Goal: Task Accomplishment & Management: Complete application form

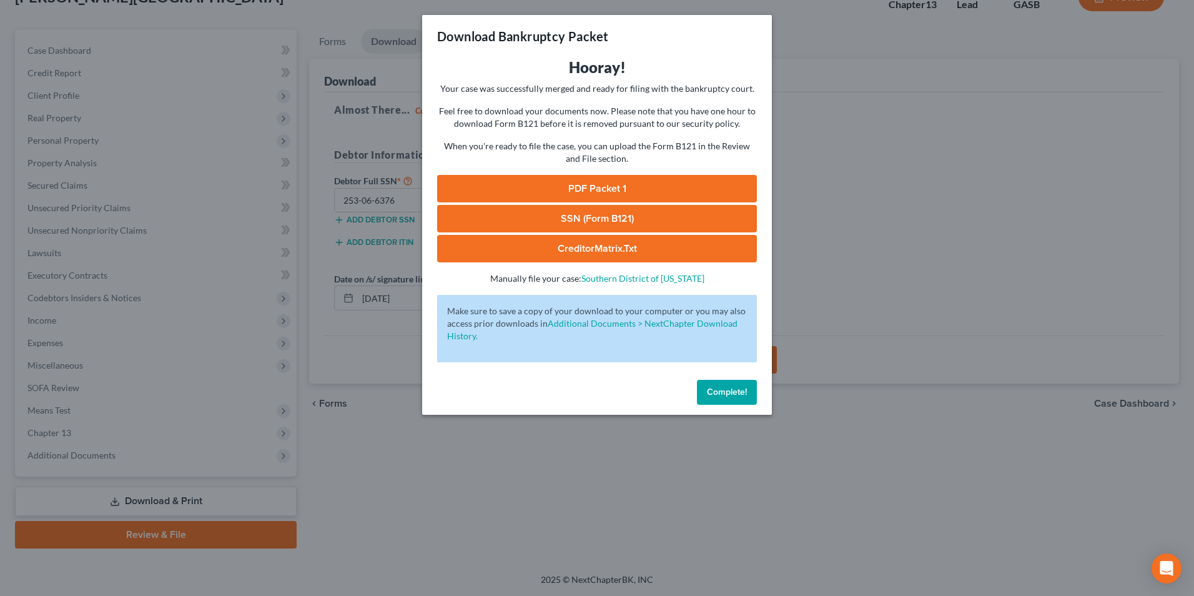
drag, startPoint x: 0, startPoint y: 0, endPoint x: 610, endPoint y: 491, distance: 783.4
click at [610, 491] on div "Download Bankruptcy Packet Hooray! Your case was successfully merged and ready …" at bounding box center [597, 298] width 1194 height 596
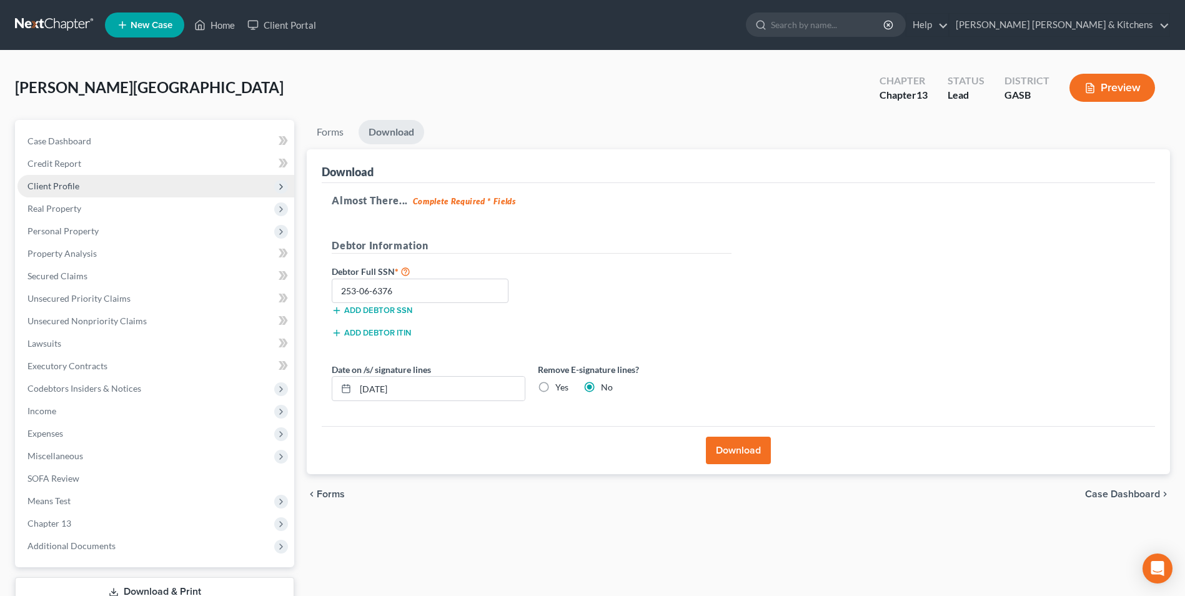
click at [76, 185] on span "Client Profile" at bounding box center [53, 185] width 52 height 11
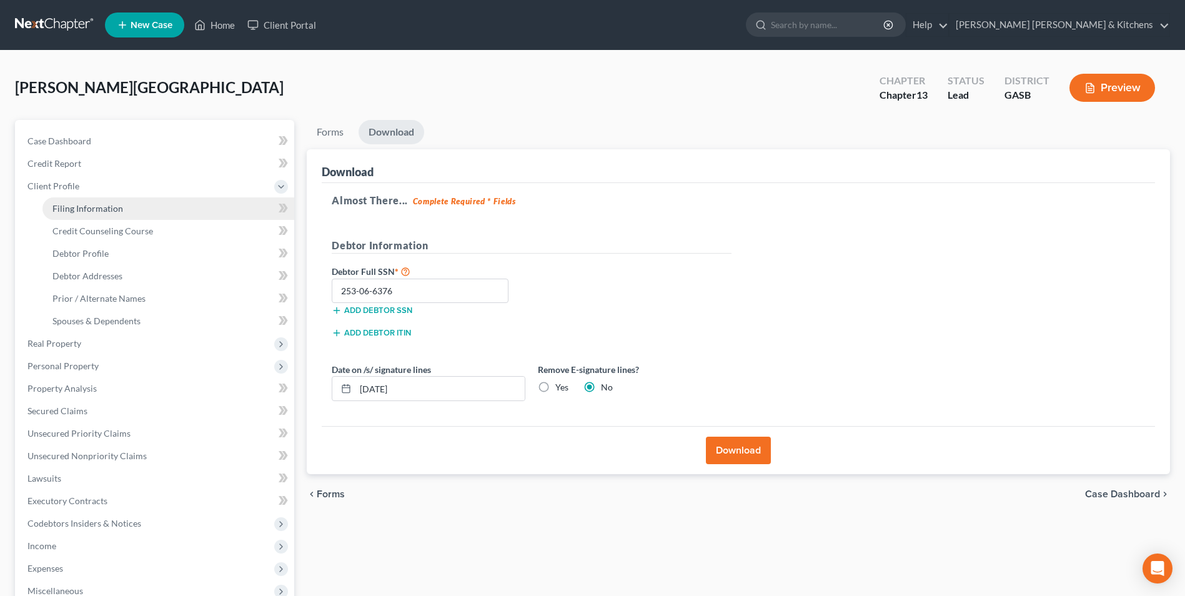
drag, startPoint x: 78, startPoint y: 207, endPoint x: 91, endPoint y: 212, distance: 13.5
click at [78, 207] on span "Filing Information" at bounding box center [87, 208] width 71 height 11
select select "1"
select select "0"
select select "3"
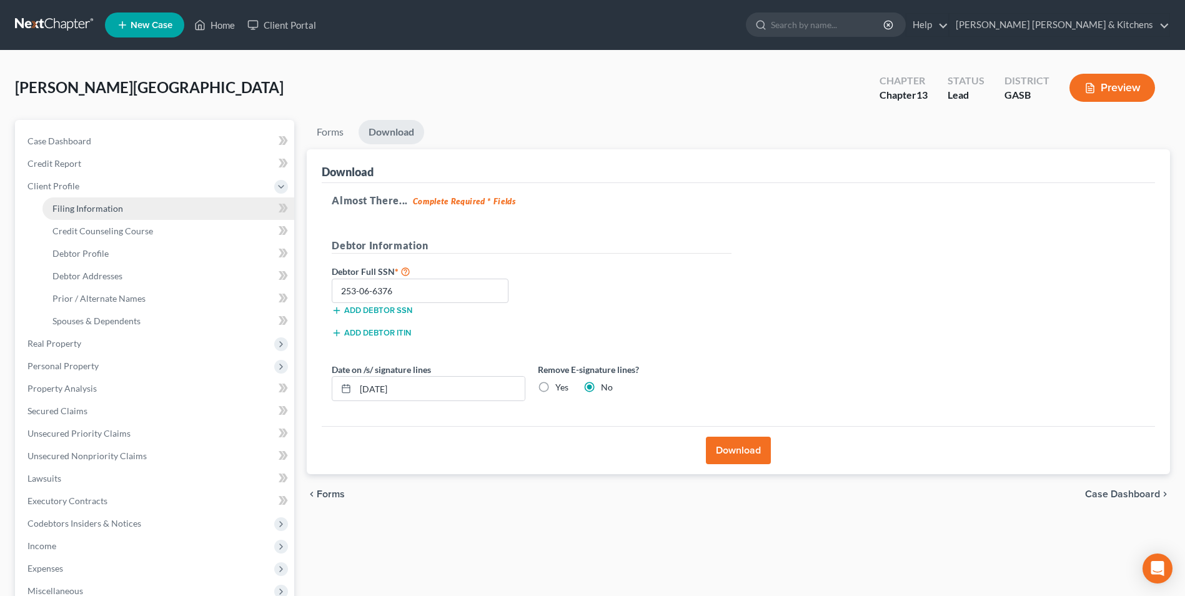
select select "20"
select select "0"
select select "10"
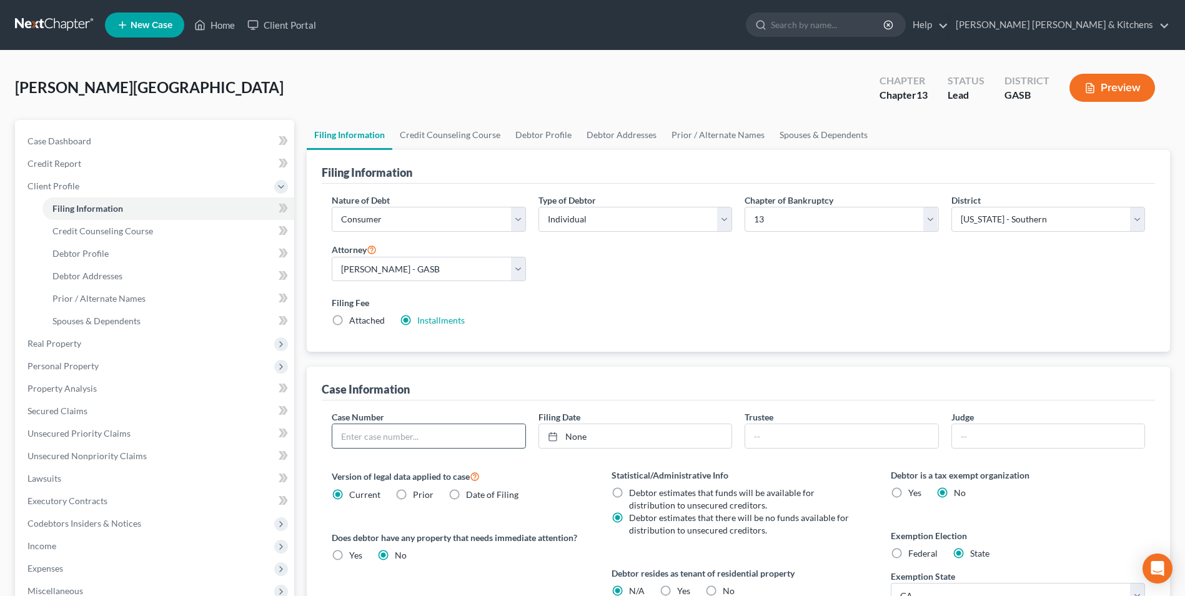
click at [428, 440] on input "text" at bounding box center [428, 436] width 192 height 24
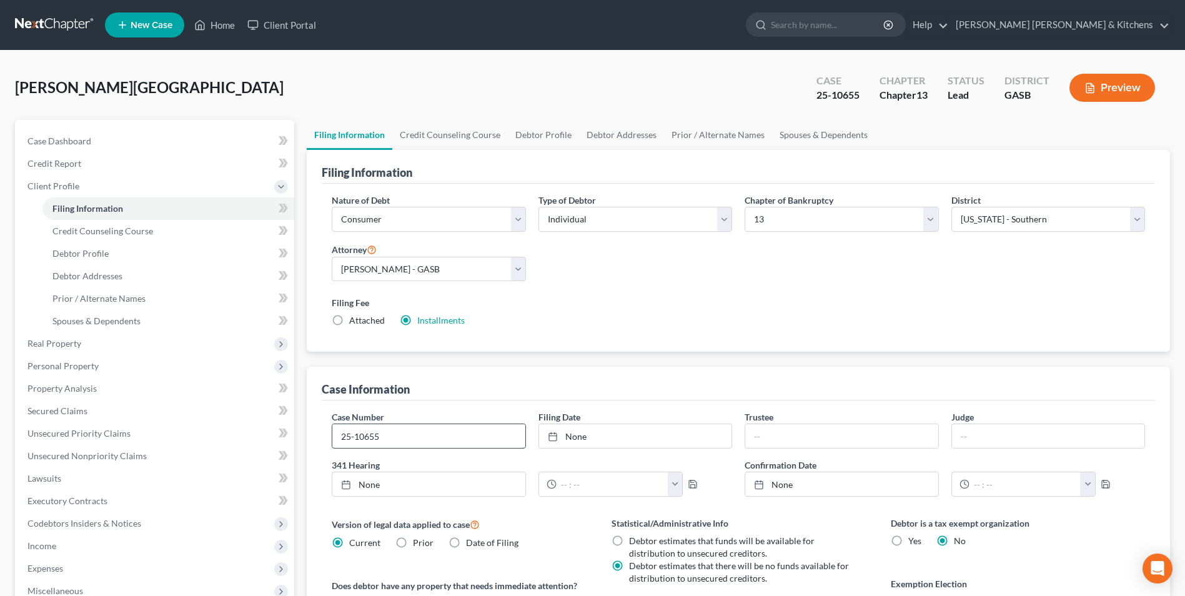
type input "25-10655"
click at [227, 27] on link "Home" at bounding box center [214, 25] width 53 height 22
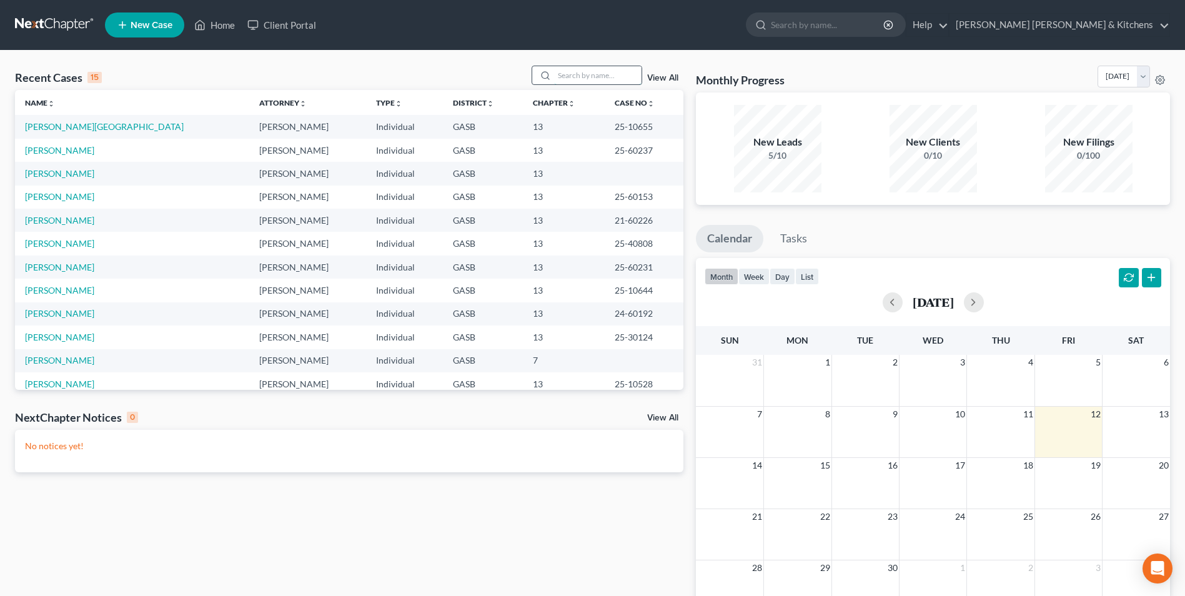
click at [604, 77] on input "search" at bounding box center [597, 75] width 87 height 18
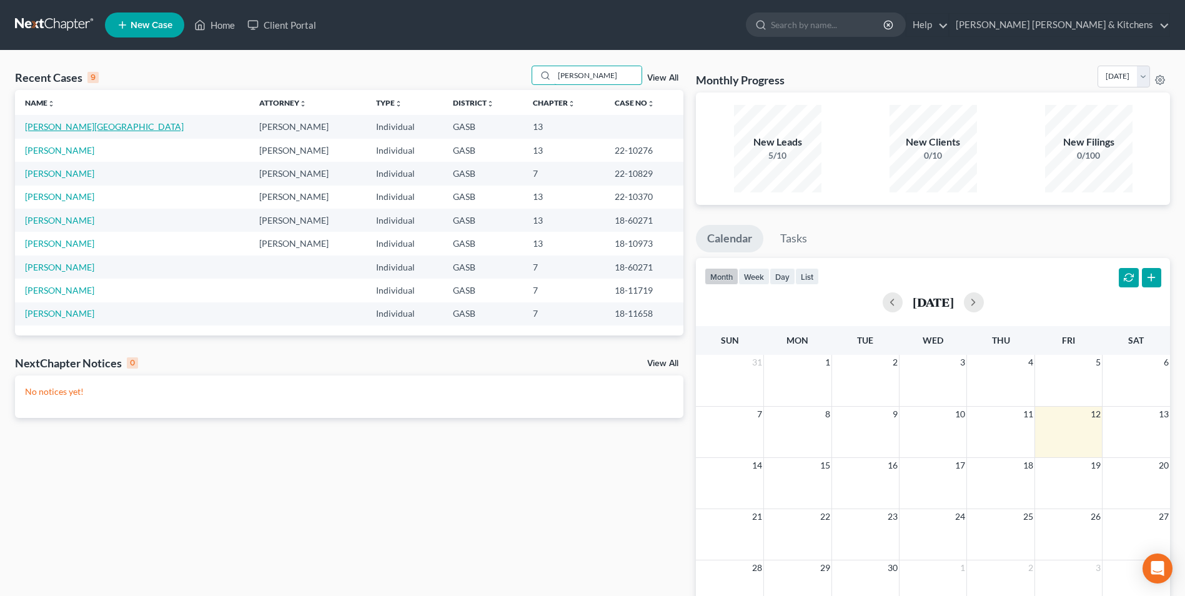
type input "[PERSON_NAME]"
click at [46, 124] on link "[PERSON_NAME][GEOGRAPHIC_DATA]" at bounding box center [104, 126] width 159 height 11
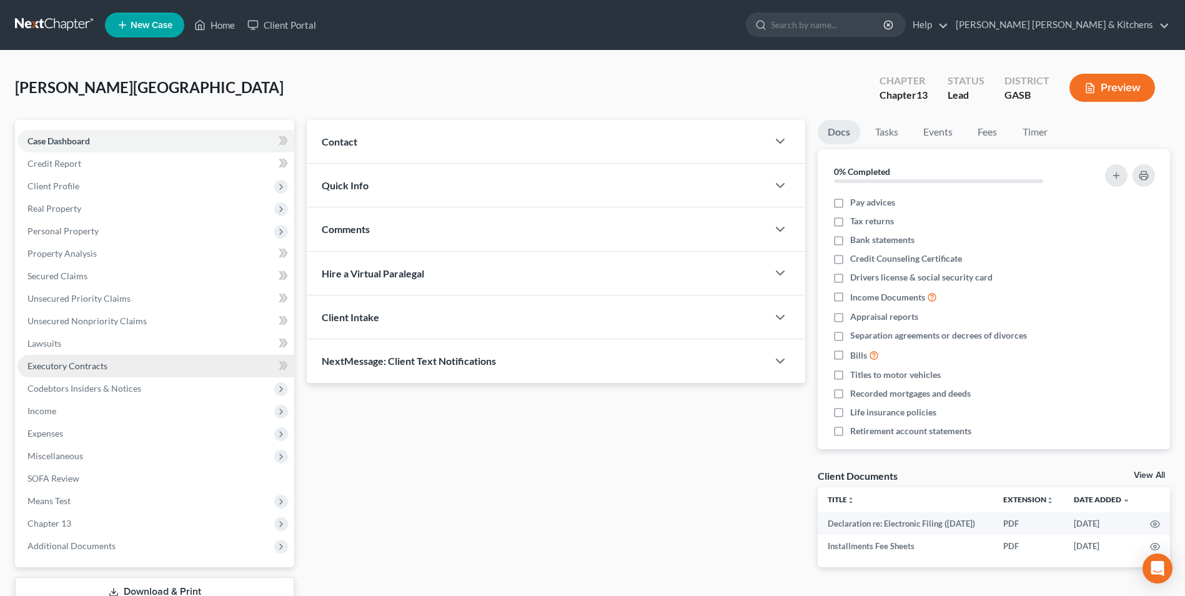
click at [112, 365] on link "Executory Contracts" at bounding box center [155, 366] width 277 height 22
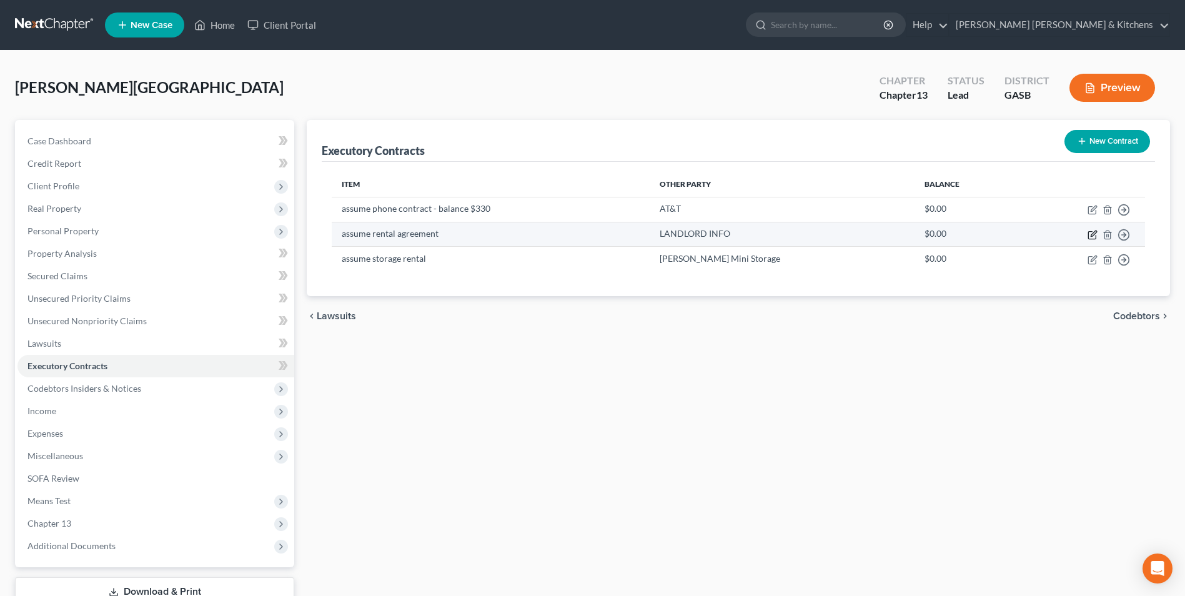
click at [1090, 233] on icon "button" at bounding box center [1092, 235] width 10 height 10
select select "0"
select select "2"
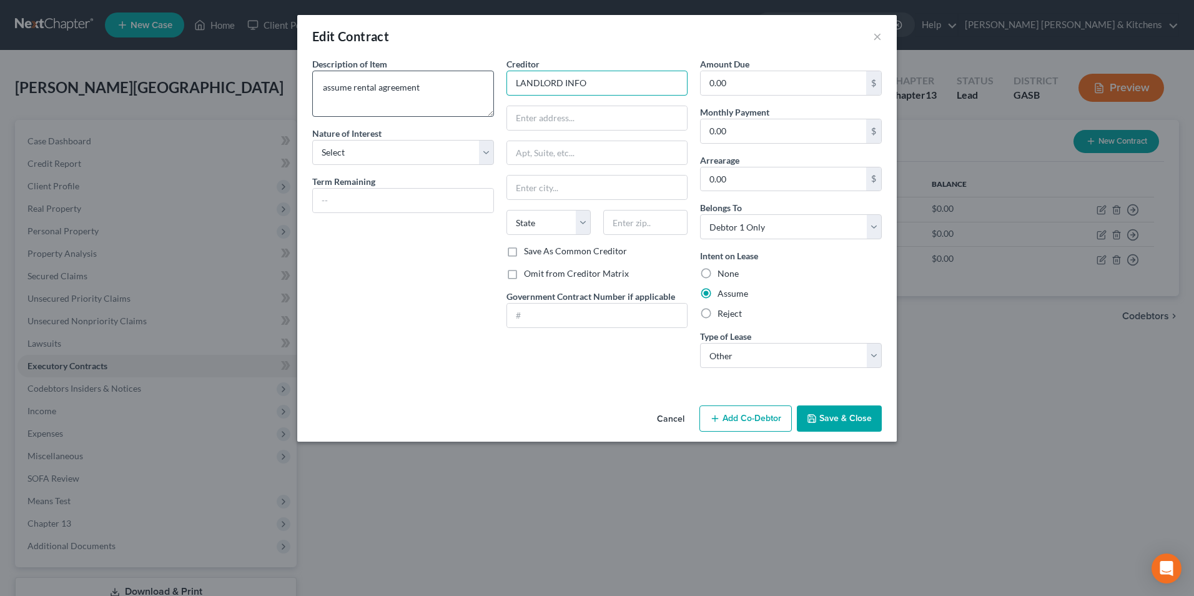
drag, startPoint x: 588, startPoint y: 89, endPoint x: 490, endPoint y: 77, distance: 98.2
click at [490, 77] on div "Description of non-residential real property * Description of Item * assume ren…" at bounding box center [597, 217] width 582 height 320
type input "GA Dept of Corrections"
type input "{"
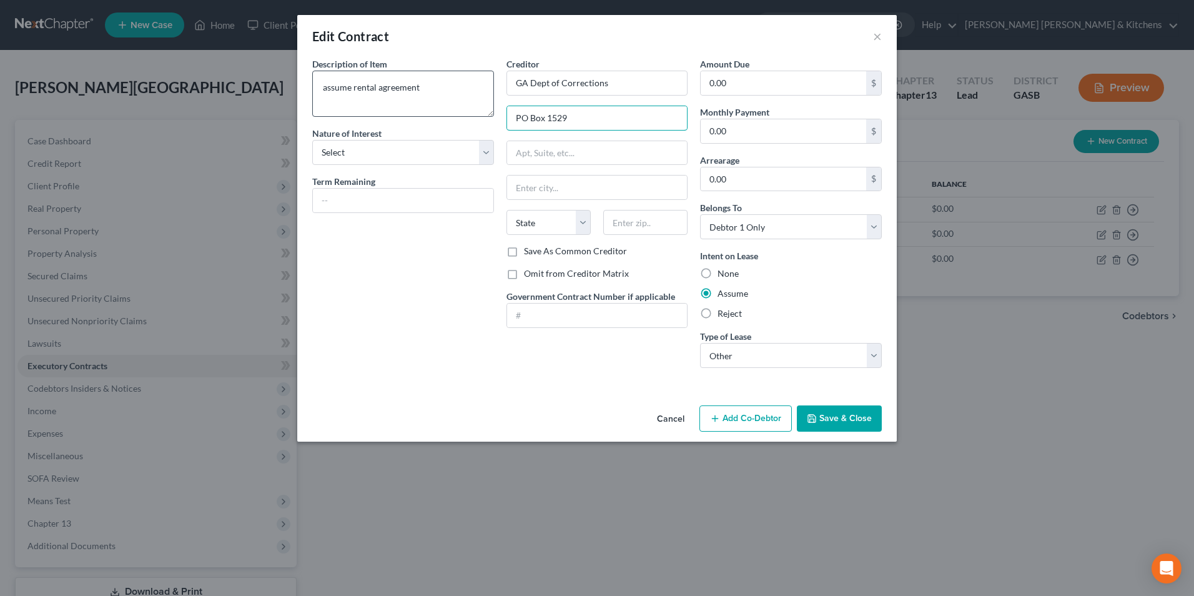
type input "PO Box 1529"
type input "31029"
type input "Forsyth"
select select "10"
click at [847, 425] on button "Save & Close" at bounding box center [839, 418] width 85 height 26
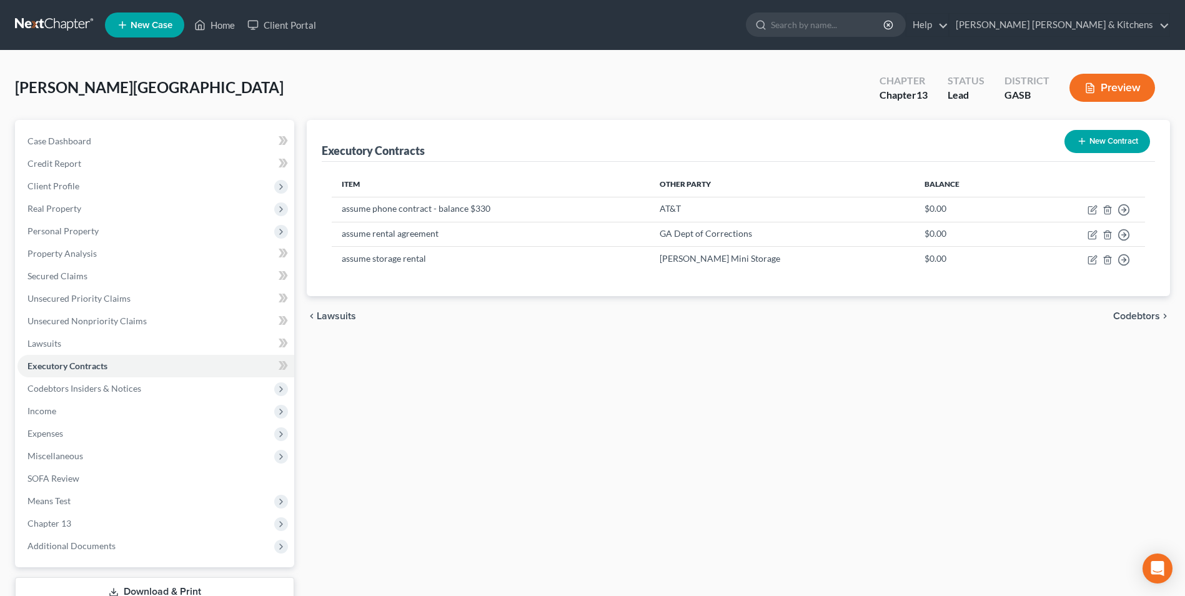
click at [553, 81] on div "[PERSON_NAME] Upgraded Chapter Chapter 13 Status Lead District GASB Preview" at bounding box center [592, 93] width 1155 height 54
click at [1092, 234] on icon "button" at bounding box center [1093, 233] width 6 height 6
select select "10"
select select "0"
select select "2"
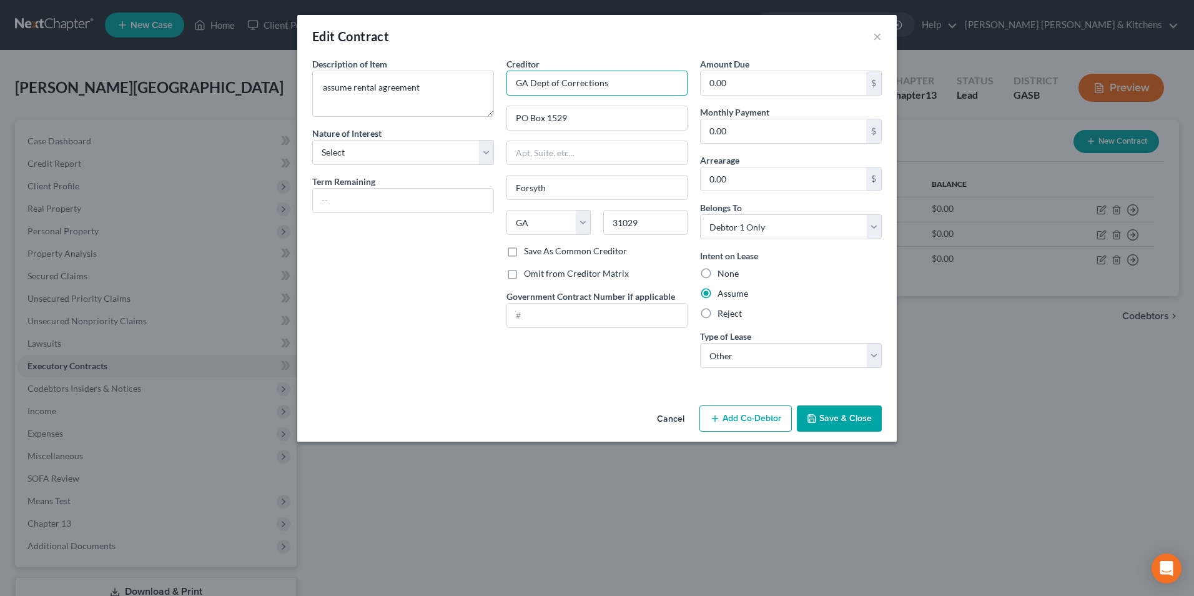
drag, startPoint x: 626, startPoint y: 87, endPoint x: 489, endPoint y: 69, distance: 137.9
click at [494, 72] on div "Description of non-residential real property * Description of Item * assume ren…" at bounding box center [597, 217] width 582 height 320
type input "[PERSON_NAME][GEOGRAPHIC_DATA]"
click at [588, 121] on input "1978 GA Hwy" at bounding box center [597, 118] width 180 height 24
type input "1978 GA Hwy 147"
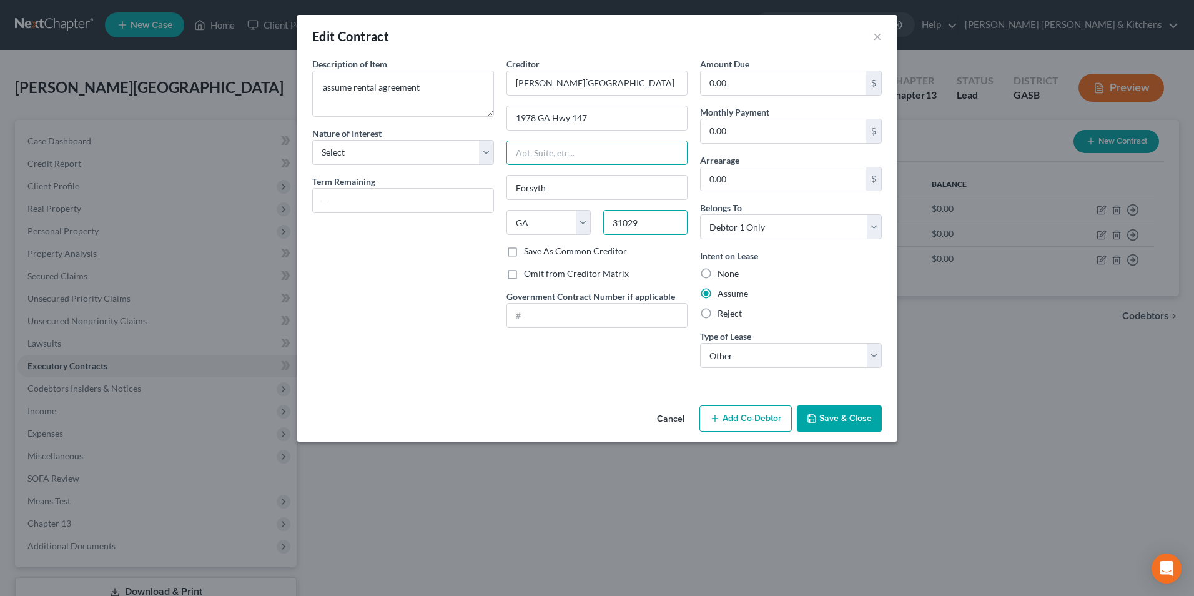
click at [654, 232] on input "31029" at bounding box center [645, 222] width 84 height 25
type input "30453"
type input "[GEOGRAPHIC_DATA]"
click at [832, 423] on button "Save & Close" at bounding box center [839, 418] width 85 height 26
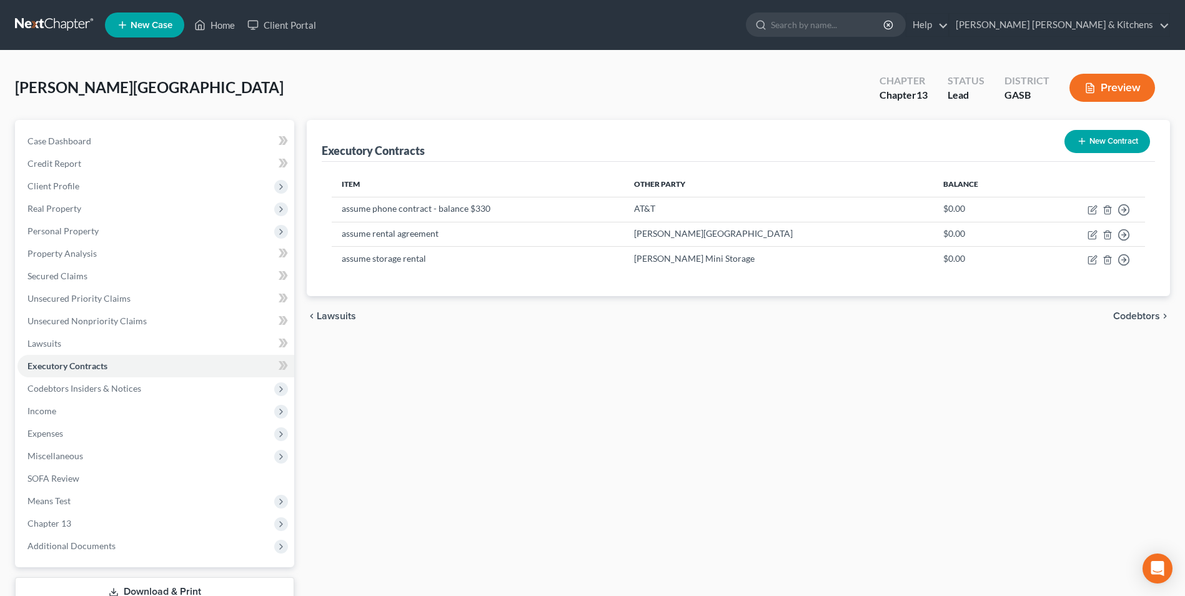
drag, startPoint x: 403, startPoint y: 491, endPoint x: 415, endPoint y: 487, distance: 12.6
click at [403, 491] on div "Executory Contracts New Contract Item Other Party Balance assume phone contract…" at bounding box center [737, 379] width 875 height 519
click at [44, 317] on span "Unsecured Nonpriority Claims" at bounding box center [86, 320] width 119 height 11
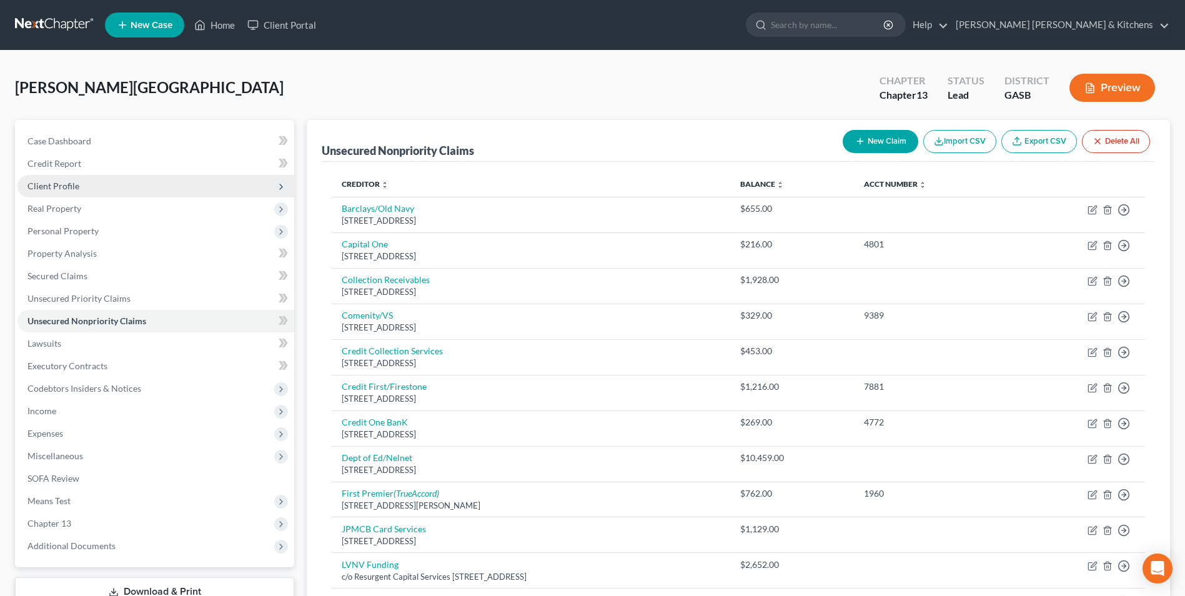
click at [55, 185] on span "Client Profile" at bounding box center [53, 185] width 52 height 11
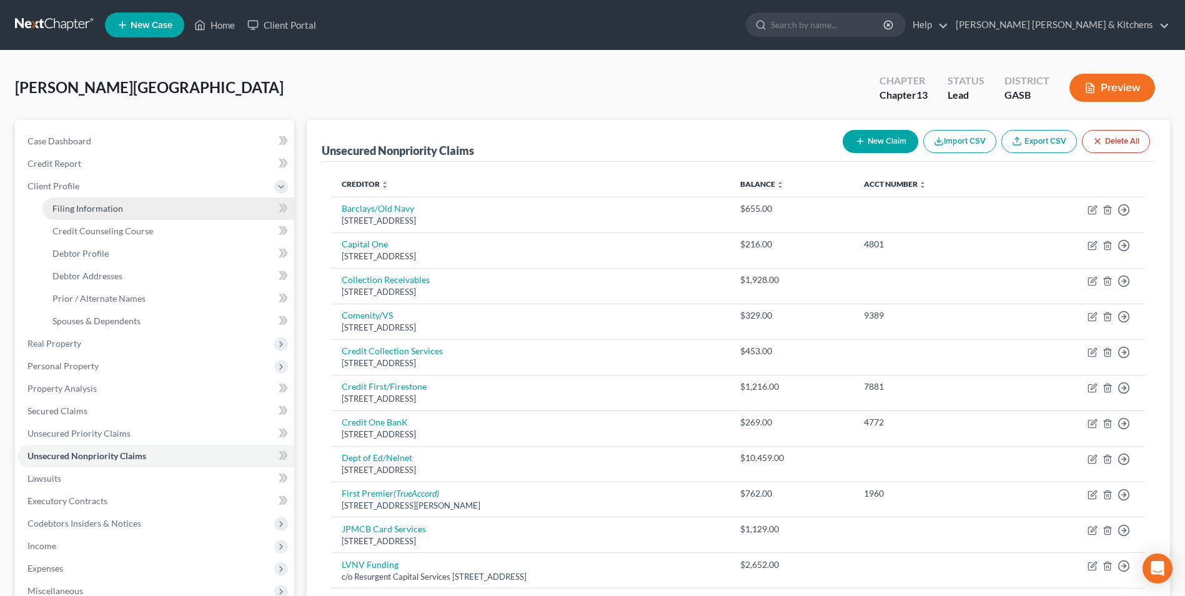
click at [76, 203] on span "Filing Information" at bounding box center [87, 208] width 71 height 11
select select "1"
select select "0"
select select "3"
select select "20"
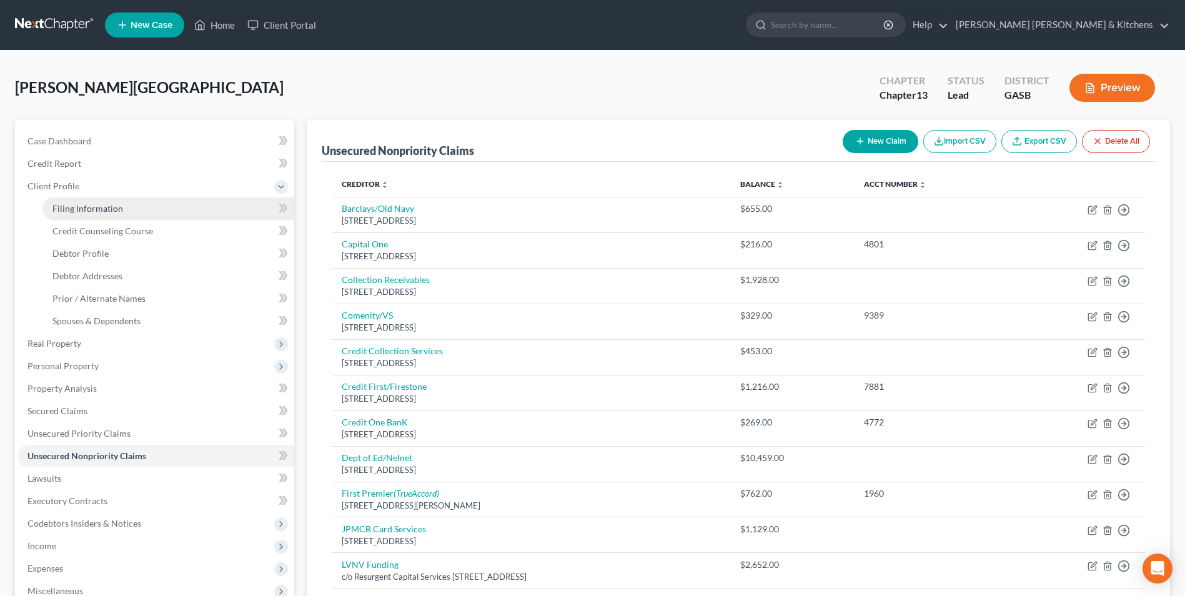
select select "0"
select select "10"
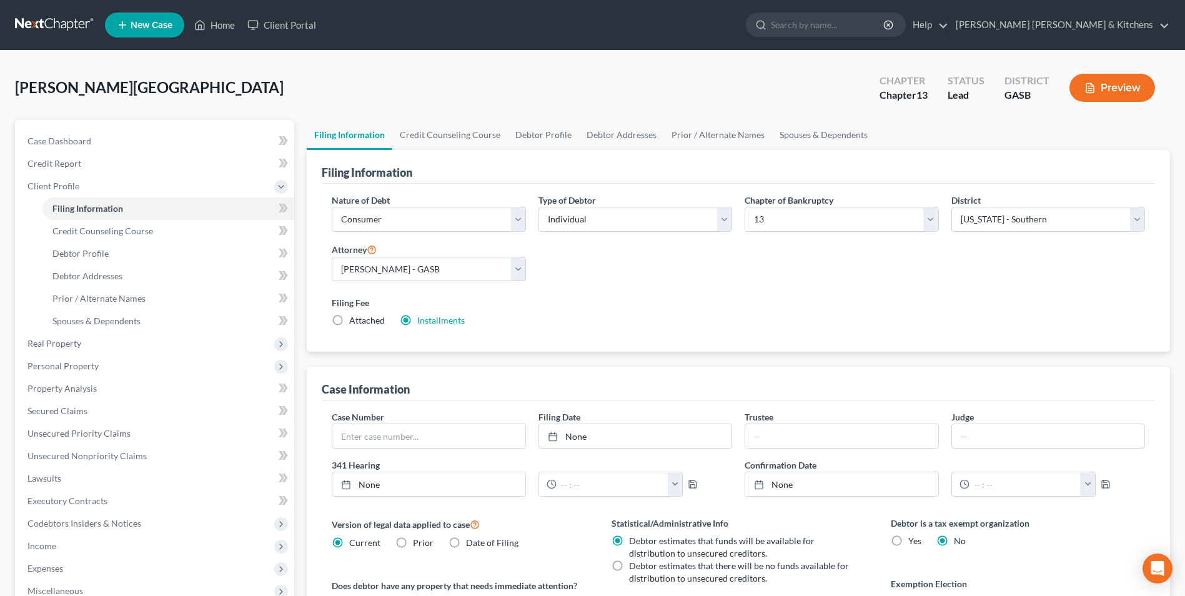
click at [349, 318] on label "Attached" at bounding box center [367, 320] width 36 height 12
click at [354, 318] on input "Attached" at bounding box center [358, 318] width 8 height 8
radio input "true"
radio input "false"
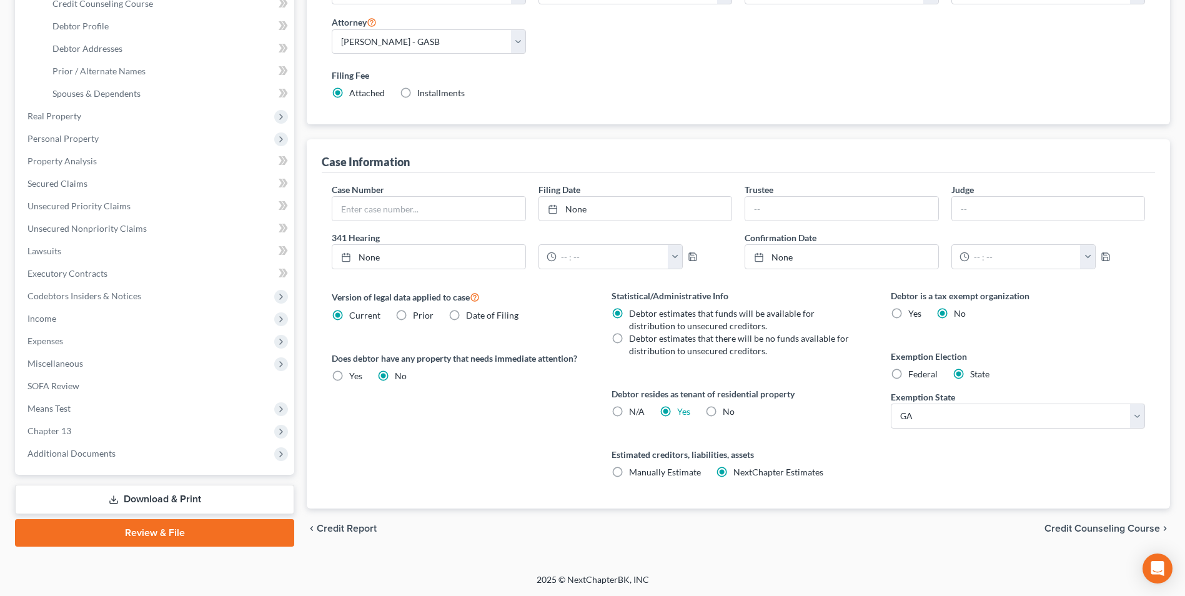
click at [150, 500] on link "Download & Print" at bounding box center [154, 499] width 279 height 29
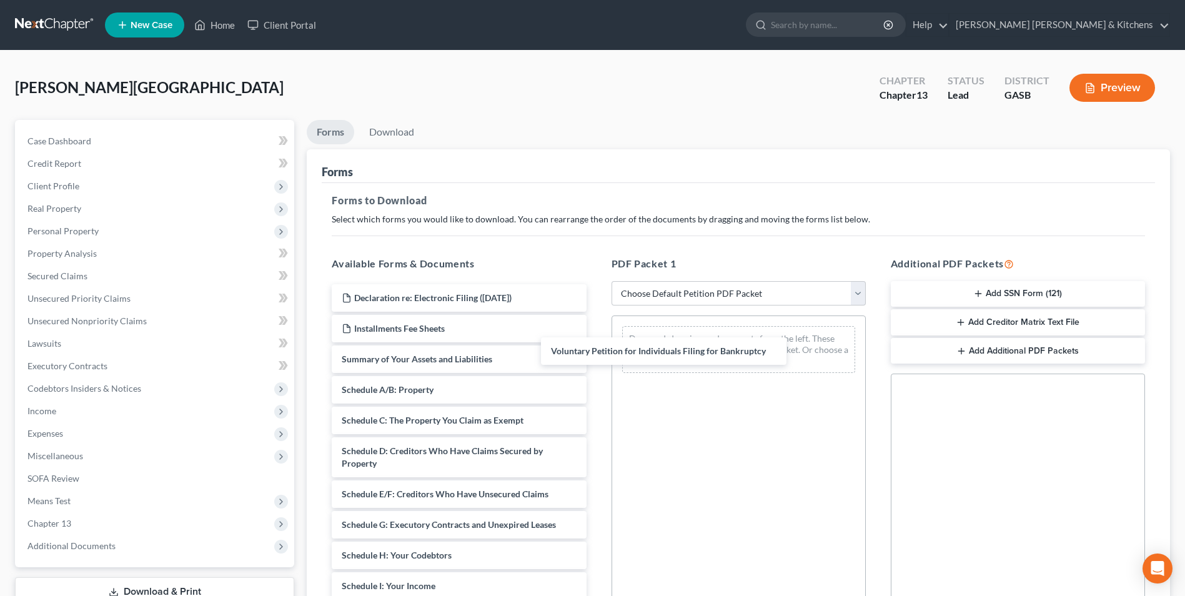
drag, startPoint x: 486, startPoint y: 369, endPoint x: 699, endPoint y: 360, distance: 213.1
click at [596, 360] on div "Voluntary Petition for Individuals Filing for Bankruptcy Declaration re: Electr…" at bounding box center [459, 576] width 274 height 585
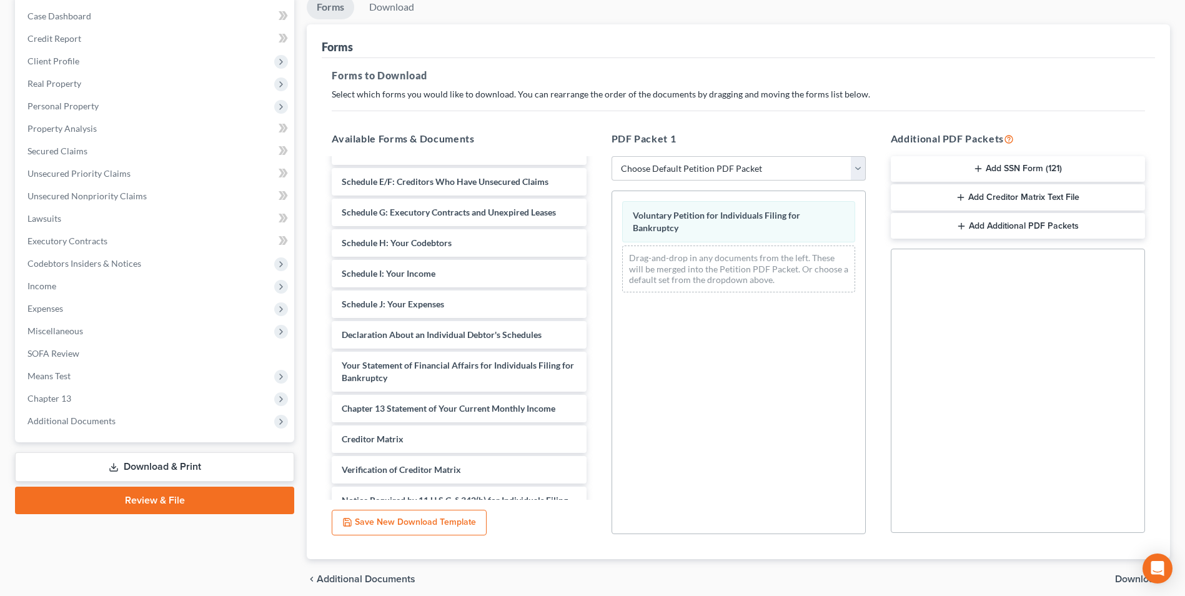
scroll to position [175, 0]
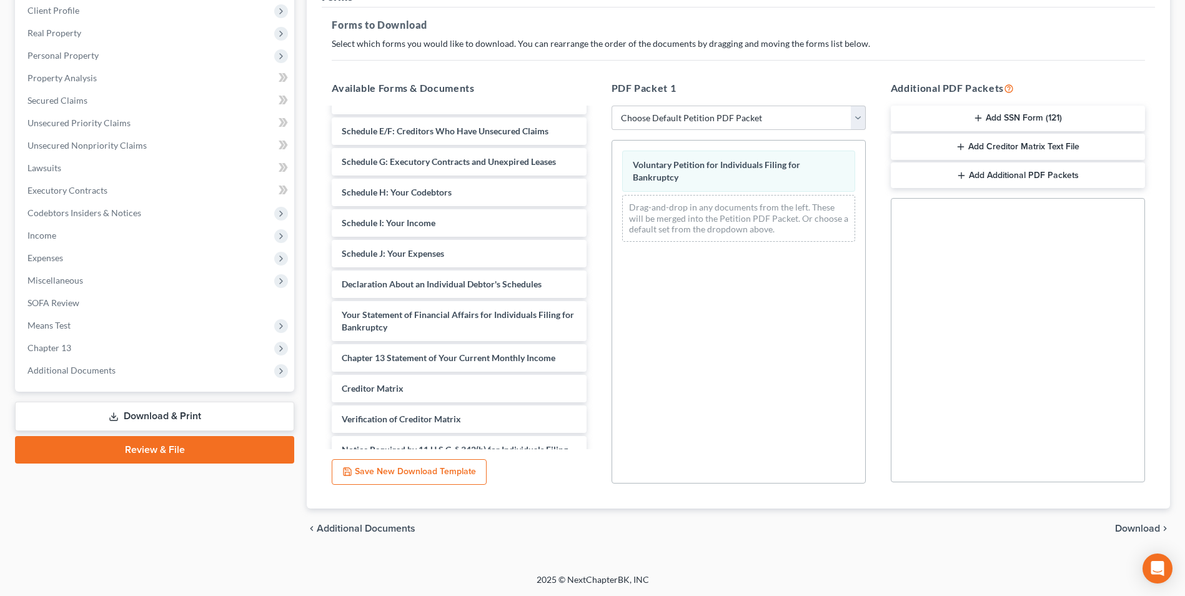
click at [1138, 526] on span "Download" at bounding box center [1137, 528] width 45 height 10
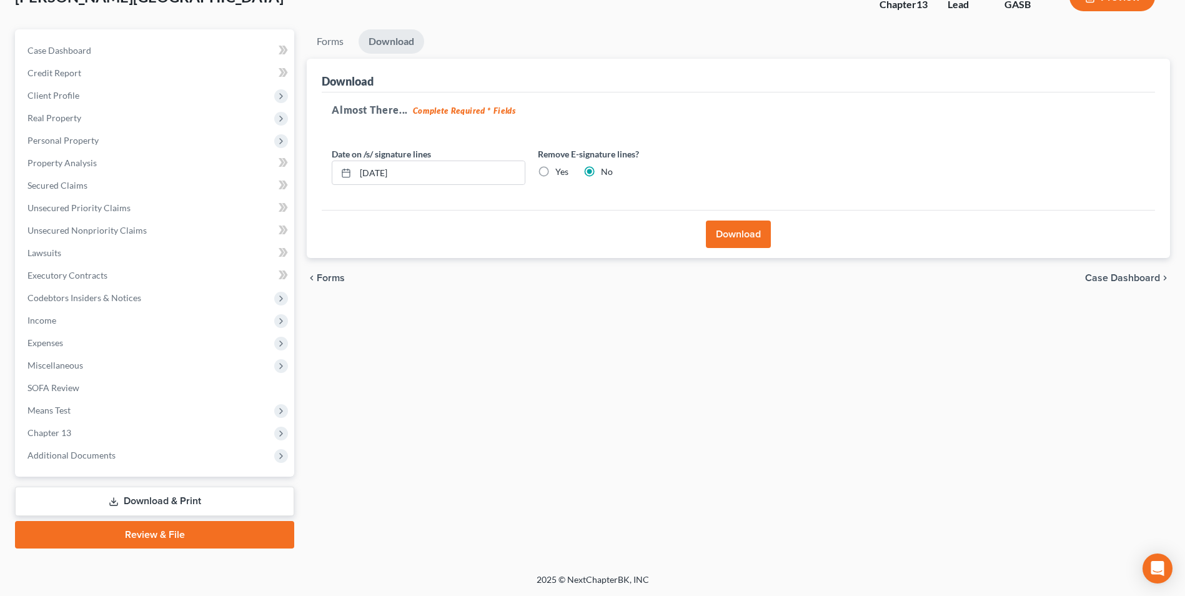
scroll to position [91, 0]
click at [730, 235] on button "Download" at bounding box center [738, 233] width 65 height 27
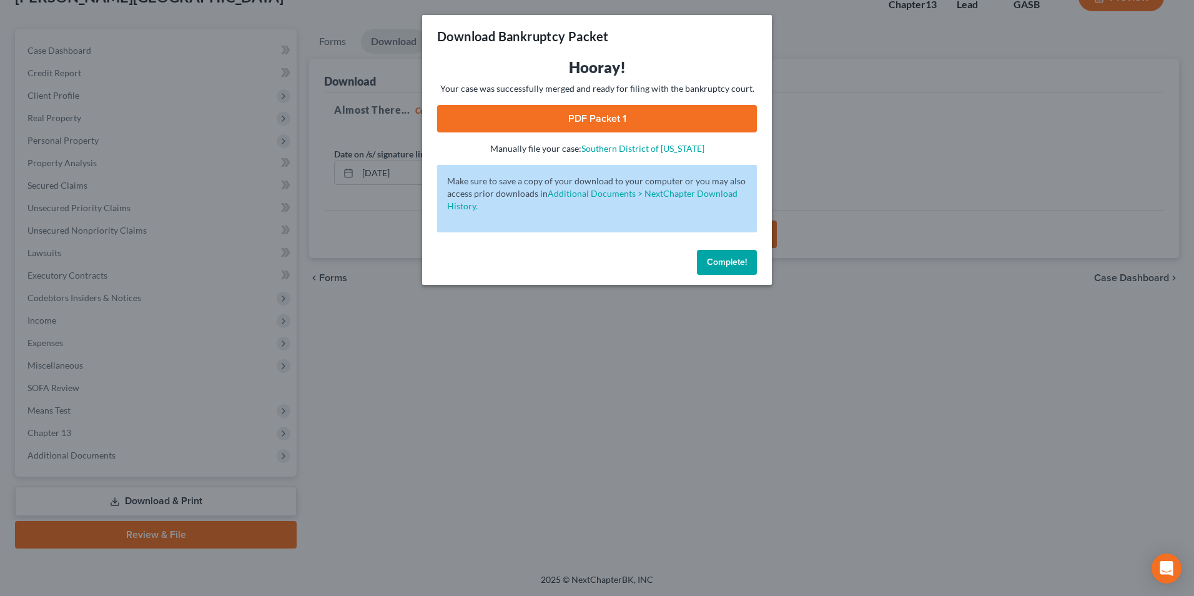
click at [607, 119] on link "PDF Packet 1" at bounding box center [597, 118] width 320 height 27
click at [429, 409] on div "Download Bankruptcy Packet Hooray! Your case was successfully merged and ready …" at bounding box center [597, 298] width 1194 height 596
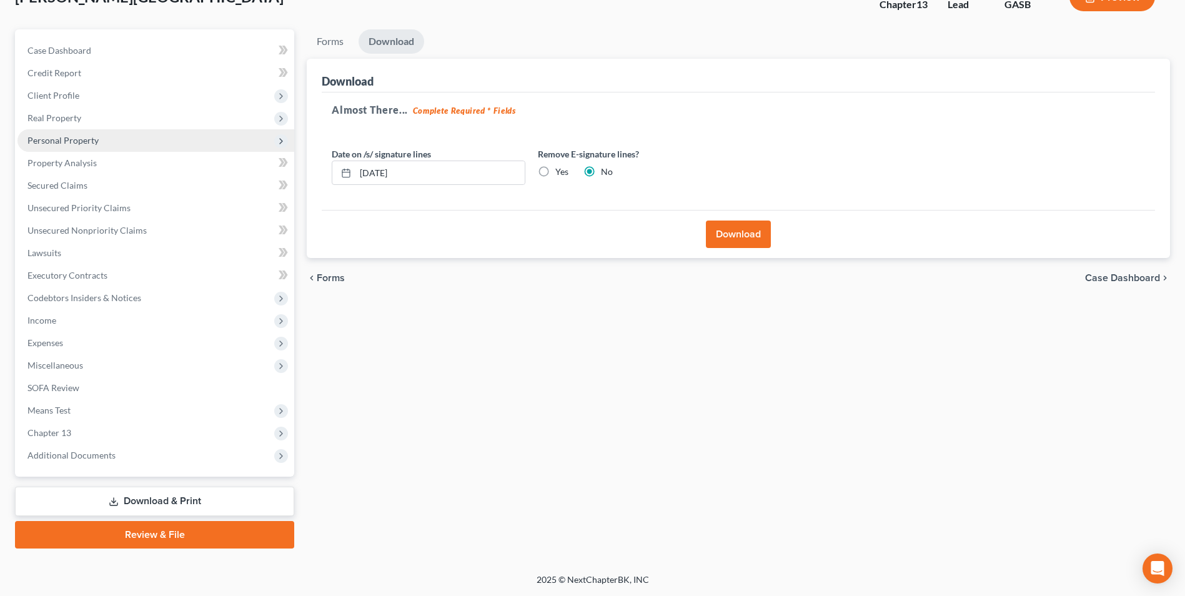
click at [89, 141] on span "Personal Property" at bounding box center [62, 140] width 71 height 11
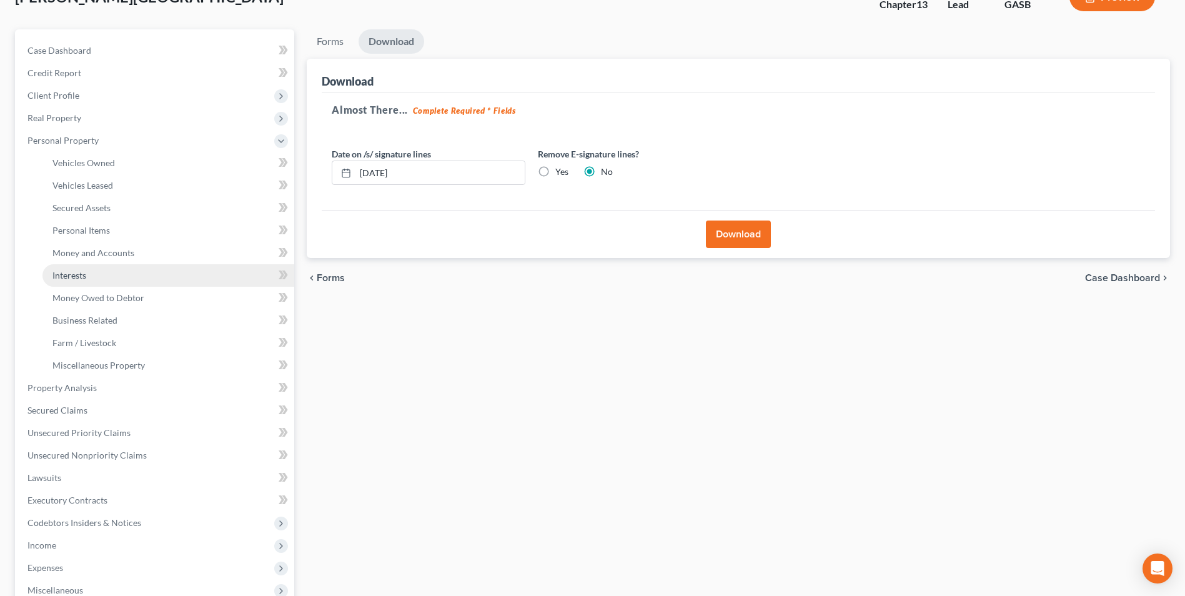
click at [76, 269] on link "Interests" at bounding box center [168, 275] width 252 height 22
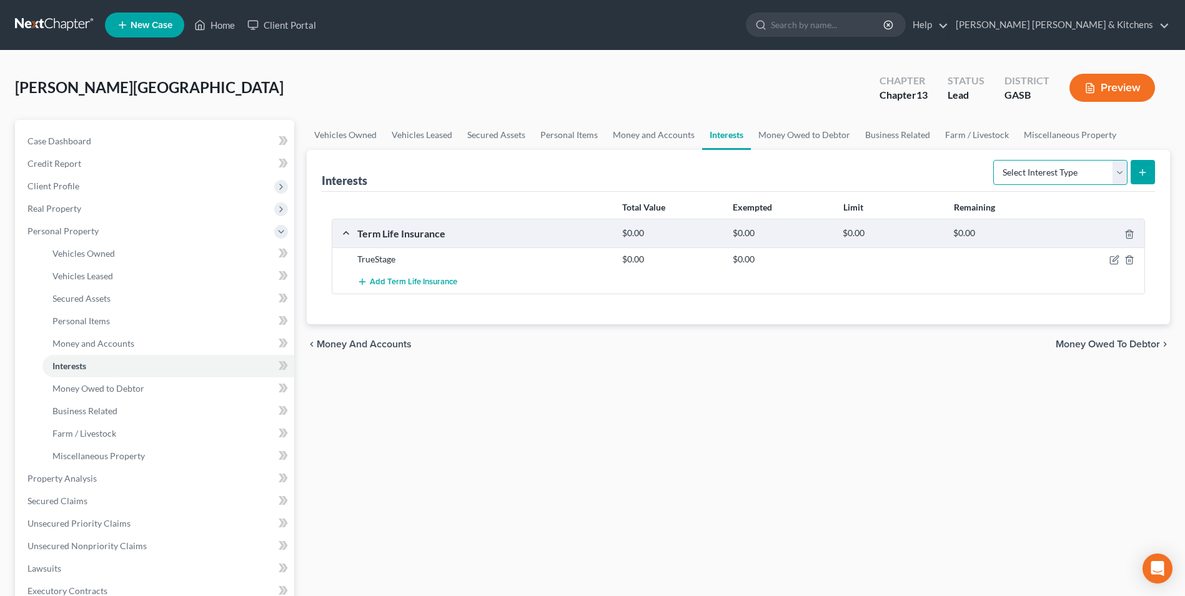
click at [1025, 177] on select "Select Interest Type 401K Annuity Bond Education IRA Government Bond Government…" at bounding box center [1060, 172] width 134 height 25
select select "401k"
click at [994, 160] on select "Select Interest Type 401K Annuity Bond Education IRA Government Bond Government…" at bounding box center [1060, 172] width 134 height 25
click at [1142, 175] on line "submit" at bounding box center [1142, 172] width 0 height 6
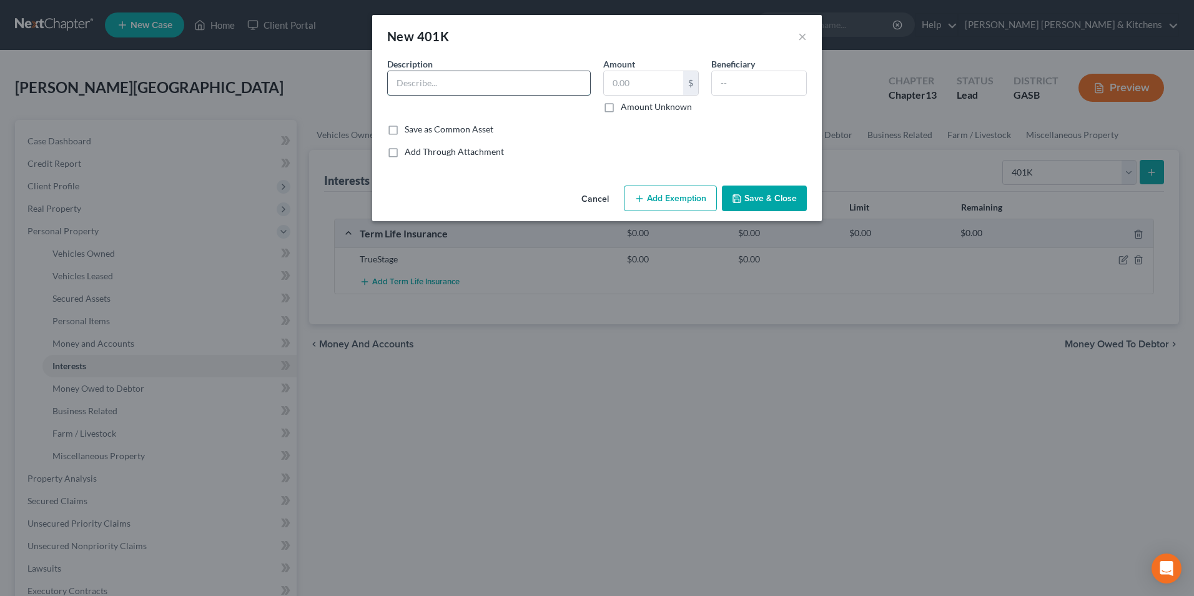
click at [466, 87] on input "text" at bounding box center [489, 83] width 202 height 24
type input "retirement"
drag, startPoint x: 641, startPoint y: 80, endPoint x: 607, endPoint y: 81, distance: 33.7
click at [613, 81] on input "2,500" at bounding box center [643, 83] width 79 height 24
type input "2,000"
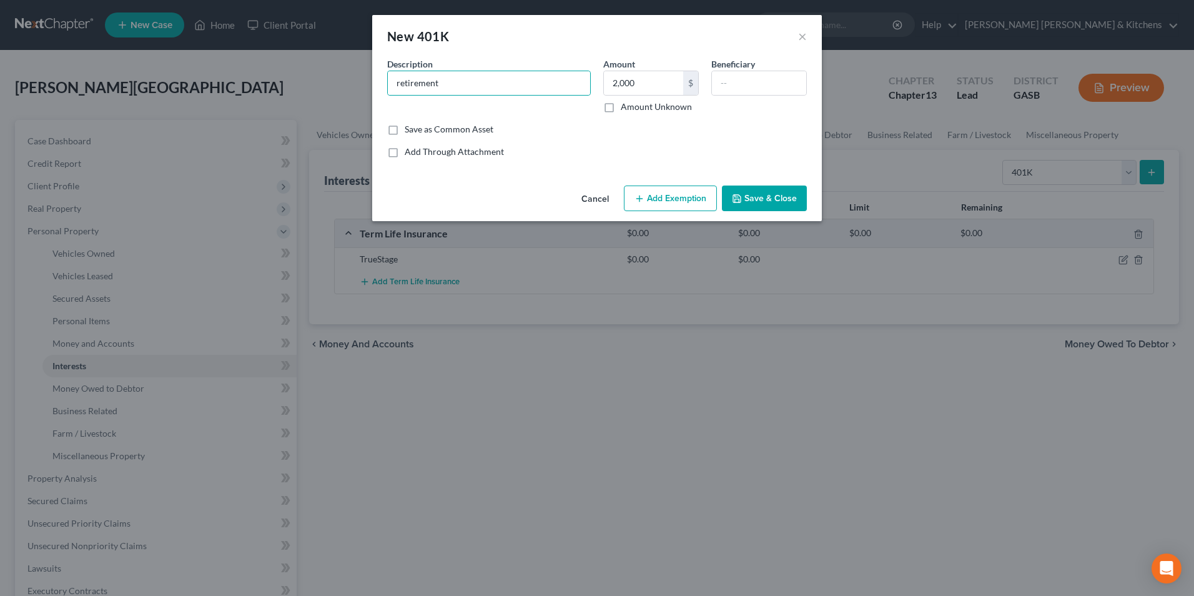
click at [681, 208] on button "Add Exemption" at bounding box center [670, 198] width 93 height 26
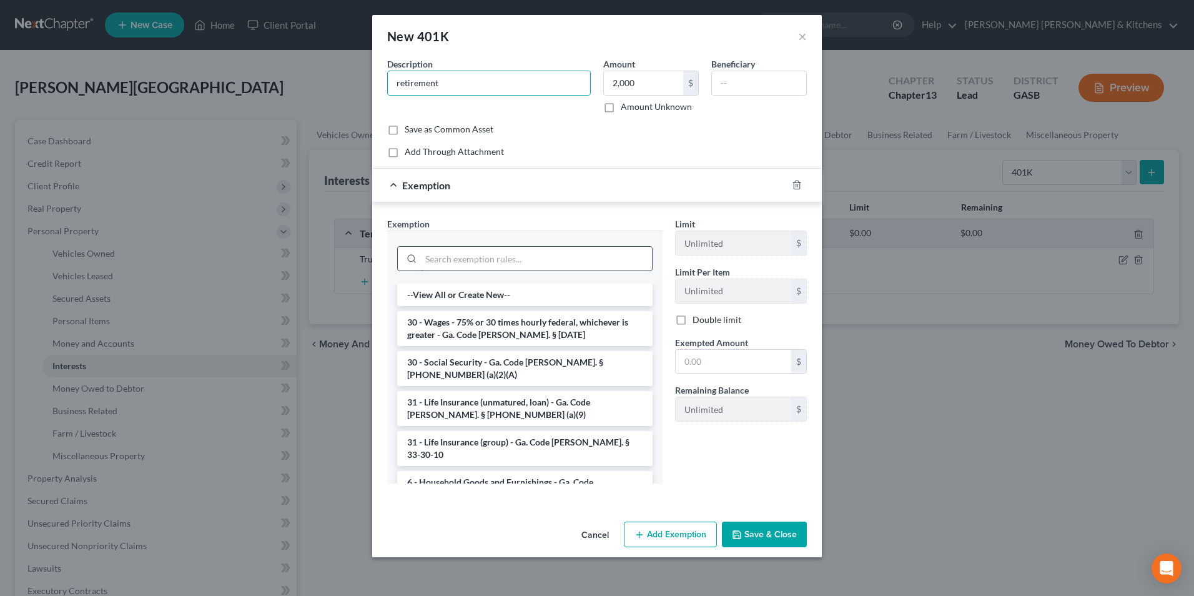
click at [440, 267] on input "search" at bounding box center [536, 259] width 231 height 24
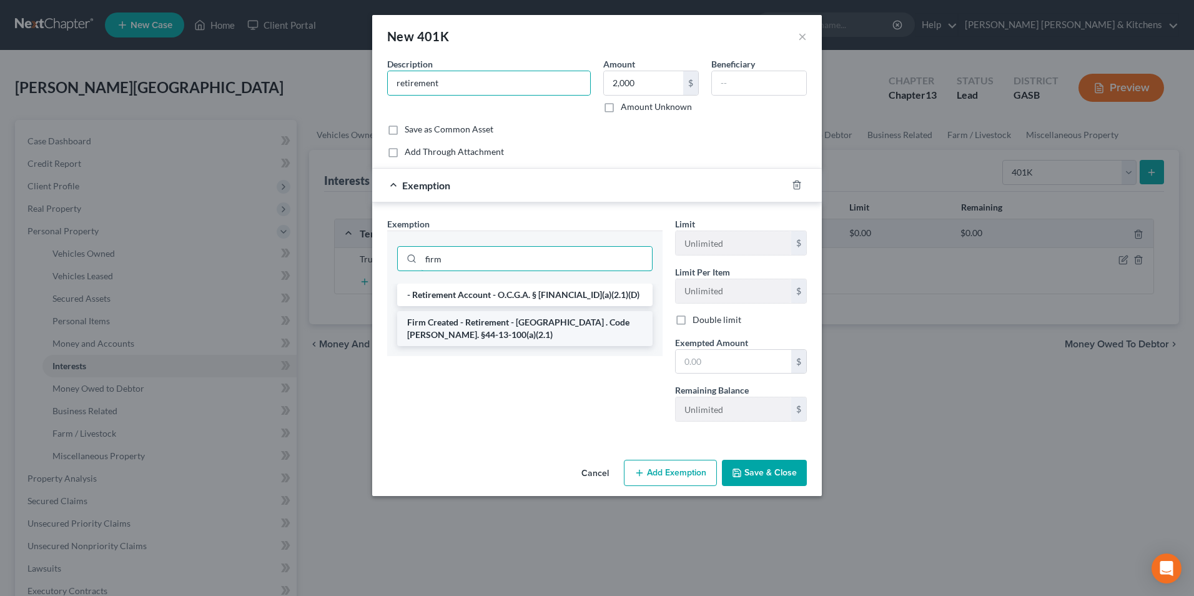
type input "firm"
click at [445, 325] on li "Firm Created - Retirement - [GEOGRAPHIC_DATA] . Code [PERSON_NAME]. §44-13-100(…" at bounding box center [524, 328] width 255 height 35
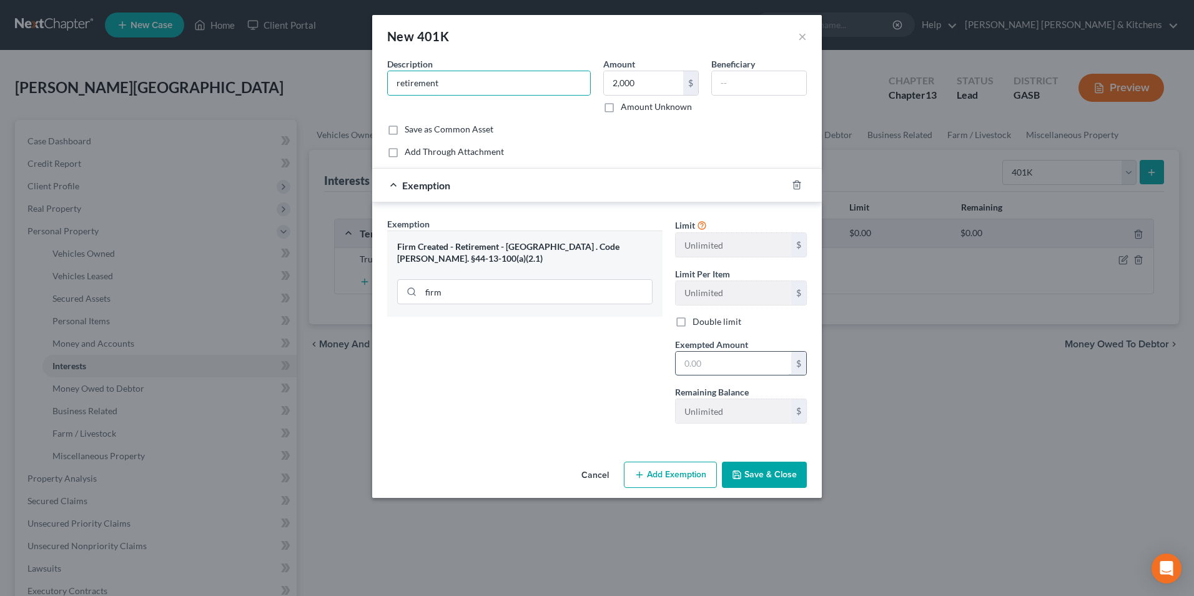
click at [713, 369] on input "text" at bounding box center [734, 364] width 116 height 24
type input "2,000"
click at [756, 476] on button "Save & Close" at bounding box center [764, 474] width 85 height 26
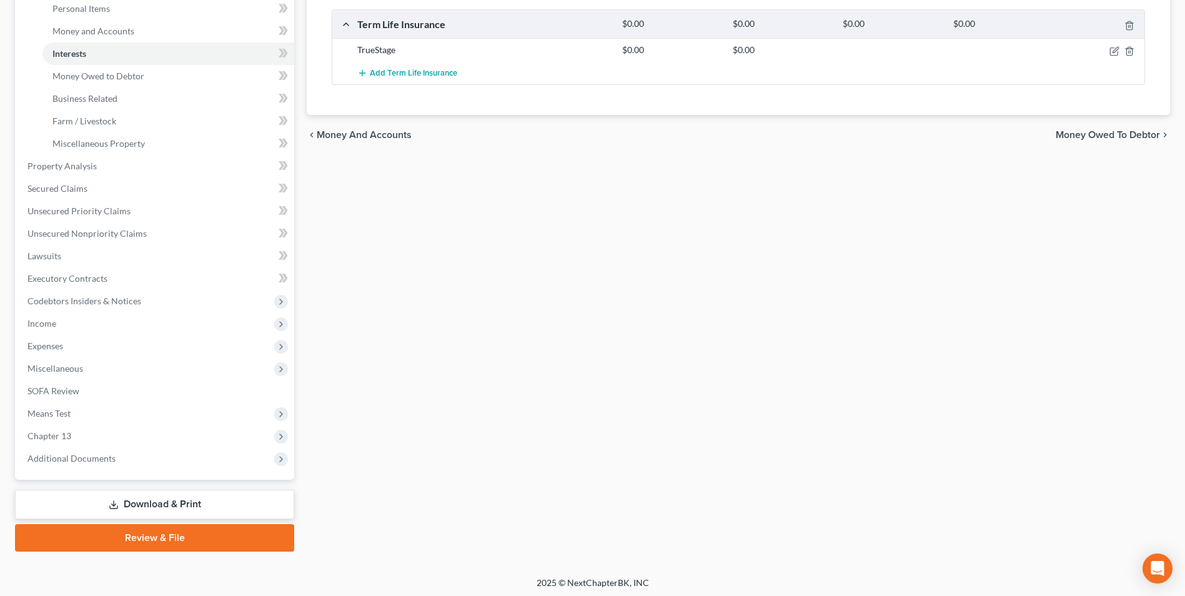
click at [163, 506] on link "Download & Print" at bounding box center [154, 504] width 279 height 29
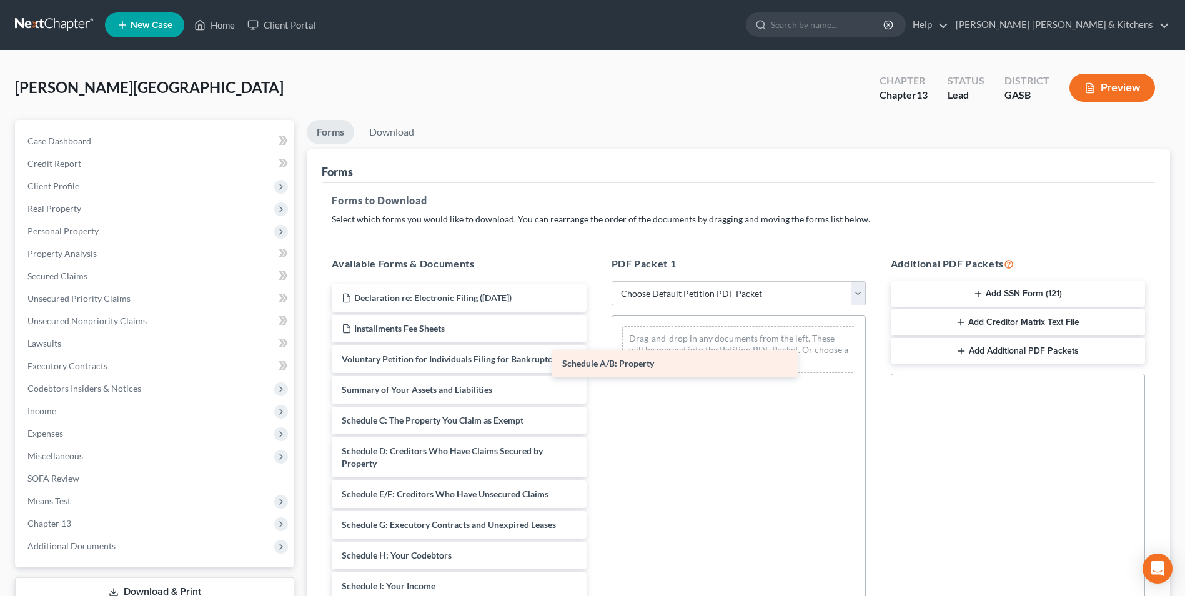
drag, startPoint x: 482, startPoint y: 426, endPoint x: 739, endPoint y: 350, distance: 267.7
click at [596, 350] on div "Schedule A/B: Property Declaration re: Electronic Filing ([DATE]) Installments …" at bounding box center [459, 576] width 274 height 585
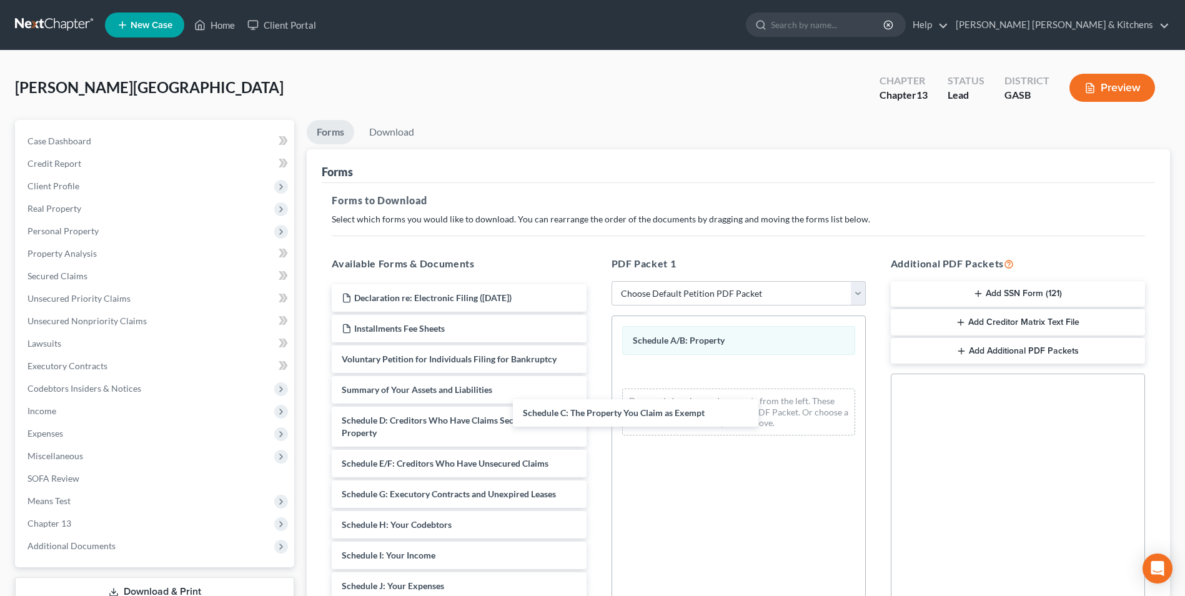
drag, startPoint x: 455, startPoint y: 422, endPoint x: 677, endPoint y: 400, distance: 223.3
click at [596, 407] on div "Schedule C: The Property You Claim as Exempt Declaration re: Electronic Filing …" at bounding box center [459, 561] width 274 height 555
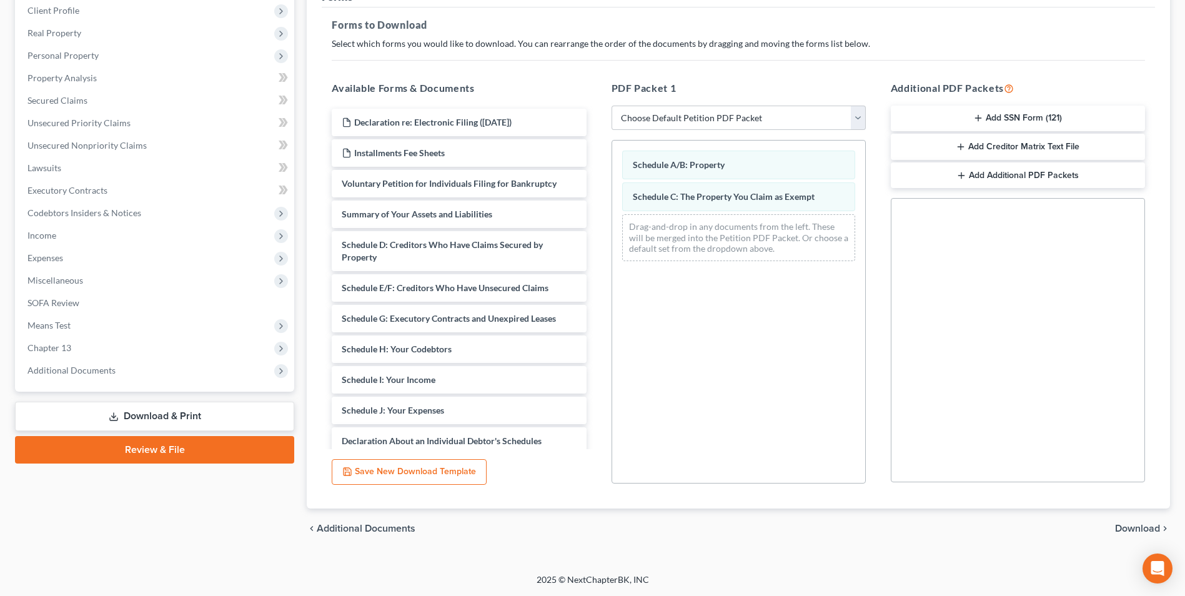
click at [1128, 529] on span "Download" at bounding box center [1137, 528] width 45 height 10
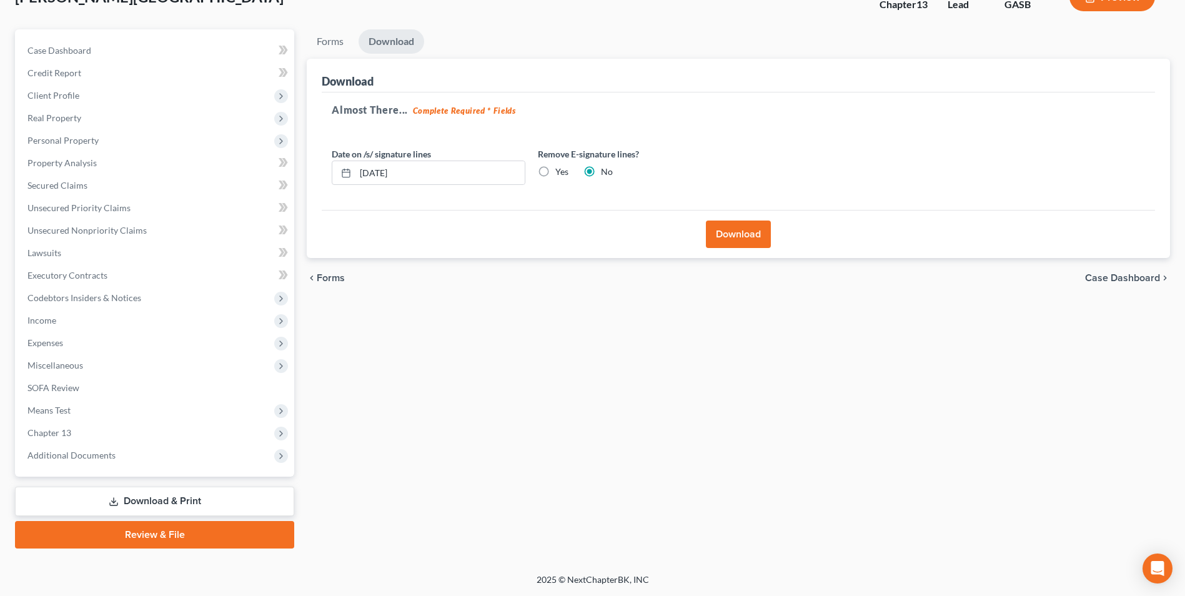
scroll to position [91, 0]
click at [737, 237] on button "Download" at bounding box center [738, 233] width 65 height 27
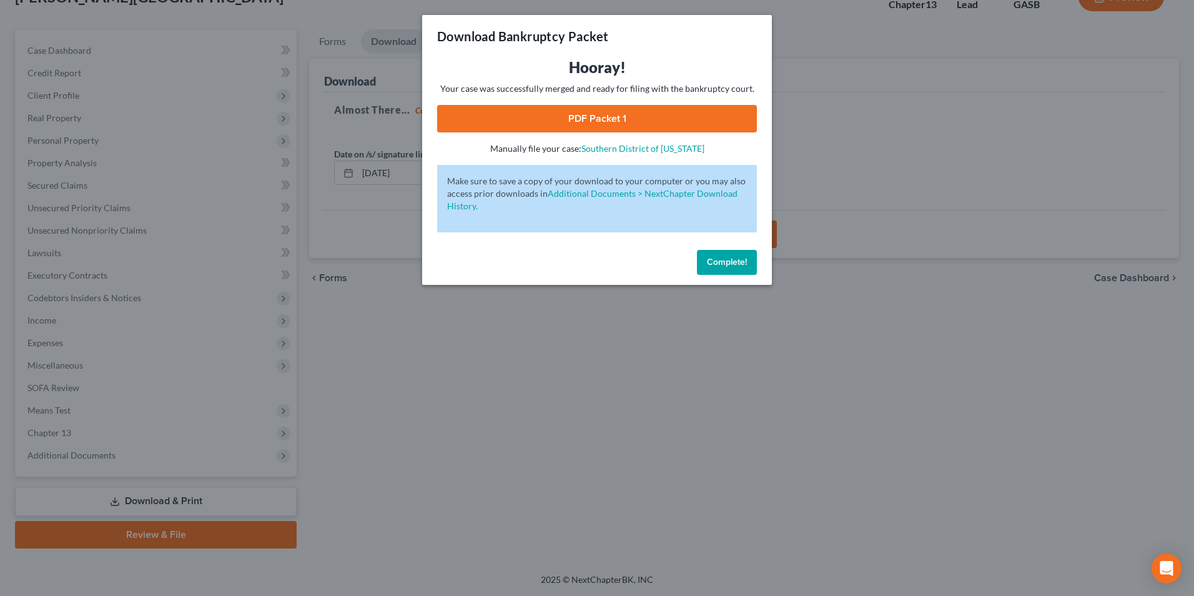
click at [566, 121] on link "PDF Packet 1" at bounding box center [597, 118] width 320 height 27
click at [466, 361] on div "Download Bankruptcy Packet Hooray! Your case was successfully merged and ready …" at bounding box center [597, 298] width 1194 height 596
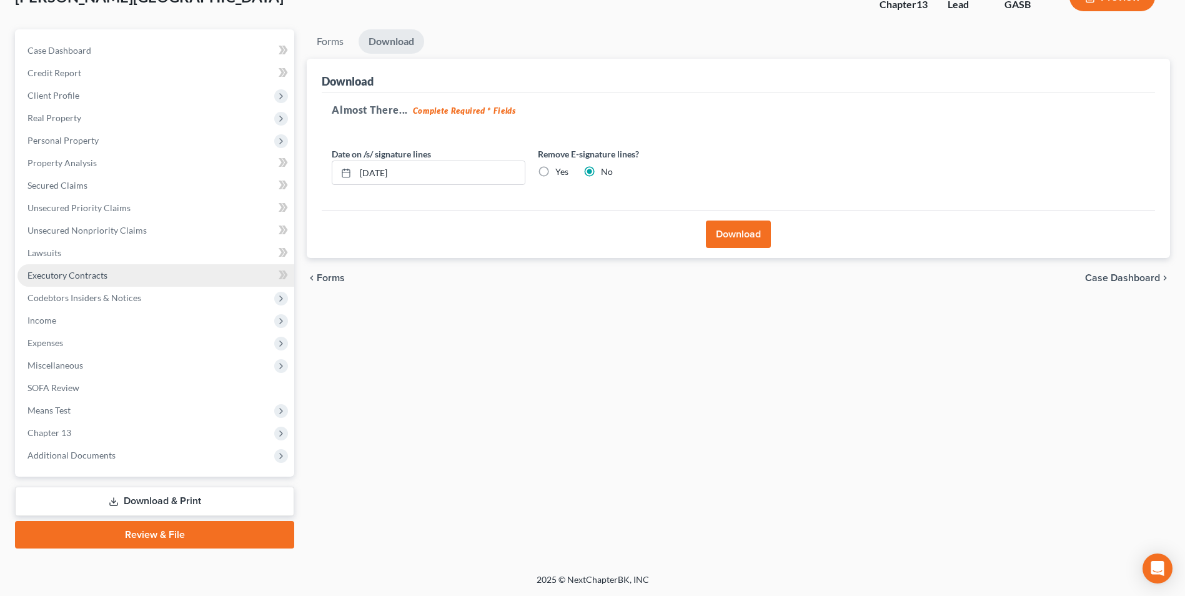
click at [78, 273] on span "Executory Contracts" at bounding box center [67, 275] width 80 height 11
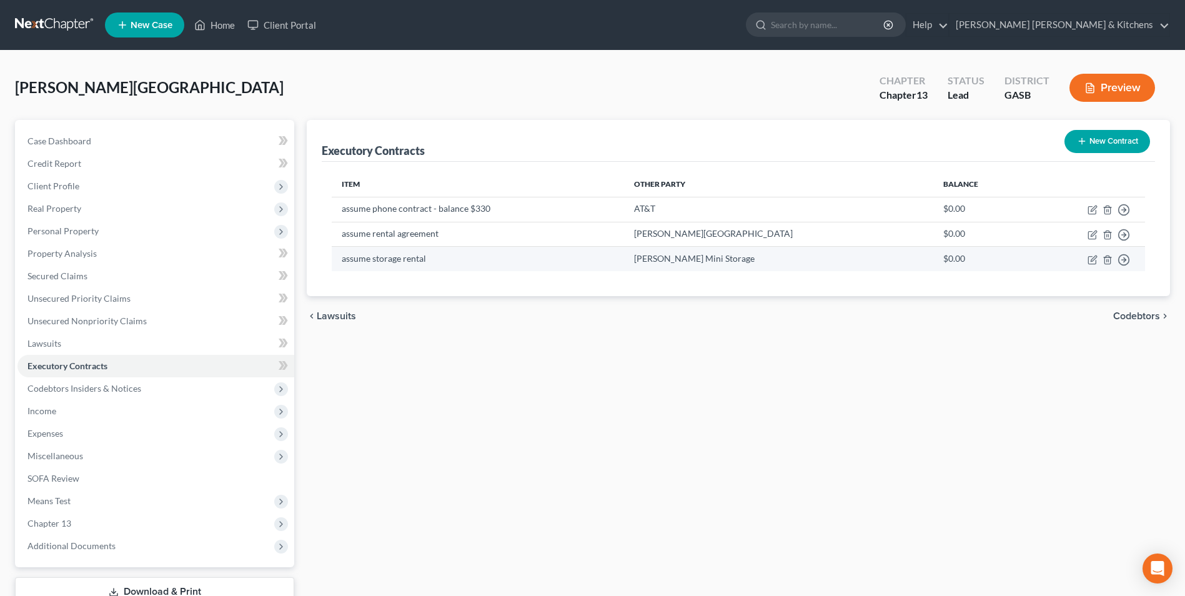
click at [1085, 257] on td "Move to D Move to E Move to F Move to Notice Only" at bounding box center [1086, 259] width 117 height 24
click at [1089, 260] on icon "button" at bounding box center [1092, 260] width 10 height 10
select select "10"
select select "0"
select select "2"
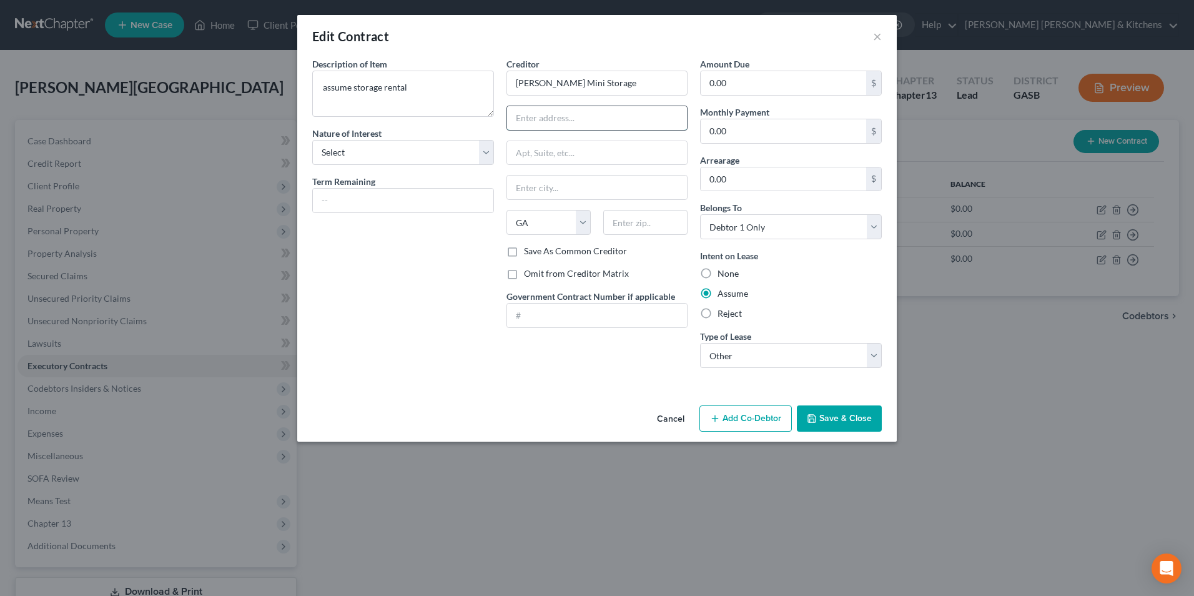
click at [604, 126] on input "text" at bounding box center [597, 118] width 180 height 24
type input "[STREET_ADDRESS]"
type input "30457"
type input "Soperton"
click at [837, 431] on button "Save & Close" at bounding box center [839, 418] width 85 height 26
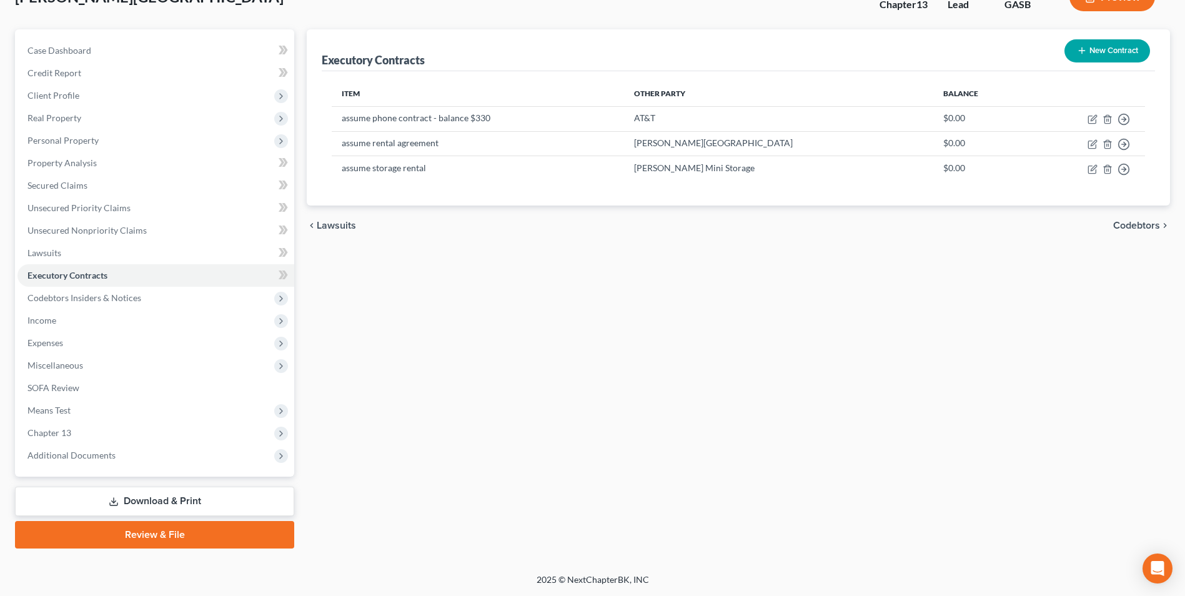
drag, startPoint x: 194, startPoint y: 505, endPoint x: 269, endPoint y: 484, distance: 77.7
click at [194, 505] on link "Download & Print" at bounding box center [154, 500] width 279 height 29
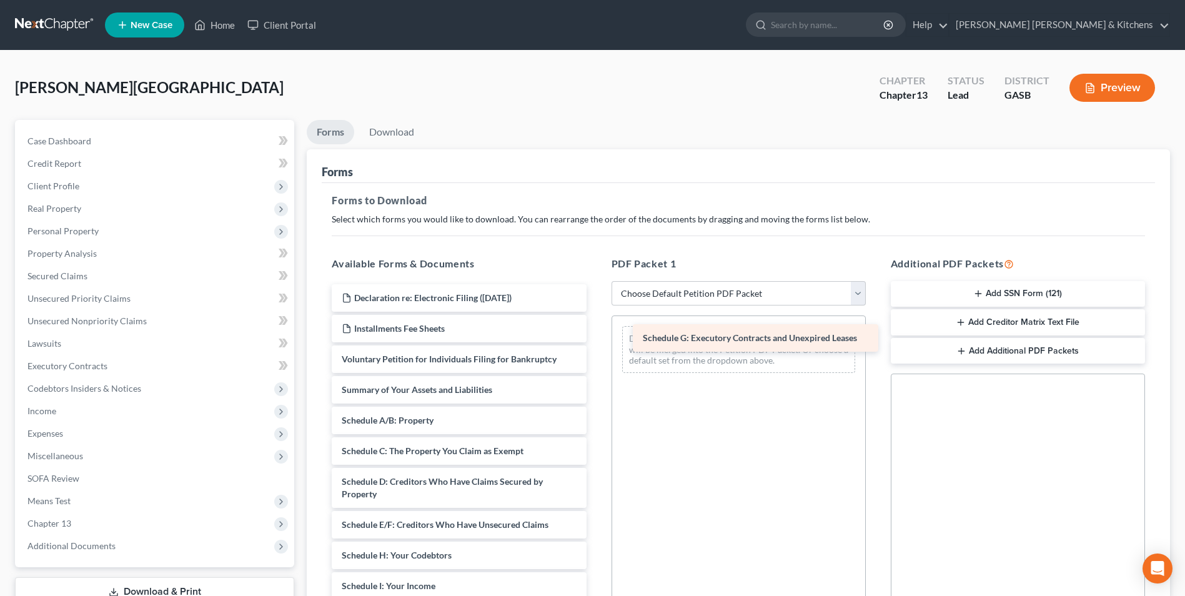
drag, startPoint x: 508, startPoint y: 555, endPoint x: 809, endPoint y: 333, distance: 374.3
click at [596, 333] on div "Schedule G: Executory Contracts and Unexpired Leases Declaration re: Electronic…" at bounding box center [459, 576] width 274 height 585
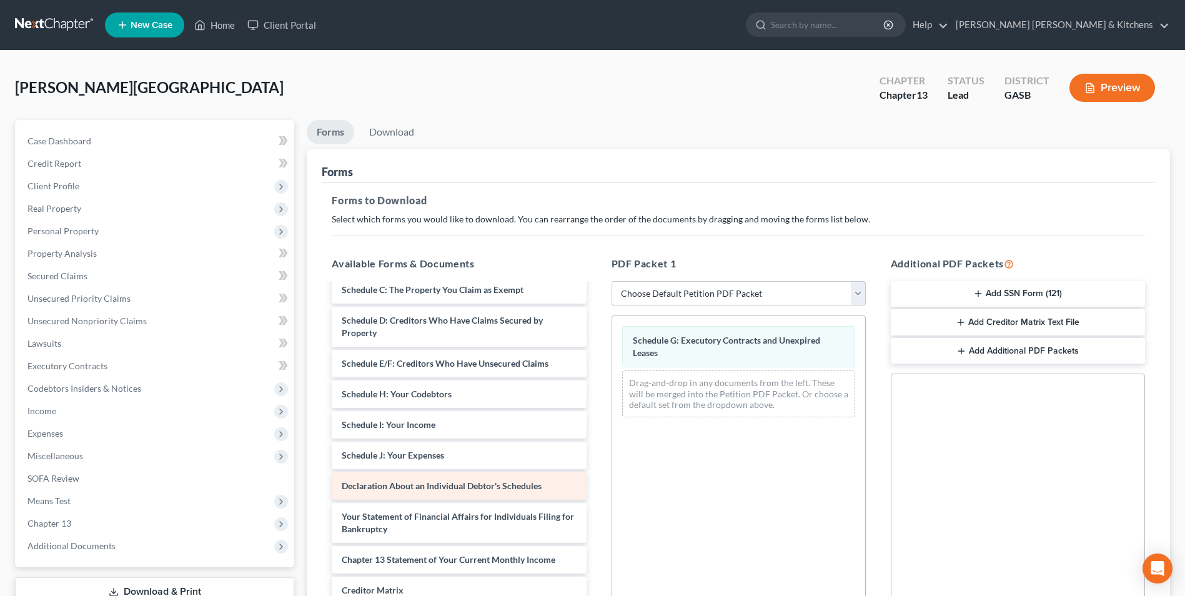
scroll to position [173, 0]
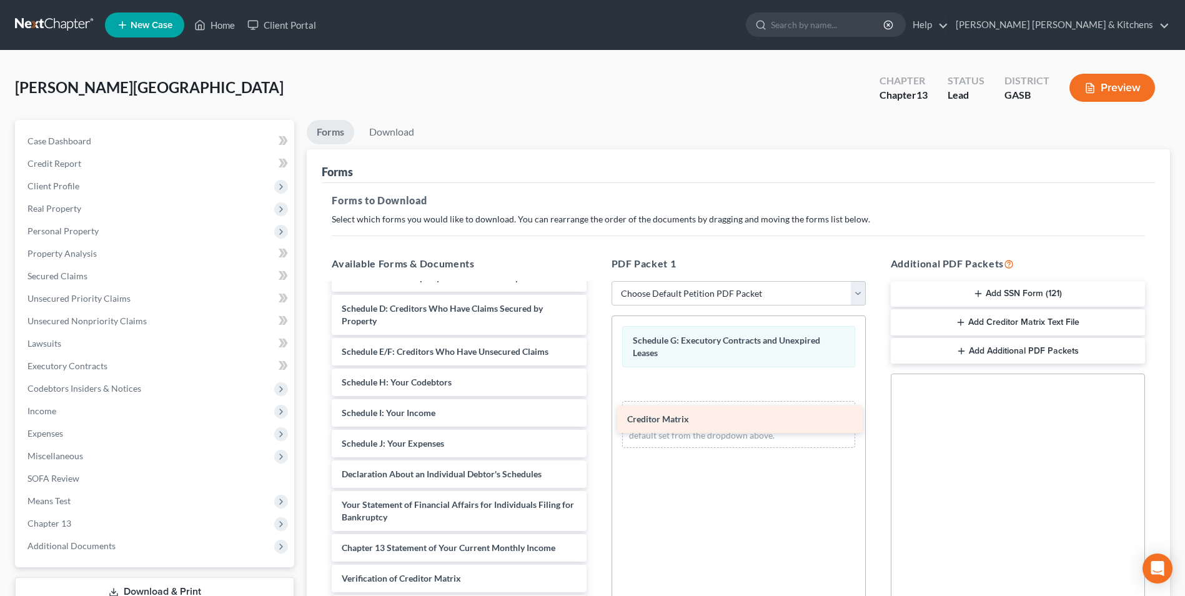
drag, startPoint x: 475, startPoint y: 571, endPoint x: 772, endPoint y: 393, distance: 346.1
click at [596, 395] on div "Creditor Matrix Declaration re: Electronic Filing ([DATE]) Installments Fee She…" at bounding box center [459, 388] width 274 height 555
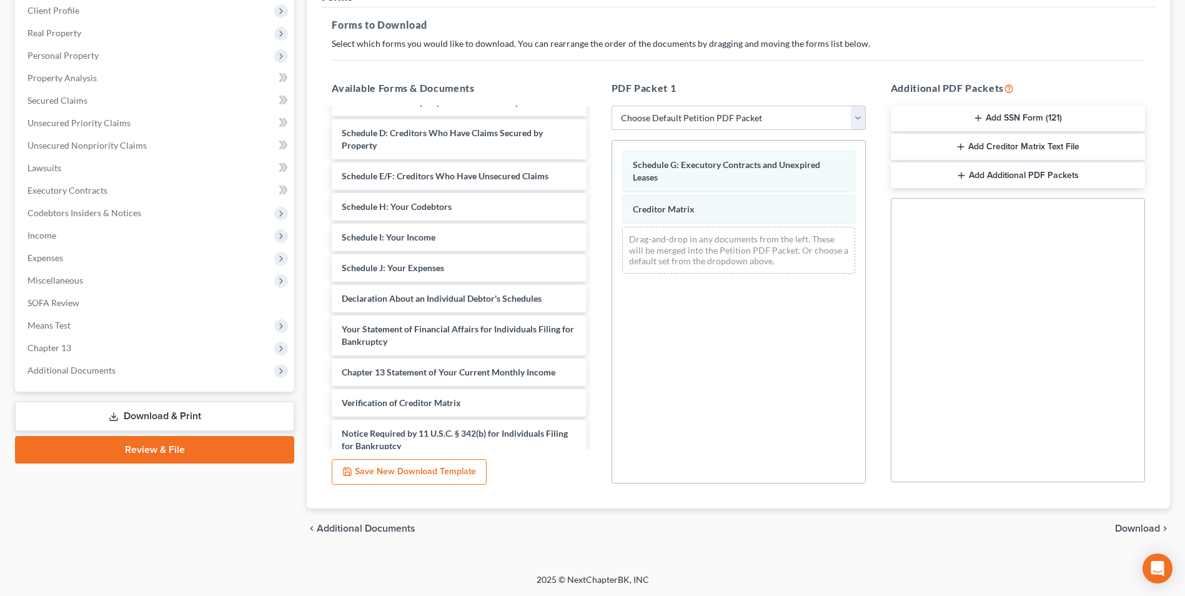
click at [1123, 526] on span "Download" at bounding box center [1137, 528] width 45 height 10
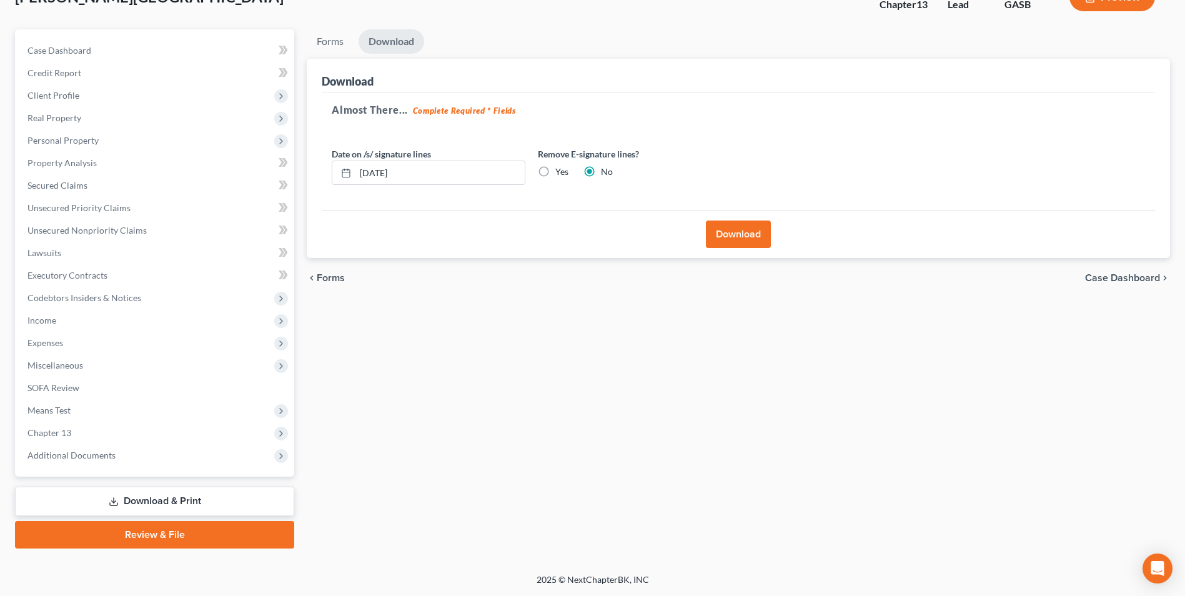
scroll to position [91, 0]
click at [740, 236] on button "Download" at bounding box center [738, 233] width 65 height 27
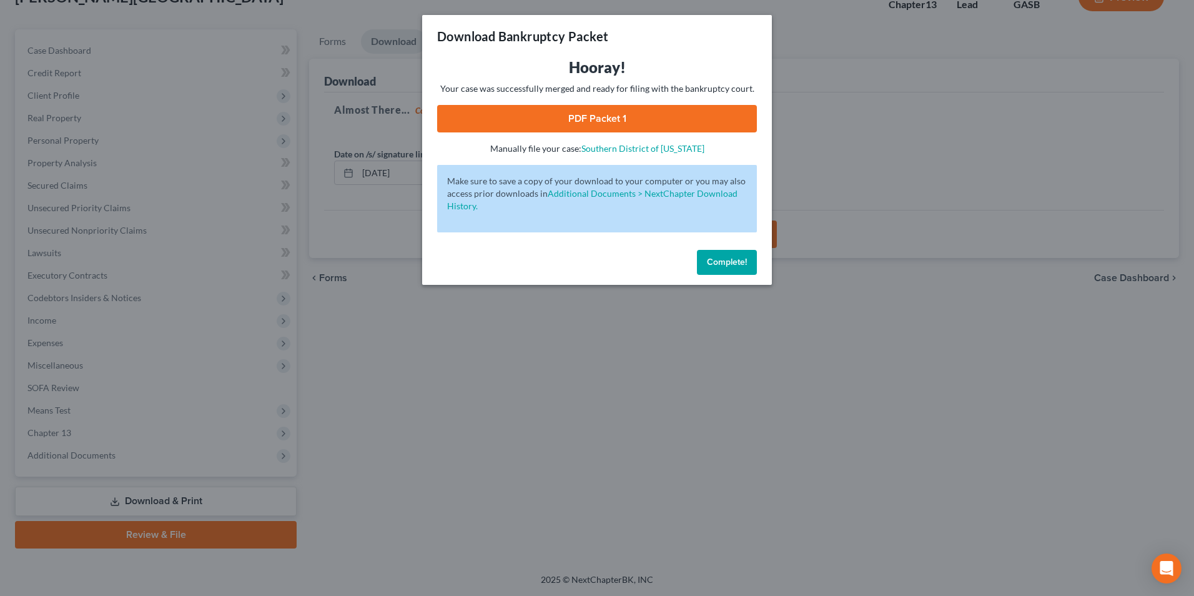
drag, startPoint x: 566, startPoint y: 114, endPoint x: 574, endPoint y: 122, distance: 11.0
click at [566, 114] on link "PDF Packet 1" at bounding box center [597, 118] width 320 height 27
click at [367, 375] on div "Download Bankruptcy Packet Hooray! Your case was successfully merged and ready …" at bounding box center [597, 298] width 1194 height 596
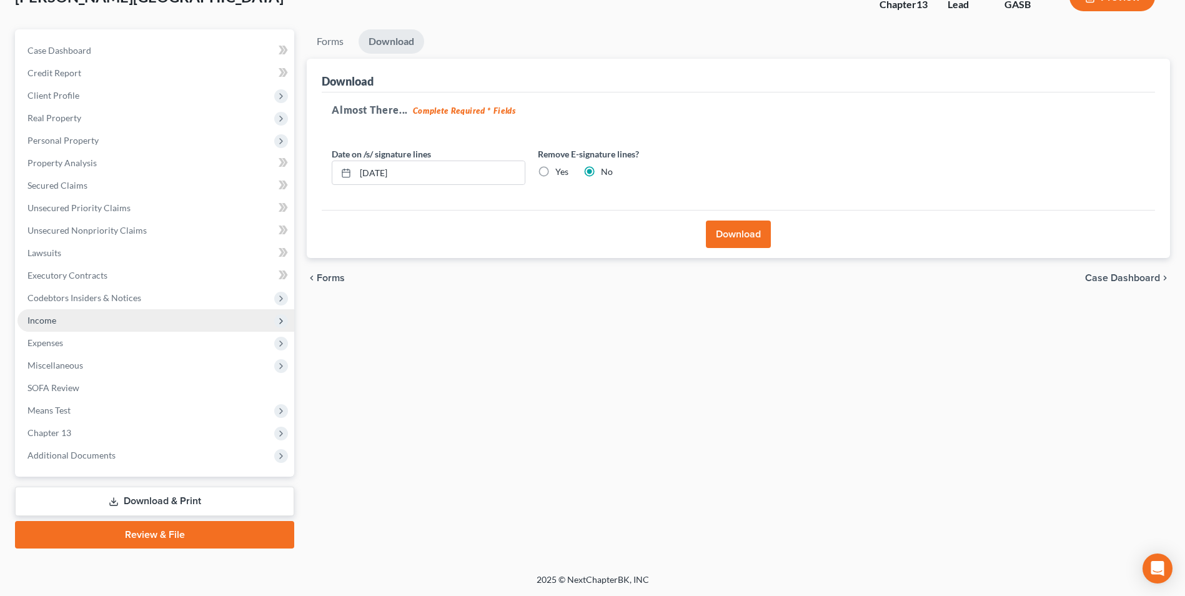
click at [47, 320] on span "Income" at bounding box center [41, 320] width 29 height 11
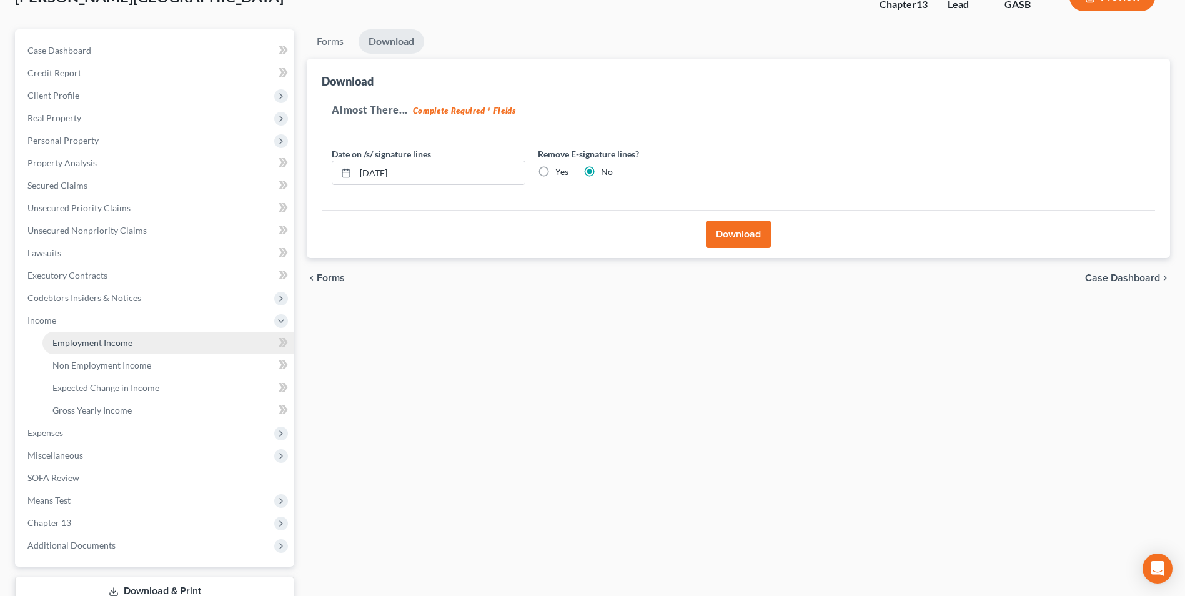
click at [58, 337] on span "Employment Income" at bounding box center [92, 342] width 80 height 11
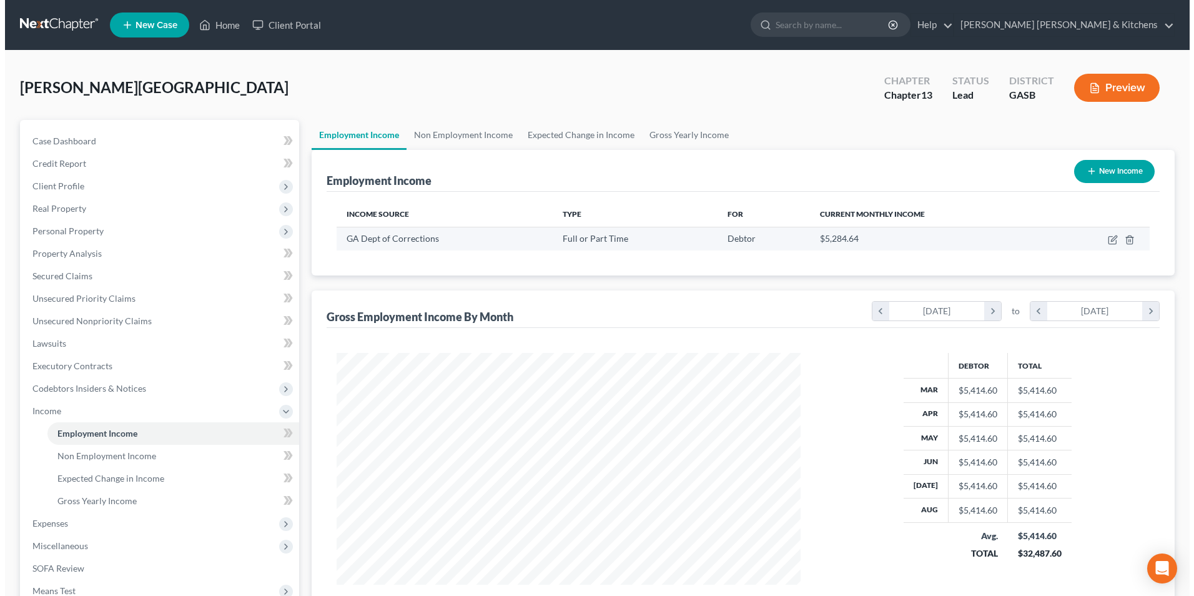
scroll to position [232, 488]
click at [1105, 239] on icon "button" at bounding box center [1108, 240] width 10 height 10
select select "0"
select select "10"
select select "0"
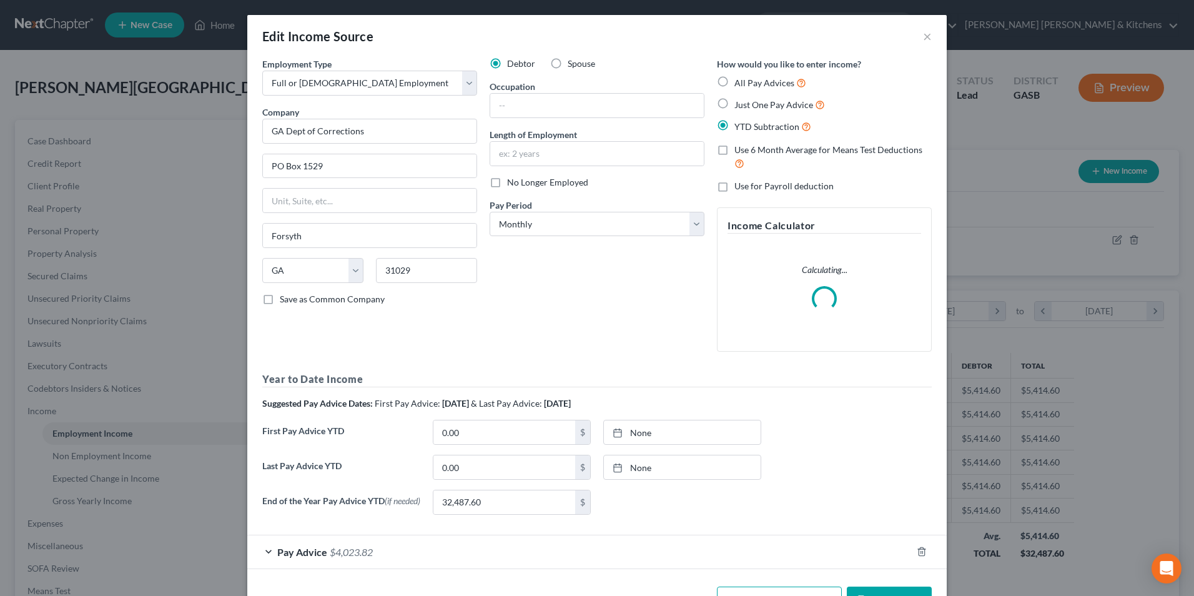
scroll to position [234, 493]
click at [535, 114] on input "text" at bounding box center [597, 106] width 214 height 24
type input "trainer"
type input "13 yrs"
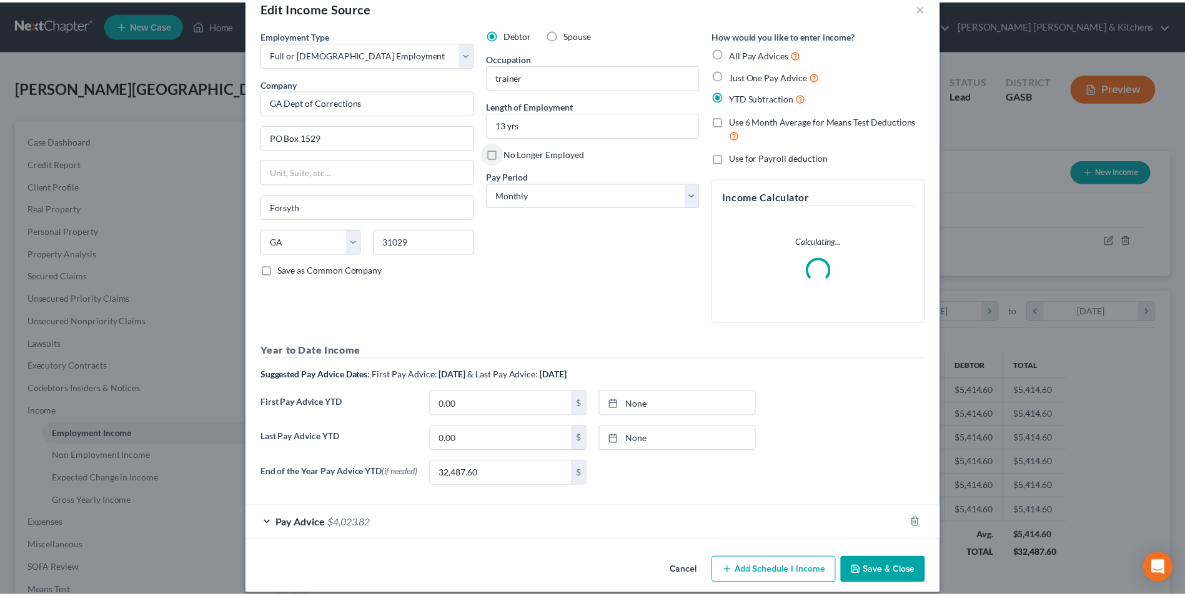
scroll to position [44, 0]
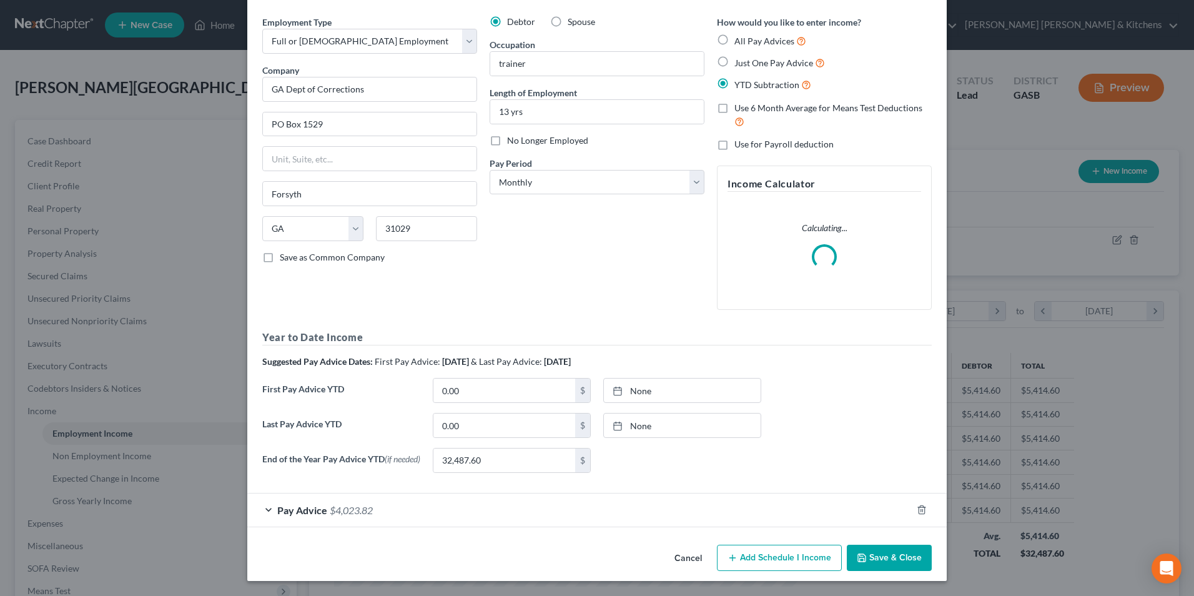
click at [886, 553] on button "Save & Close" at bounding box center [889, 558] width 85 height 26
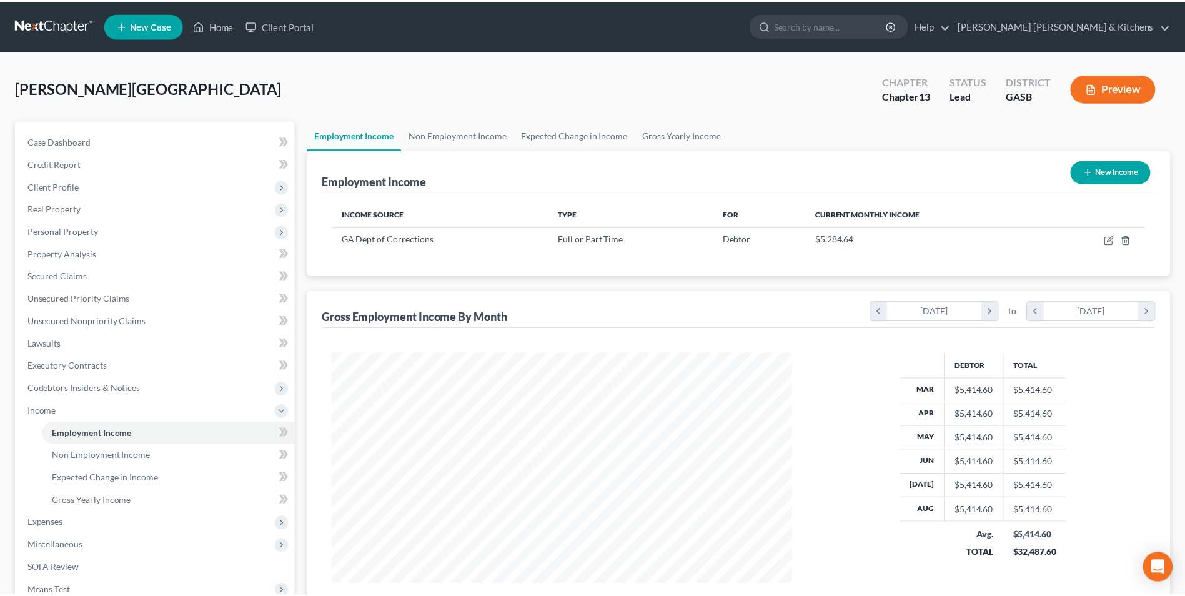
scroll to position [232, 488]
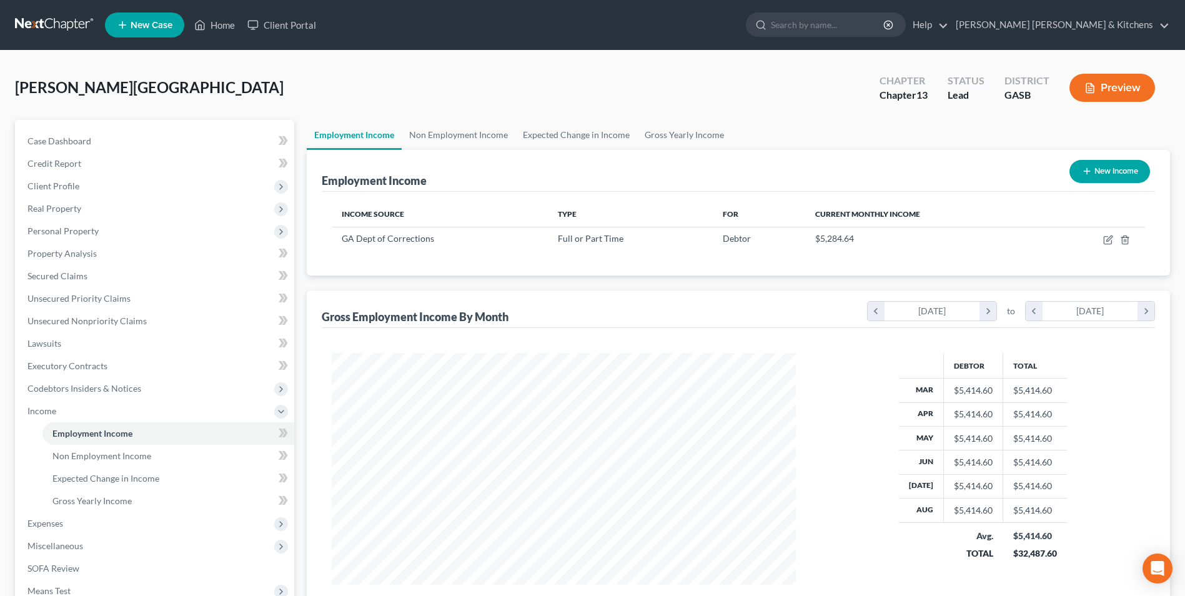
click at [1102, 174] on button "New Income" at bounding box center [1109, 171] width 81 height 23
select select "0"
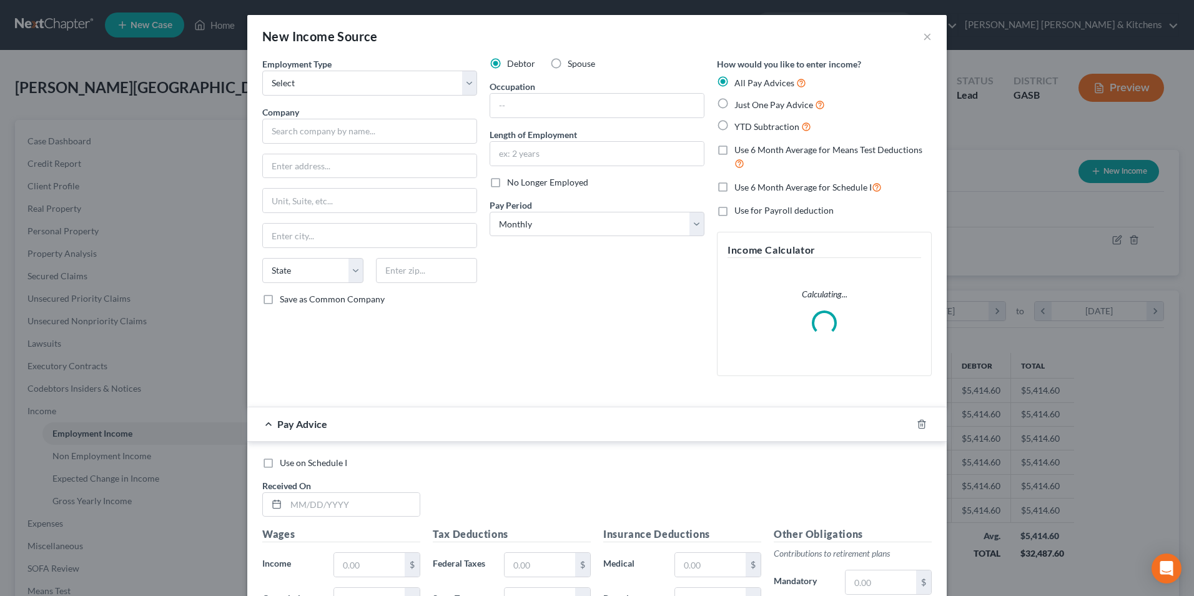
click at [568, 65] on label "Spouse" at bounding box center [581, 63] width 27 height 12
click at [573, 65] on input "Spouse" at bounding box center [577, 61] width 8 height 8
radio input "true"
click at [346, 79] on select "Select Full or [DEMOGRAPHIC_DATA] Employment Self Employment" at bounding box center [369, 83] width 215 height 25
select select "0"
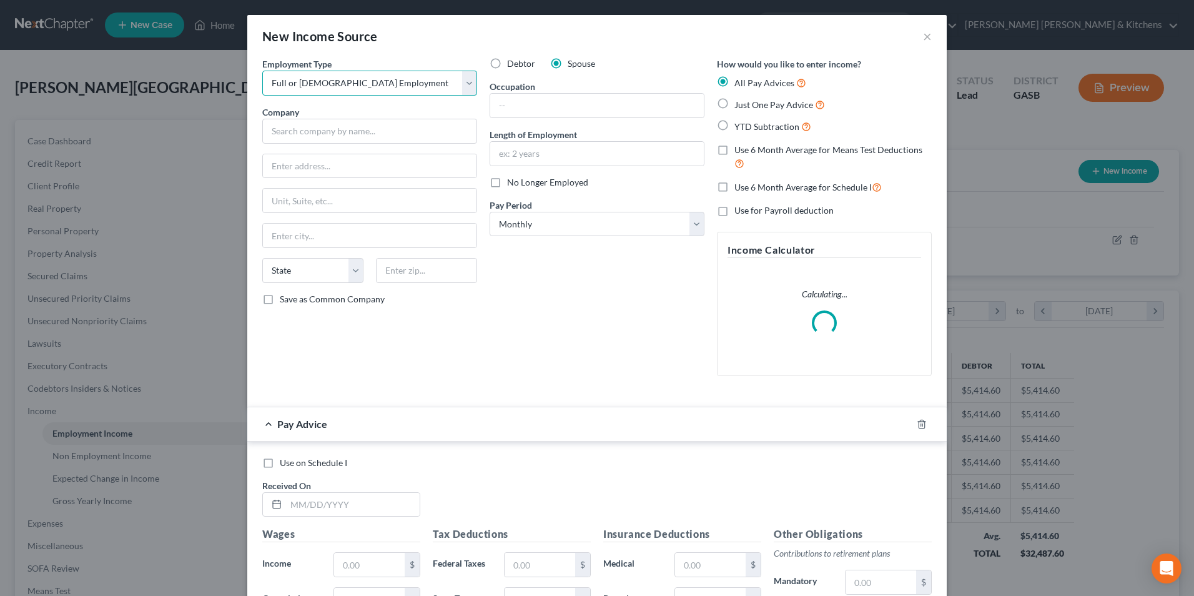
click at [262, 71] on select "Select Full or [DEMOGRAPHIC_DATA] Employment Self Employment" at bounding box center [369, 83] width 215 height 25
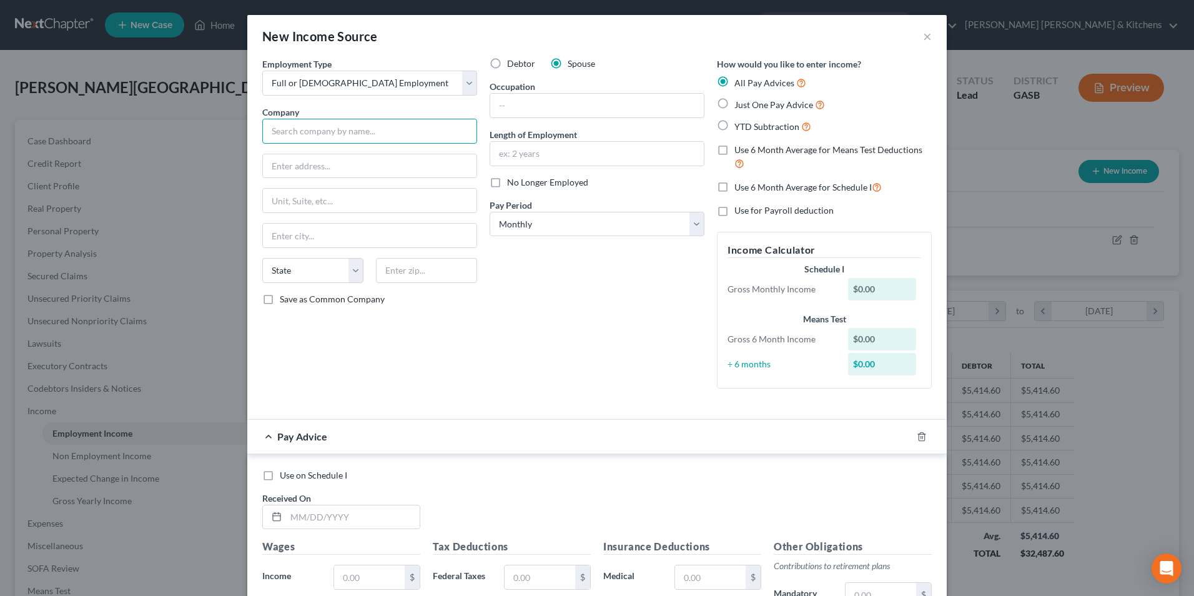
click at [391, 131] on input "text" at bounding box center [369, 131] width 215 height 25
type input "GA Dept of Transportation"
click at [548, 100] on input "text" at bounding box center [597, 106] width 214 height 24
type input "maintenance tech"
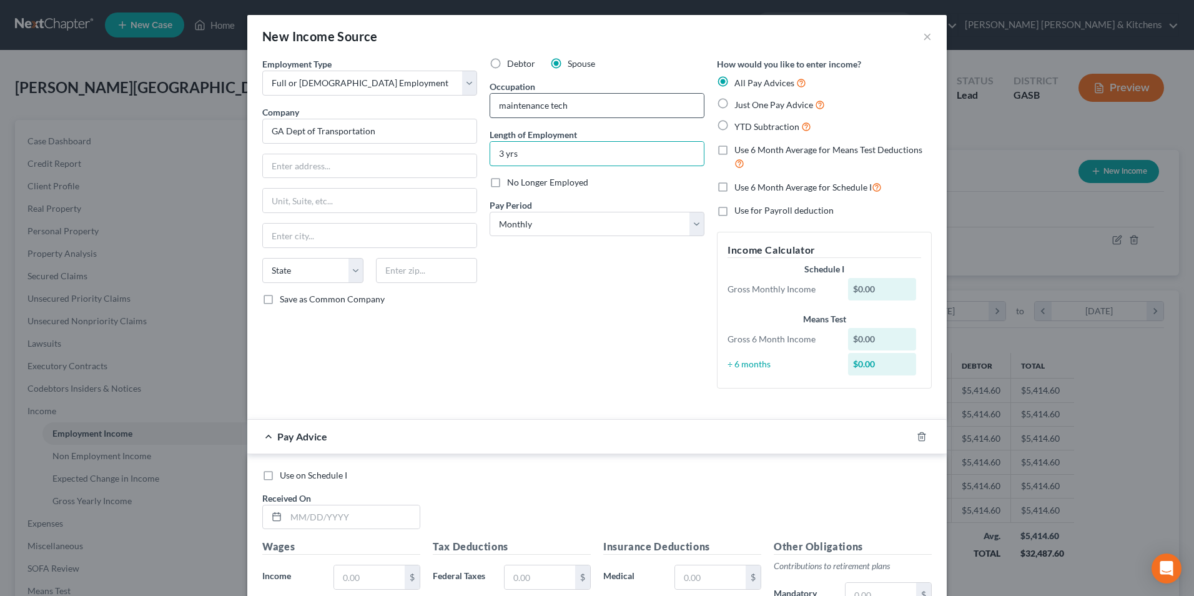
type input "3 yrs"
click at [734, 122] on label "YTD Subtraction" at bounding box center [772, 126] width 77 height 14
click at [739, 122] on input "YTD Subtraction" at bounding box center [743, 123] width 8 height 8
radio input "true"
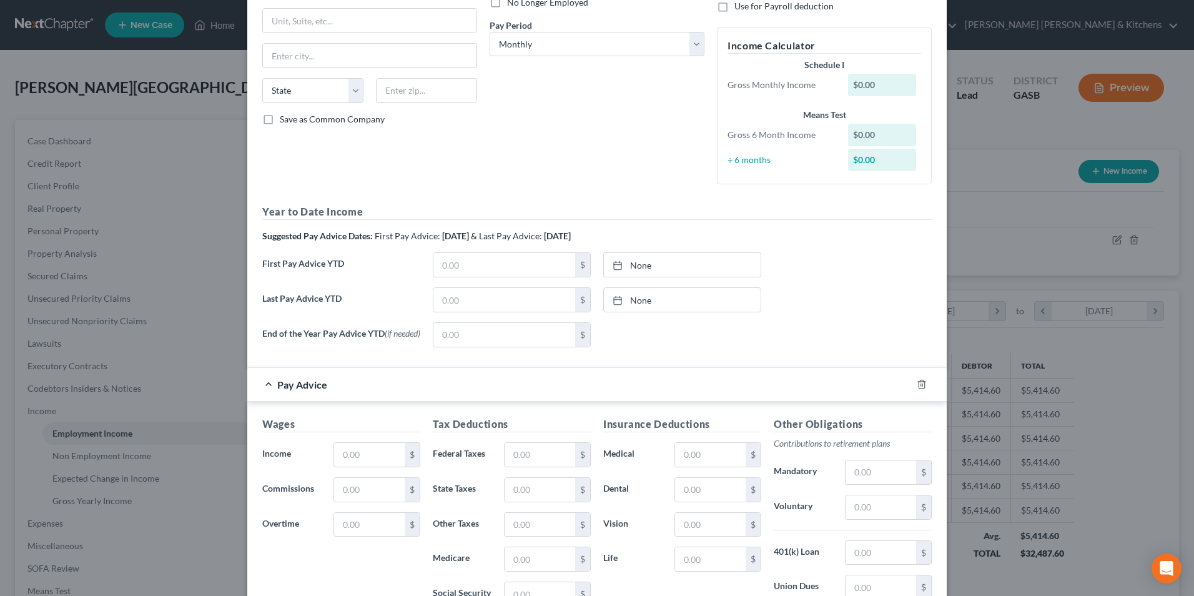
scroll to position [187, 0]
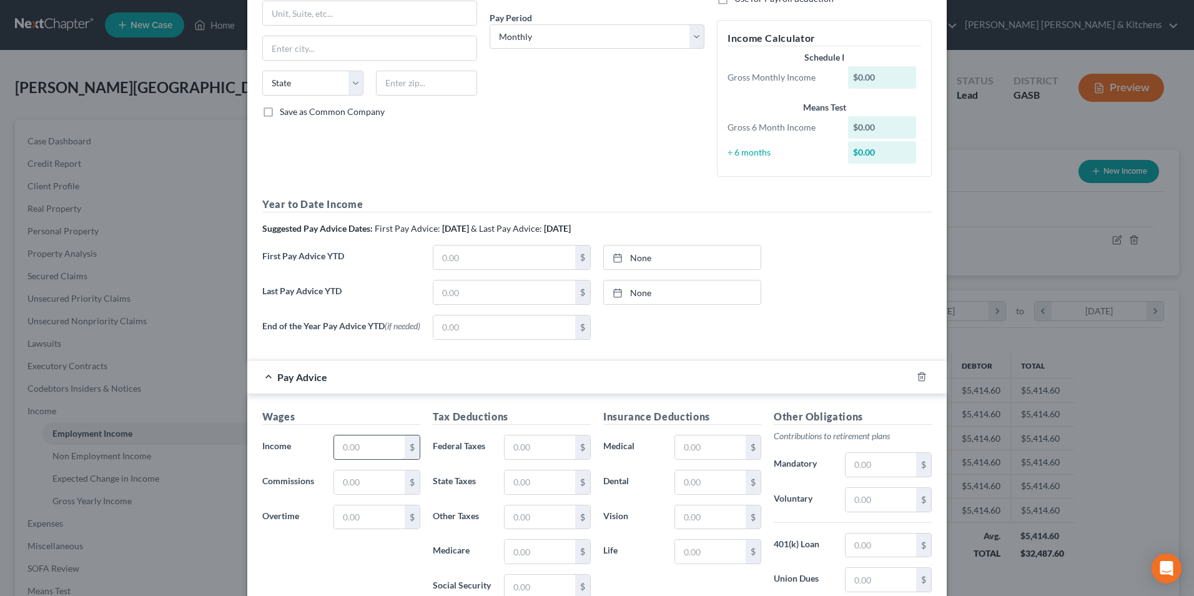
click at [372, 455] on input "text" at bounding box center [369, 447] width 71 height 24
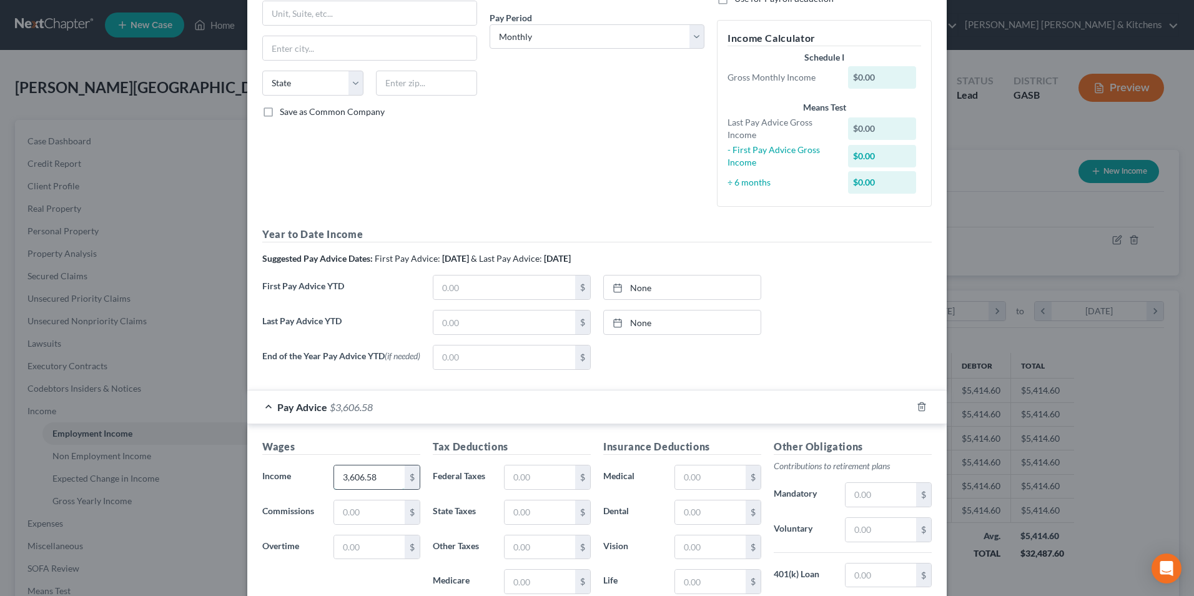
type input "3,606.58"
click at [558, 489] on input "text" at bounding box center [540, 477] width 71 height 24
type input "250.70"
click at [694, 478] on input "text" at bounding box center [710, 477] width 71 height 24
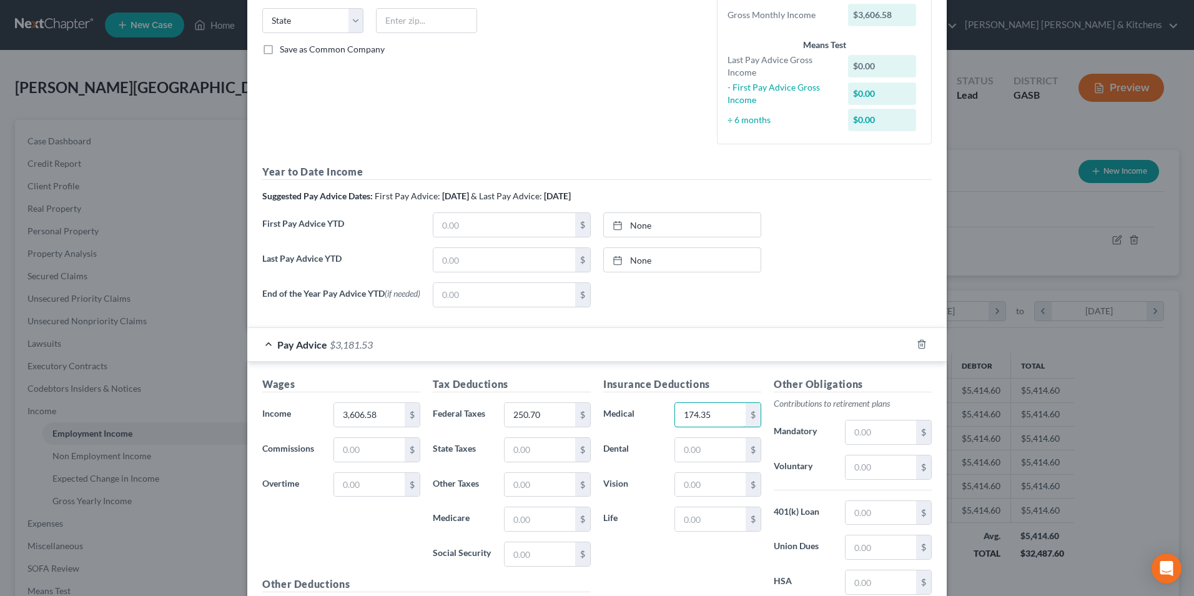
scroll to position [312, 0]
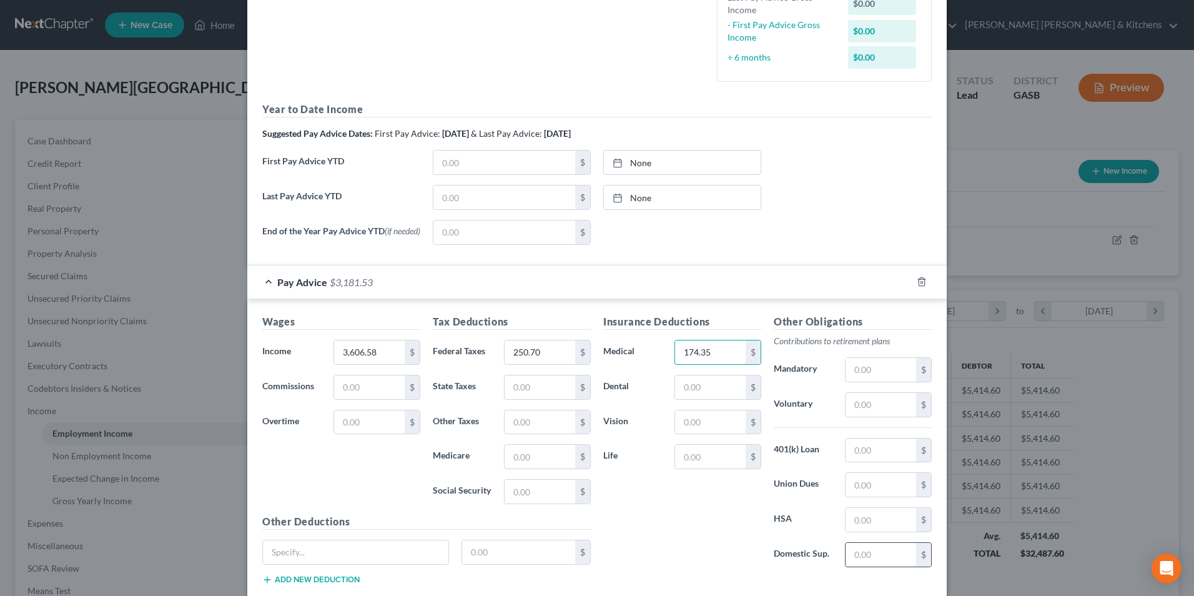
type input "174.35"
click at [872, 562] on input "text" at bounding box center [881, 555] width 71 height 24
type input "413.00"
click at [872, 490] on input "text" at bounding box center [881, 485] width 71 height 24
type input "20.96"
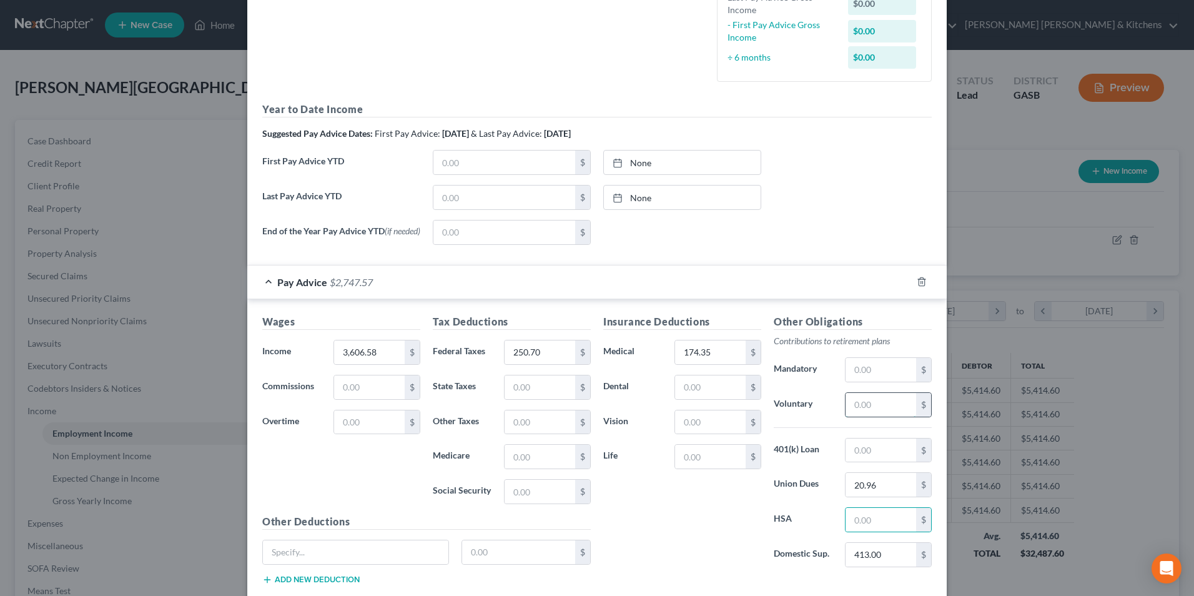
click at [870, 414] on input "text" at bounding box center [881, 405] width 71 height 24
type input "78.38"
click at [713, 355] on input "174.35" at bounding box center [710, 352] width 71 height 24
type input "174.33"
click at [897, 401] on input "78.38" at bounding box center [881, 405] width 71 height 24
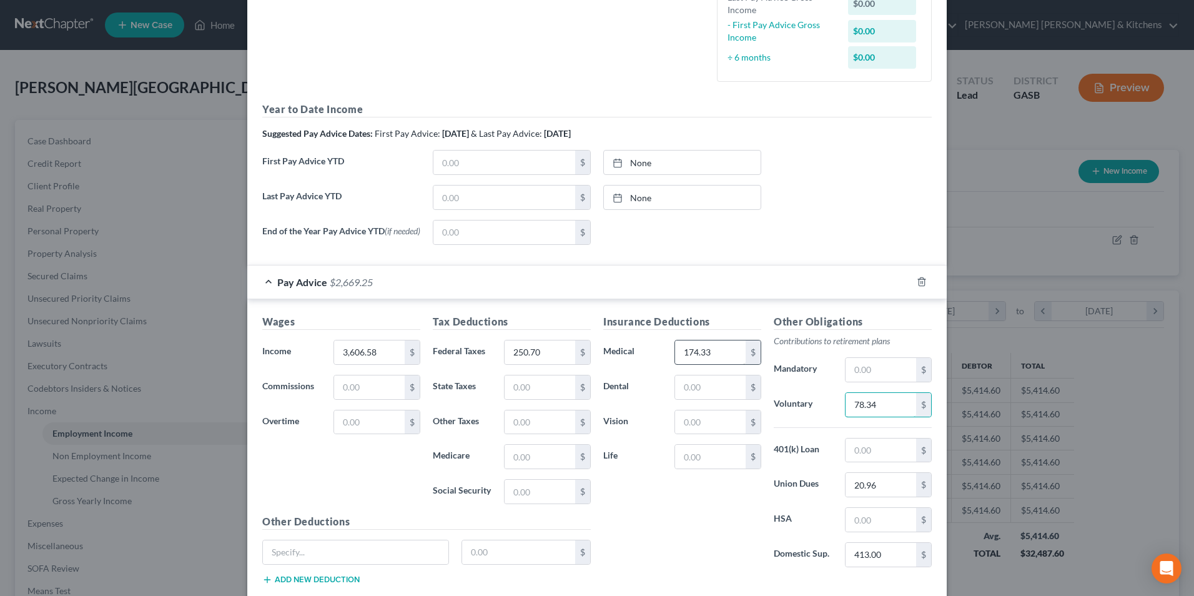
type input "78.34"
click at [719, 360] on input "174.33" at bounding box center [710, 352] width 71 height 24
type input "174.35"
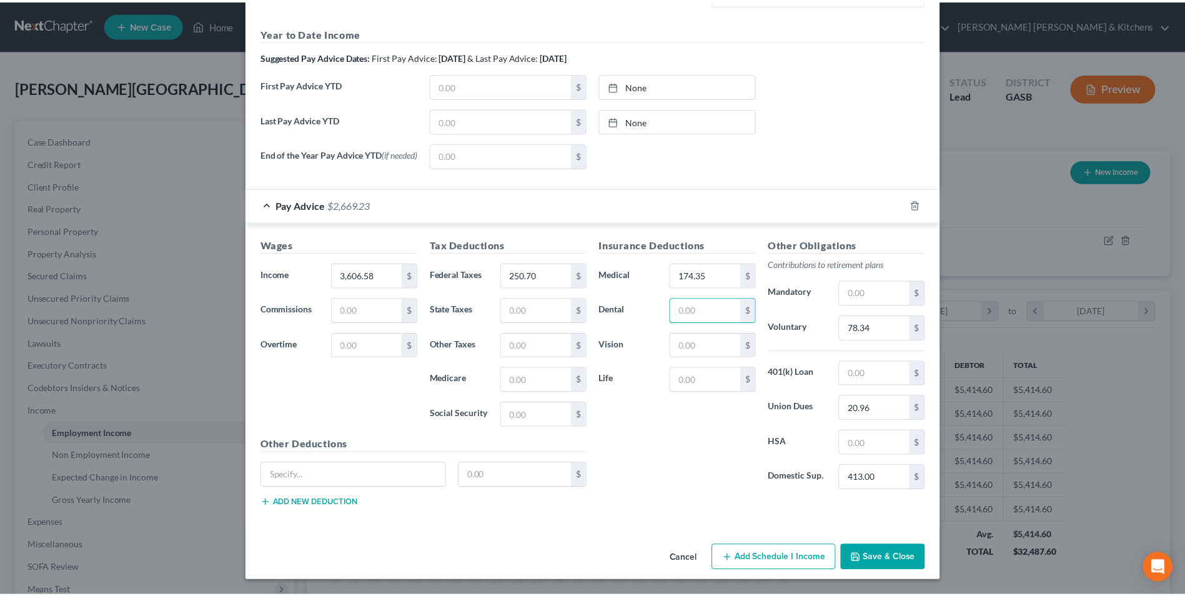
scroll to position [392, 0]
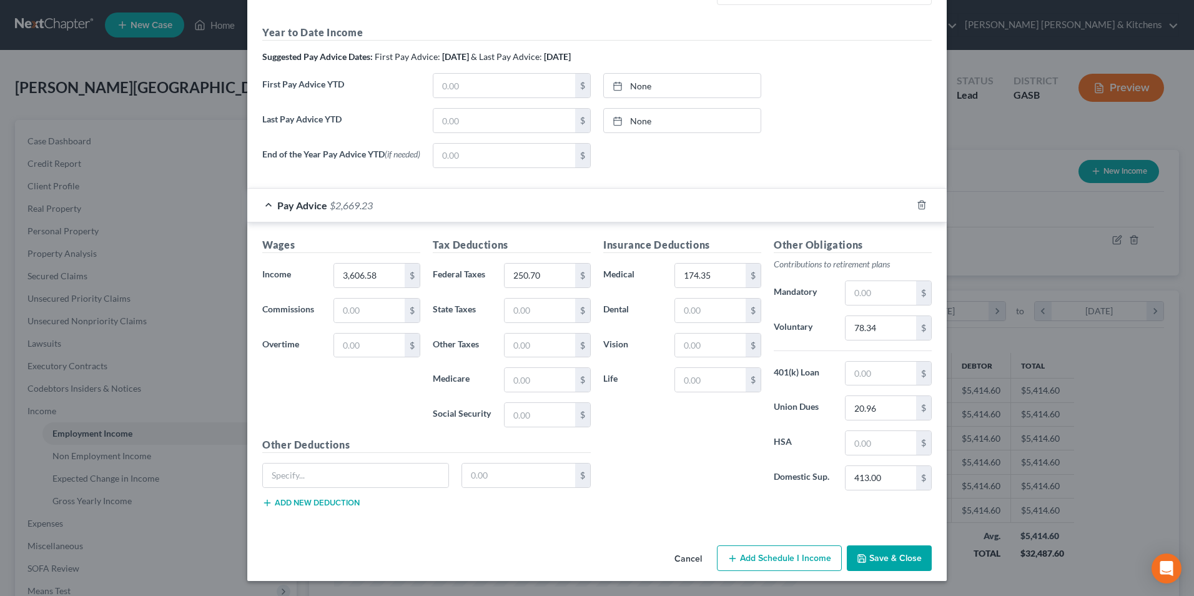
click at [895, 554] on button "Save & Close" at bounding box center [889, 558] width 85 height 26
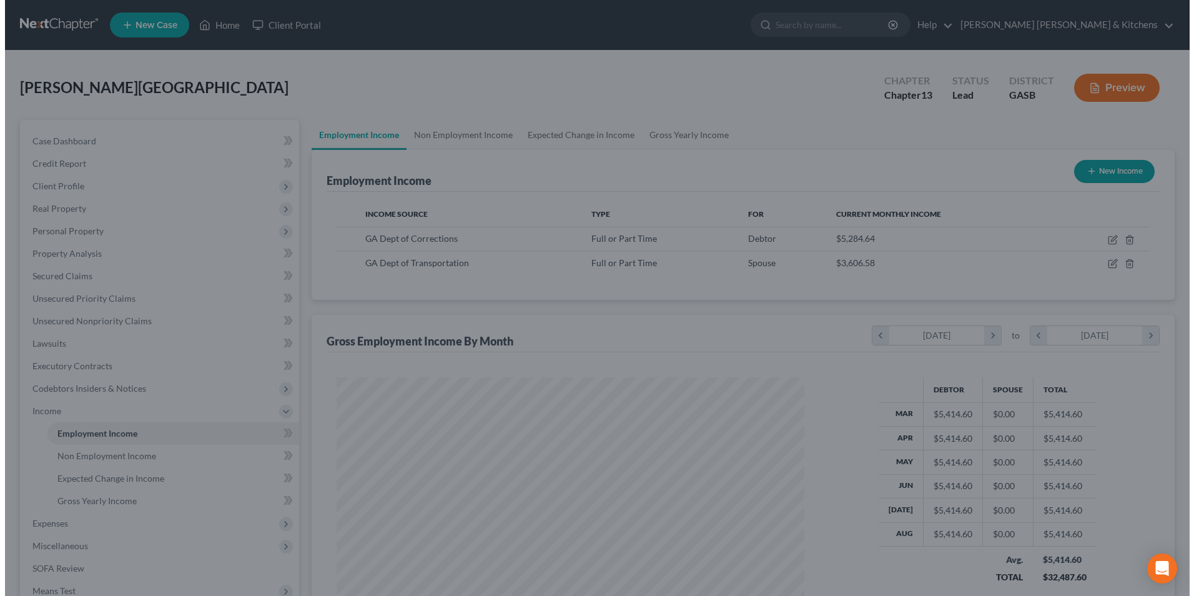
scroll to position [624232, 623975]
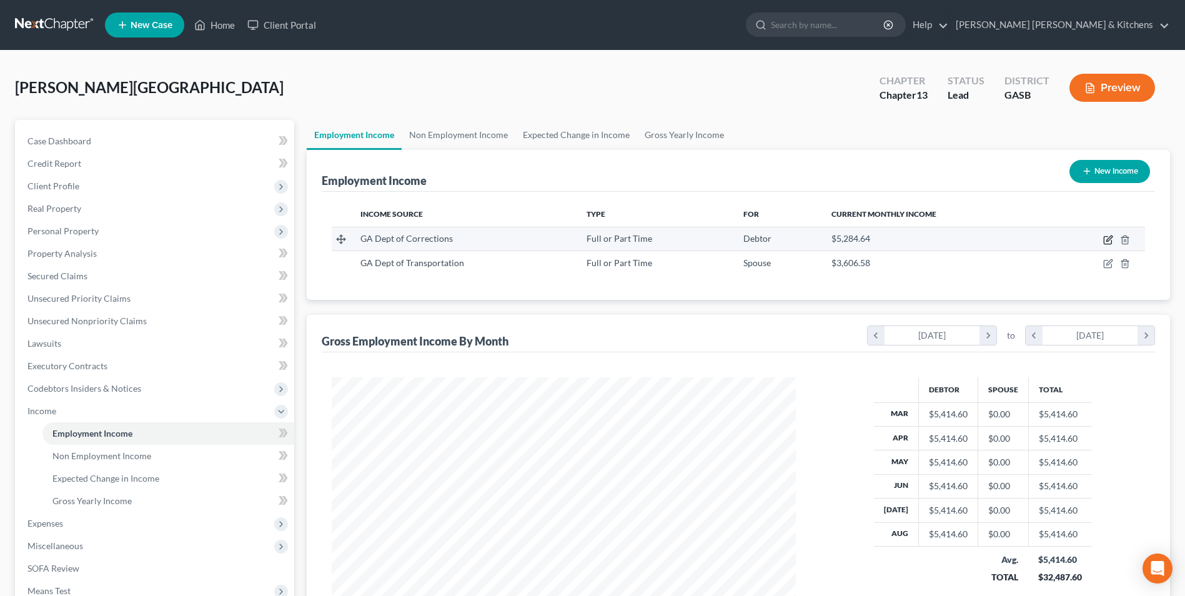
click at [1105, 241] on icon "button" at bounding box center [1108, 240] width 10 height 10
select select "0"
select select "10"
select select "0"
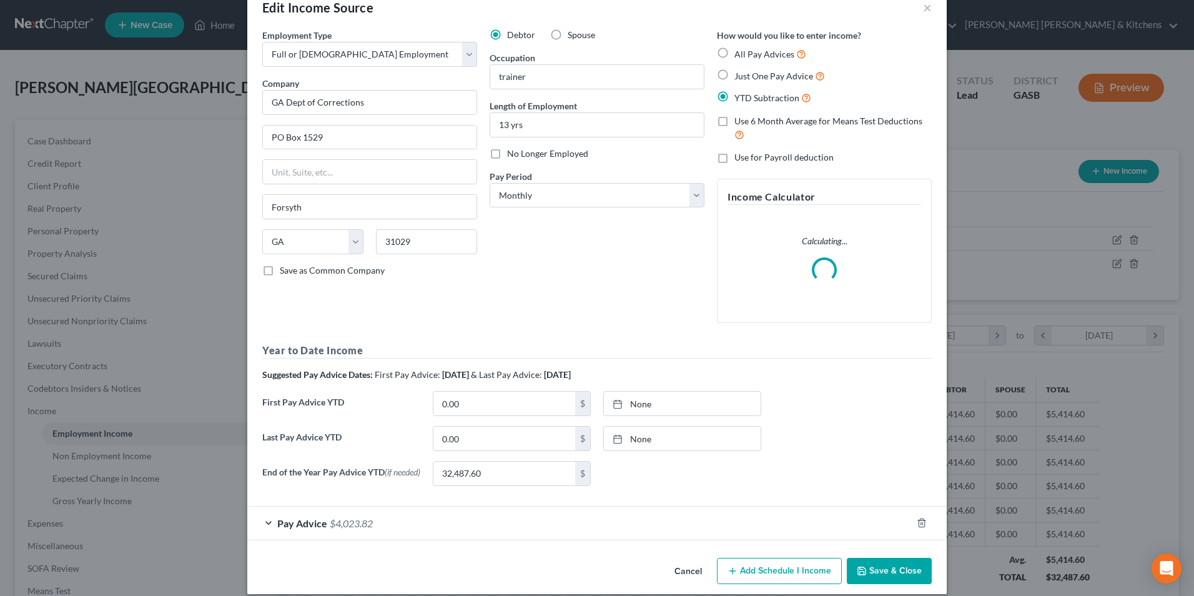
scroll to position [44, 0]
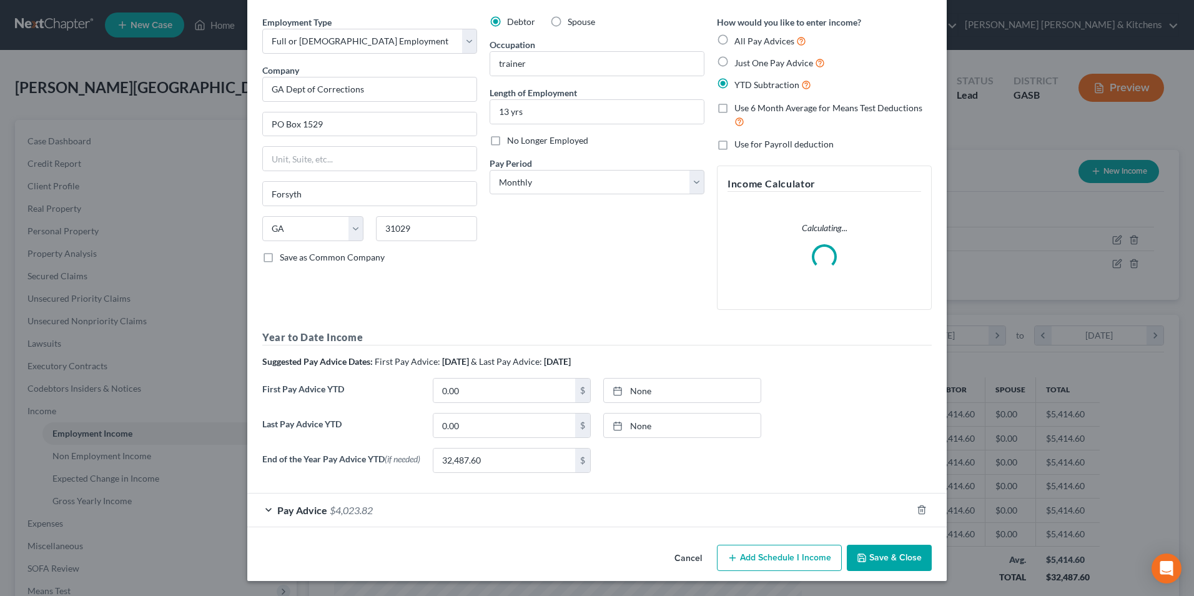
click at [320, 515] on span "Pay Advice" at bounding box center [302, 510] width 50 height 12
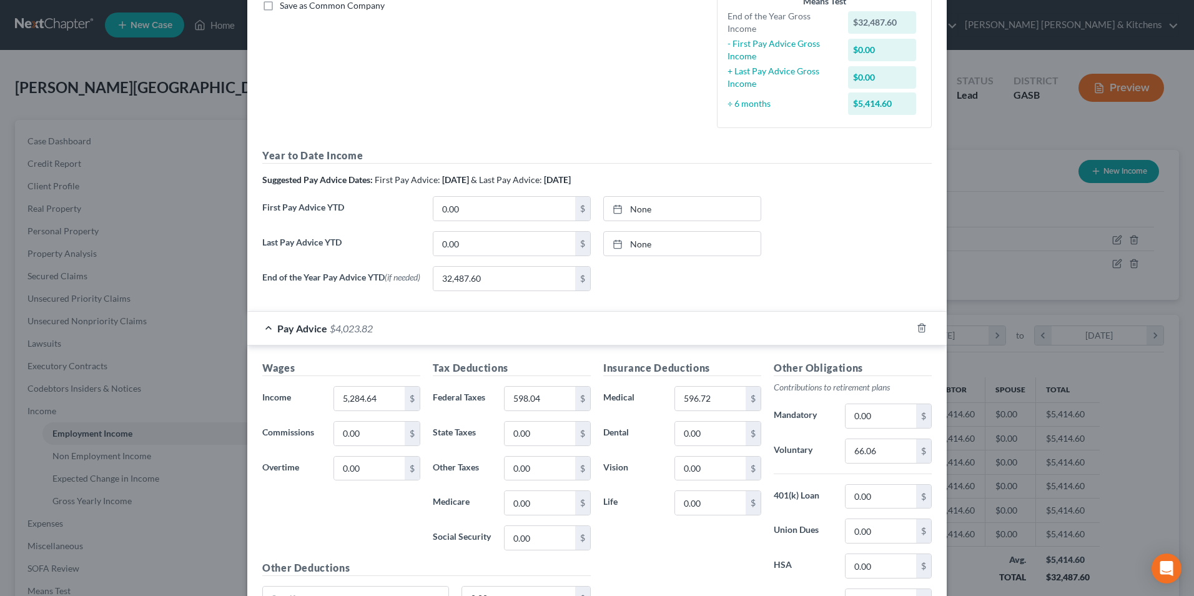
scroll to position [294, 0]
click at [878, 458] on input "66.06" at bounding box center [881, 450] width 71 height 24
type input "118.90"
click at [709, 400] on input "596.72" at bounding box center [710, 398] width 71 height 24
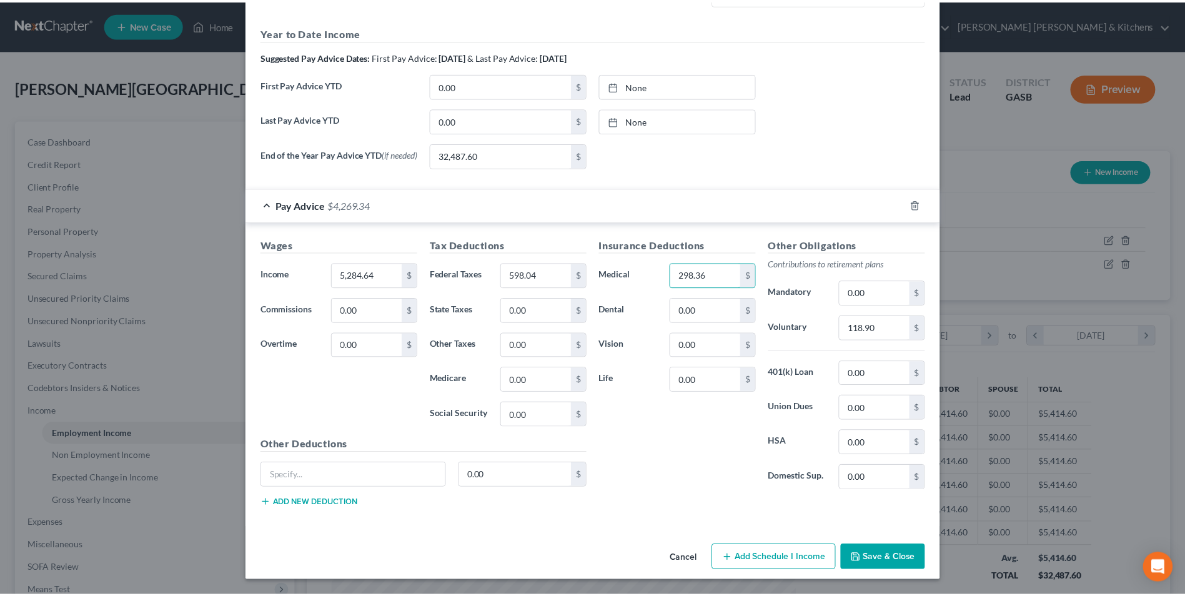
scroll to position [420, 0]
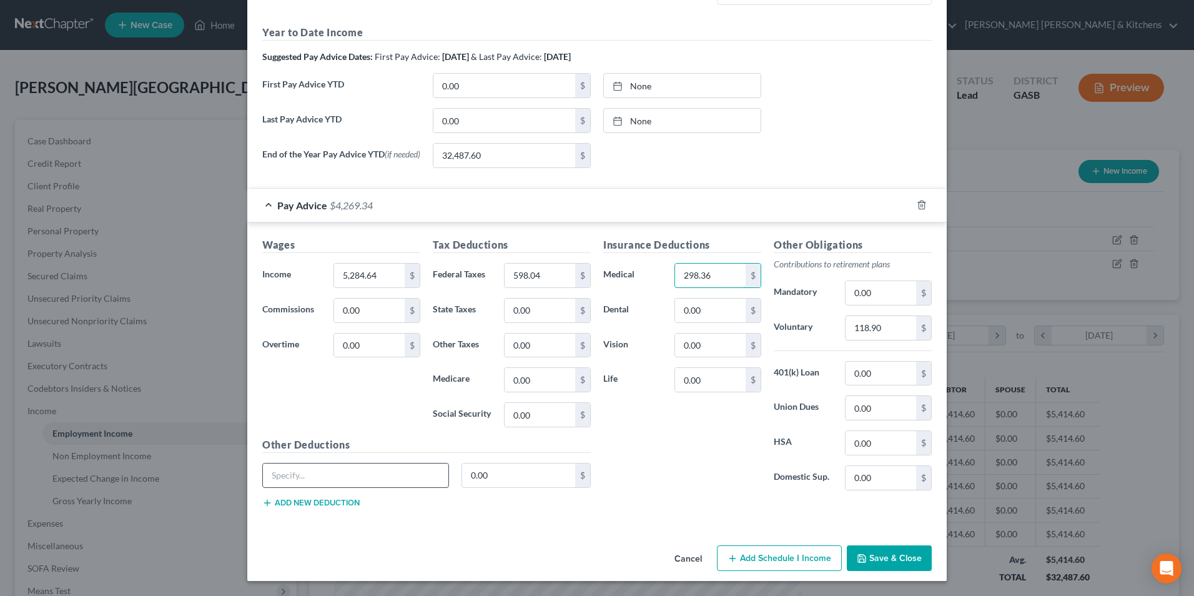
type input "298.36"
click at [372, 478] on input "text" at bounding box center [355, 475] width 185 height 24
type input "rent & utilities"
type input "147.64"
click at [900, 560] on button "Save & Close" at bounding box center [889, 558] width 85 height 26
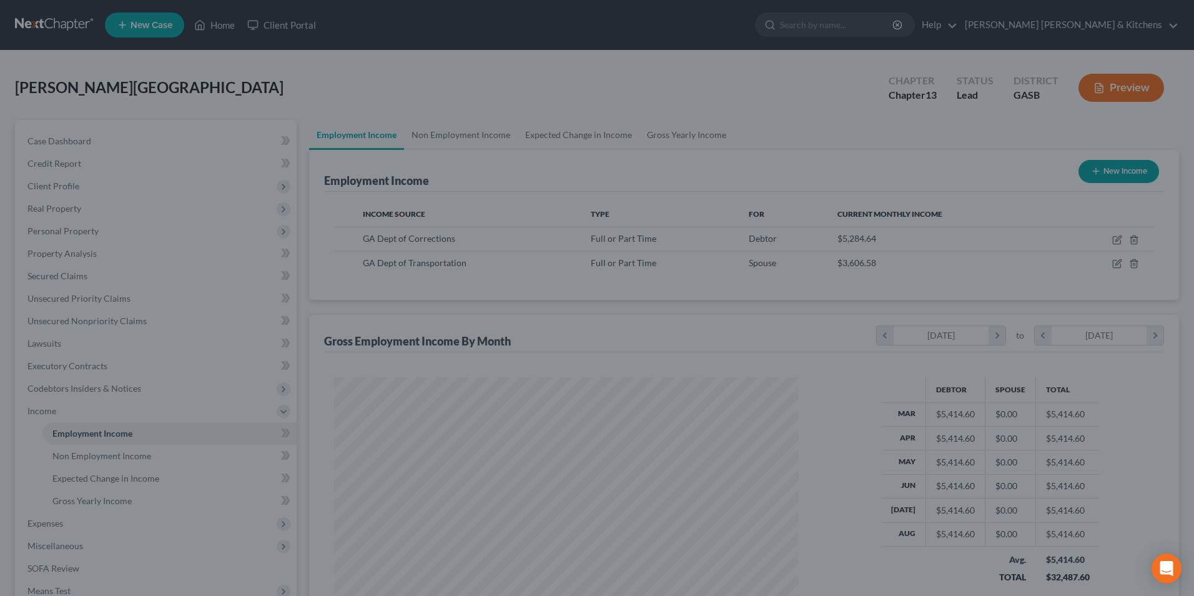
scroll to position [624232, 623975]
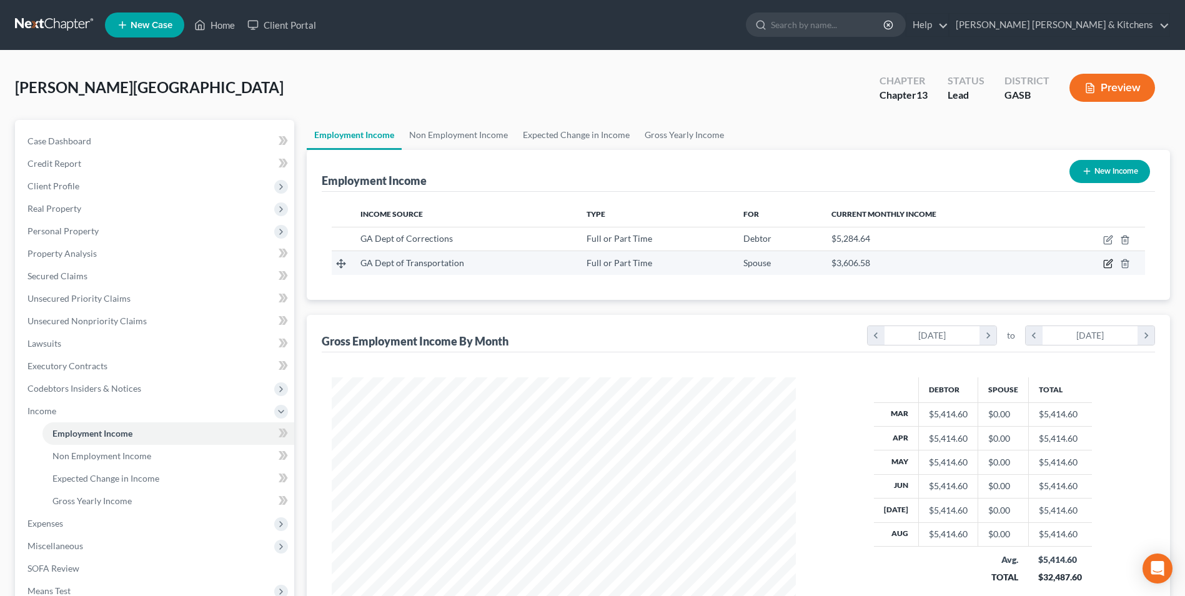
click at [1111, 267] on icon "button" at bounding box center [1106, 263] width 7 height 7
select select "0"
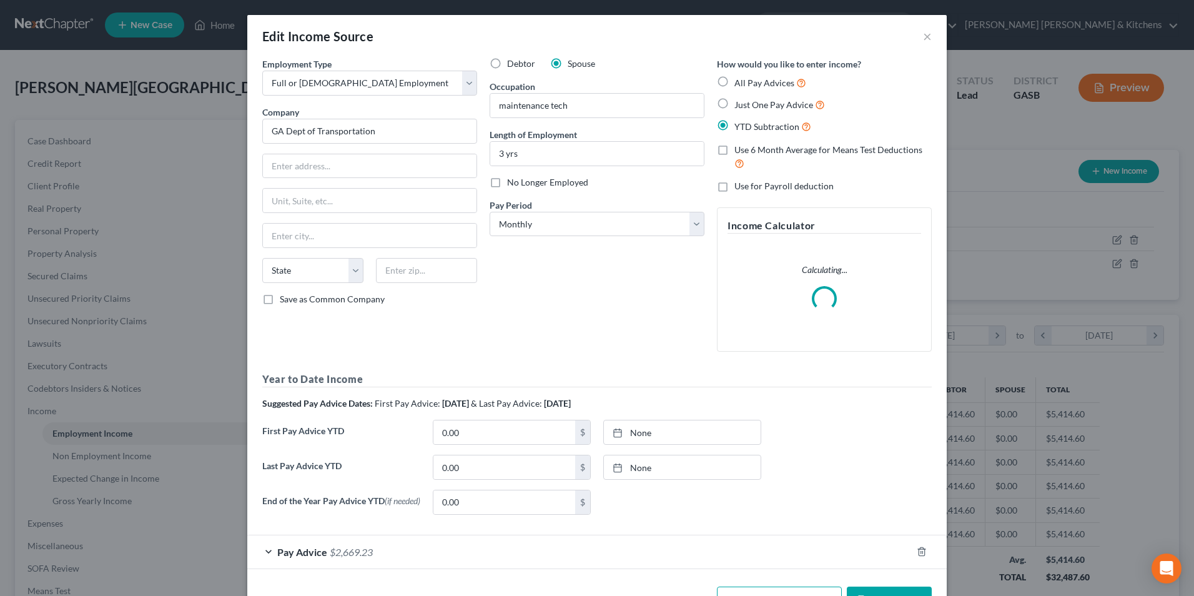
scroll to position [44, 0]
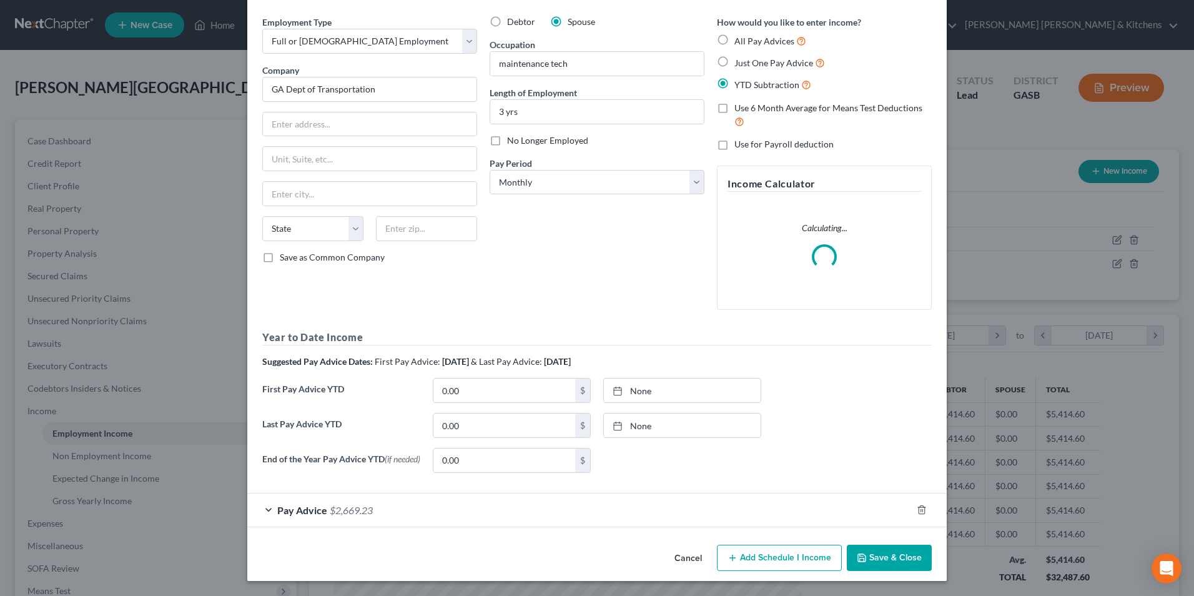
click at [368, 506] on span "$2,669.23" at bounding box center [351, 510] width 43 height 12
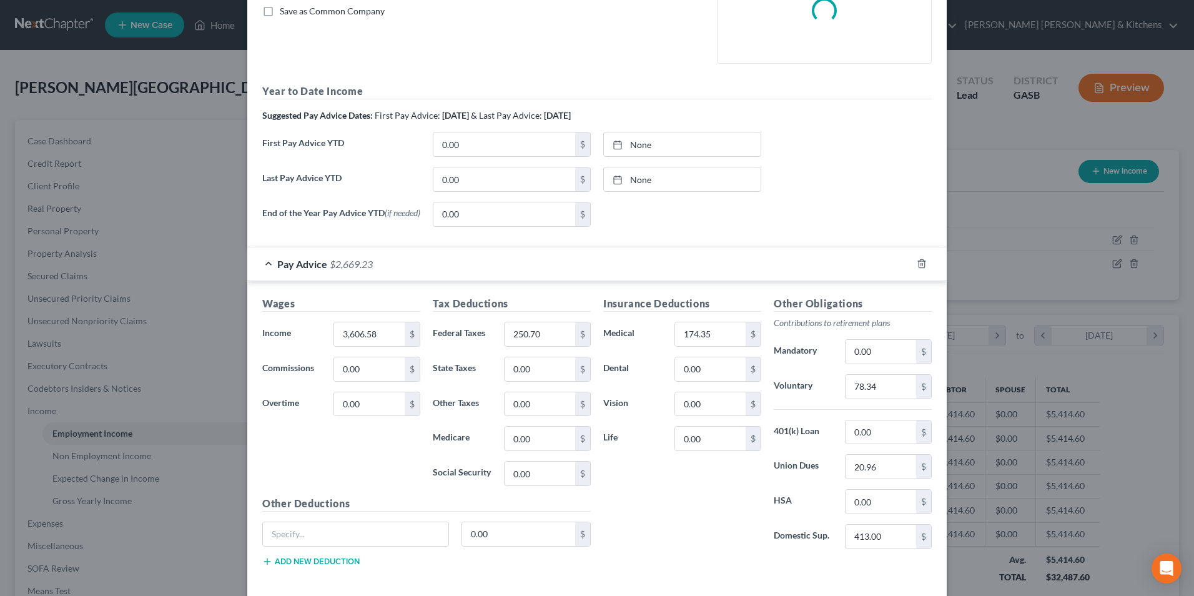
scroll to position [294, 0]
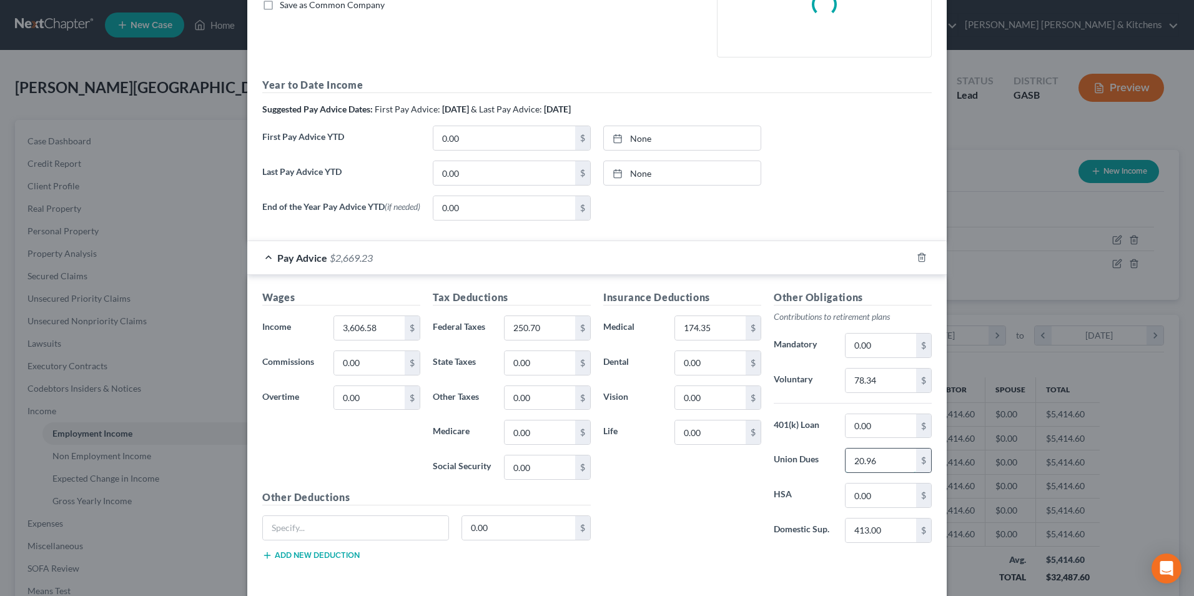
click at [880, 472] on input "20.96" at bounding box center [881, 460] width 71 height 24
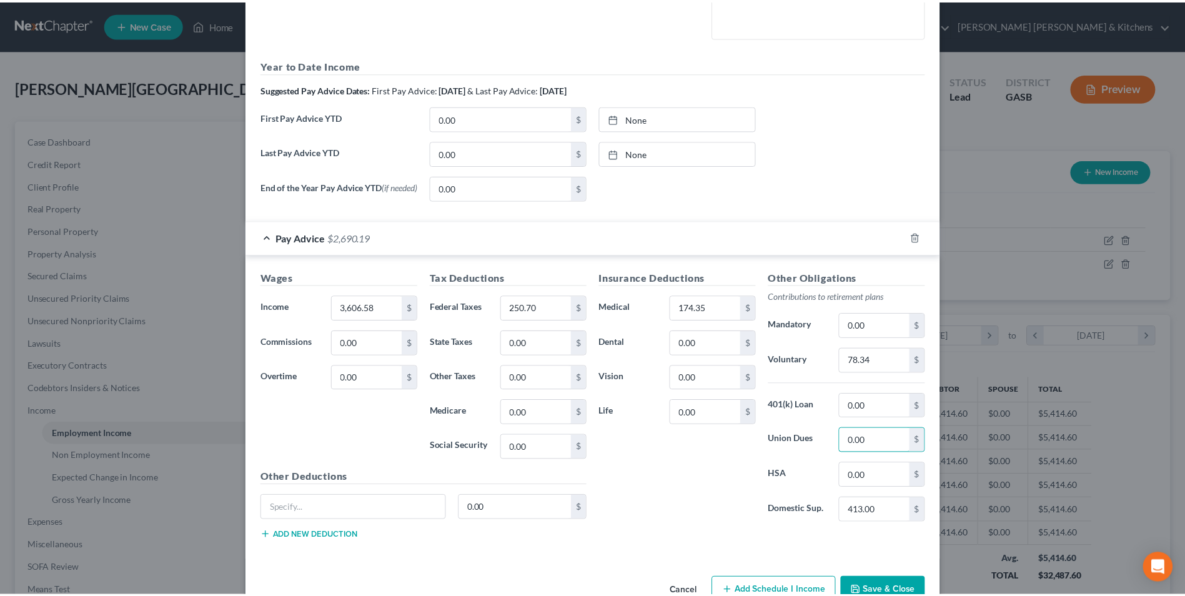
scroll to position [350, 0]
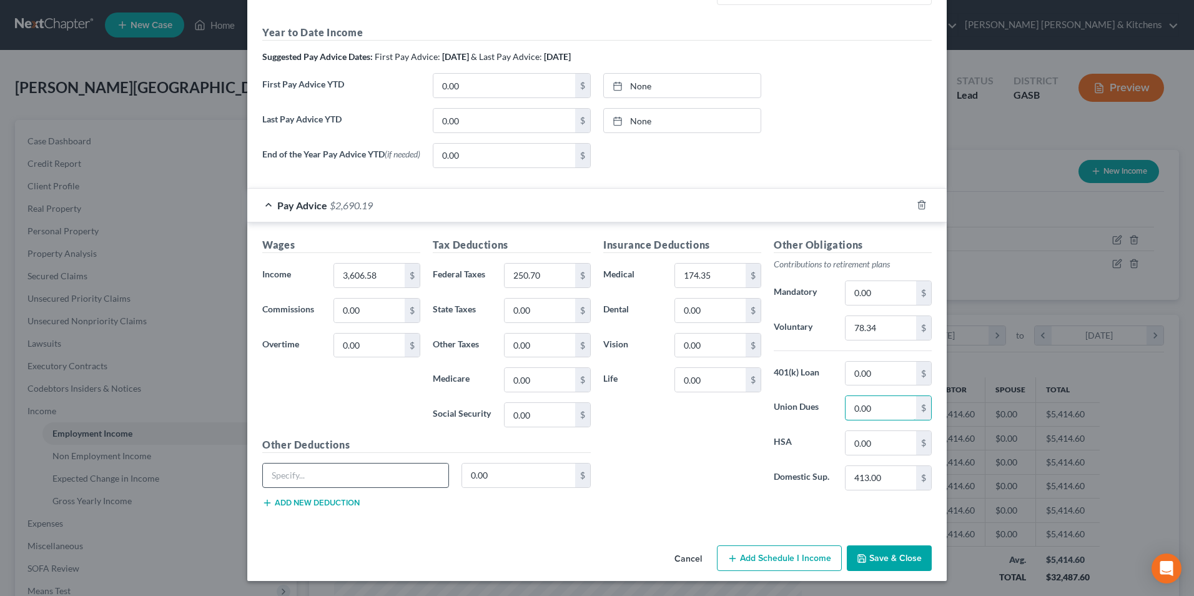
type input "0.00"
click at [363, 469] on input "text" at bounding box center [355, 475] width 185 height 24
type input "tools"
type input "20.96"
click at [887, 553] on button "Save & Close" at bounding box center [889, 558] width 85 height 26
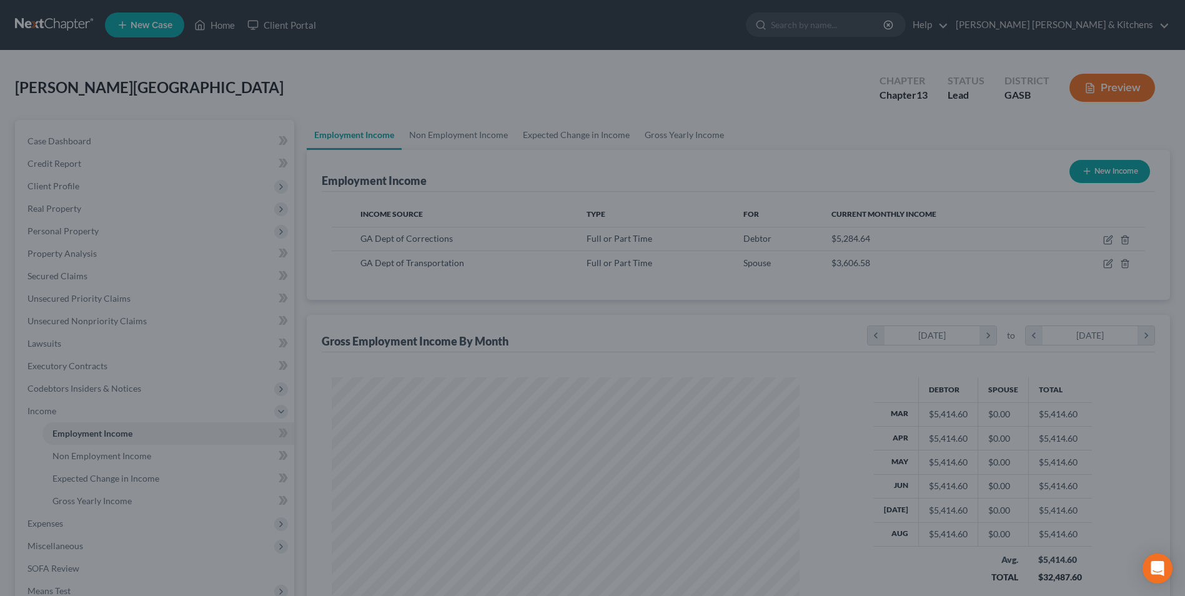
scroll to position [624232, 623975]
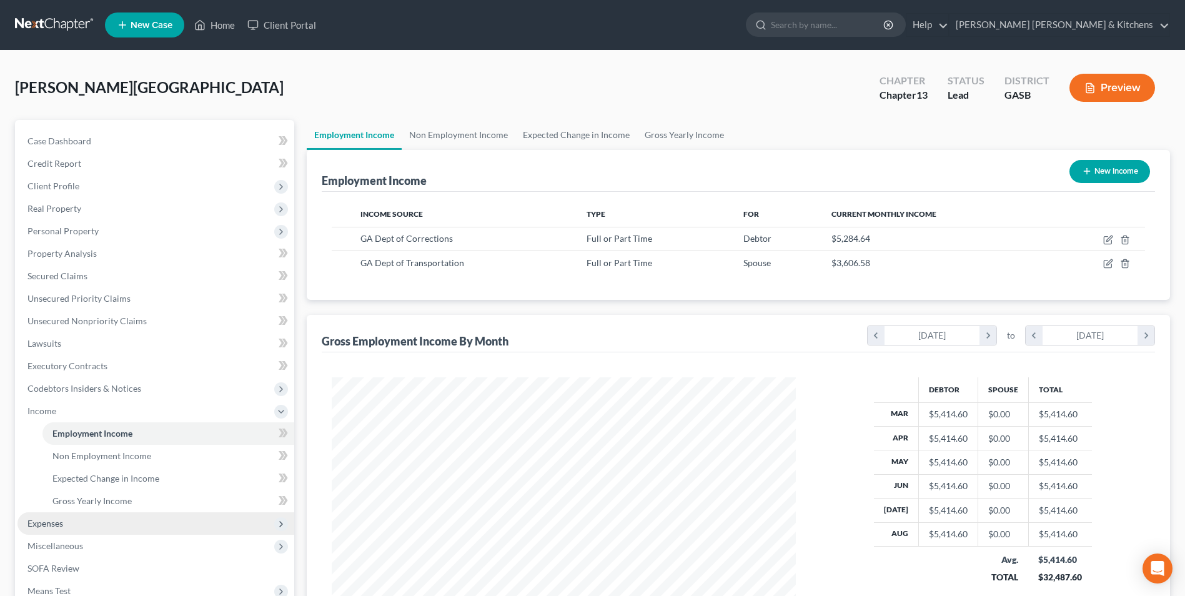
click at [34, 518] on span "Expenses" at bounding box center [45, 523] width 36 height 11
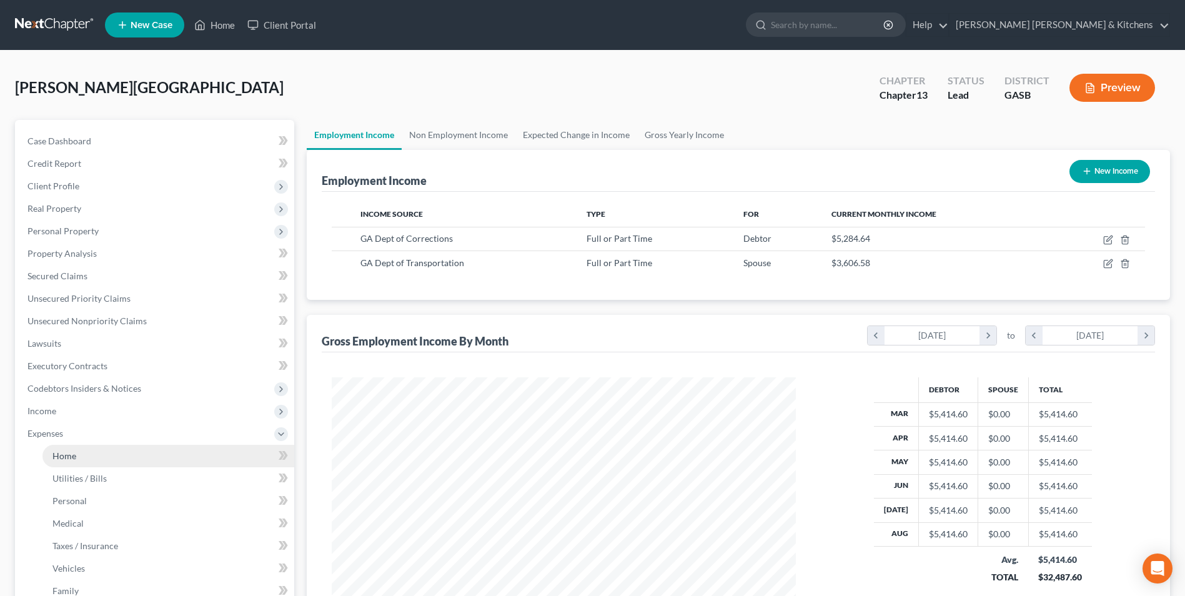
click at [72, 458] on span "Home" at bounding box center [64, 455] width 24 height 11
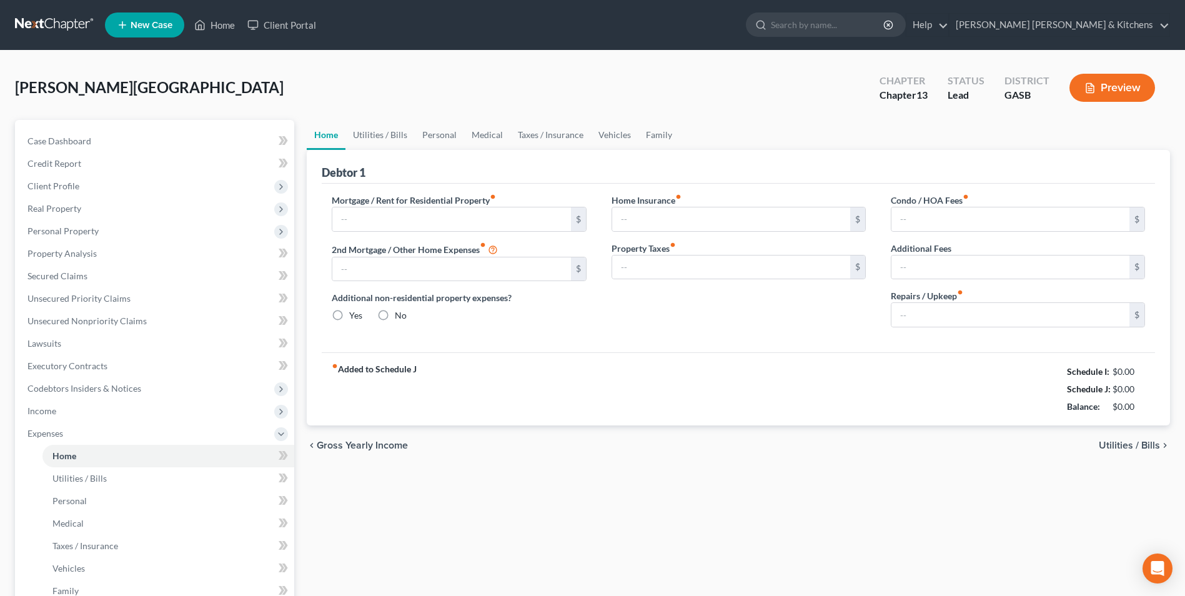
type input "1,550.00"
type input "0.00"
radio input "true"
type input "17.30"
type input "0.00"
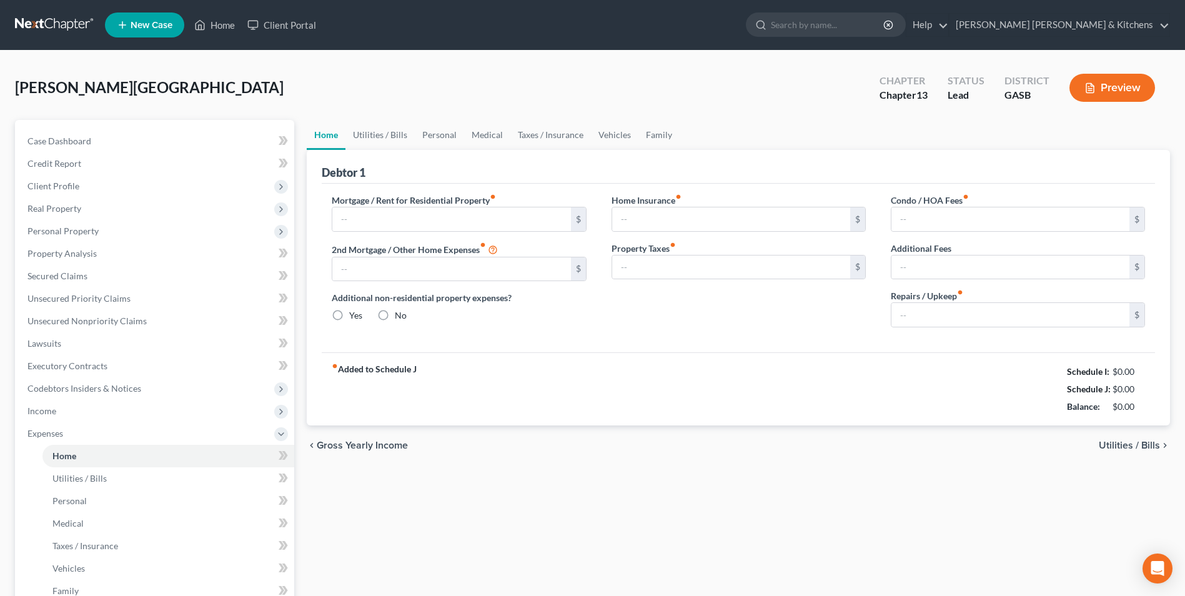
type input "0.00"
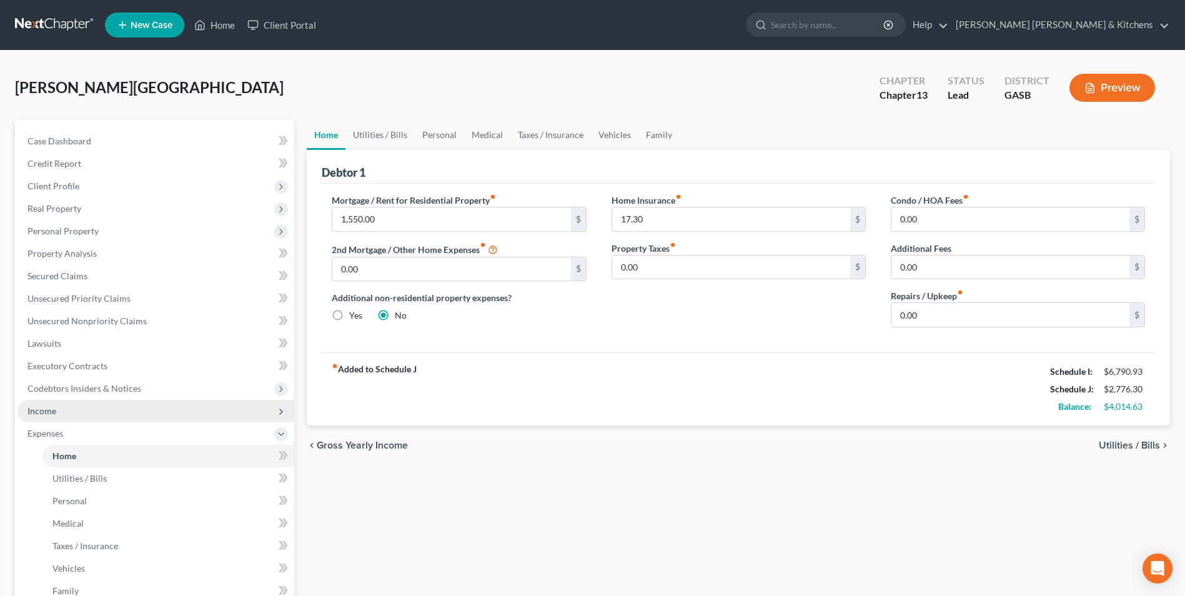
click at [58, 409] on span "Income" at bounding box center [155, 411] width 277 height 22
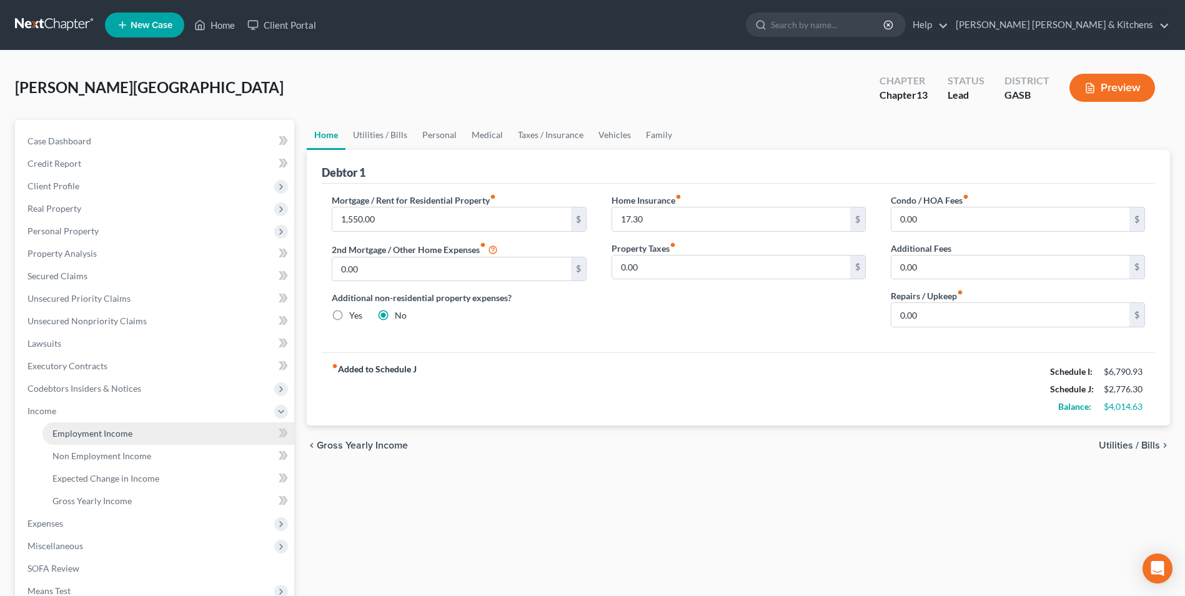
click at [92, 432] on span "Employment Income" at bounding box center [92, 433] width 80 height 11
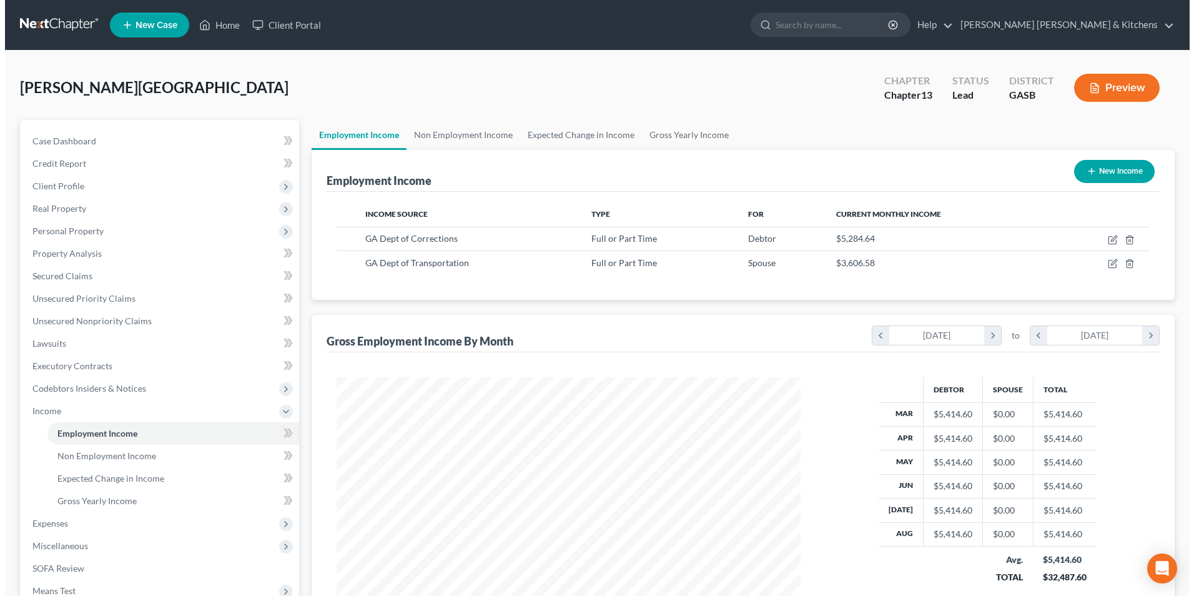
scroll to position [232, 488]
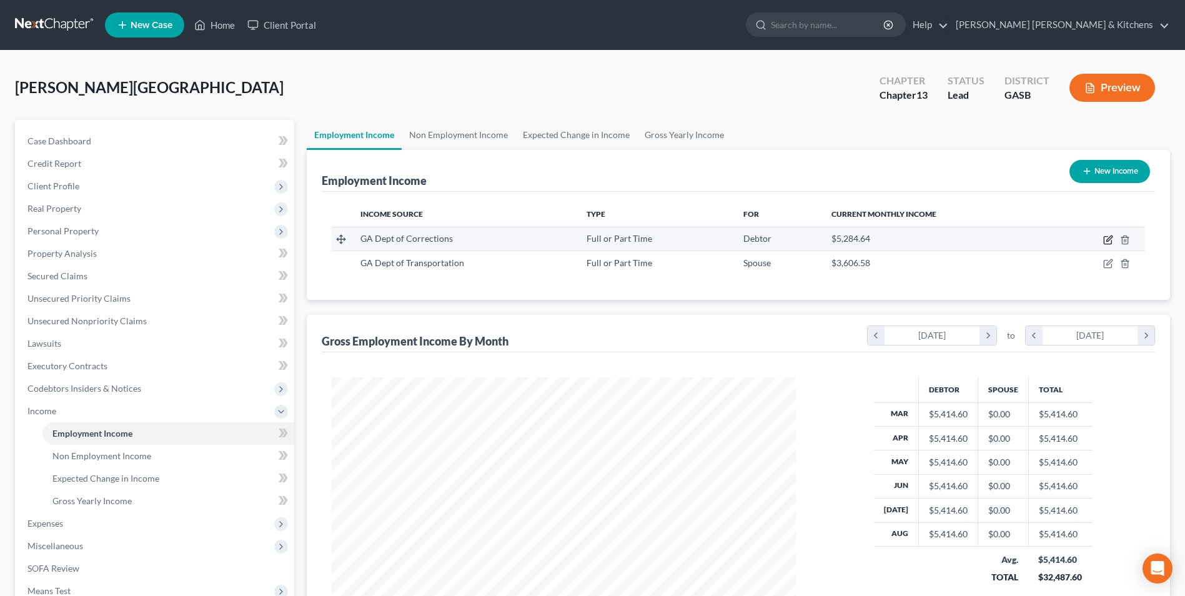
click at [1105, 242] on icon "button" at bounding box center [1108, 240] width 10 height 10
select select "0"
select select "10"
select select "0"
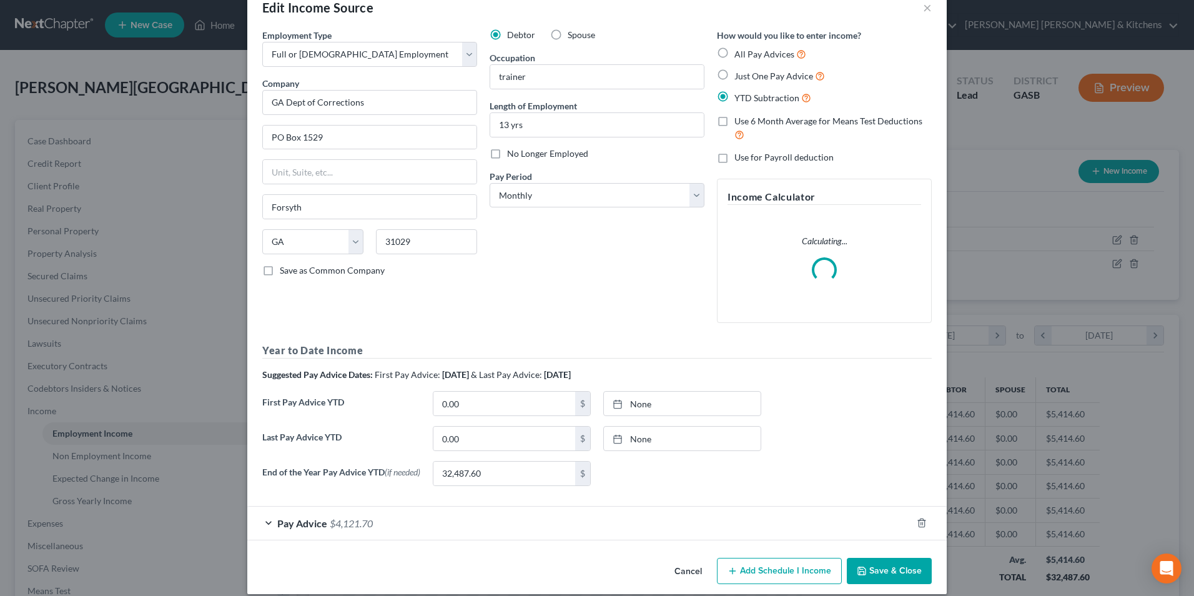
scroll to position [44, 0]
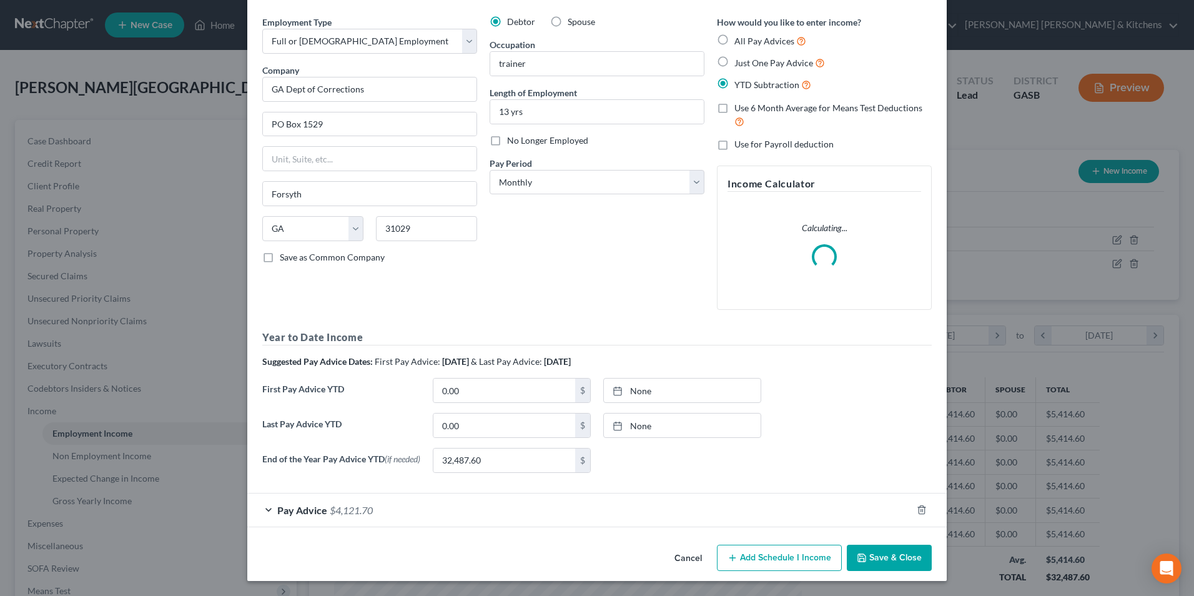
click at [290, 508] on span "Pay Advice" at bounding box center [302, 510] width 50 height 12
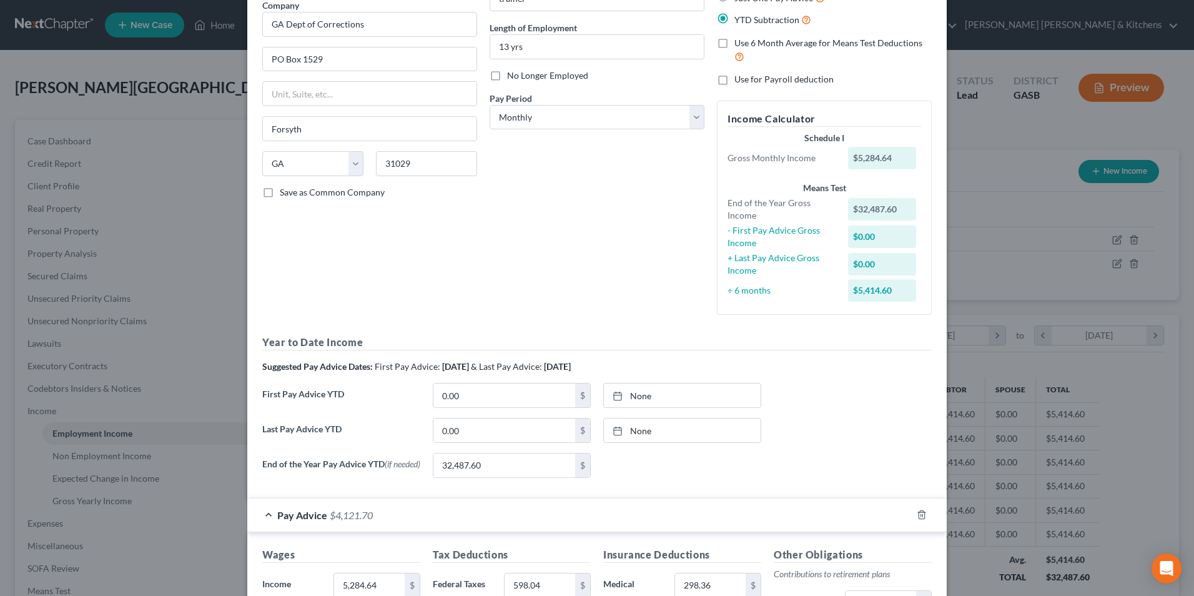
scroll to position [232, 0]
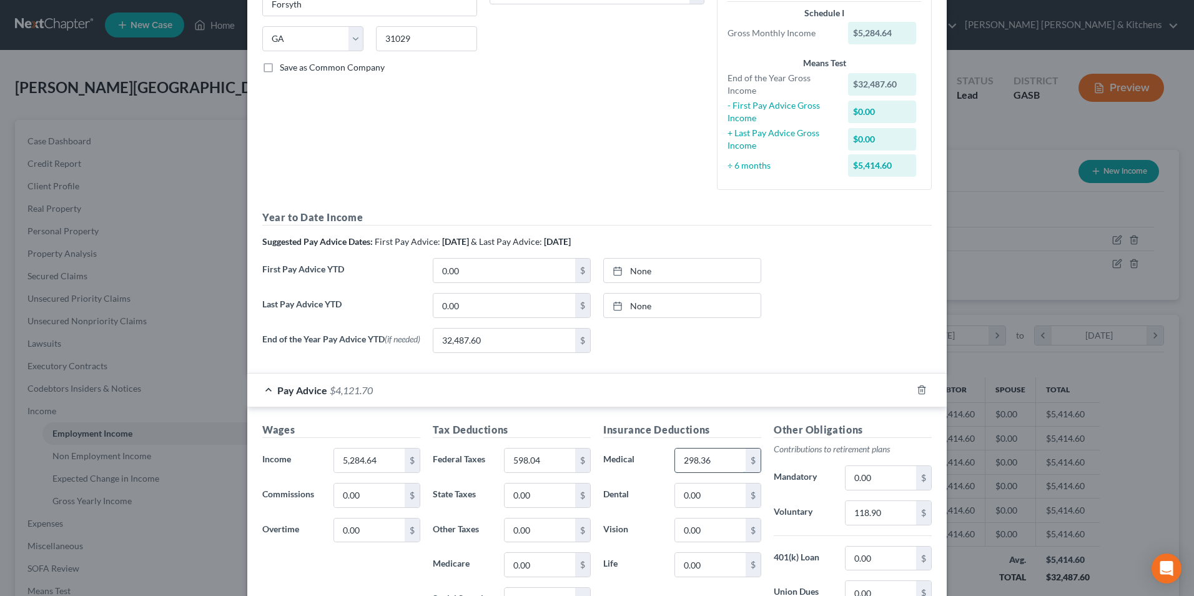
click at [724, 465] on input "298.36" at bounding box center [710, 460] width 71 height 24
click at [724, 465] on input "118.90" at bounding box center [710, 460] width 71 height 24
drag, startPoint x: 724, startPoint y: 465, endPoint x: 671, endPoint y: 461, distance: 52.6
click at [675, 461] on input "118.90" at bounding box center [710, 460] width 71 height 24
type input "298.36"
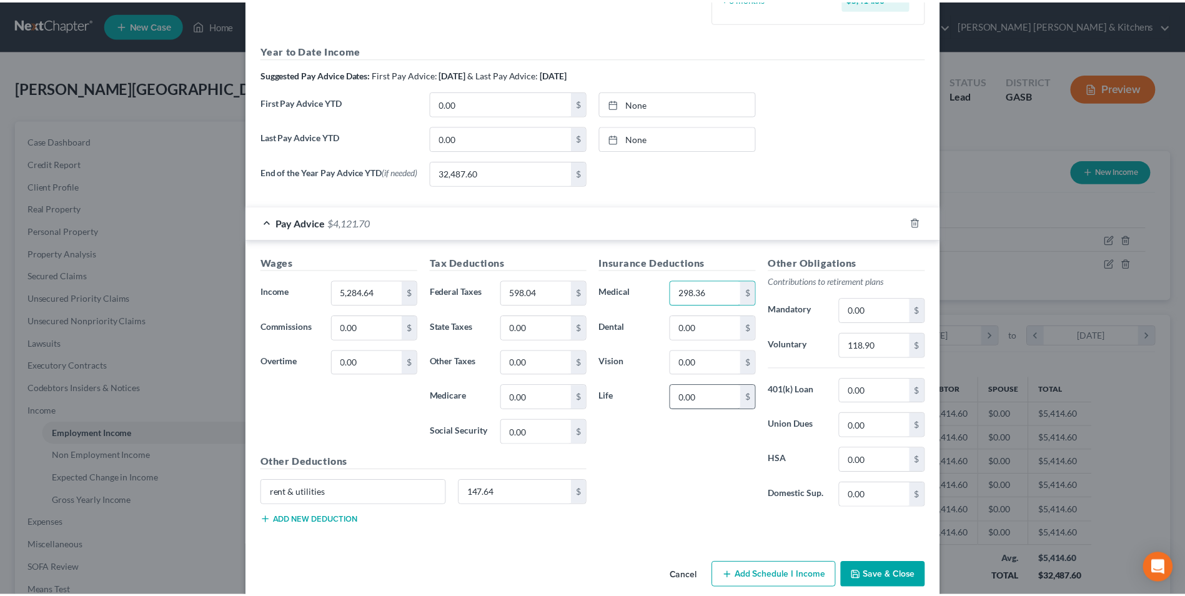
scroll to position [419, 0]
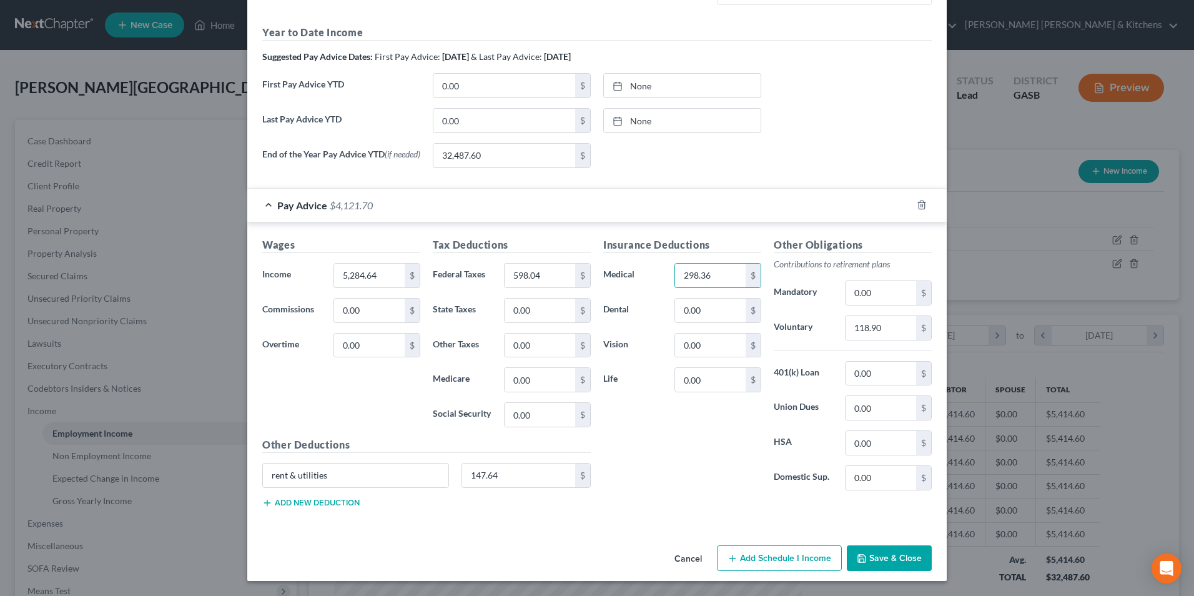
click at [862, 556] on icon "button" at bounding box center [862, 558] width 10 height 10
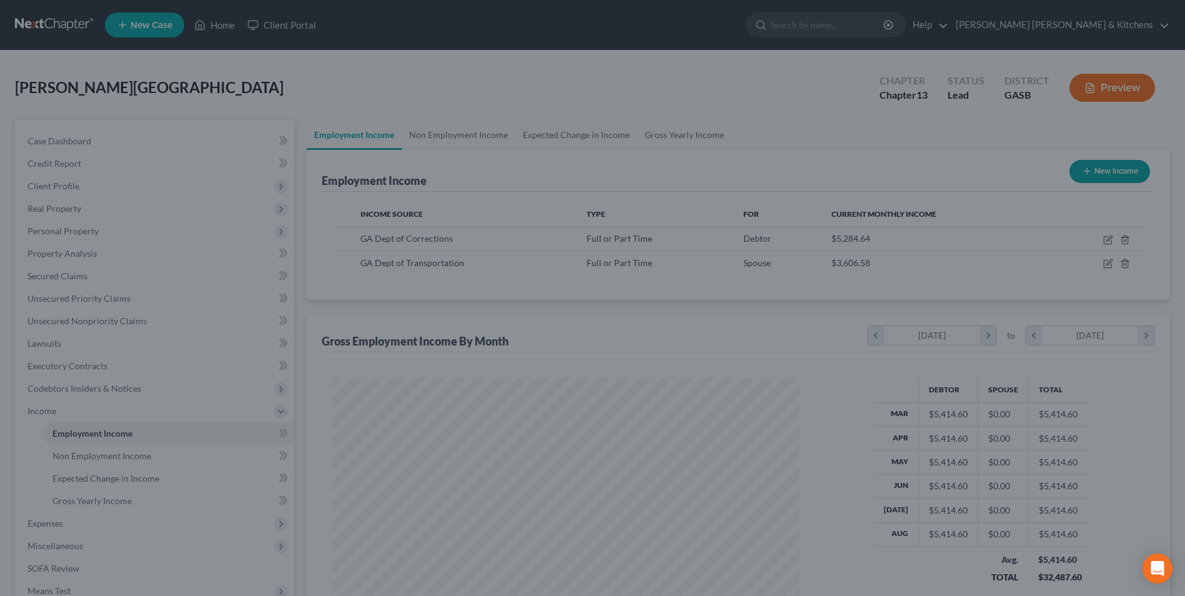
scroll to position [624232, 623975]
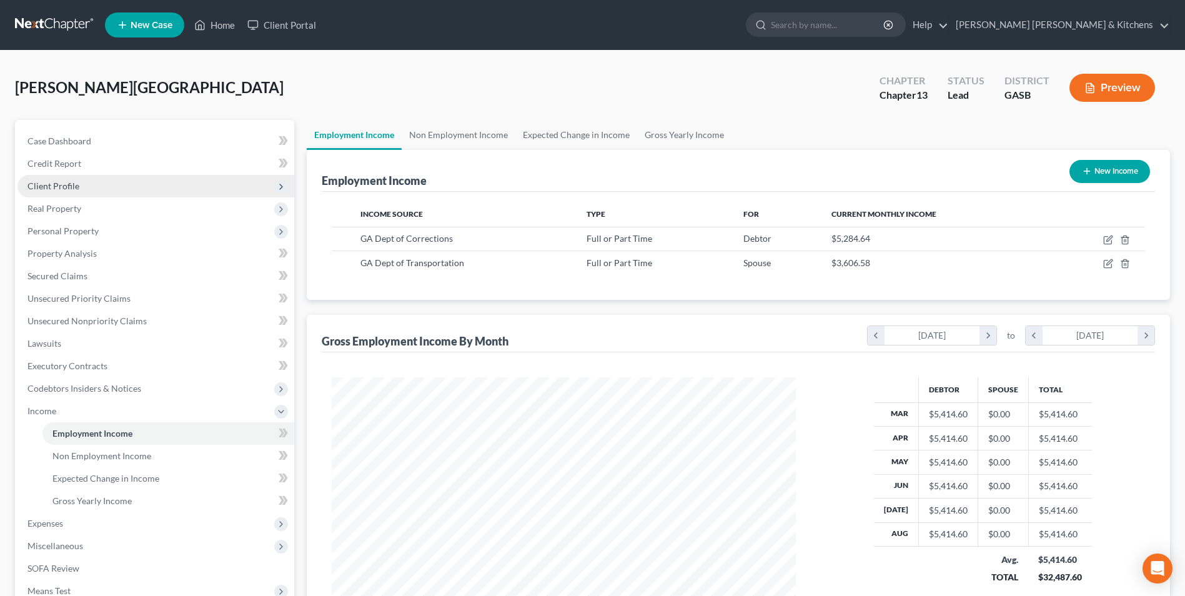
click at [61, 185] on span "Client Profile" at bounding box center [53, 185] width 52 height 11
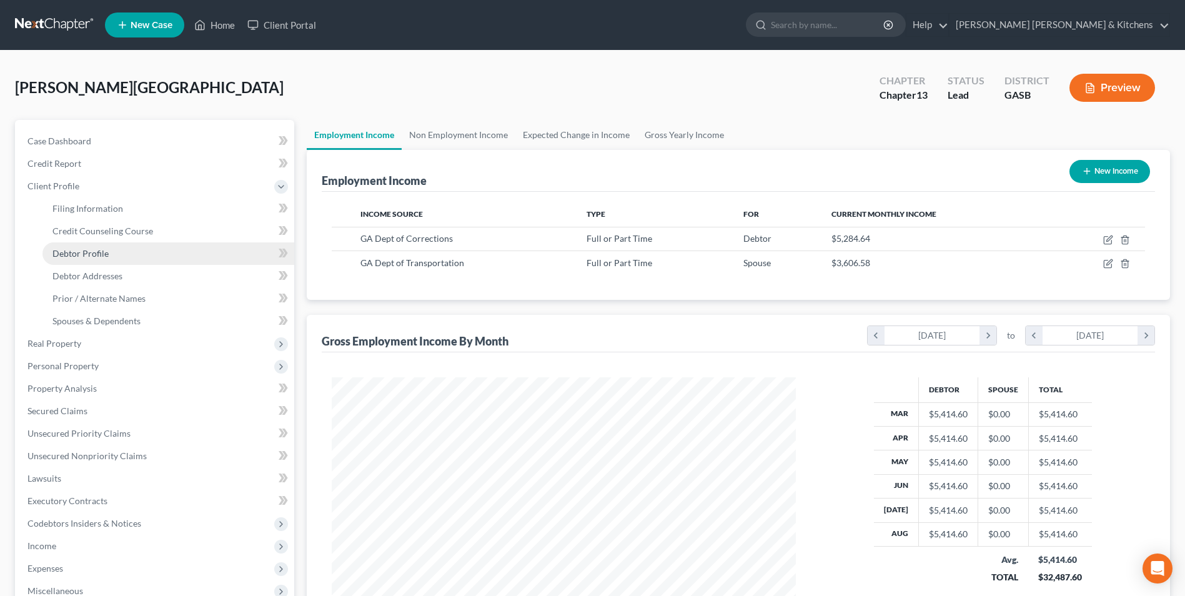
click at [94, 256] on span "Debtor Profile" at bounding box center [80, 253] width 56 height 11
select select "1"
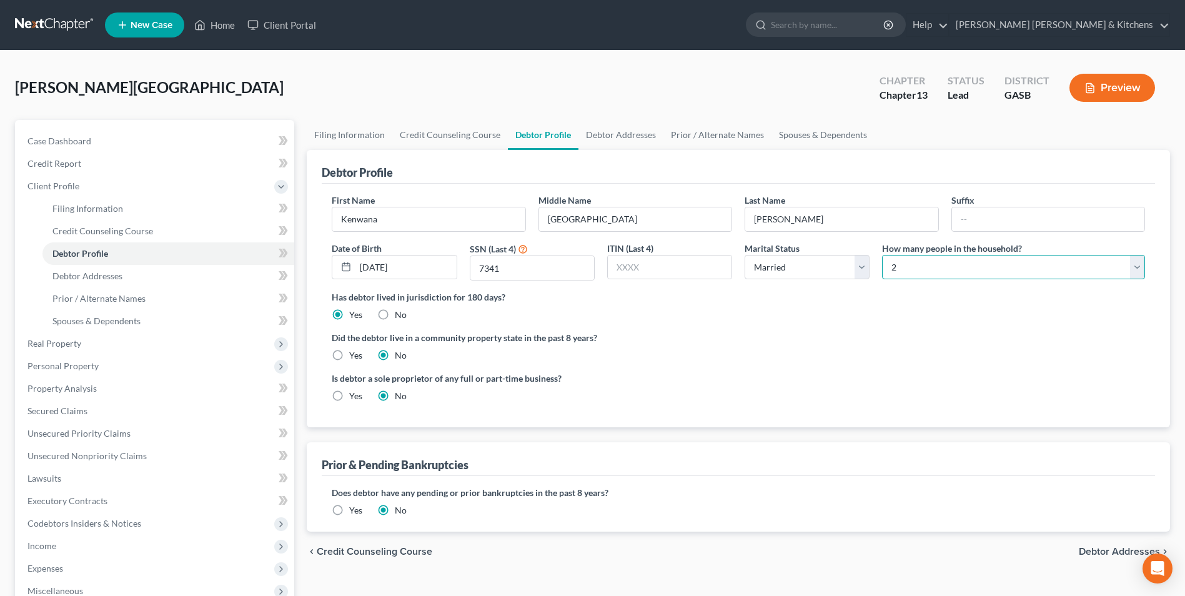
click at [928, 267] on select "Select 1 2 3 4 5 6 7 8 9 10 11 12 13 14 15 16 17 18 19 20" at bounding box center [1013, 267] width 263 height 25
select select "2"
click at [882, 255] on select "Select 1 2 3 4 5 6 7 8 9 10 11 12 13 14 15 16 17 18 19 20" at bounding box center [1013, 267] width 263 height 25
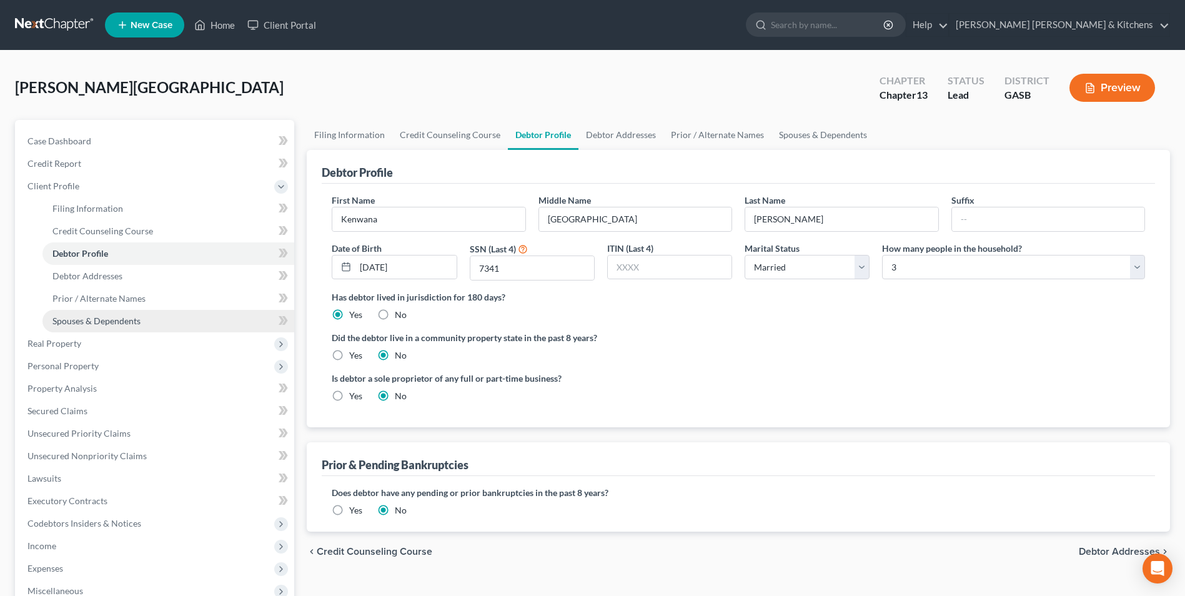
click at [132, 317] on span "Spouses & Dependents" at bounding box center [96, 320] width 88 height 11
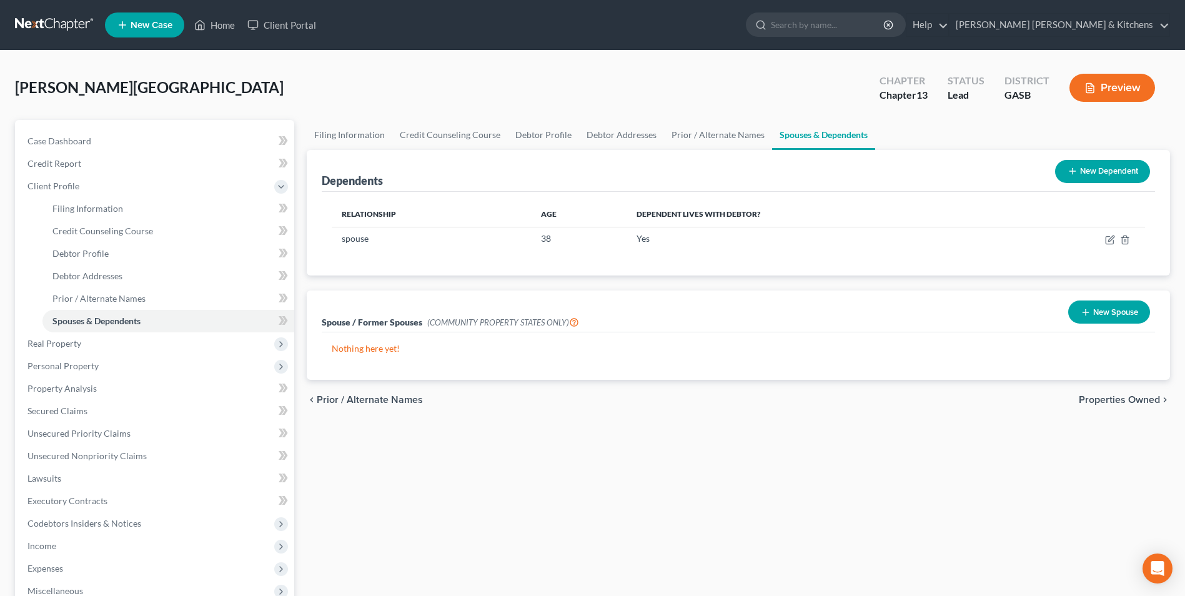
click at [1110, 167] on button "New Dependent" at bounding box center [1102, 171] width 95 height 23
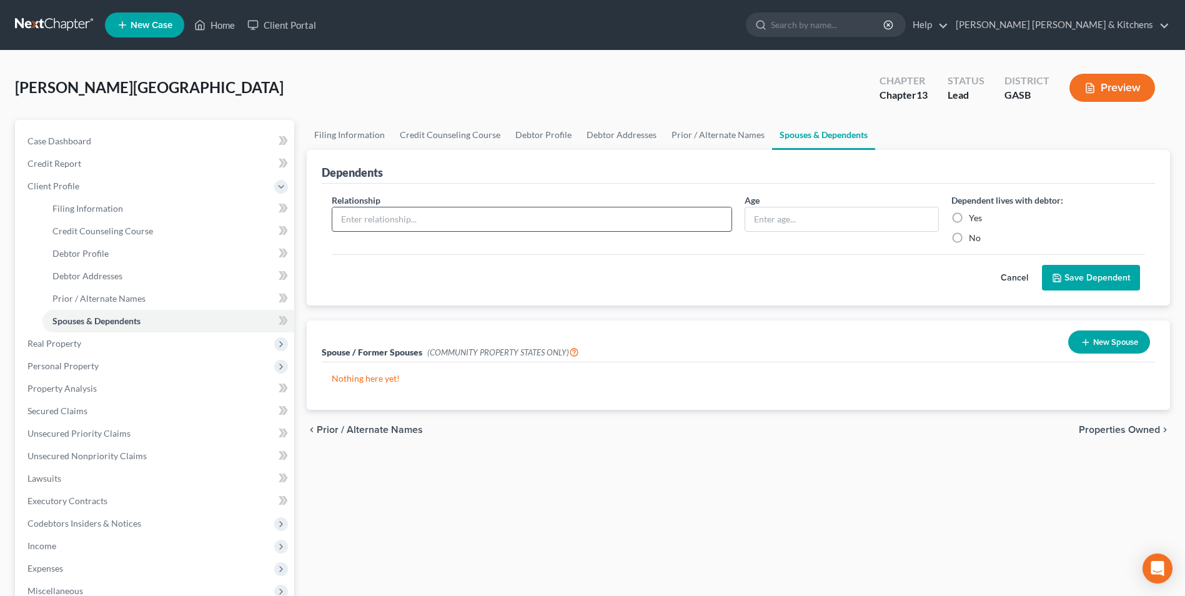
click at [465, 215] on input "text" at bounding box center [531, 219] width 399 height 24
type input "Daughter"
click at [759, 225] on input "text" at bounding box center [841, 219] width 192 height 24
type input "10"
click at [969, 242] on label "No" at bounding box center [975, 238] width 12 height 12
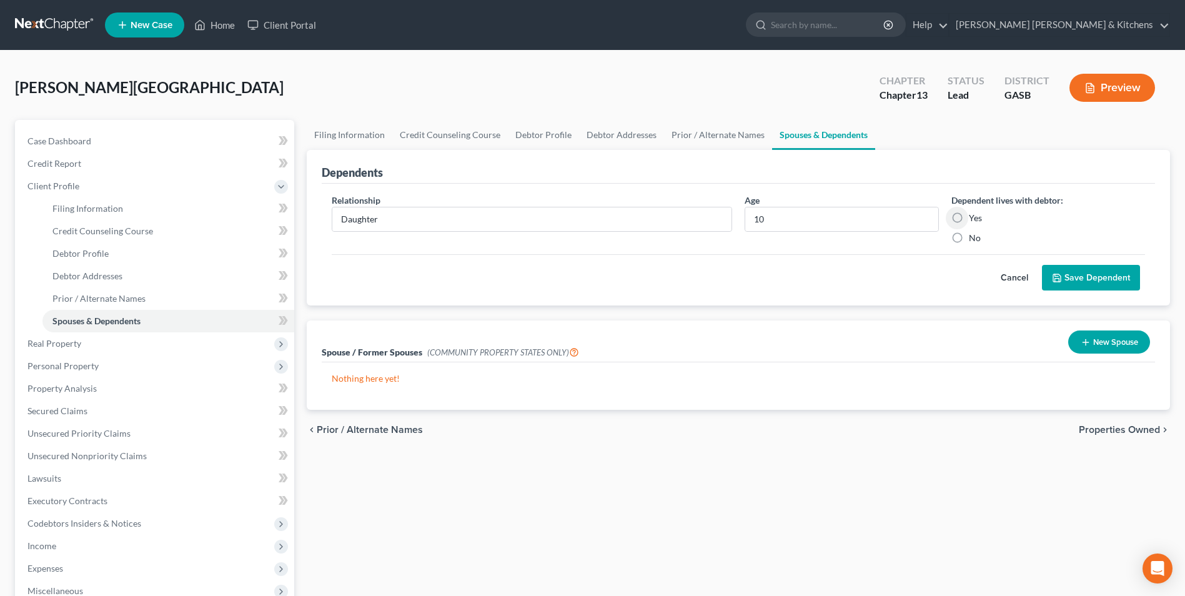
click at [974, 240] on input "No" at bounding box center [978, 236] width 8 height 8
radio input "true"
click at [1083, 270] on button "Save Dependent" at bounding box center [1091, 278] width 98 height 26
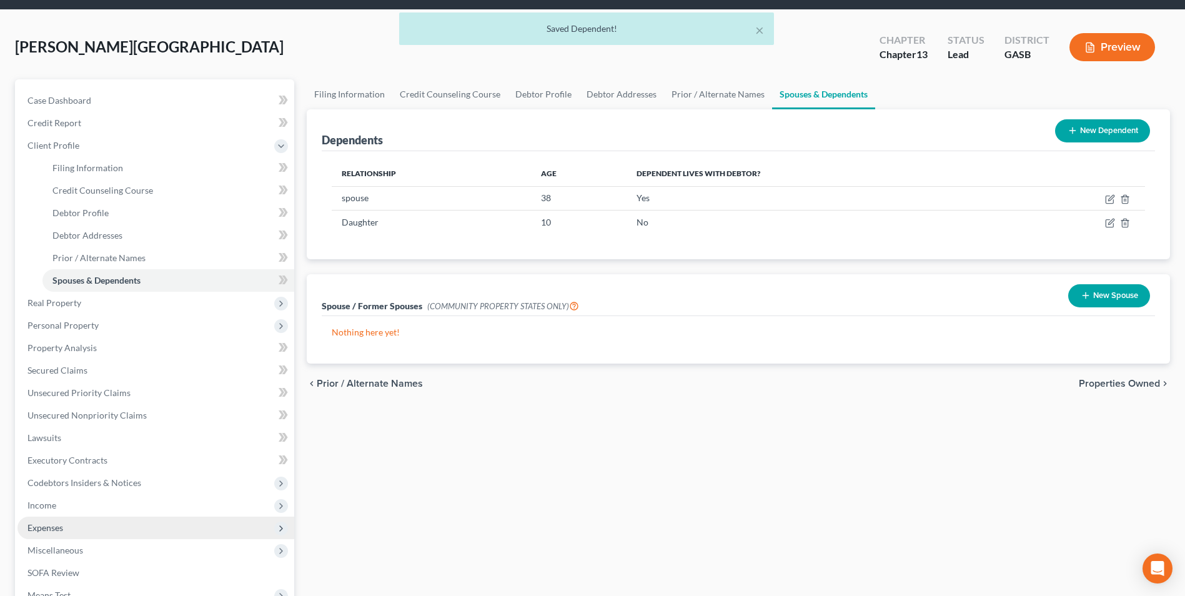
scroll to position [62, 0]
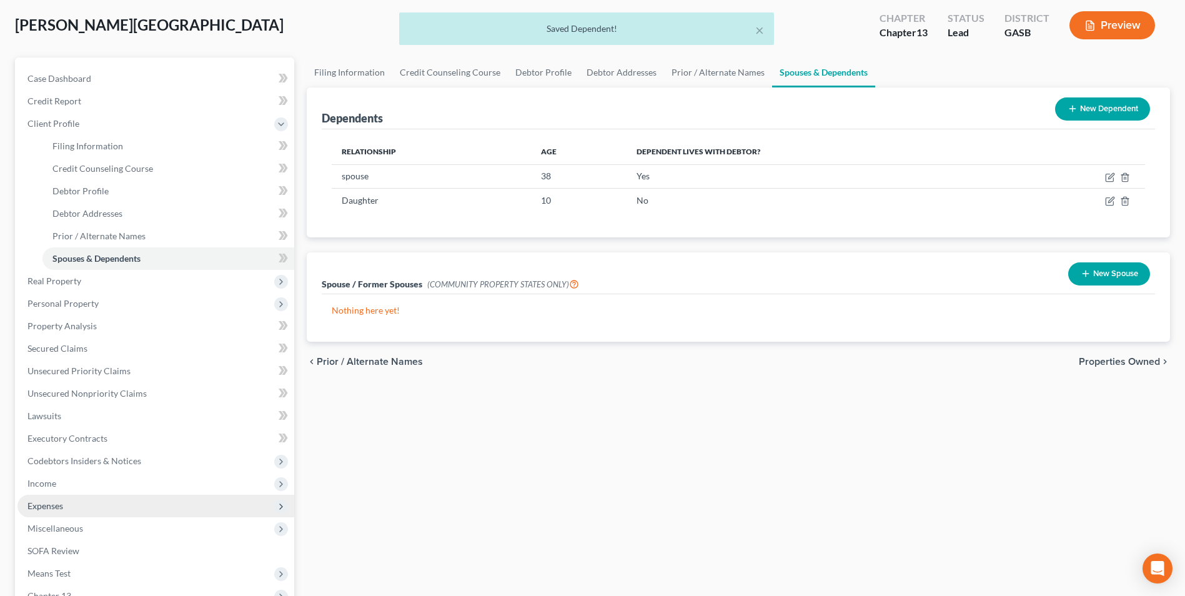
click at [55, 505] on span "Expenses" at bounding box center [45, 505] width 36 height 11
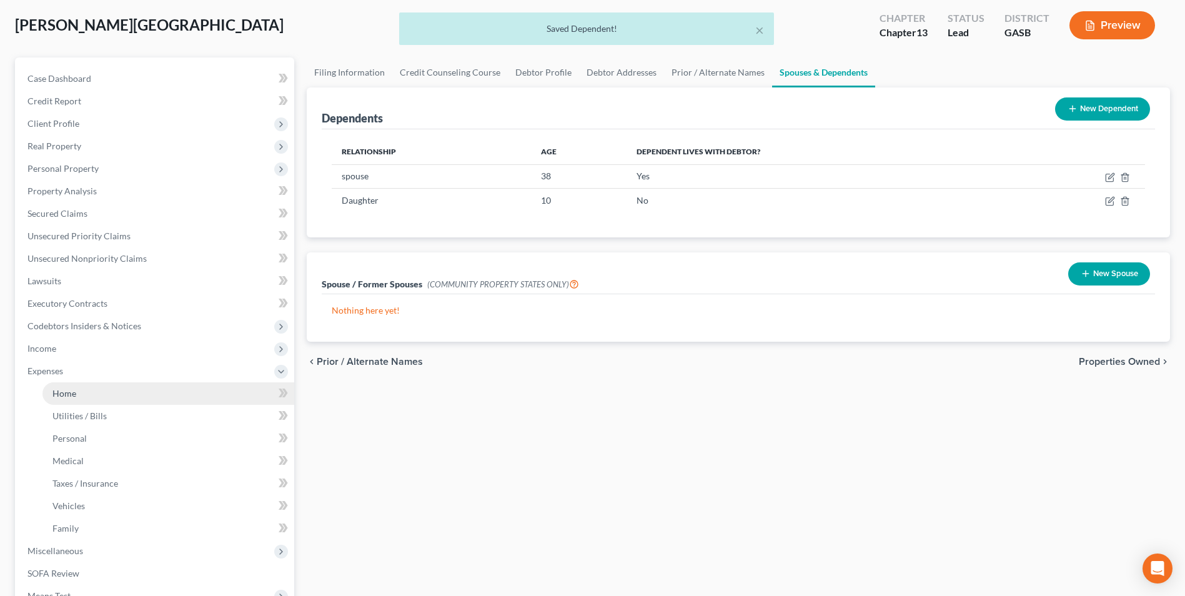
click at [65, 390] on span "Home" at bounding box center [64, 393] width 24 height 11
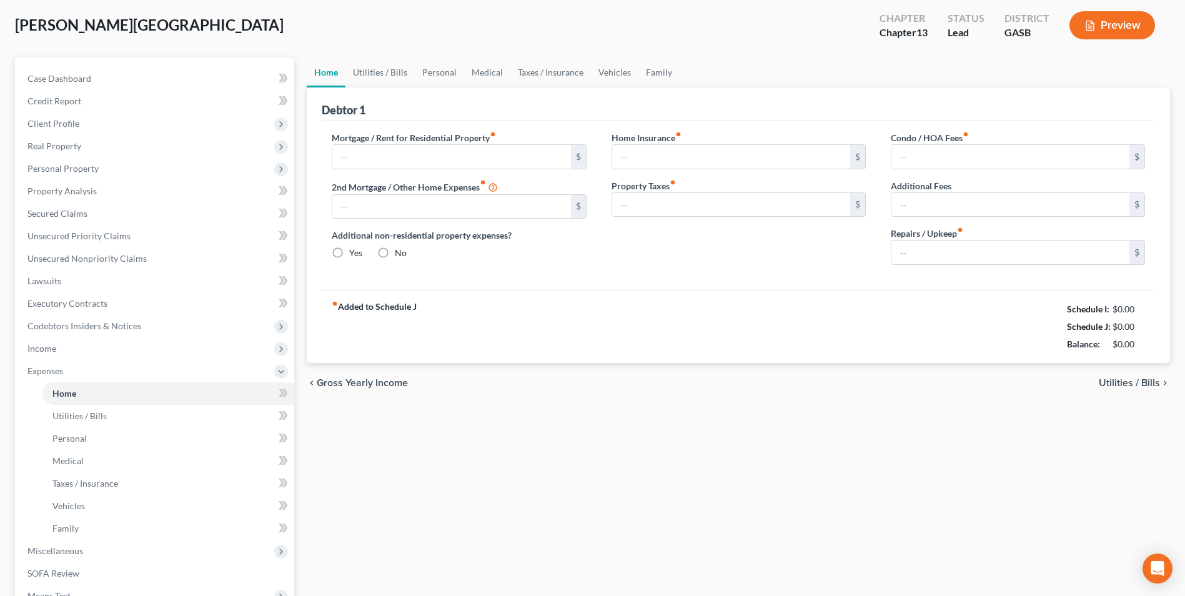
type input "1,550.00"
type input "0.00"
radio input "true"
type input "17.30"
type input "0.00"
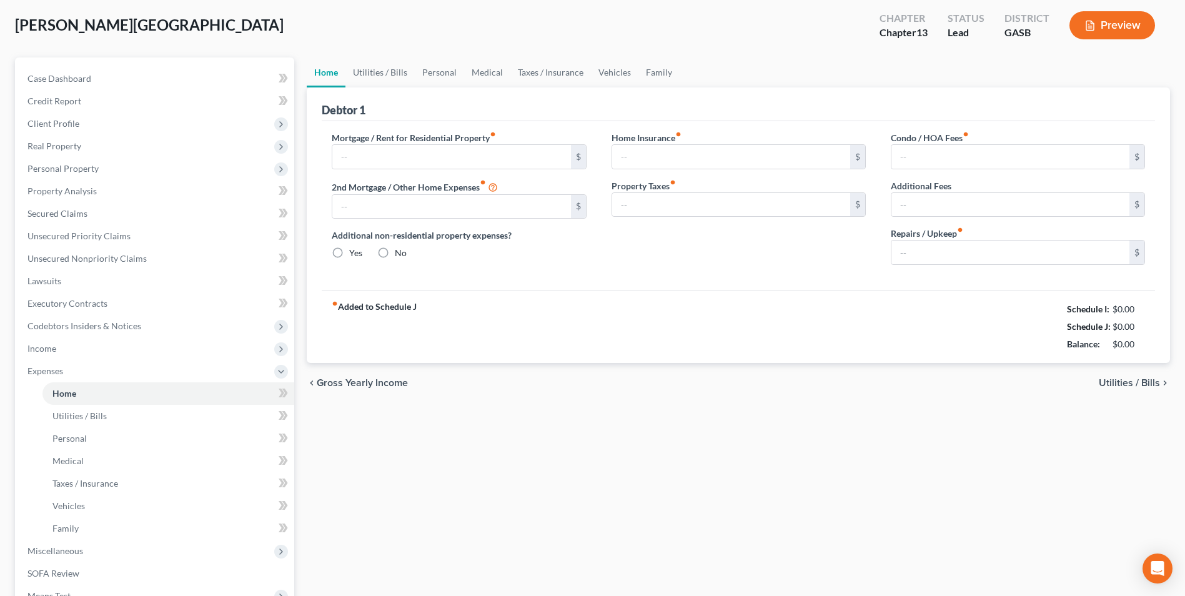
type input "0.00"
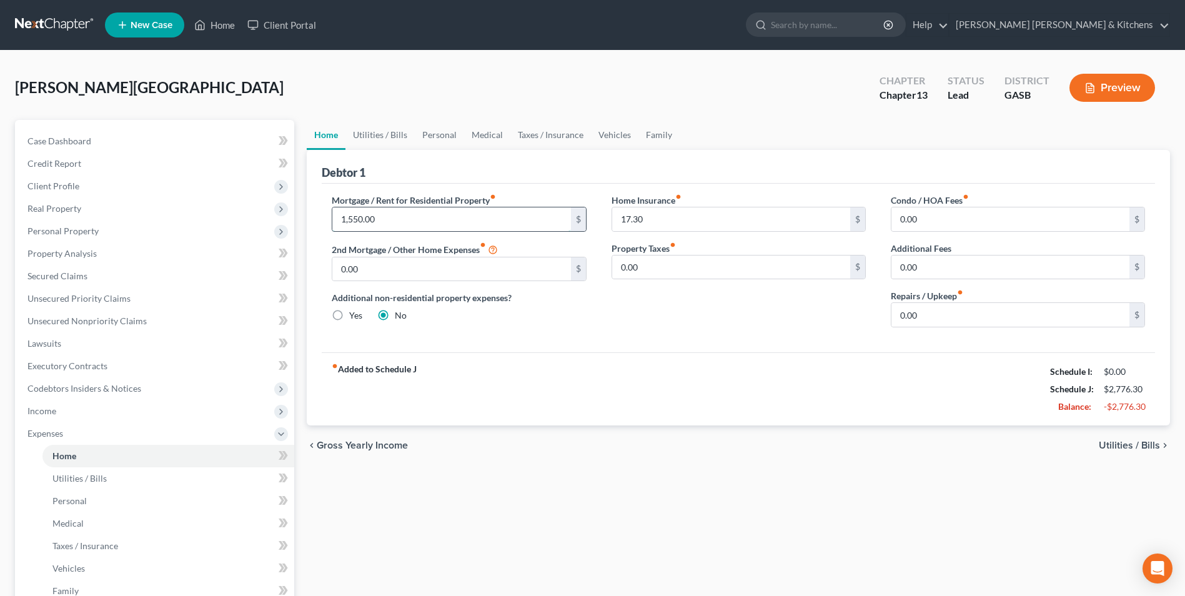
click at [410, 222] on input "1,550.00" at bounding box center [451, 219] width 238 height 24
type input "0.00"
click at [84, 482] on span "Utilities / Bills" at bounding box center [79, 478] width 54 height 11
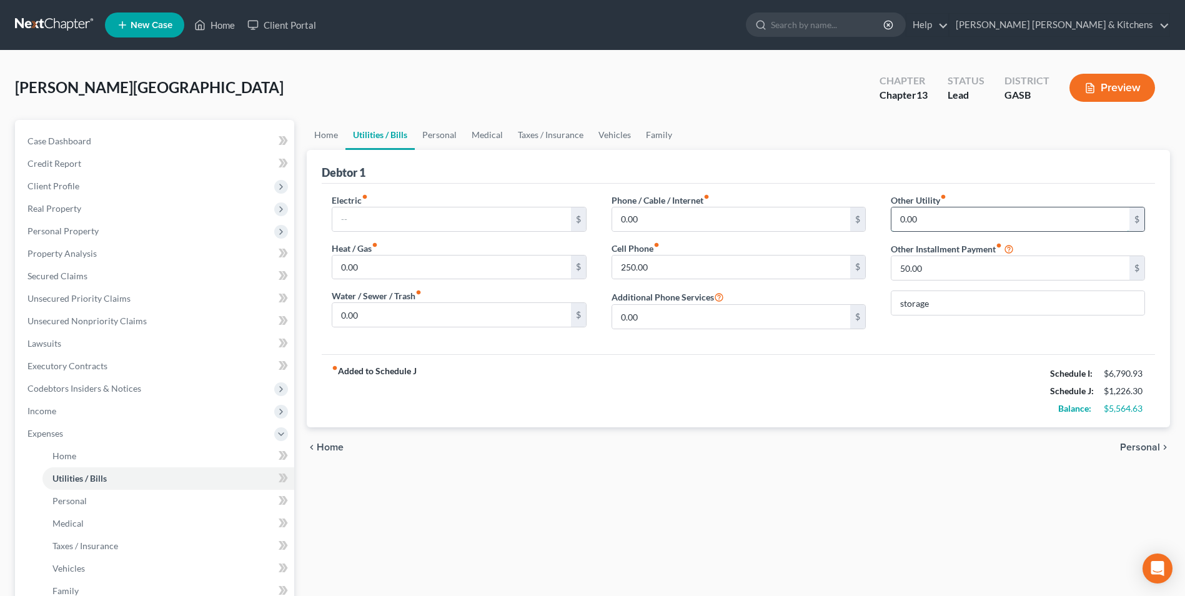
click at [957, 216] on input "0.00" at bounding box center [1010, 219] width 238 height 24
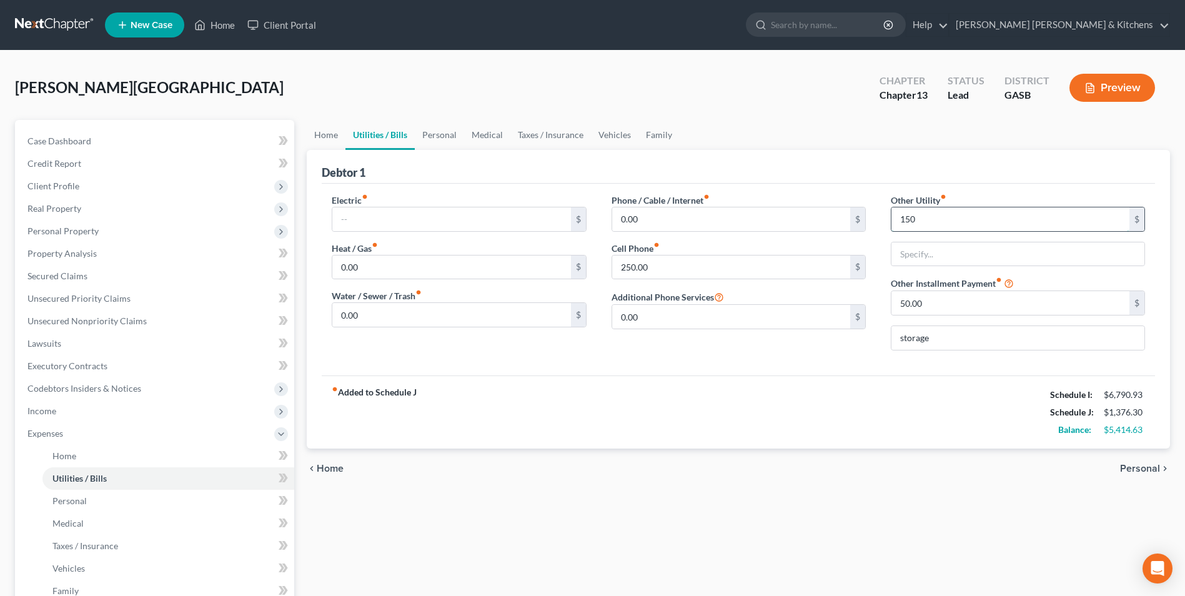
type input "150"
type input "streaming & online accts"
click at [68, 500] on span "Personal" at bounding box center [69, 500] width 34 height 11
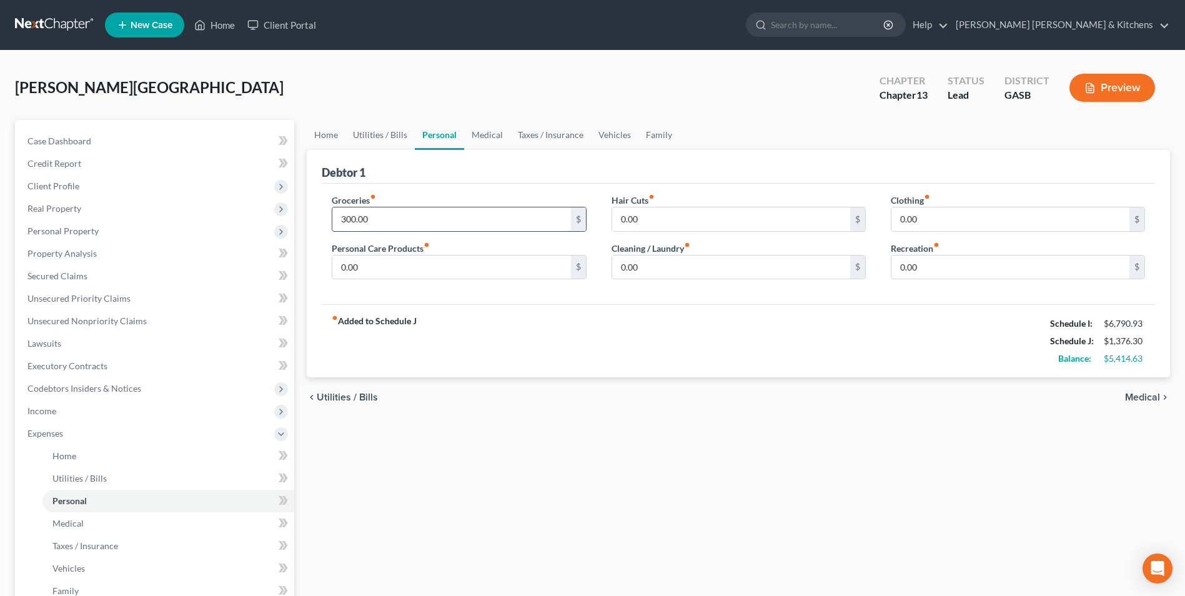
click at [381, 220] on input "300.00" at bounding box center [451, 219] width 238 height 24
type input "1,000"
type input "250"
type input "300"
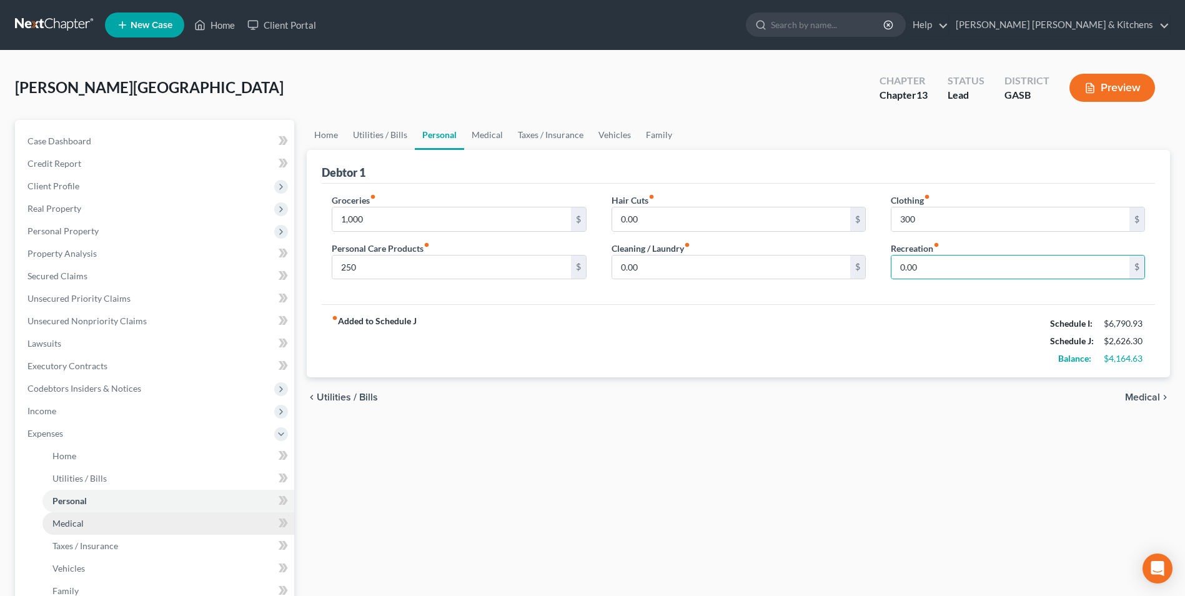
click at [85, 521] on link "Medical" at bounding box center [168, 523] width 252 height 22
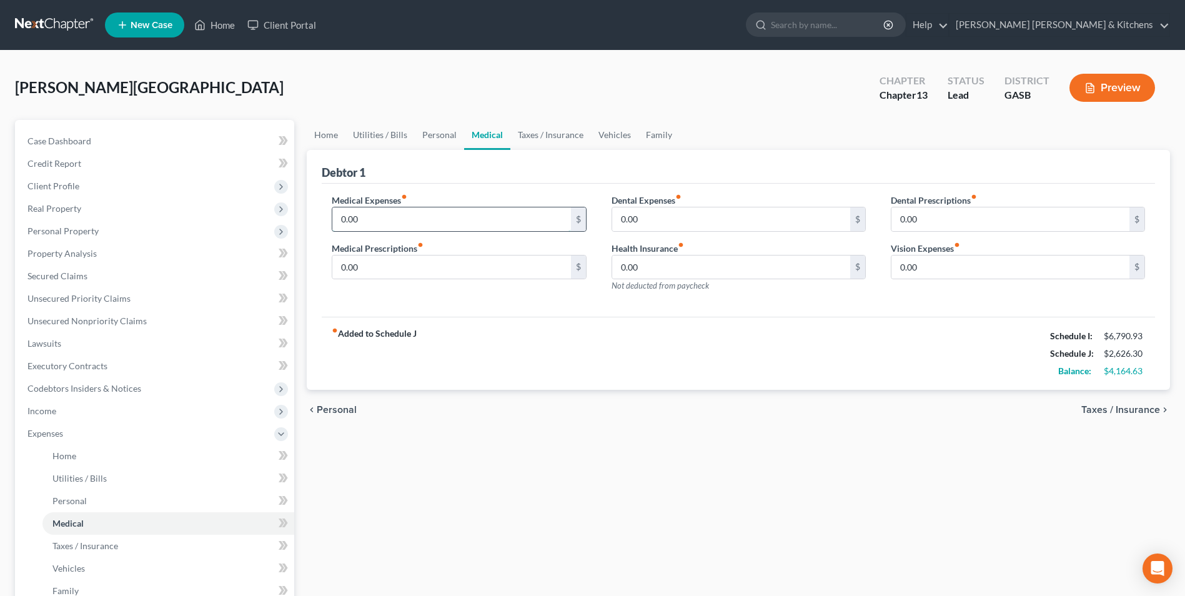
click at [382, 220] on input "0.00" at bounding box center [451, 219] width 238 height 24
type input "450.00"
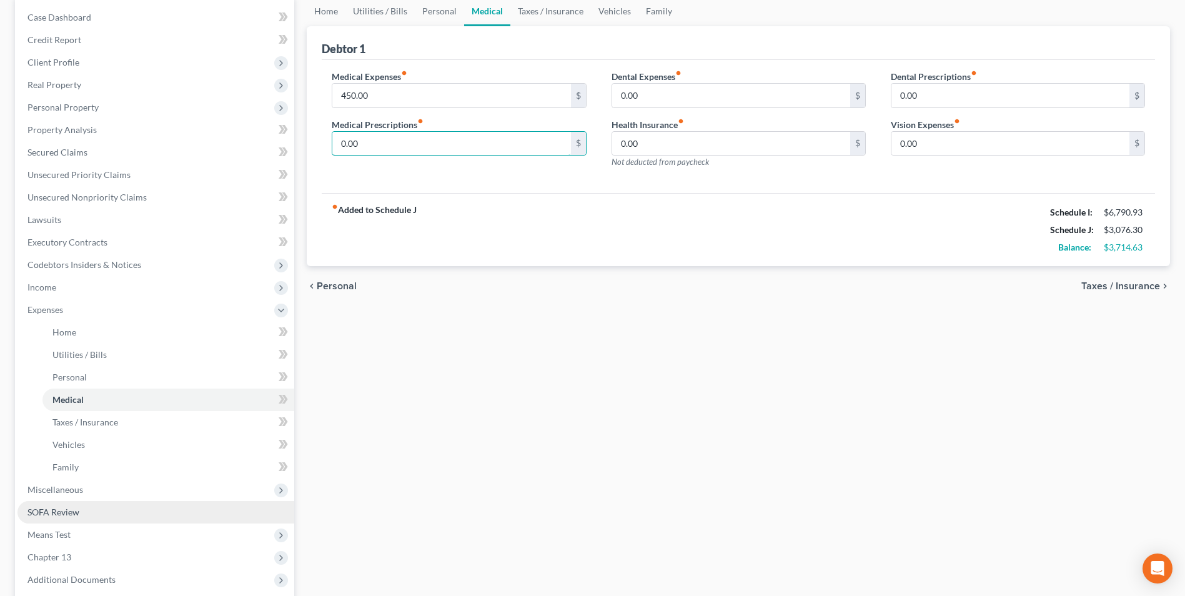
scroll to position [125, 0]
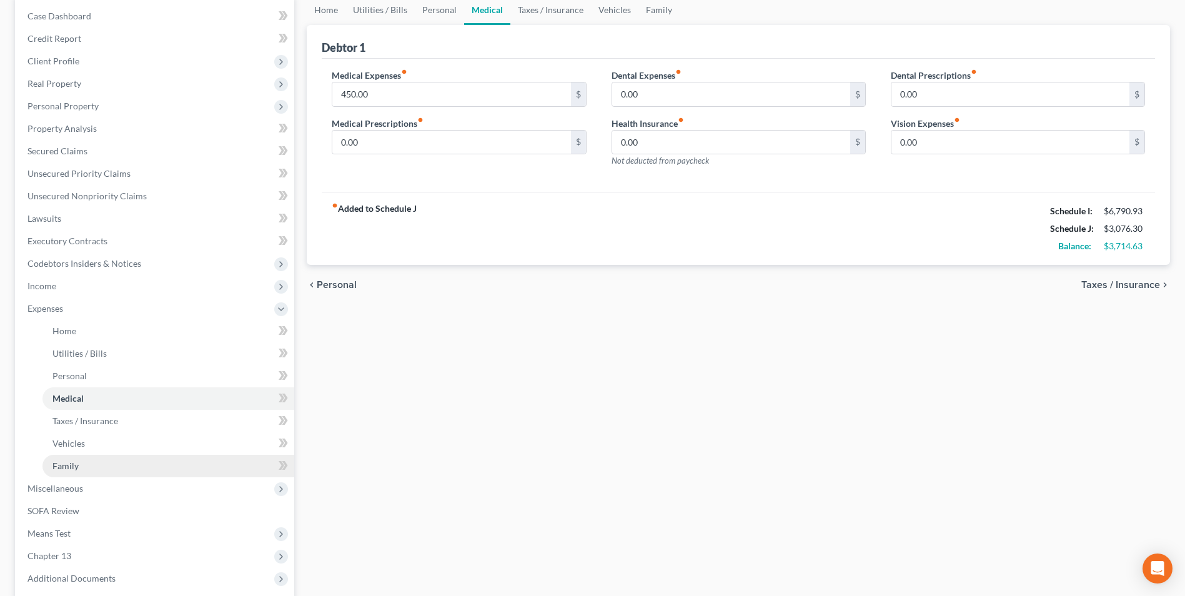
click at [82, 463] on link "Family" at bounding box center [168, 466] width 252 height 22
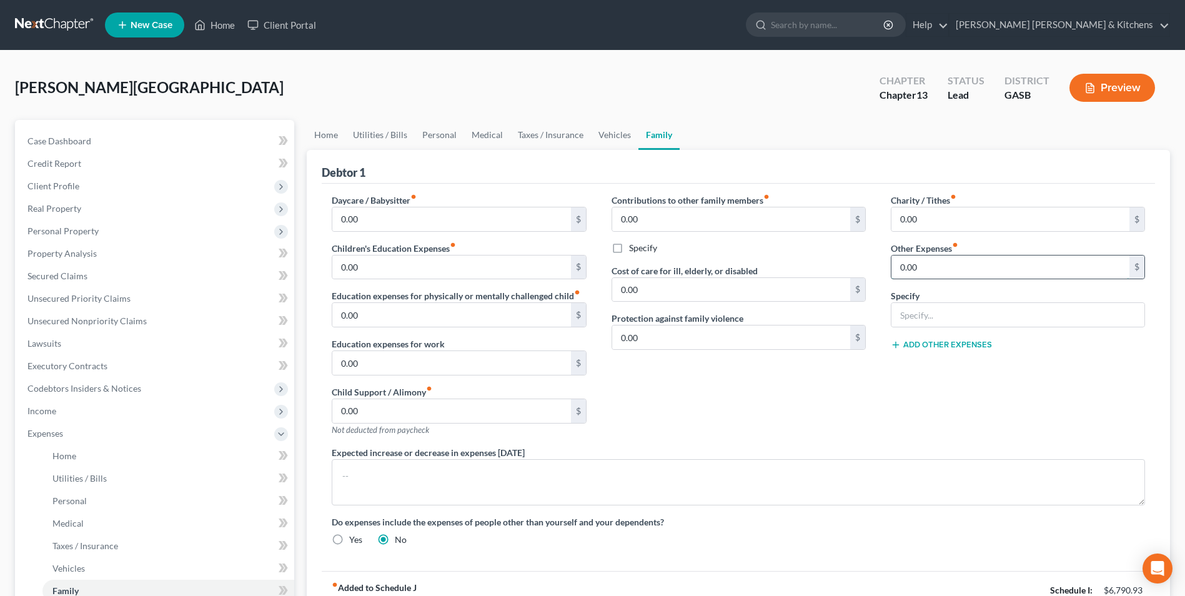
click at [962, 270] on input "0.00" at bounding box center [1010, 267] width 238 height 24
type input "350"
type input "husband's transportation & upkeep"
click at [74, 450] on span "Home" at bounding box center [64, 455] width 24 height 11
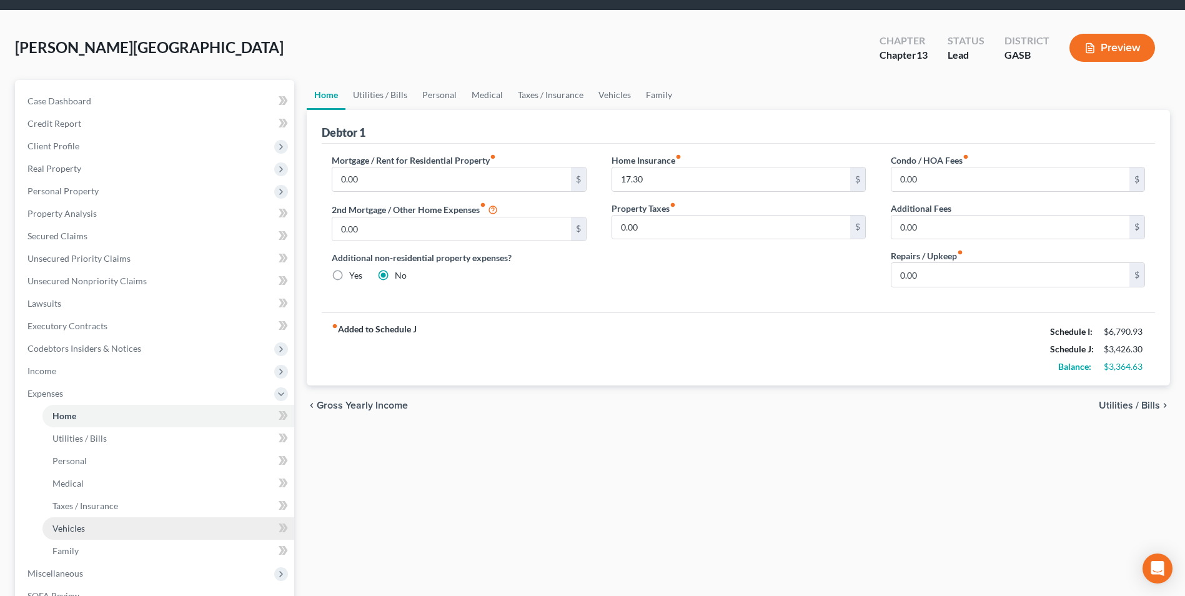
scroll to position [62, 0]
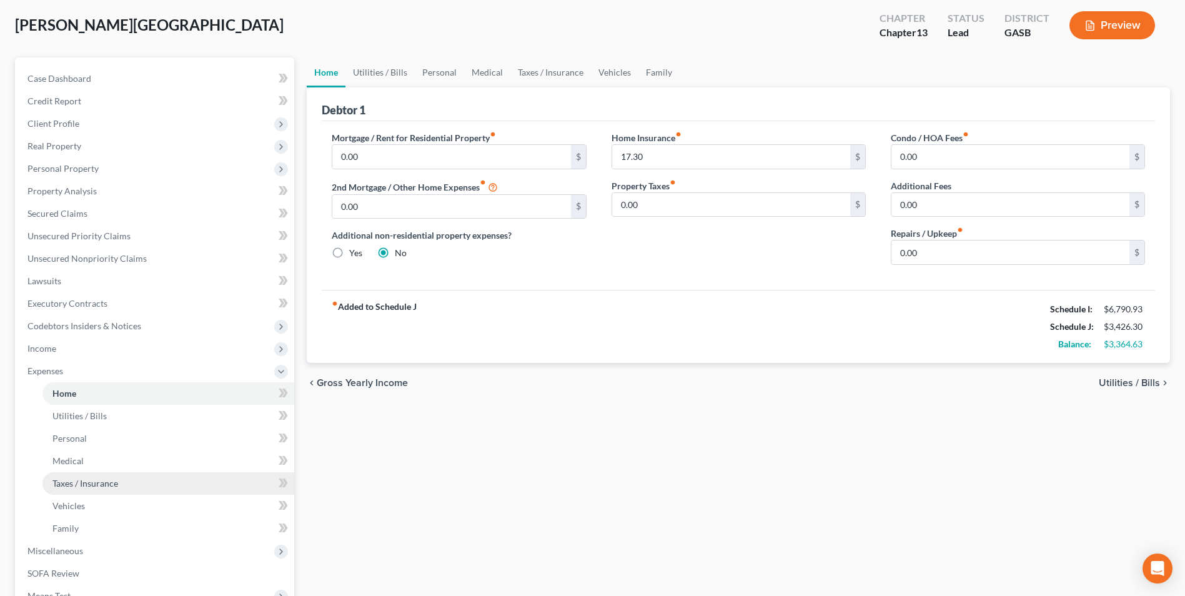
click at [74, 484] on span "Taxes / Insurance" at bounding box center [85, 483] width 66 height 11
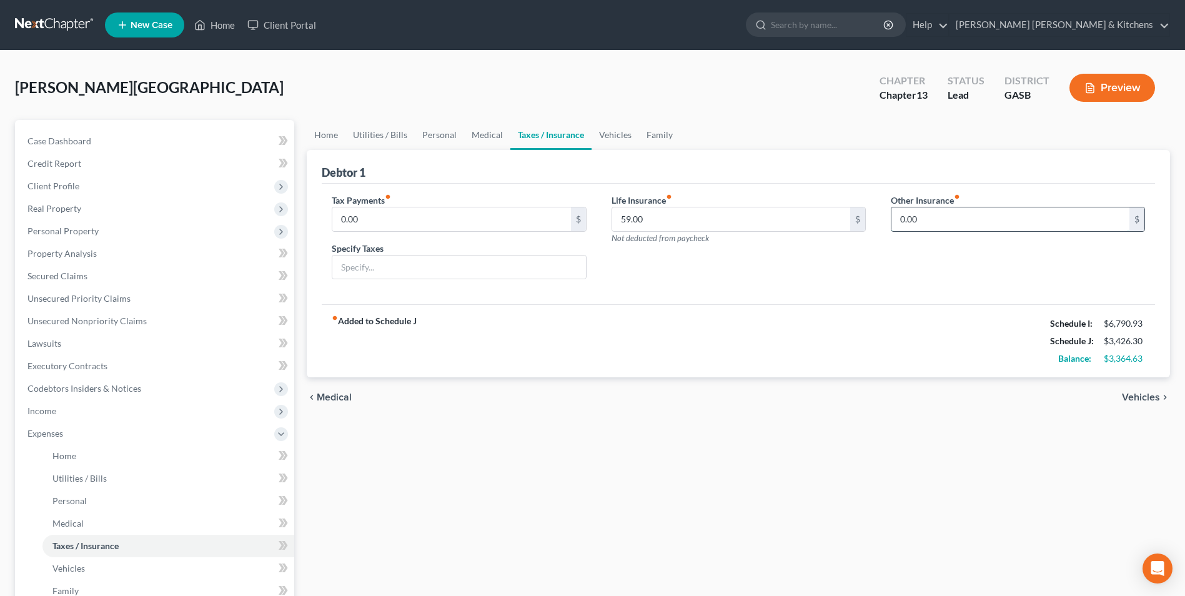
click at [968, 213] on input "0.00" at bounding box center [1010, 219] width 238 height 24
type input "17.33"
type input "State Farm"
click at [109, 477] on link "Utilities / Bills" at bounding box center [168, 478] width 252 height 22
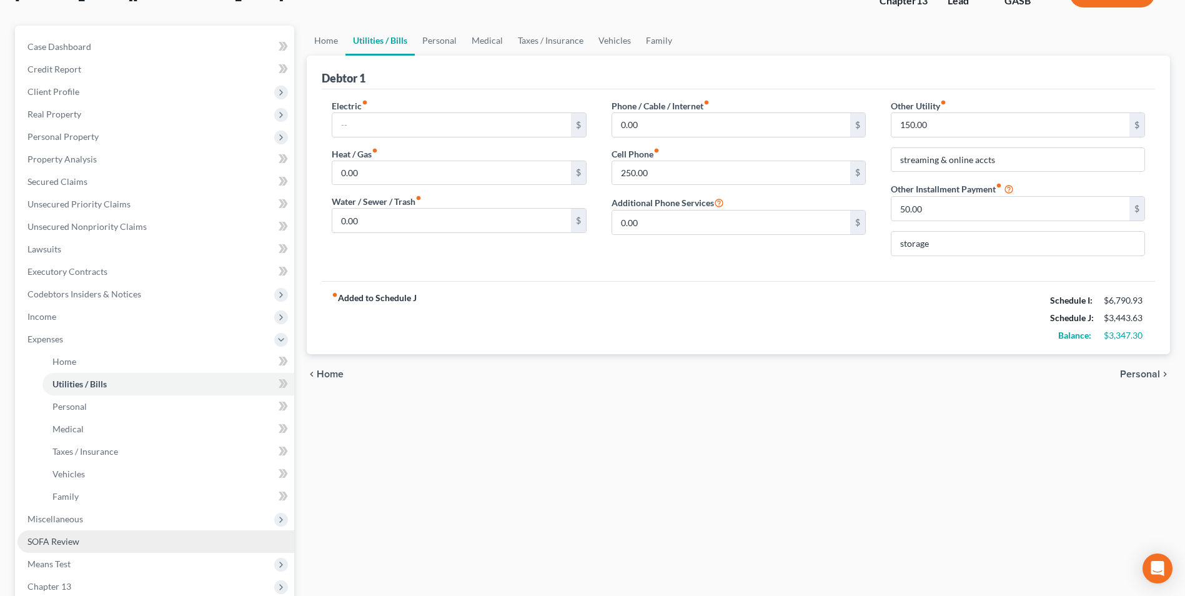
scroll to position [125, 0]
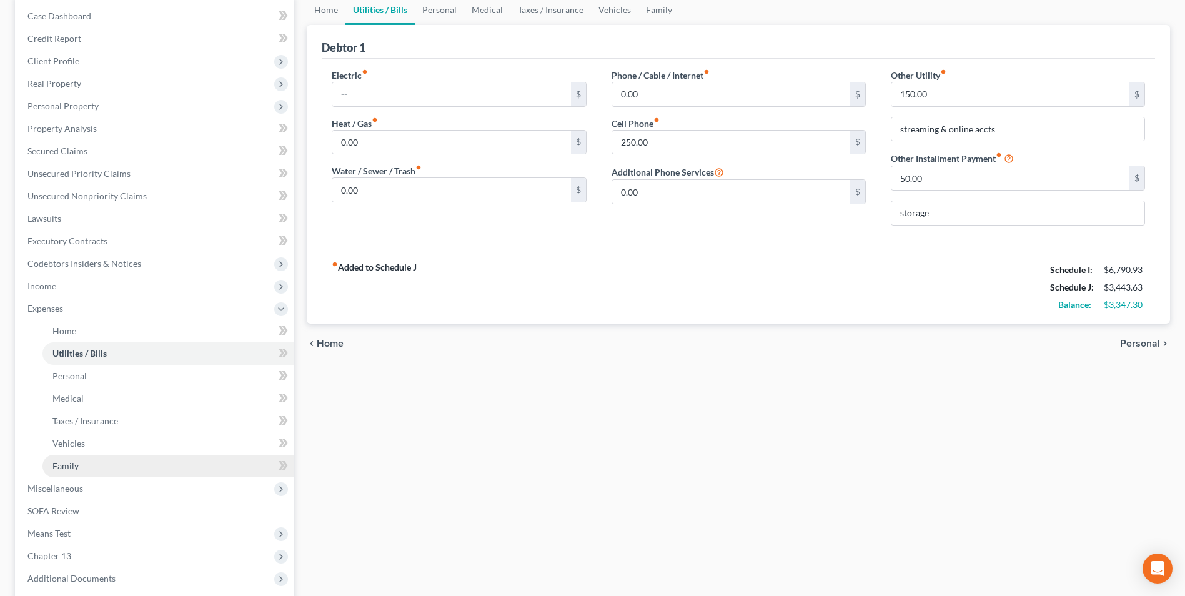
click at [69, 470] on span "Family" at bounding box center [65, 465] width 26 height 11
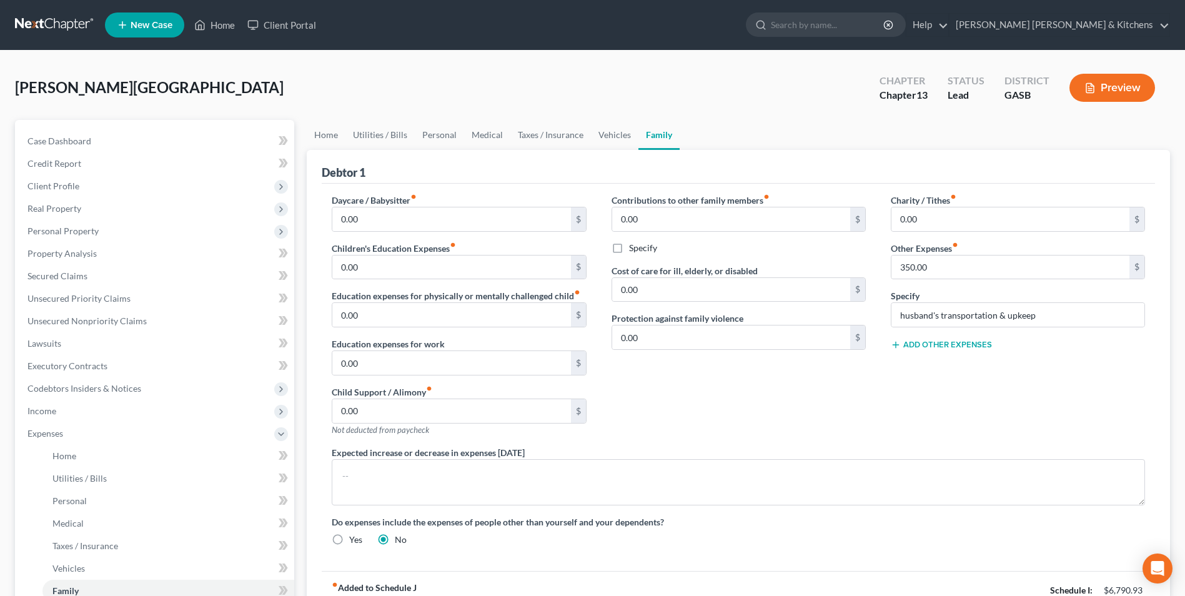
click at [942, 343] on button "Add Other Expenses" at bounding box center [940, 345] width 101 height 10
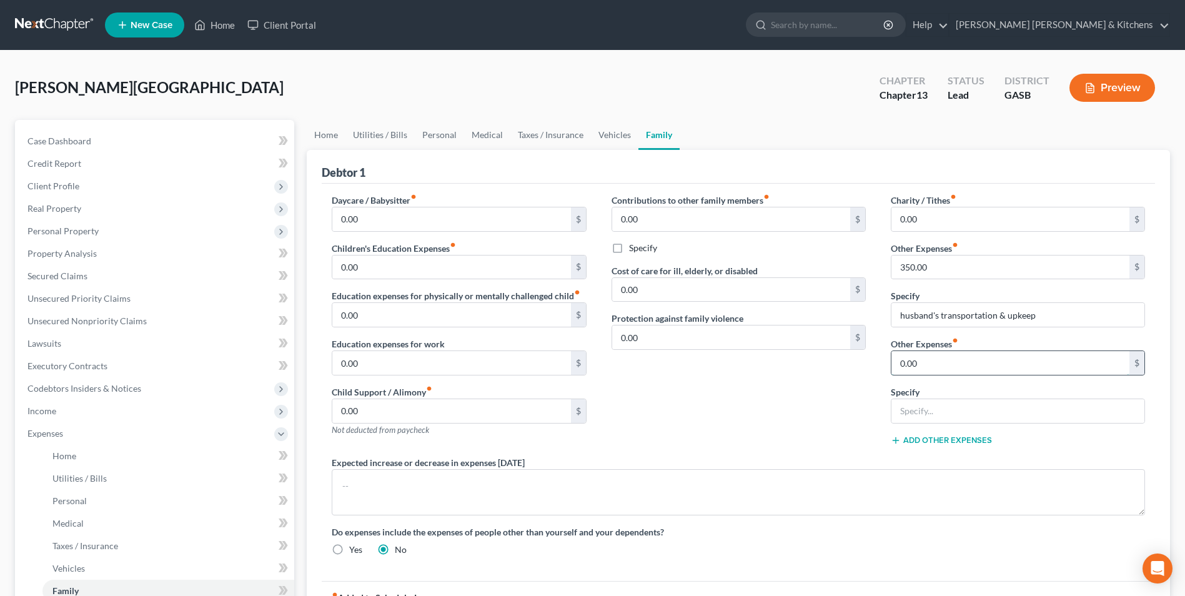
click at [936, 362] on input "0.00" at bounding box center [1010, 363] width 238 height 24
type input "25.05"
type input "Planet Fitness"
click at [65, 187] on span "Client Profile" at bounding box center [53, 185] width 52 height 11
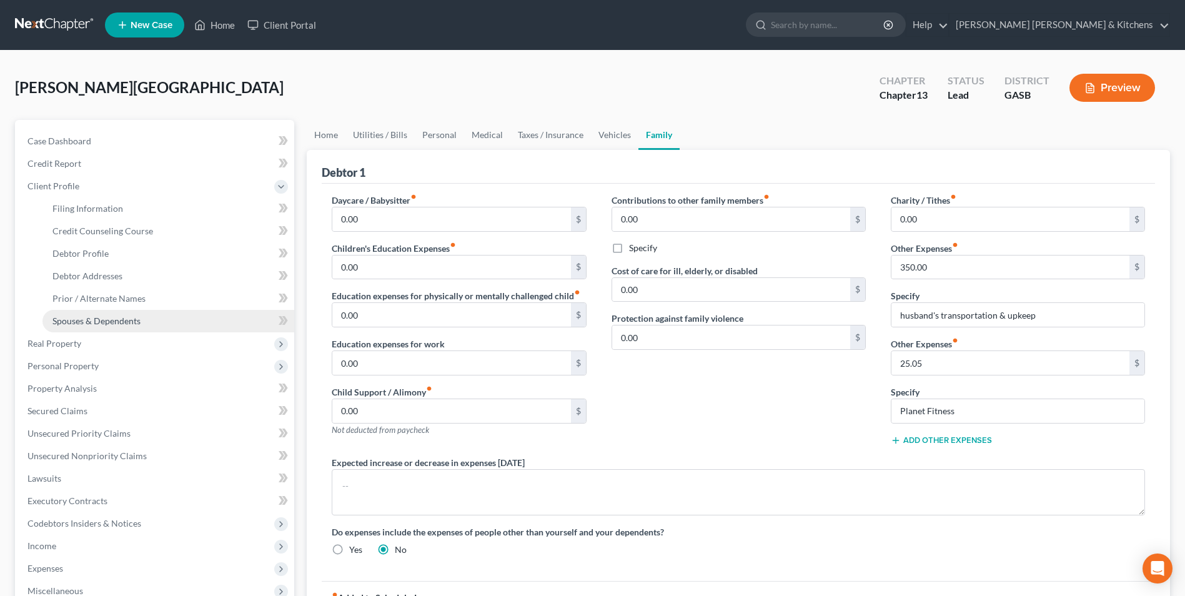
click at [91, 318] on span "Spouses & Dependents" at bounding box center [96, 320] width 88 height 11
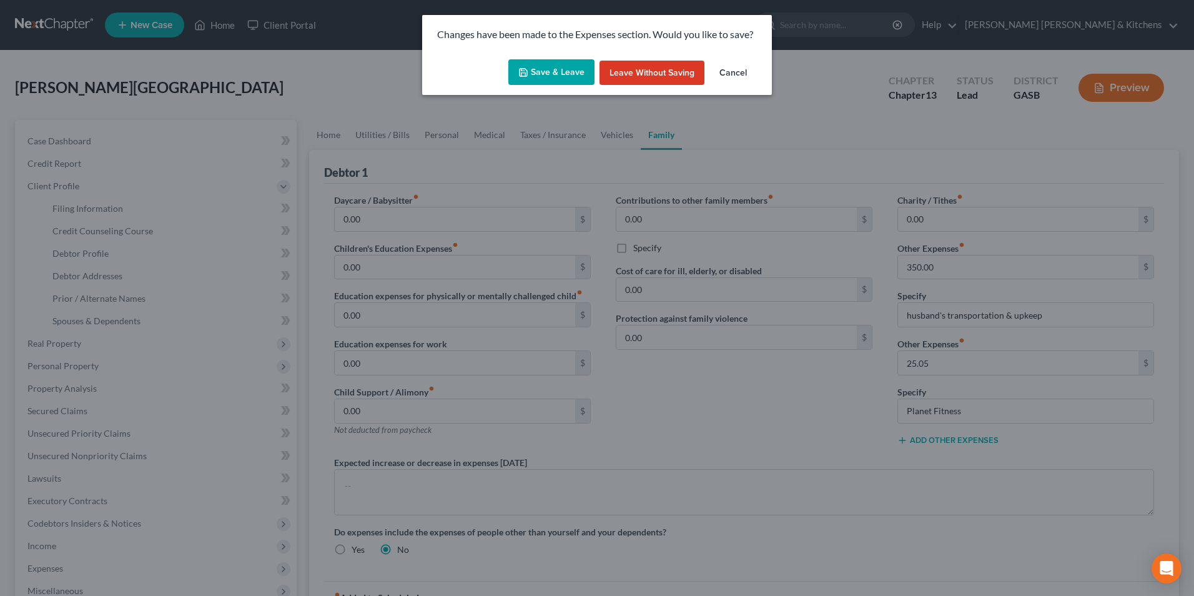
click at [537, 72] on button "Save & Leave" at bounding box center [551, 72] width 86 height 26
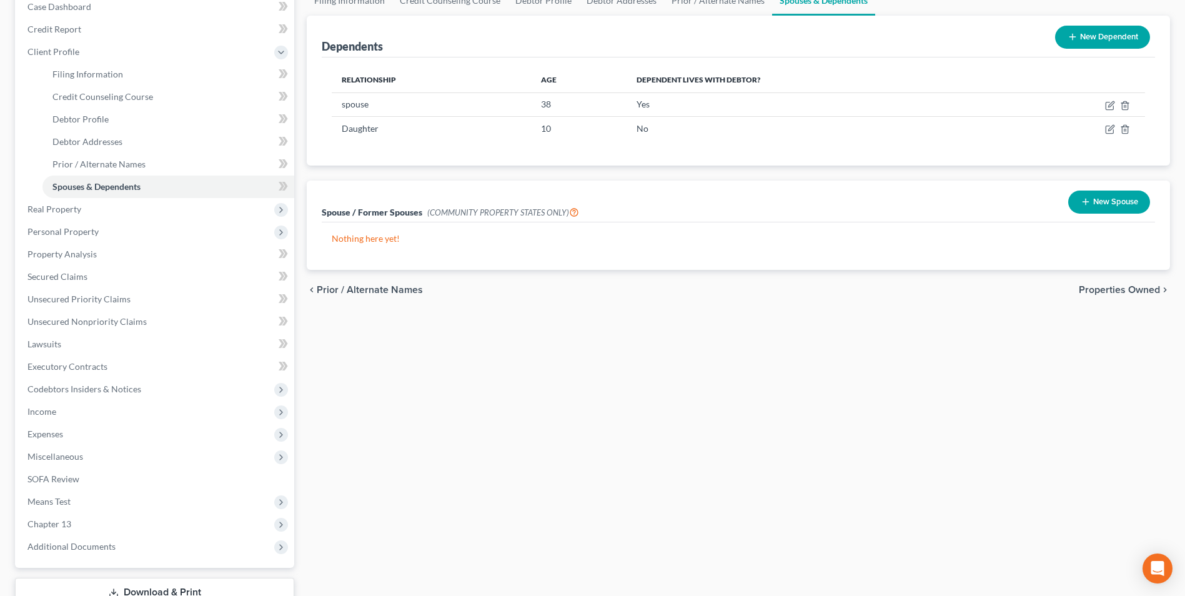
scroll to position [225, 0]
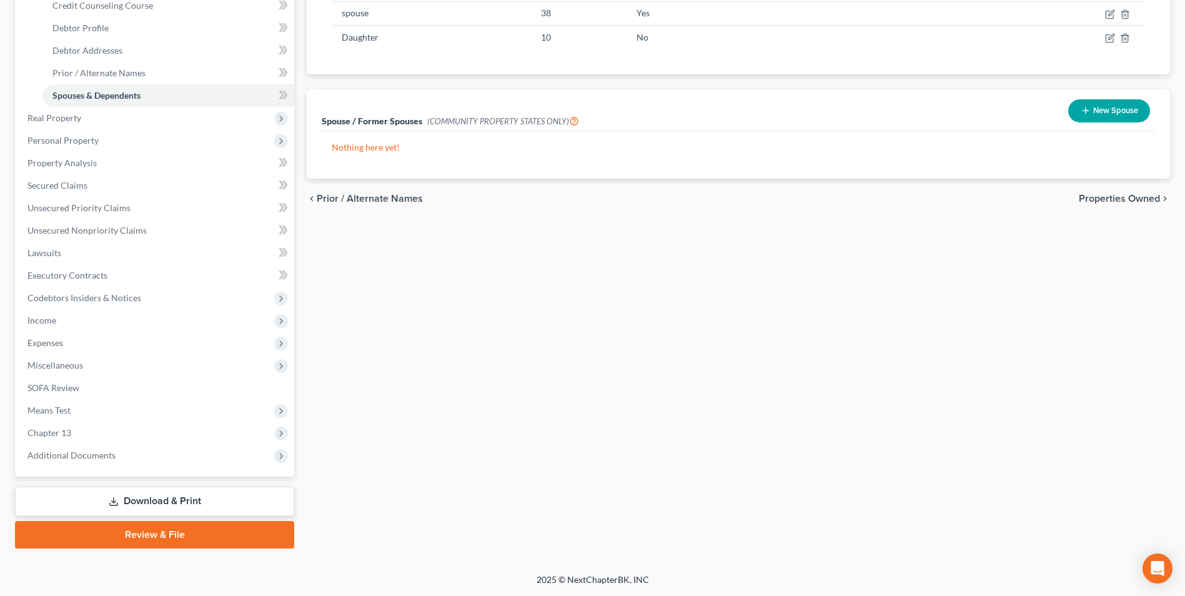
click at [164, 499] on link "Download & Print" at bounding box center [154, 500] width 279 height 29
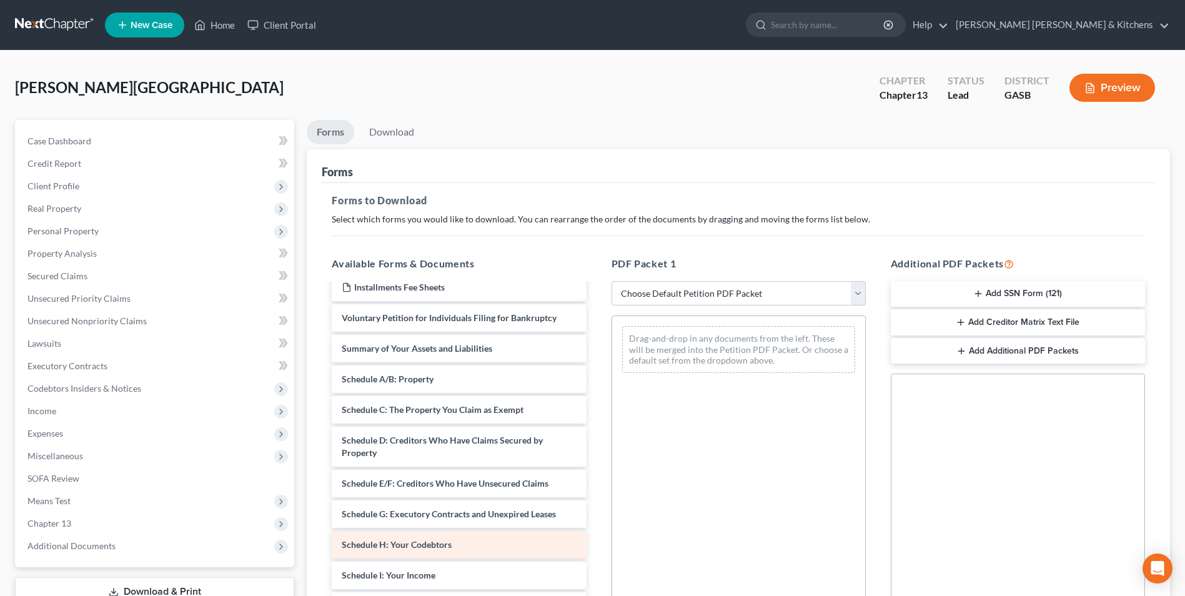
scroll to position [62, 0]
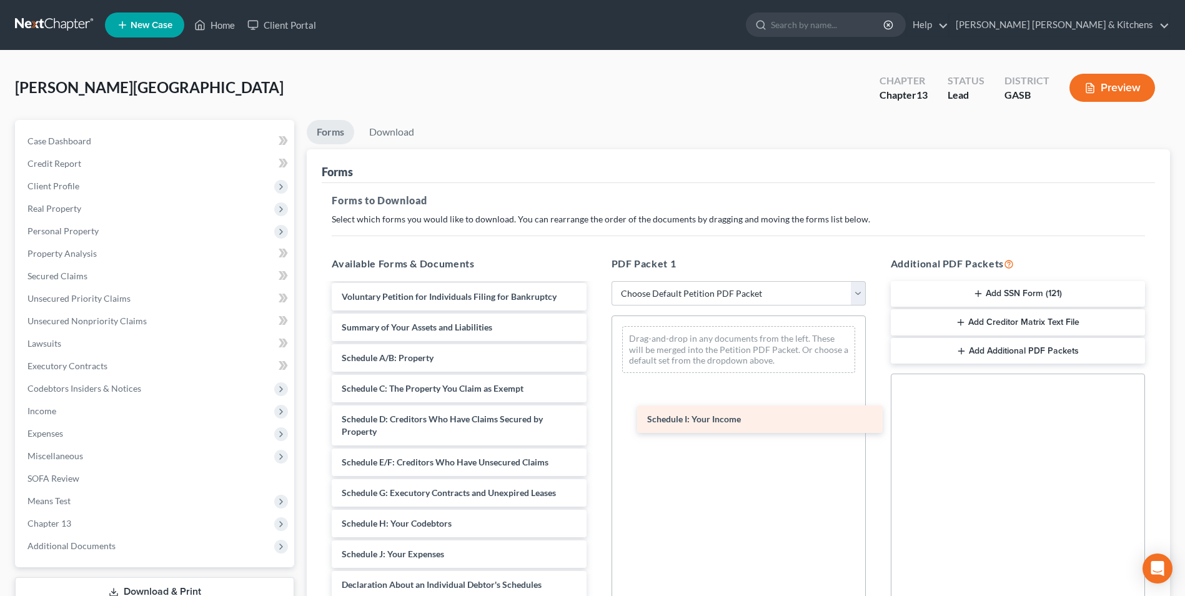
drag, startPoint x: 485, startPoint y: 557, endPoint x: 766, endPoint y: 359, distance: 343.2
click at [596, 376] on div "Schedule I: Your Income Declaration re: Electronic Filing ([DATE]) Installments…" at bounding box center [459, 514] width 274 height 585
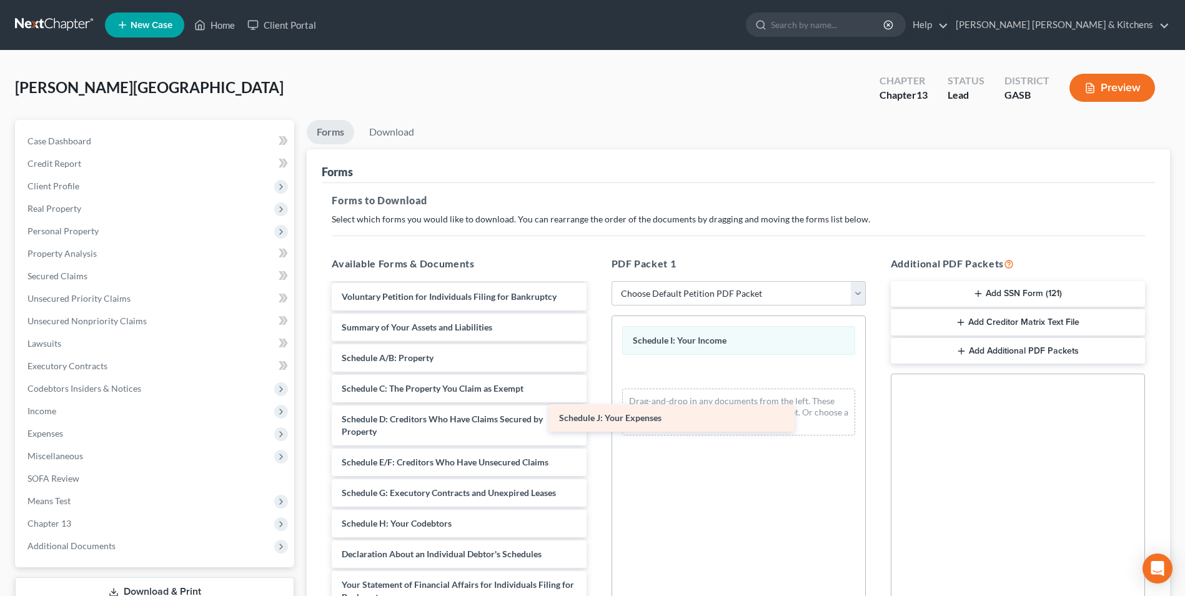
drag, startPoint x: 496, startPoint y: 558, endPoint x: 718, endPoint y: 417, distance: 263.3
click at [596, 418] on div "Schedule J: Your Expenses Declaration re: Electronic Filing ([DATE]) Installmen…" at bounding box center [459, 499] width 274 height 555
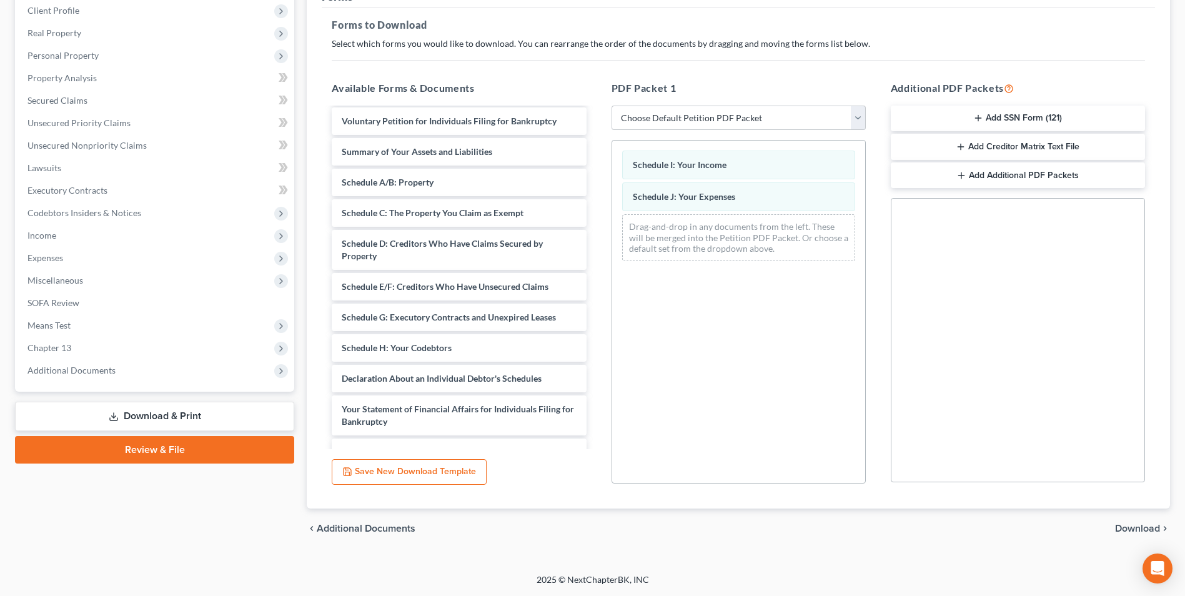
drag, startPoint x: 1146, startPoint y: 532, endPoint x: 792, endPoint y: 378, distance: 386.2
click at [1145, 530] on span "Download" at bounding box center [1137, 528] width 45 height 10
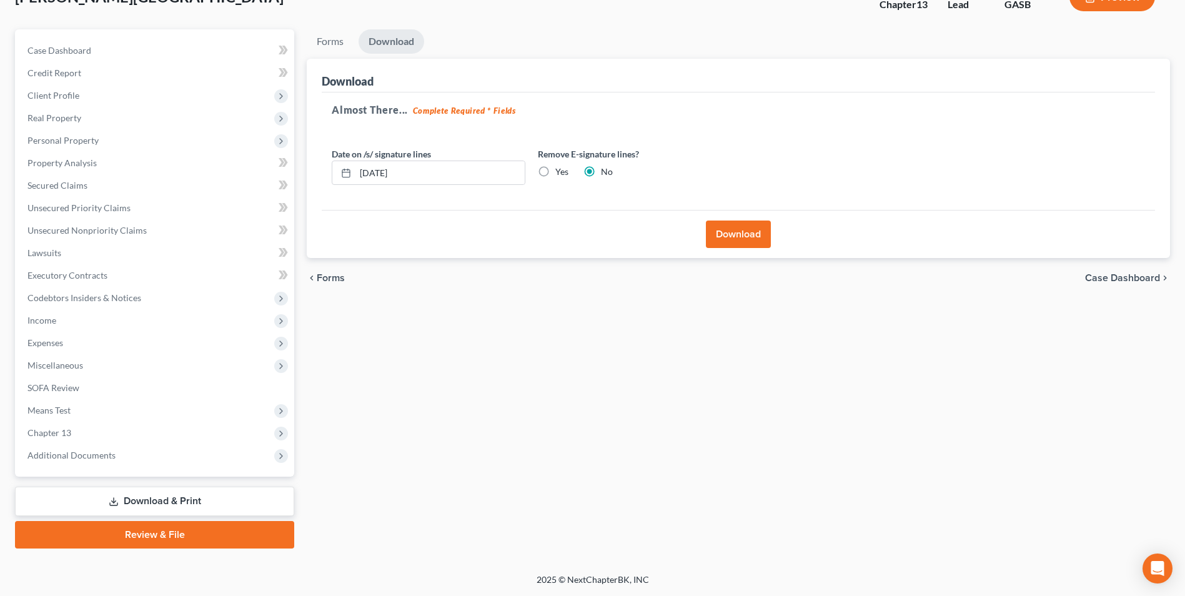
scroll to position [91, 0]
click at [718, 239] on button "Download" at bounding box center [738, 233] width 65 height 27
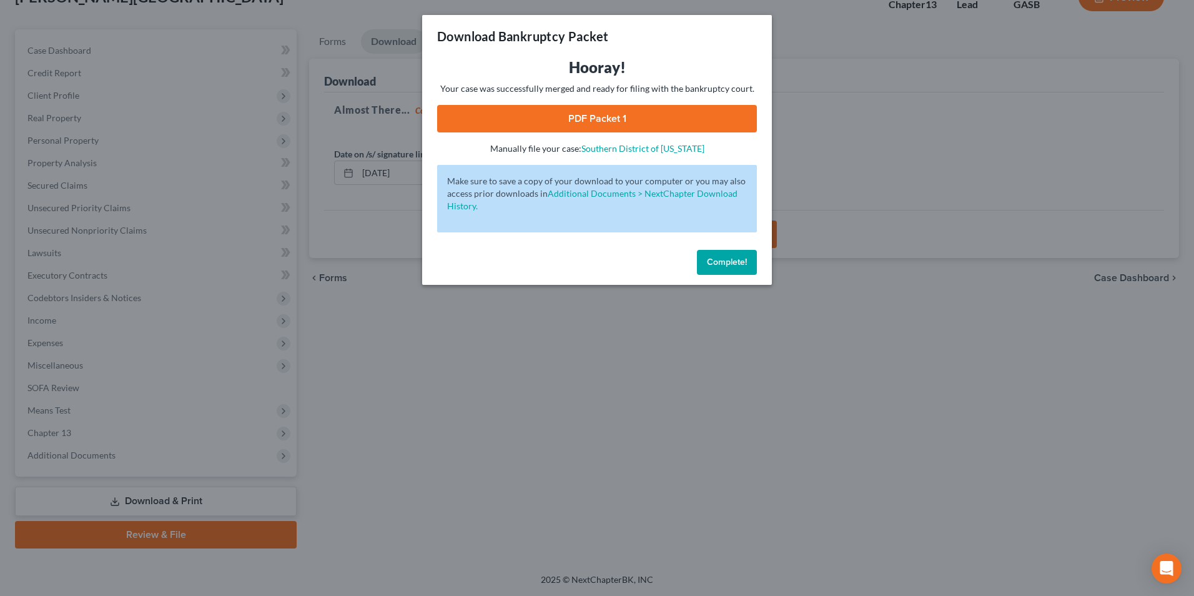
click at [594, 119] on link "PDF Packet 1" at bounding box center [597, 118] width 320 height 27
click at [402, 380] on div "Download Bankruptcy Packet Hooray! Your case was successfully merged and ready …" at bounding box center [597, 298] width 1194 height 596
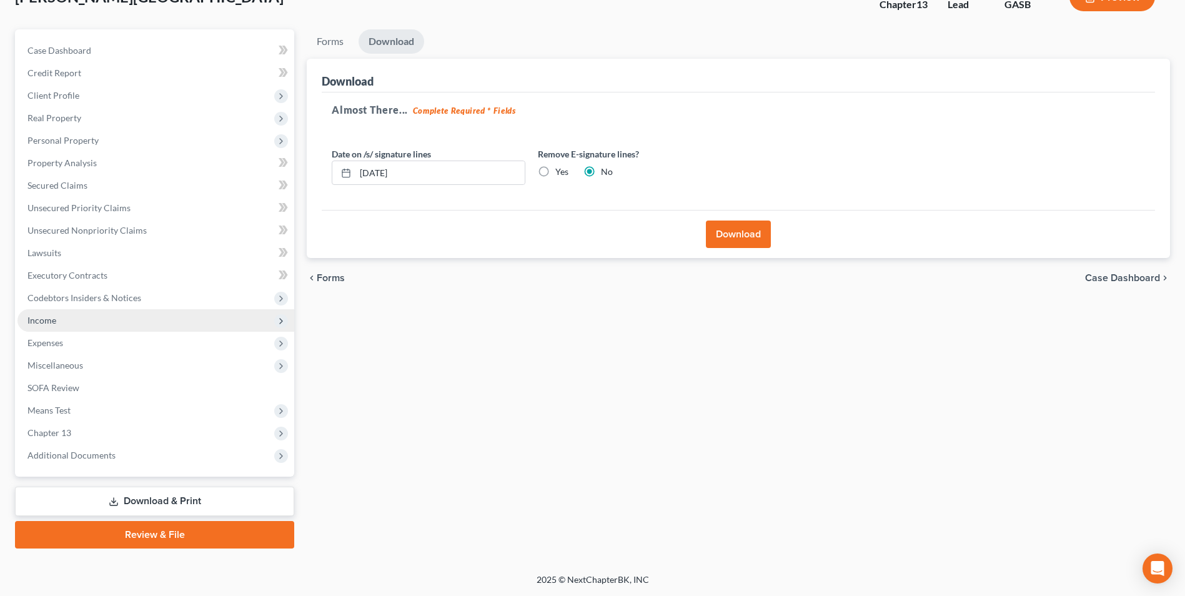
click at [34, 319] on span "Income" at bounding box center [41, 320] width 29 height 11
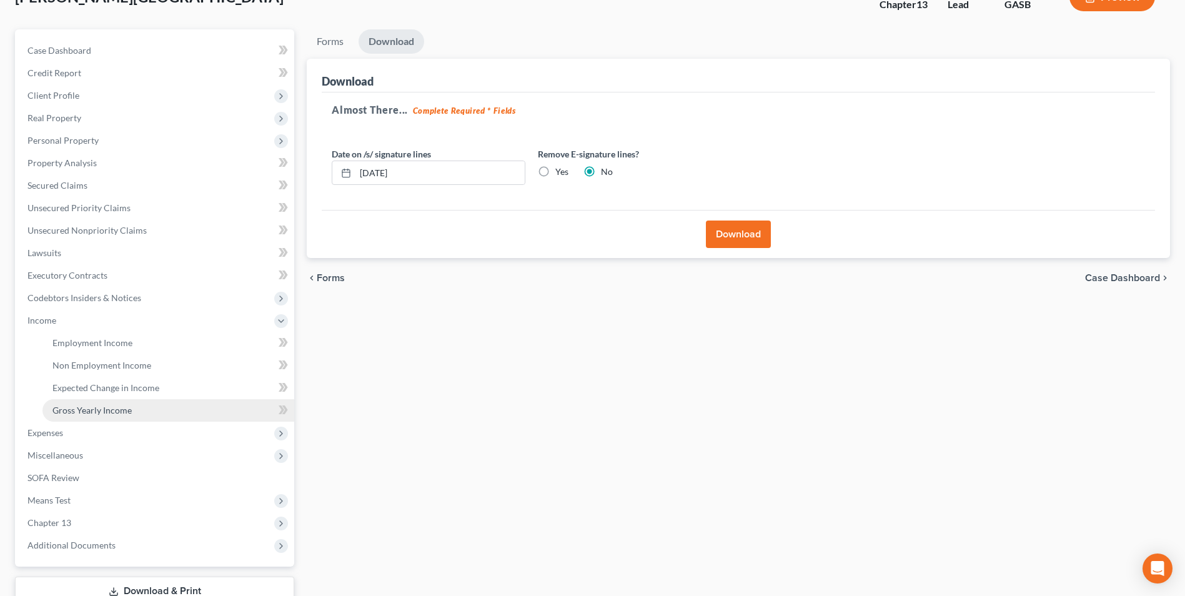
click at [95, 407] on span "Gross Yearly Income" at bounding box center [91, 410] width 79 height 11
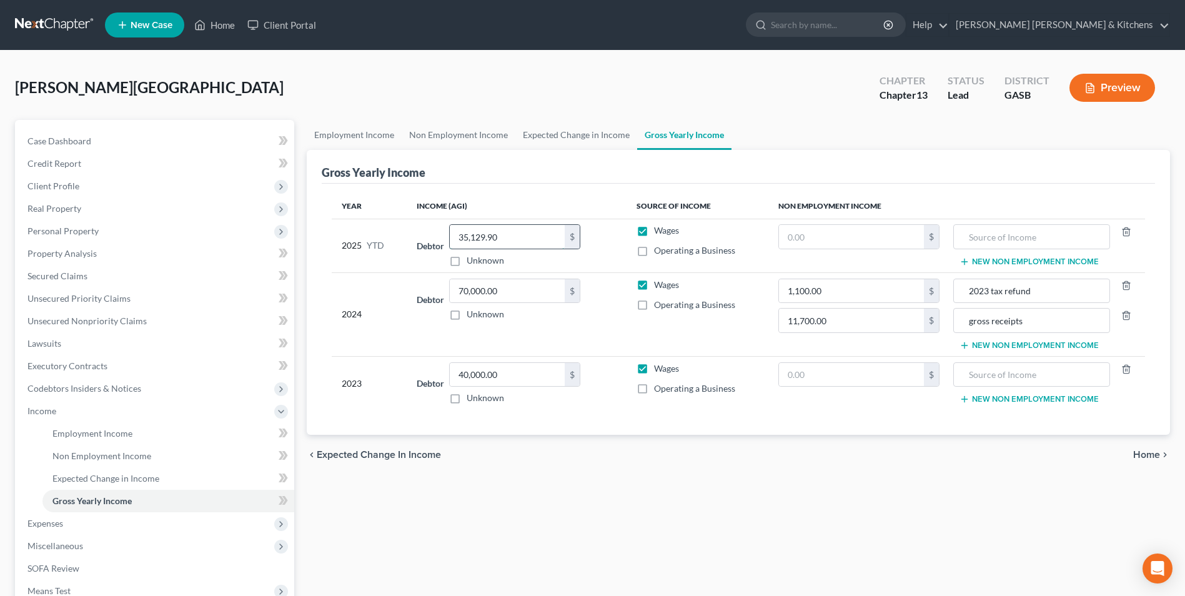
click at [511, 239] on input "35,129.90" at bounding box center [507, 237] width 115 height 24
type input "43,056.86"
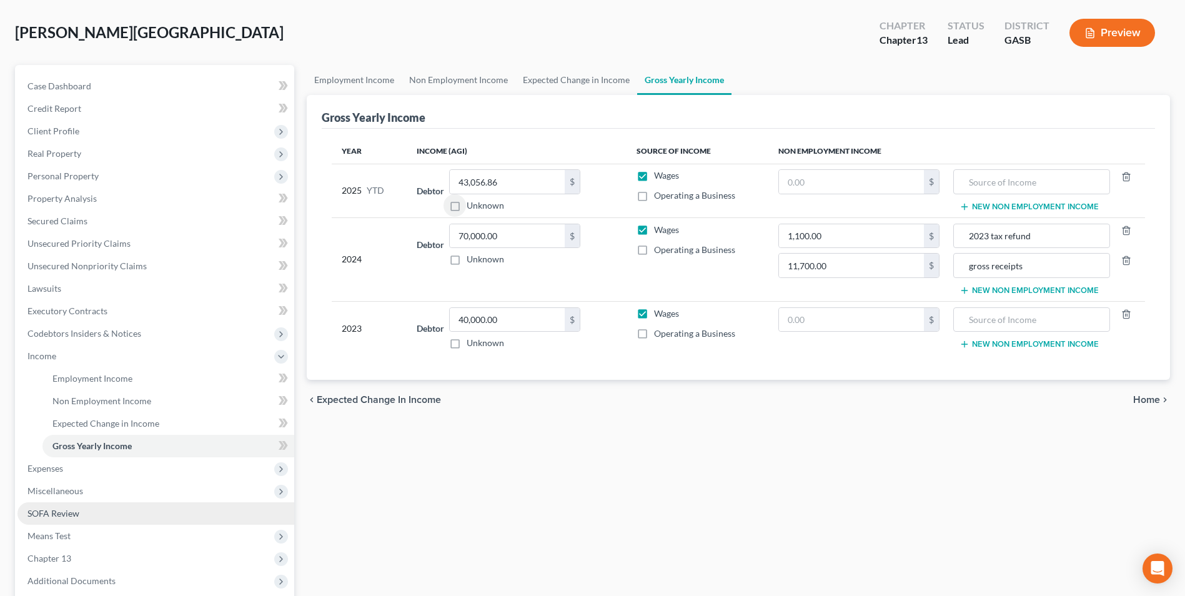
scroll to position [62, 0]
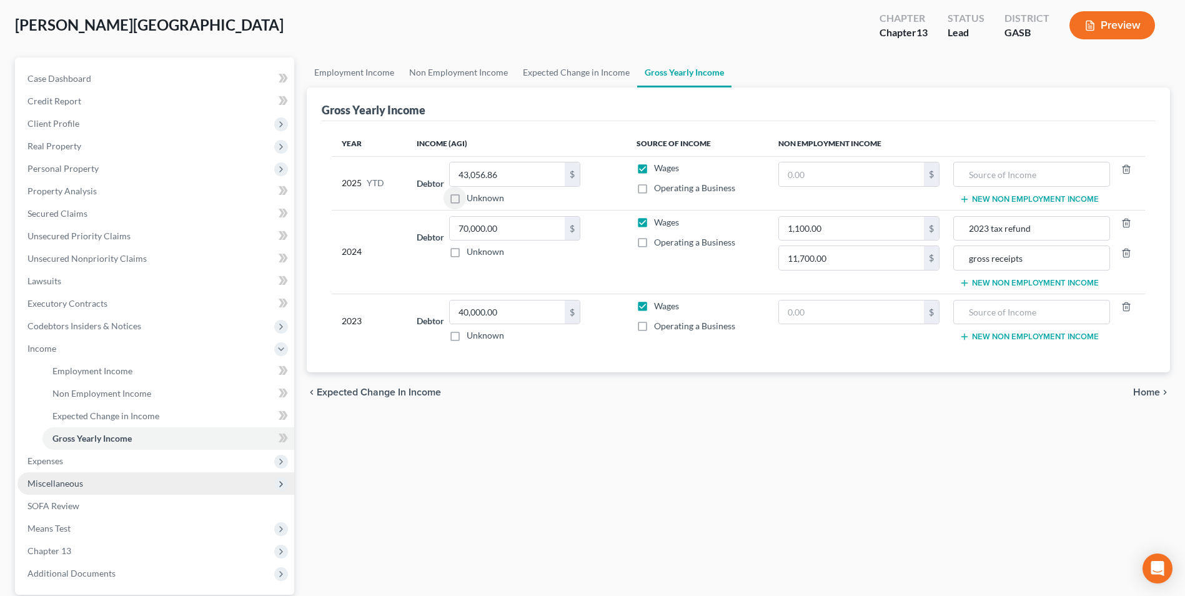
click at [66, 489] on span "Miscellaneous" at bounding box center [155, 483] width 277 height 22
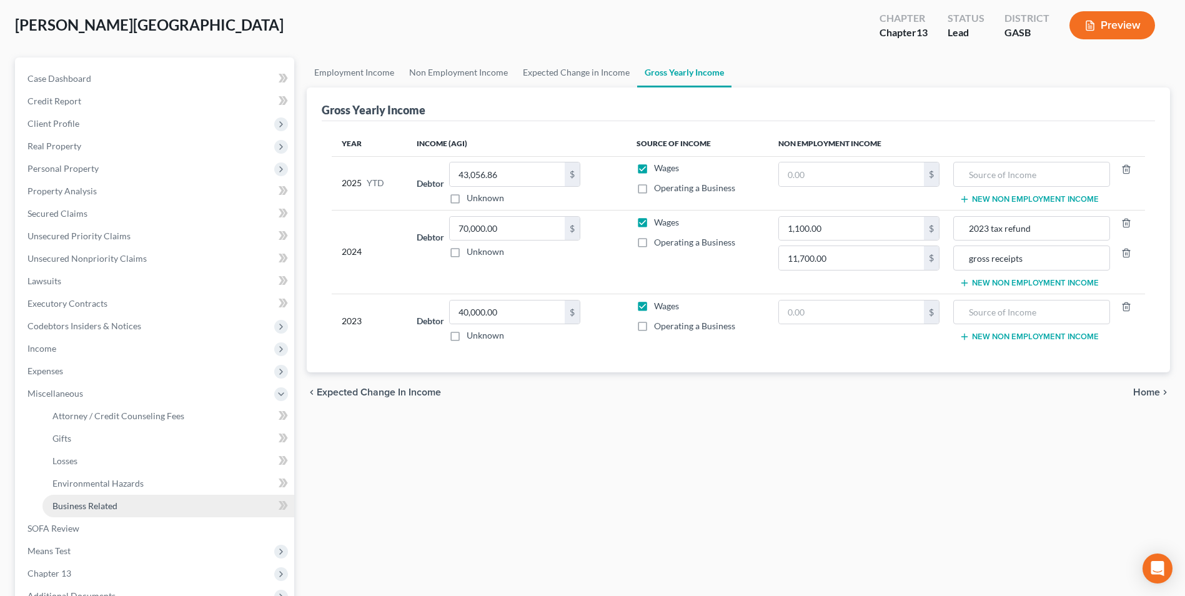
click at [76, 506] on span "Business Related" at bounding box center [84, 505] width 65 height 11
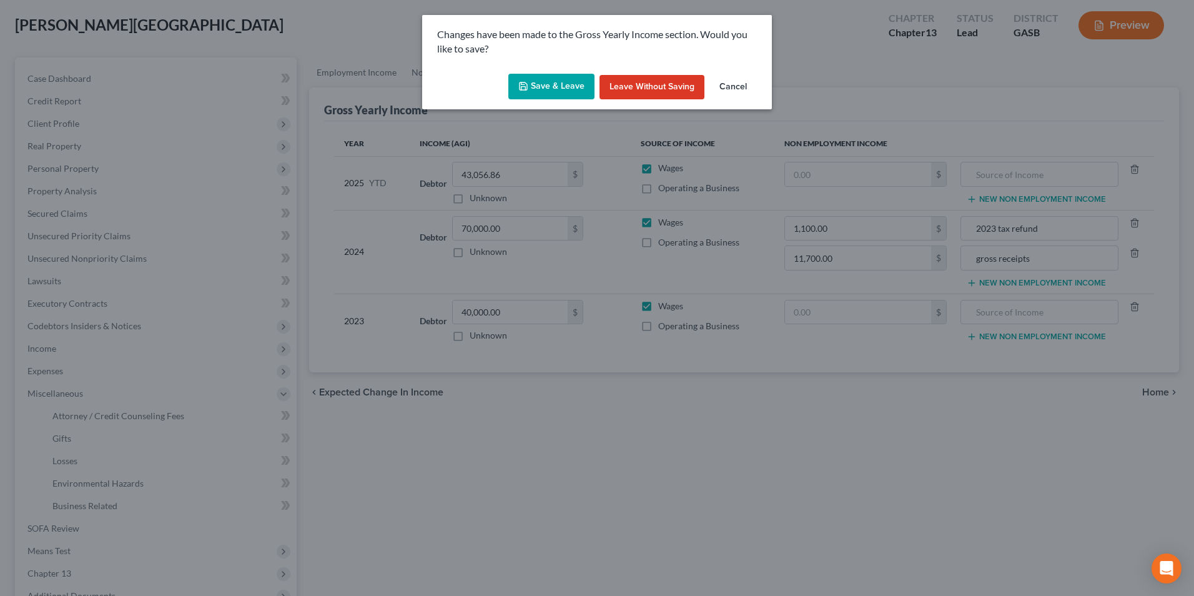
click at [555, 89] on button "Save & Leave" at bounding box center [551, 87] width 86 height 26
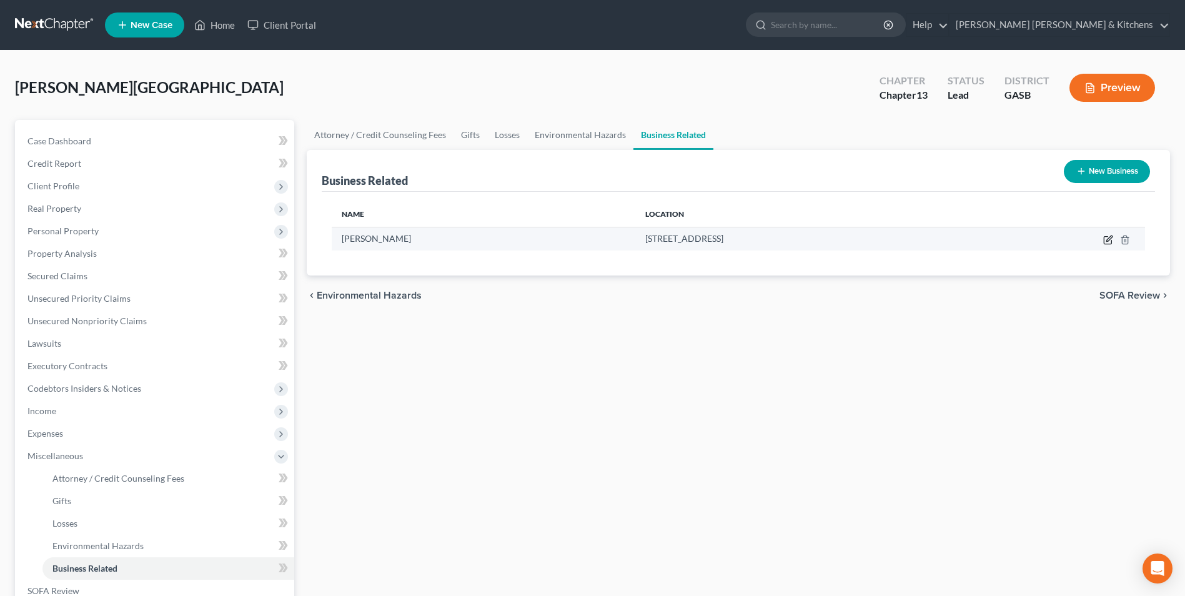
click at [1109, 239] on icon "button" at bounding box center [1108, 240] width 10 height 10
select select "sole_proprietor"
select select "10"
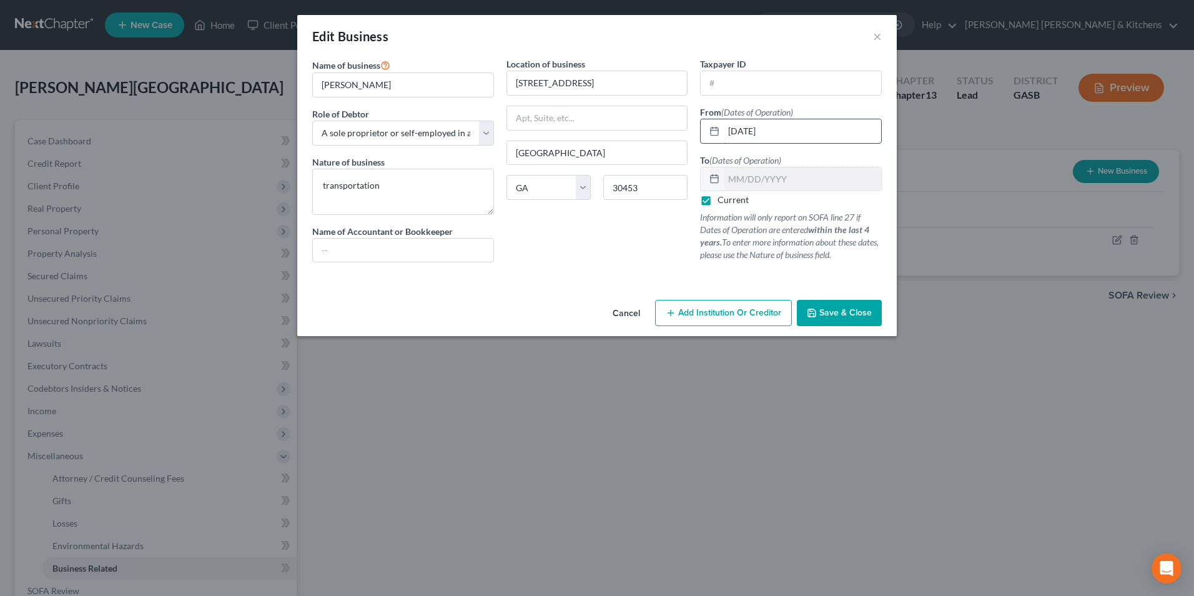
click at [787, 131] on input "[DATE]" at bounding box center [802, 131] width 157 height 24
type input "[DATE]"
click at [718, 199] on label "Current" at bounding box center [733, 200] width 31 height 12
click at [723, 199] on input "Current" at bounding box center [727, 198] width 8 height 8
checkbox input "false"
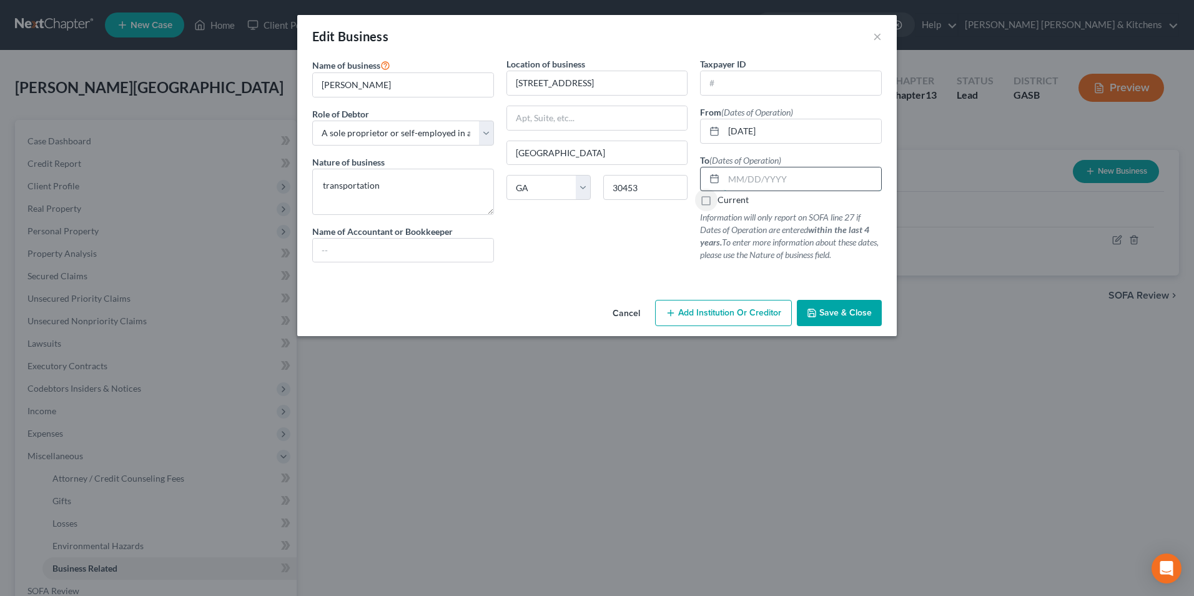
click at [729, 175] on input "text" at bounding box center [802, 179] width 157 height 24
type input "[DATE]"
click at [829, 317] on span "Save & Close" at bounding box center [845, 312] width 52 height 11
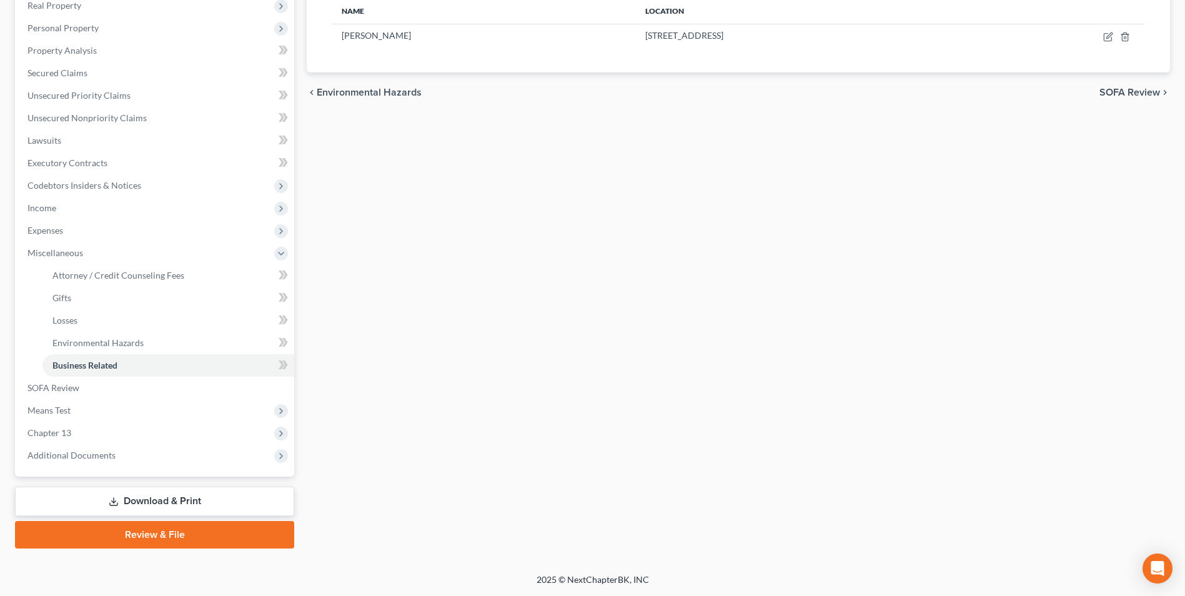
click at [157, 508] on link "Download & Print" at bounding box center [154, 500] width 279 height 29
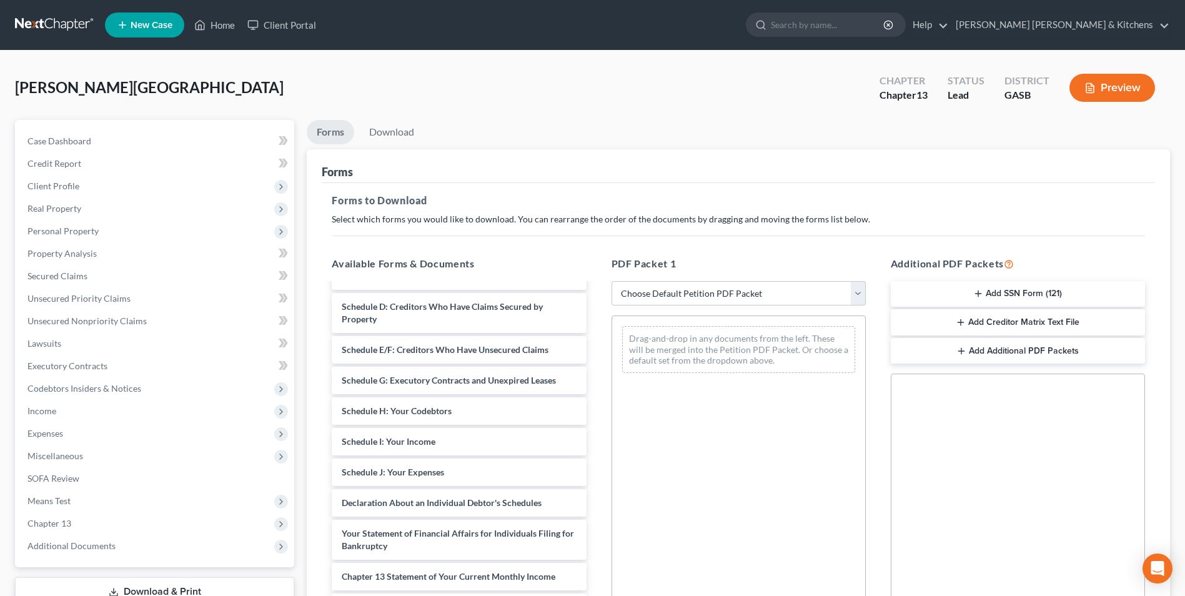
scroll to position [180, 0]
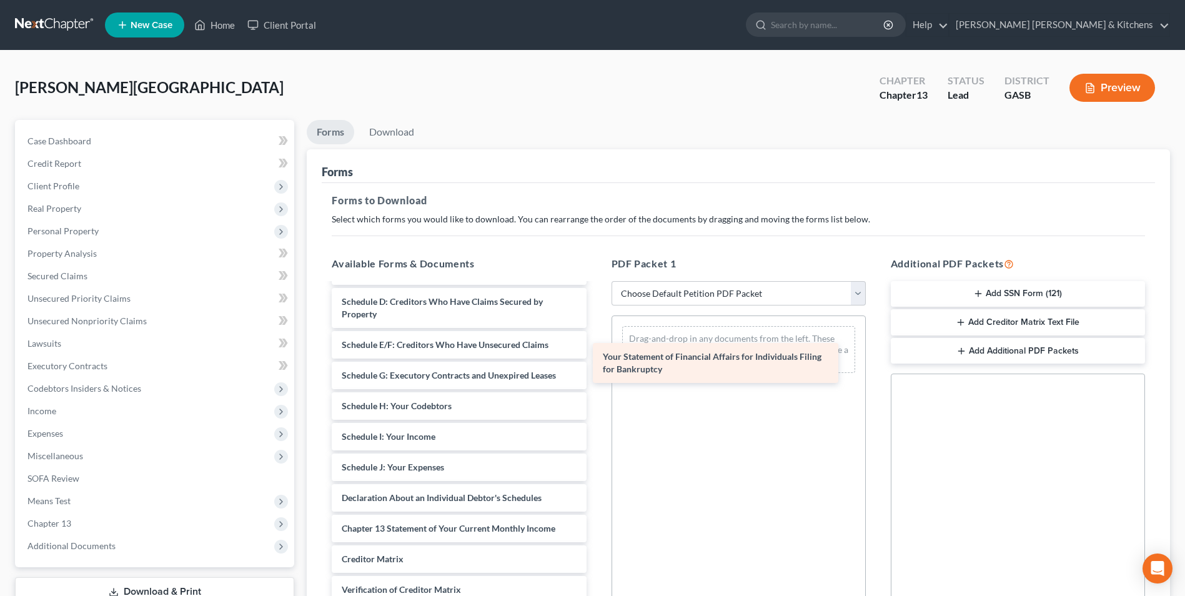
drag, startPoint x: 534, startPoint y: 530, endPoint x: 798, endPoint y: 355, distance: 316.4
click at [596, 355] on div "Your Statement of Financial Affairs for Individuals Filing for Bankruptcy Decla…" at bounding box center [459, 390] width 274 height 573
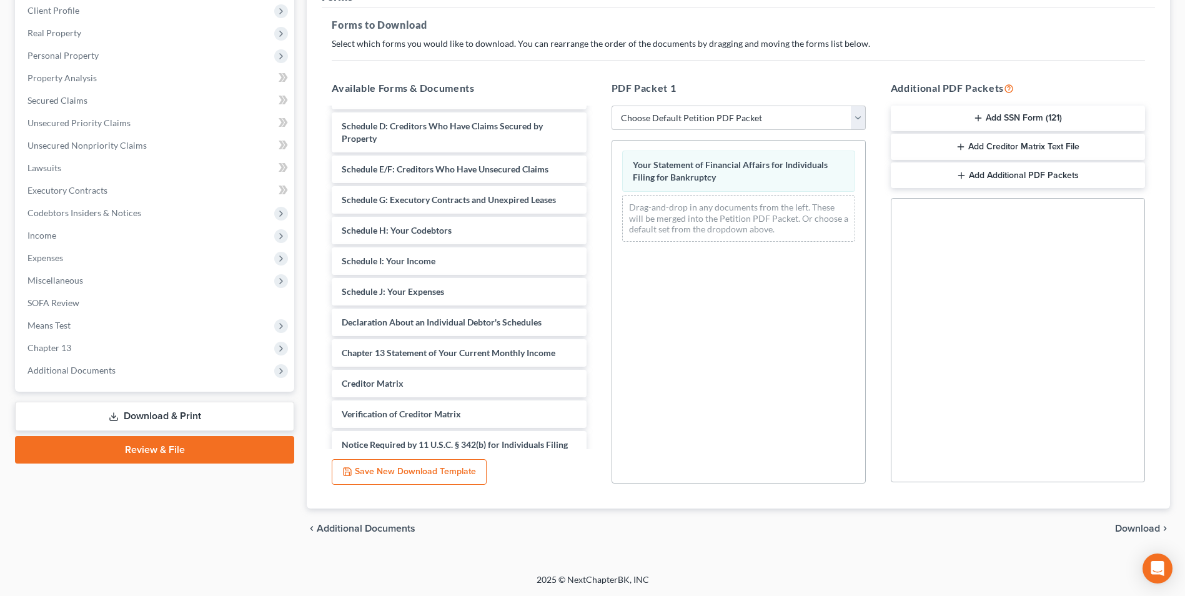
click at [1145, 526] on span "Download" at bounding box center [1137, 528] width 45 height 10
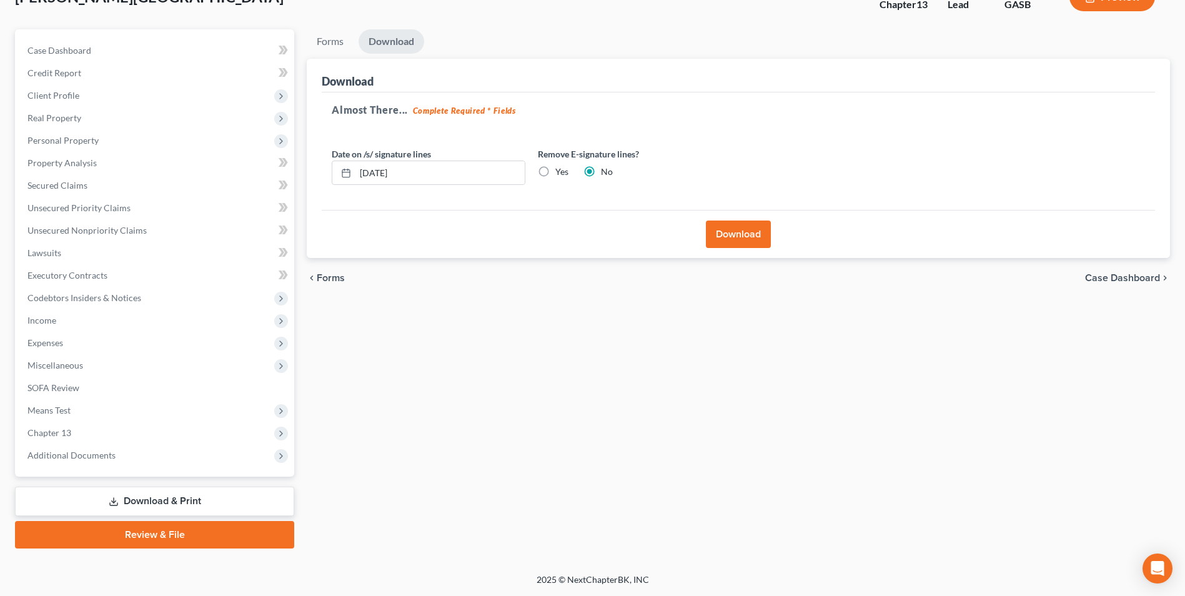
scroll to position [91, 0]
click at [732, 235] on button "Download" at bounding box center [738, 233] width 65 height 27
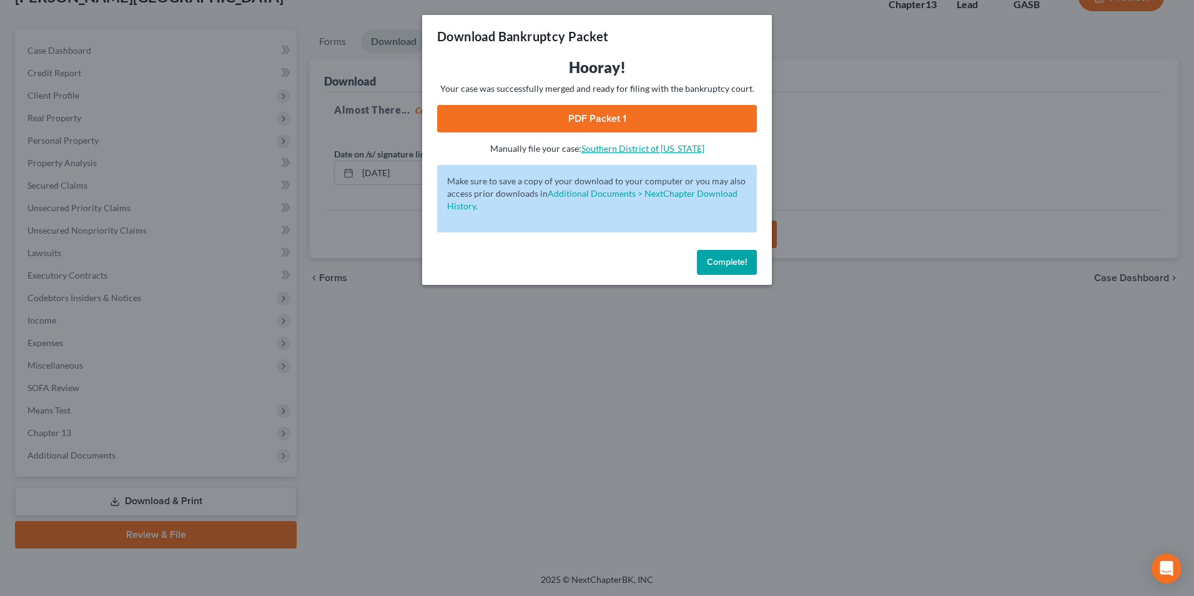
drag, startPoint x: 651, startPoint y: 122, endPoint x: 669, endPoint y: 144, distance: 28.0
click at [651, 122] on link "PDF Packet 1" at bounding box center [597, 118] width 320 height 27
click at [369, 423] on div "Download Bankruptcy Packet Hooray! Your case was successfully merged and ready …" at bounding box center [597, 298] width 1194 height 596
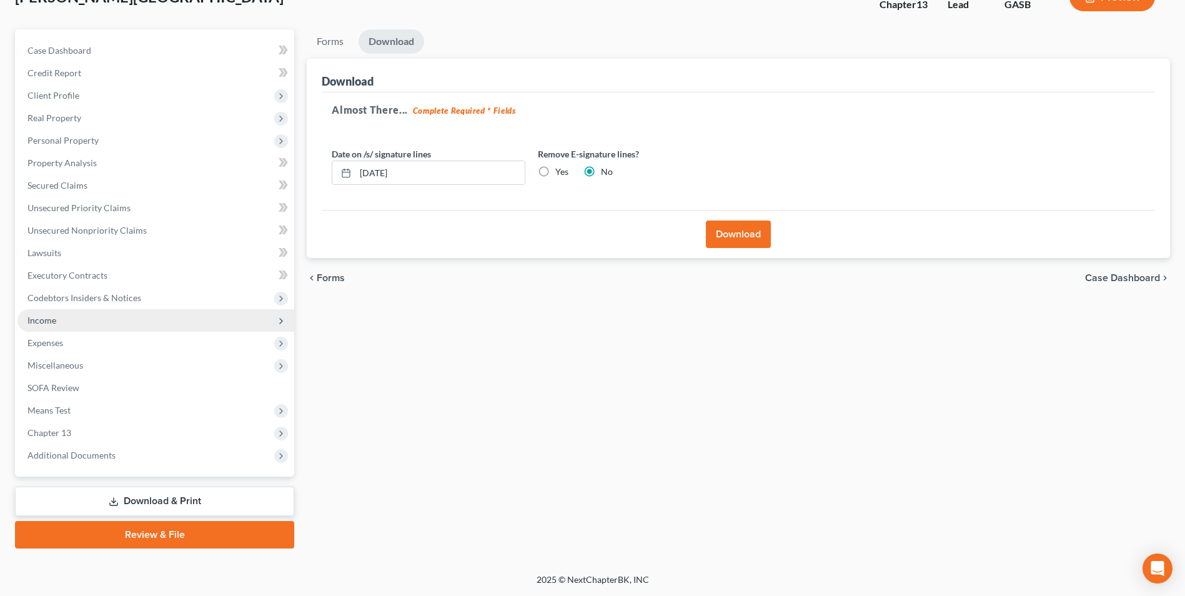
click at [36, 322] on span "Income" at bounding box center [41, 320] width 29 height 11
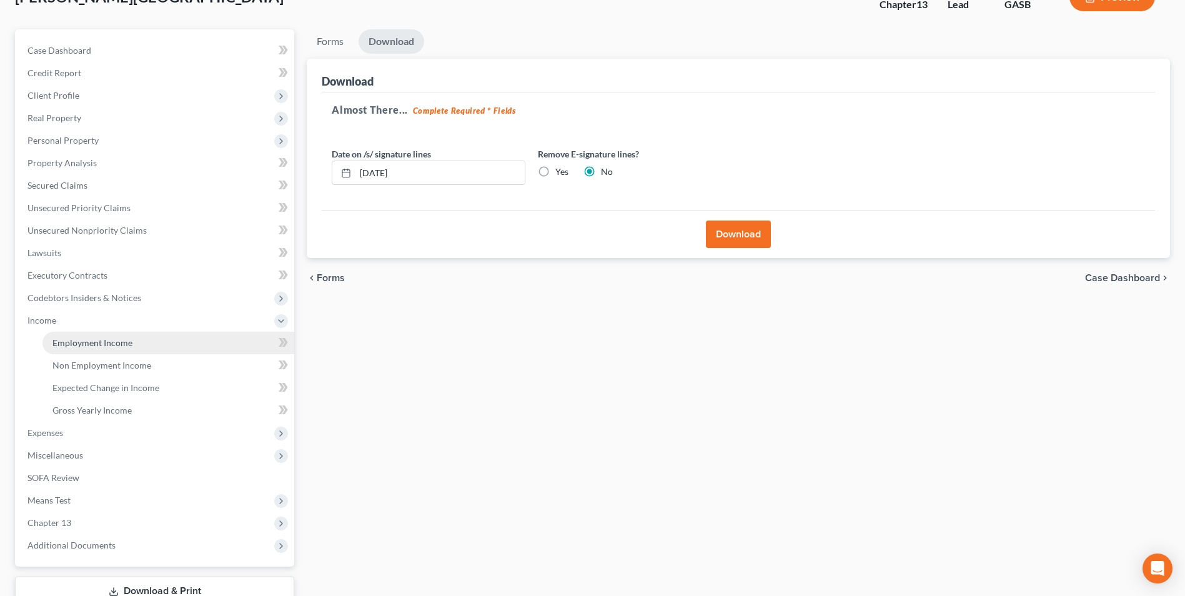
click at [76, 335] on link "Employment Income" at bounding box center [168, 343] width 252 height 22
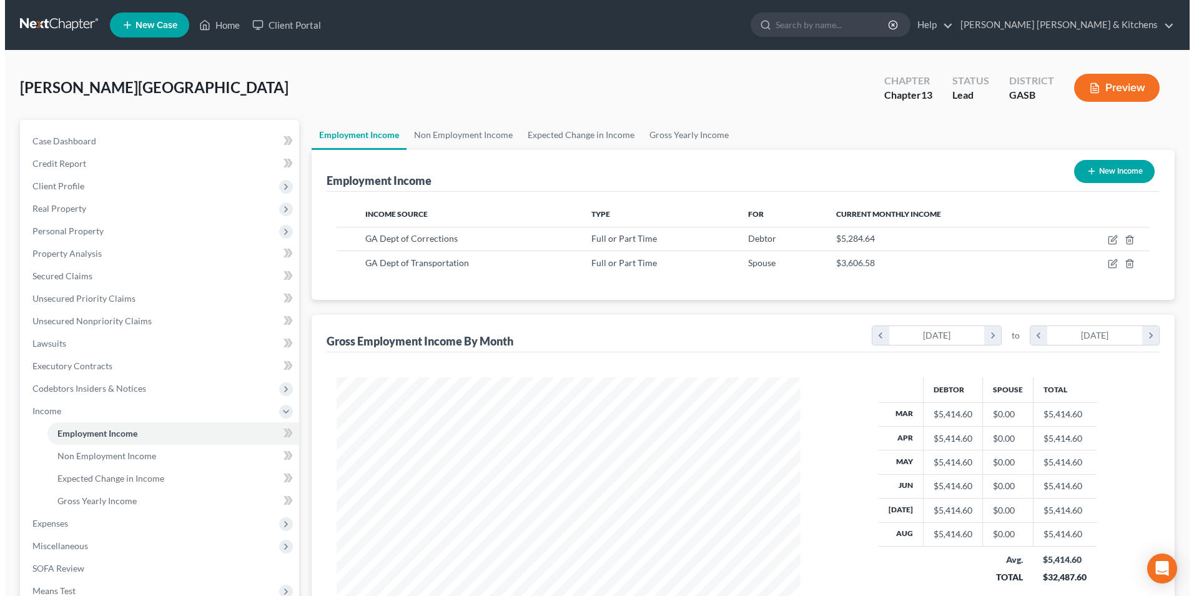
scroll to position [232, 488]
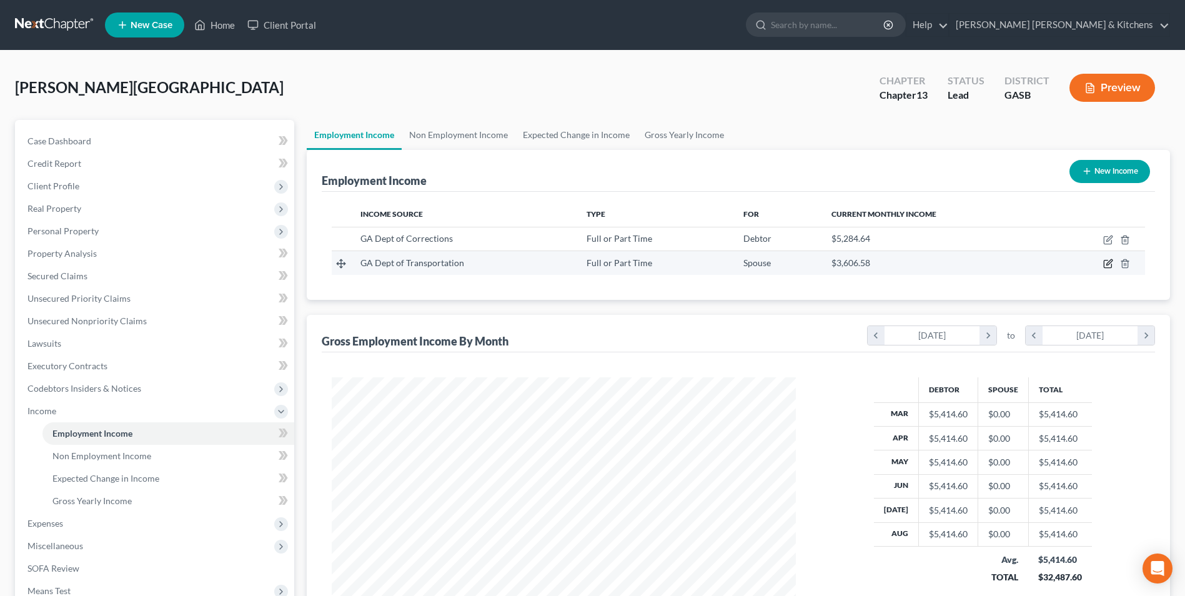
click at [1105, 266] on icon "button" at bounding box center [1108, 264] width 10 height 10
select select "0"
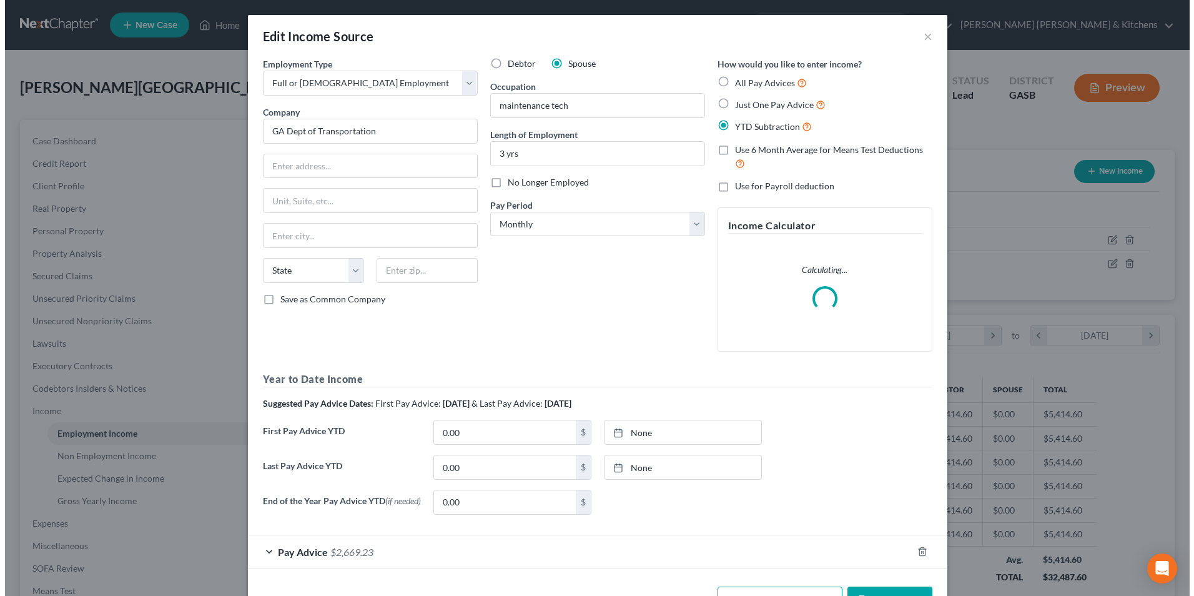
scroll to position [234, 493]
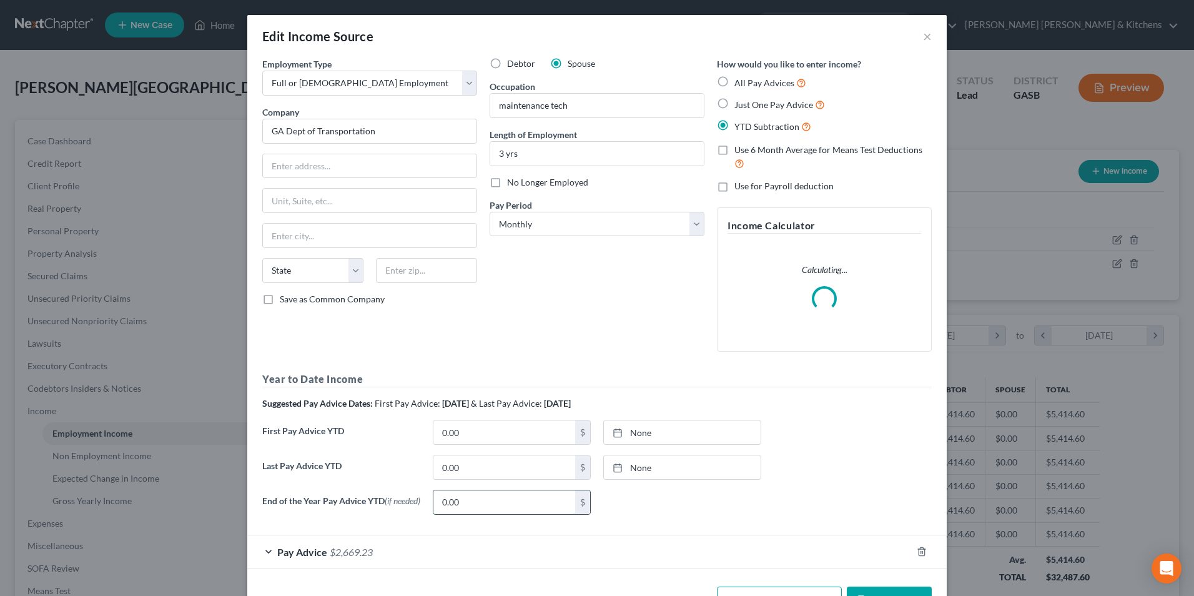
click at [518, 509] on input "0.00" at bounding box center [504, 502] width 142 height 24
type input "21,322.98"
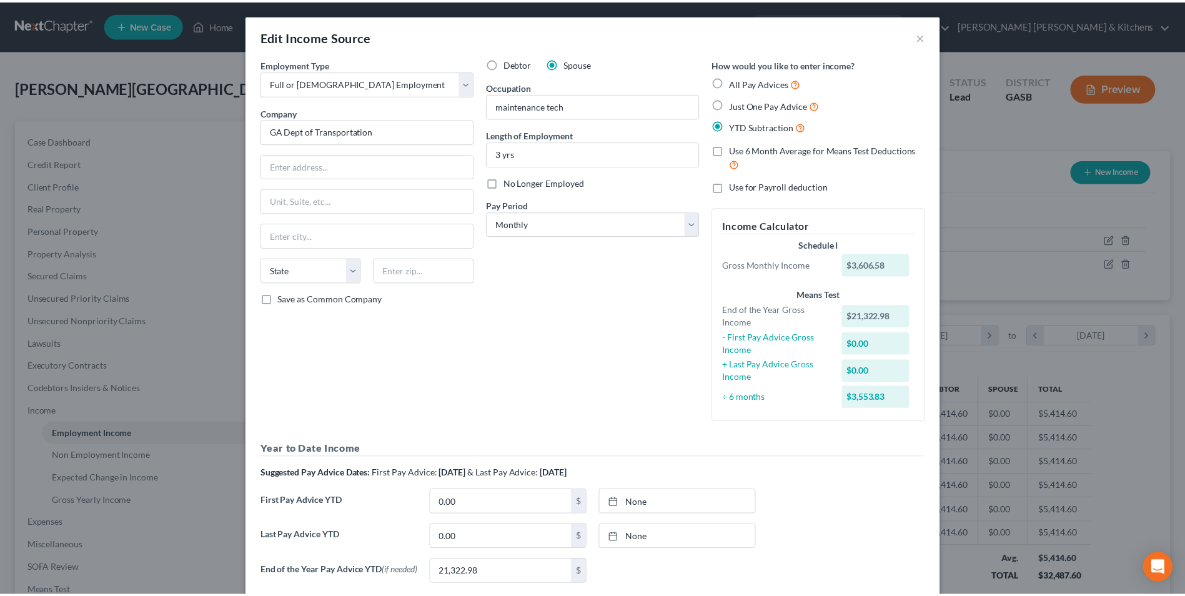
scroll to position [114, 0]
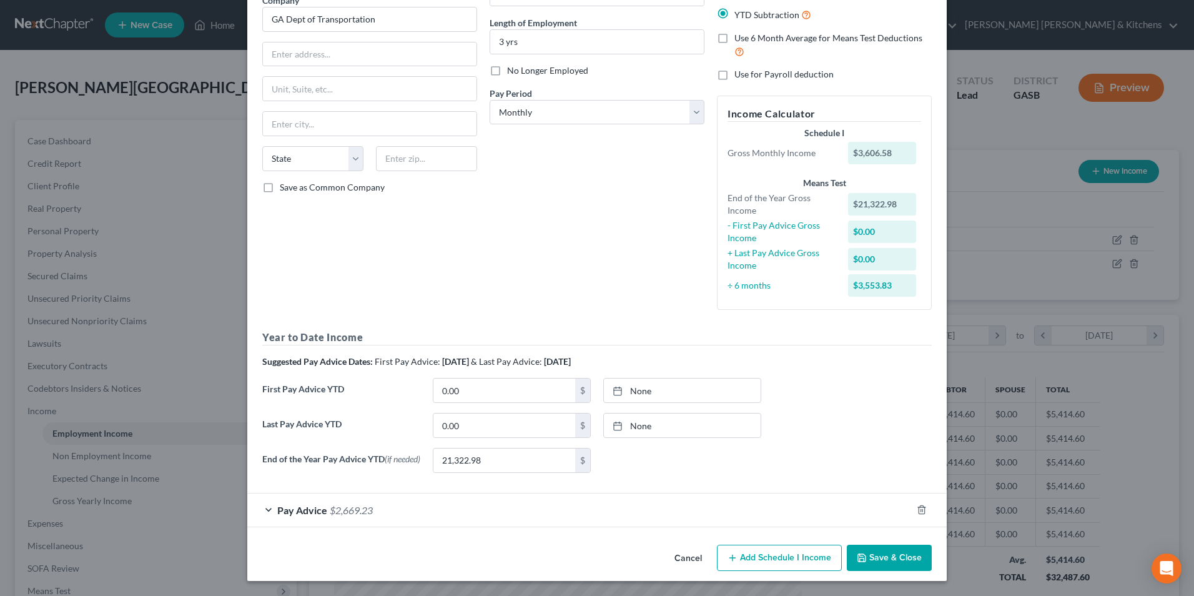
click at [884, 561] on button "Save & Close" at bounding box center [889, 558] width 85 height 26
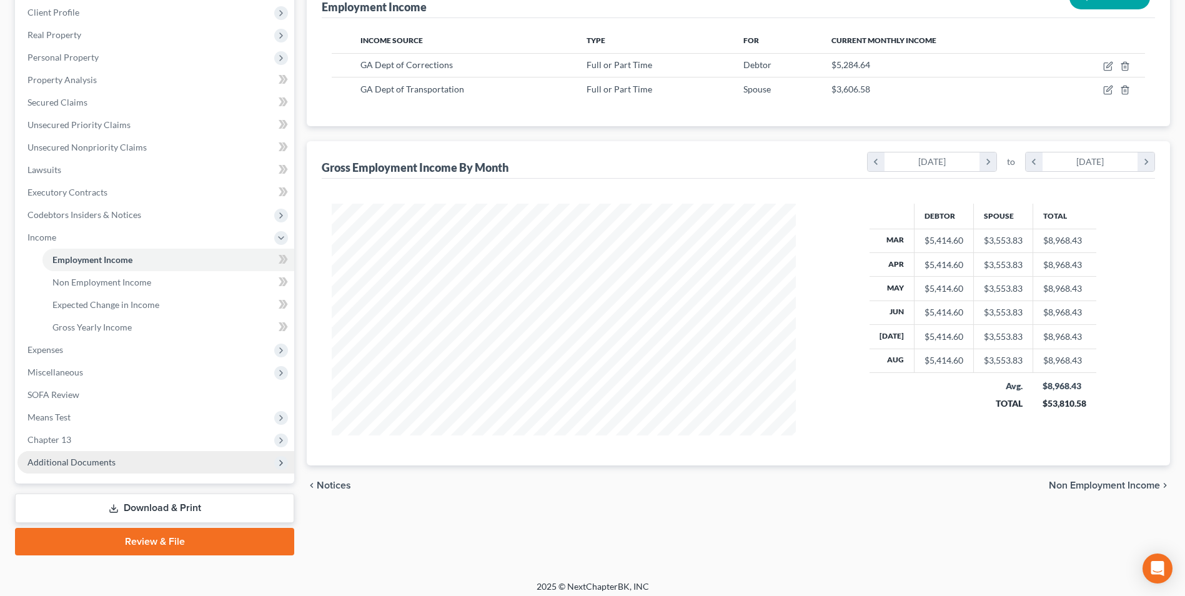
scroll to position [180, 0]
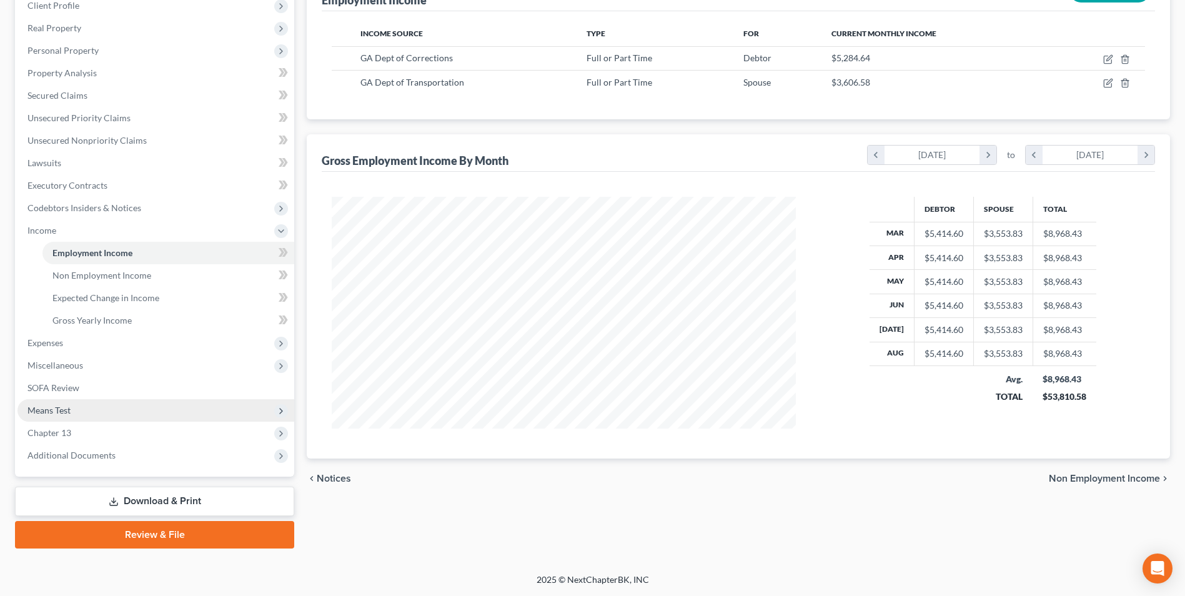
click at [61, 409] on span "Means Test" at bounding box center [48, 410] width 43 height 11
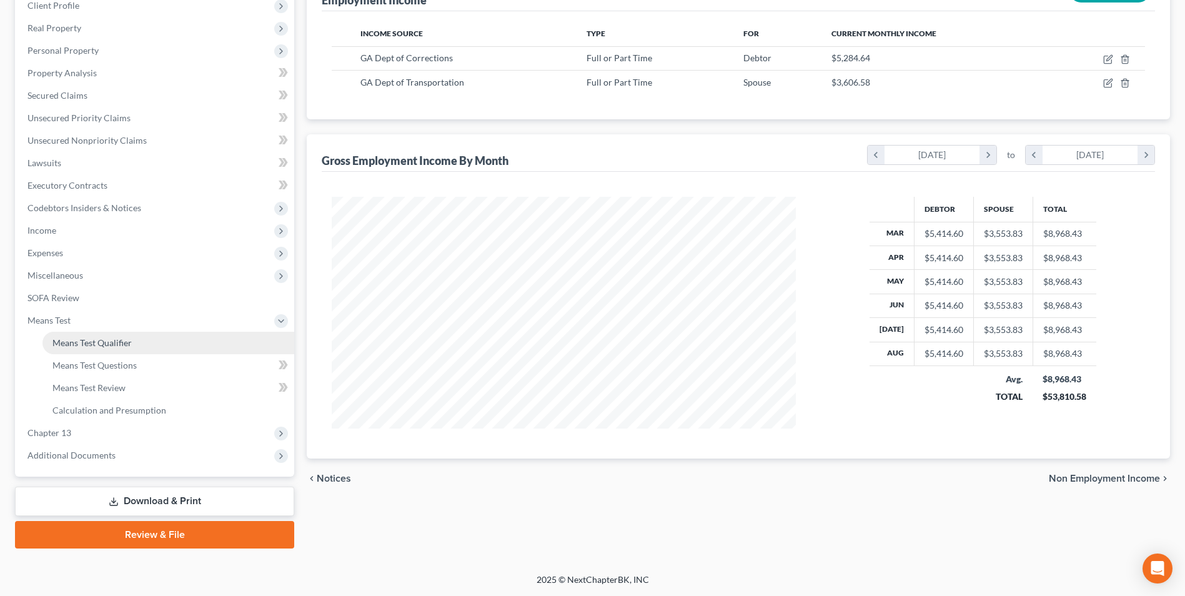
click at [82, 346] on span "Means Test Qualifier" at bounding box center [91, 342] width 79 height 11
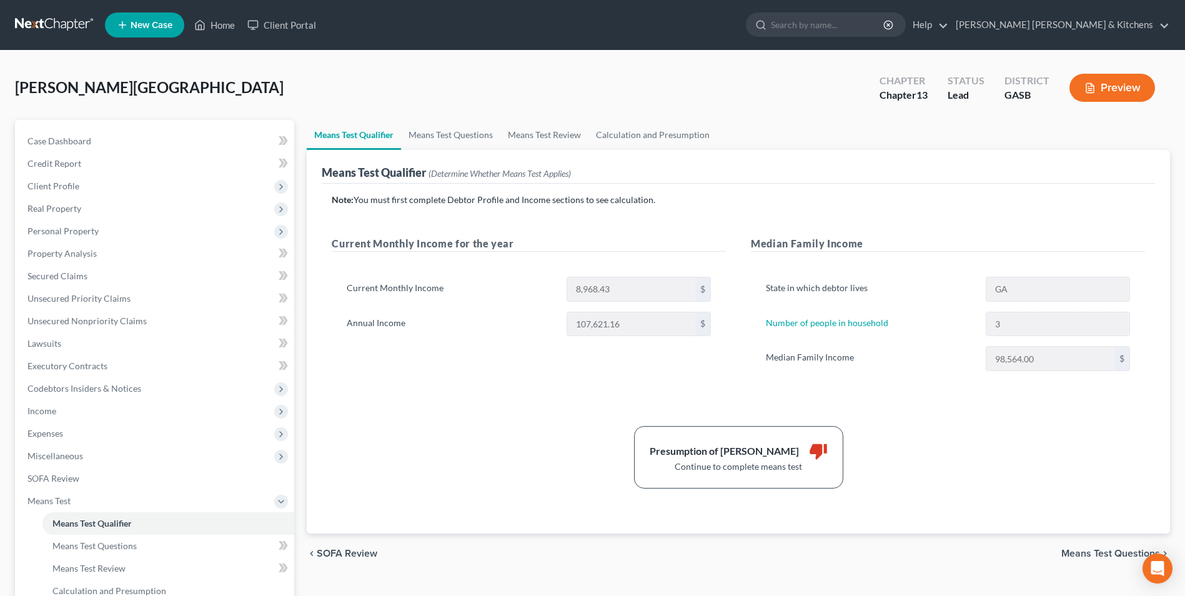
click at [1087, 555] on span "Means Test Questions" at bounding box center [1110, 553] width 99 height 10
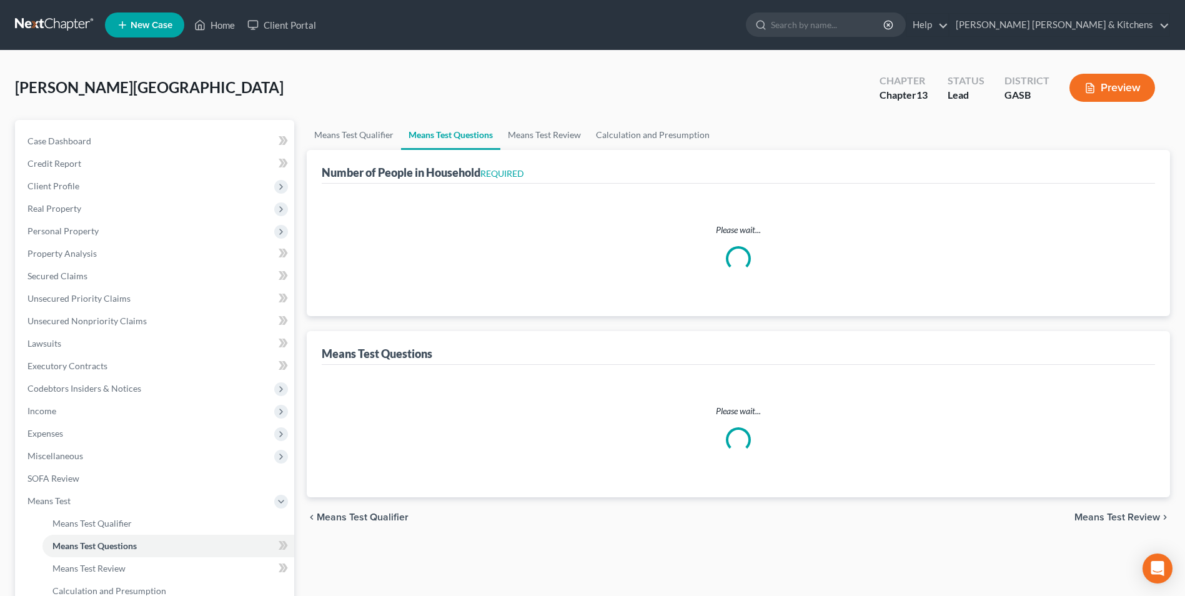
select select "1"
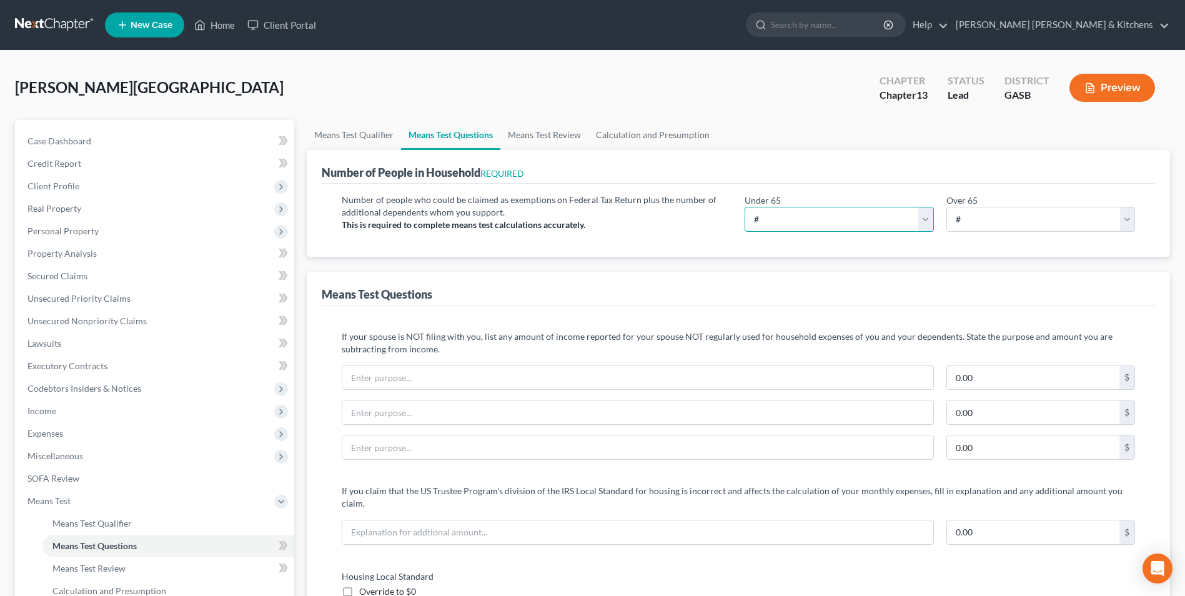
click at [801, 229] on select "# 0 1 2 3 4 5 6 7 8 9 10" at bounding box center [838, 219] width 189 height 25
select select "3"
click at [744, 207] on select "# 0 1 2 3 4 5 6 7 8 9 10" at bounding box center [838, 219] width 189 height 25
click at [988, 221] on select "# 0 1 2 3 4 5 6 7 8 9 10" at bounding box center [1040, 219] width 189 height 25
select select "0"
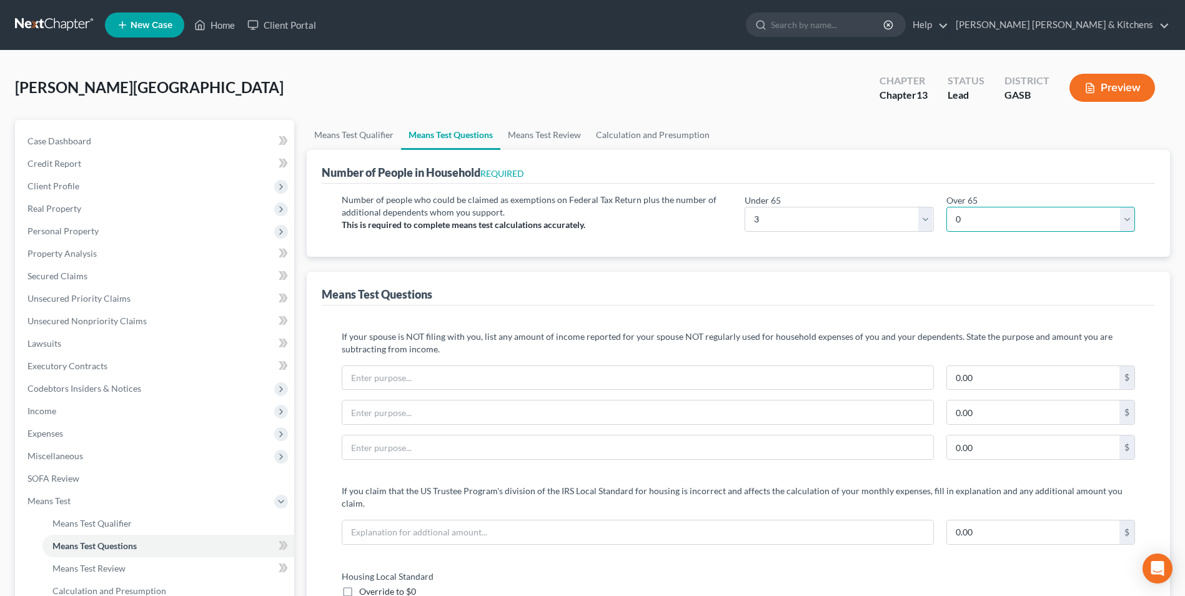
click at [946, 207] on select "# 0 1 2 3 4 5 6 7 8 9 10" at bounding box center [1040, 219] width 189 height 25
click at [56, 185] on span "Client Profile" at bounding box center [53, 185] width 52 height 11
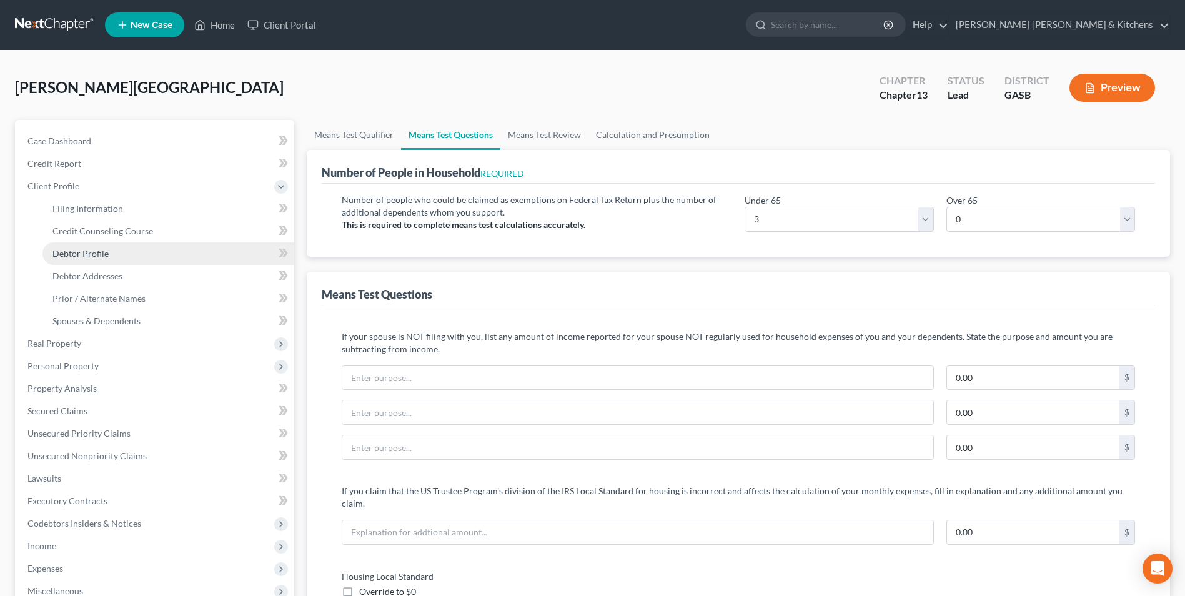
click at [70, 260] on link "Debtor Profile" at bounding box center [168, 253] width 252 height 22
select select "1"
select select "2"
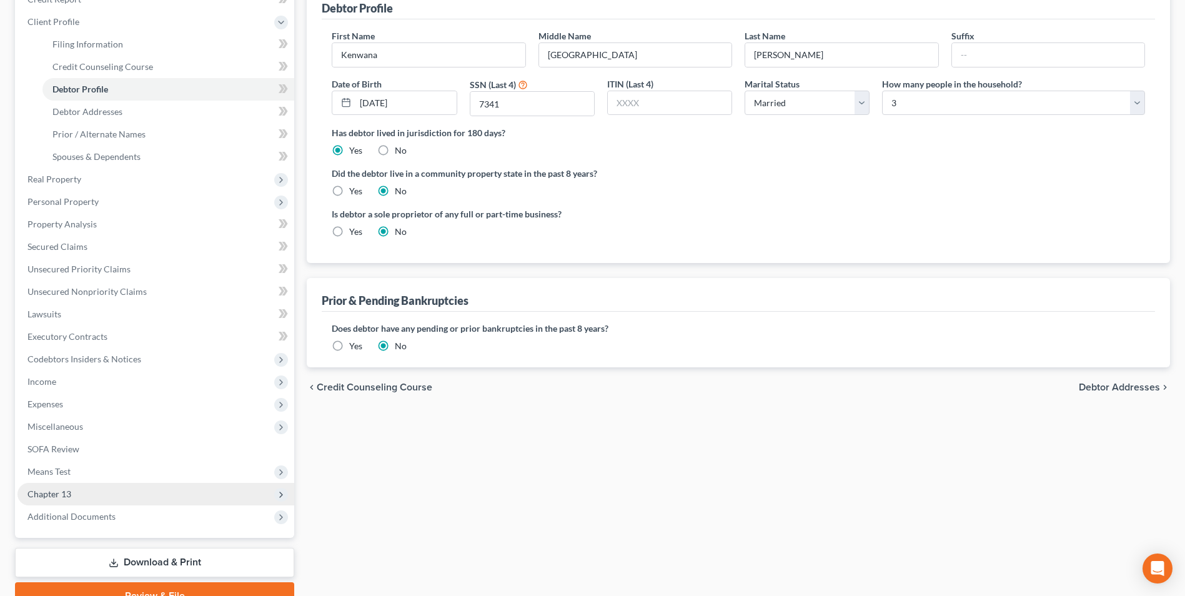
scroll to position [225, 0]
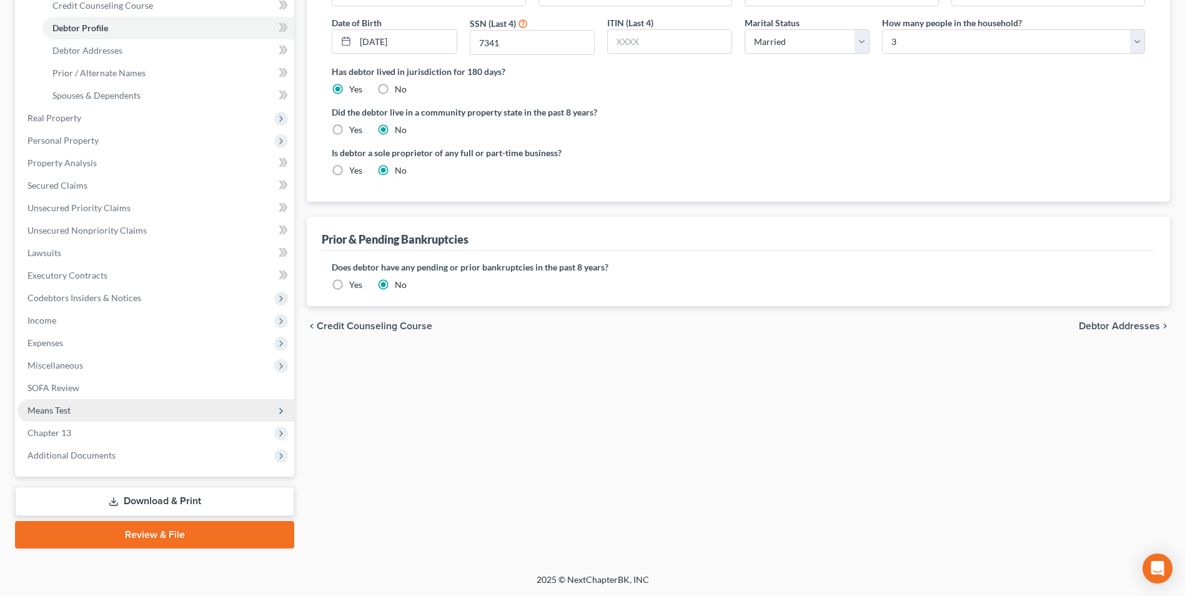
click at [59, 405] on span "Means Test" at bounding box center [48, 410] width 43 height 11
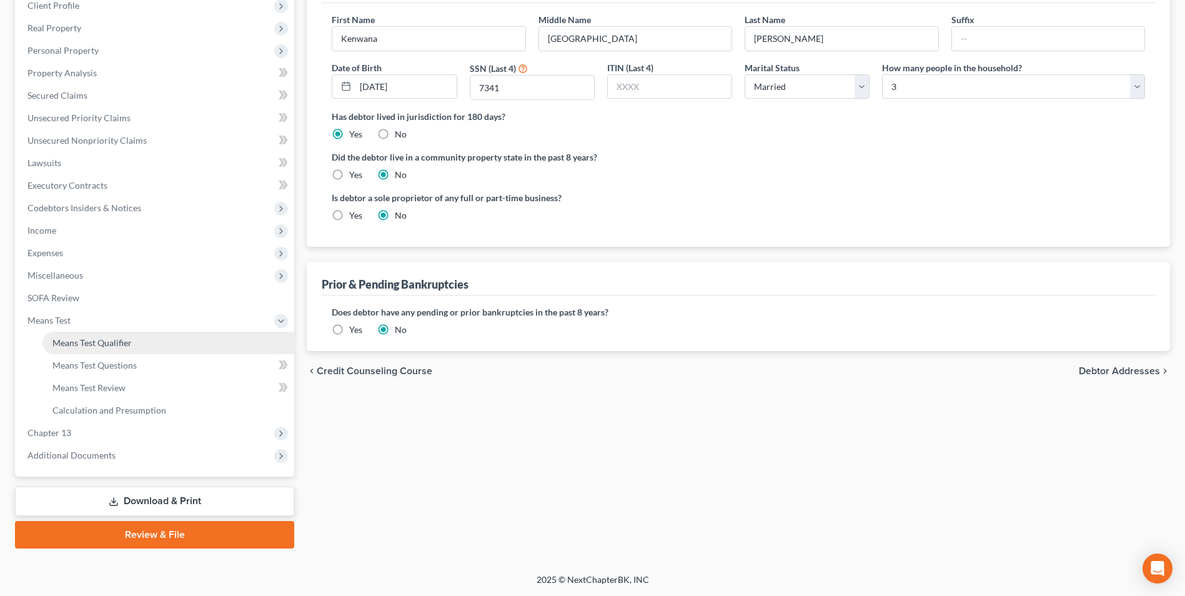
click at [102, 342] on span "Means Test Qualifier" at bounding box center [91, 342] width 79 height 11
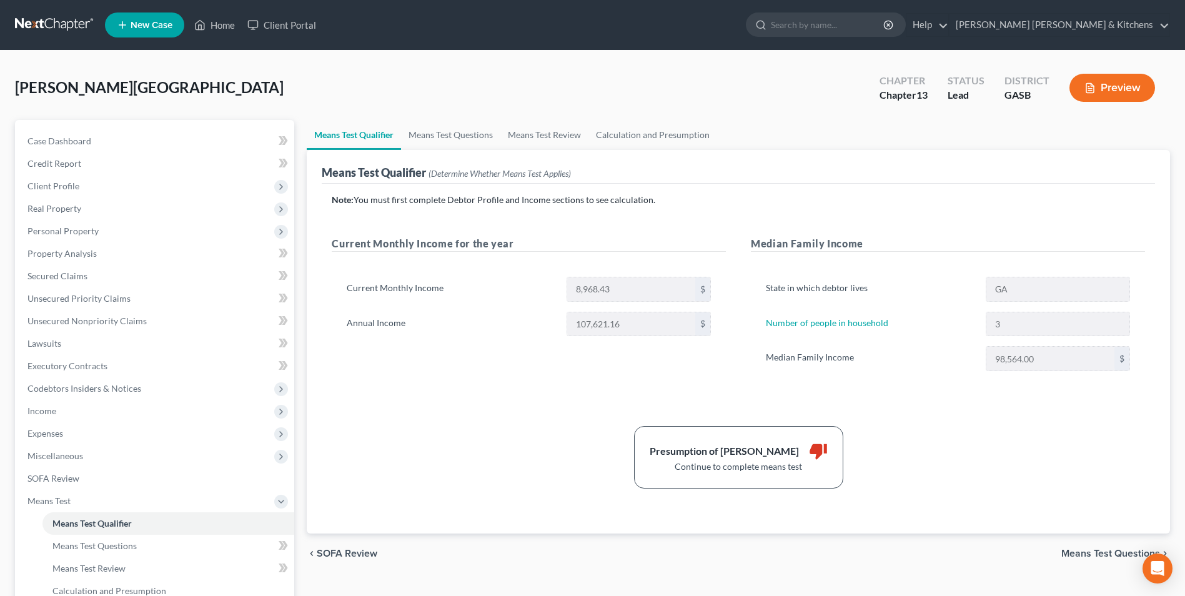
click at [1107, 553] on span "Means Test Questions" at bounding box center [1110, 553] width 99 height 10
select select "3"
select select "0"
select select "1"
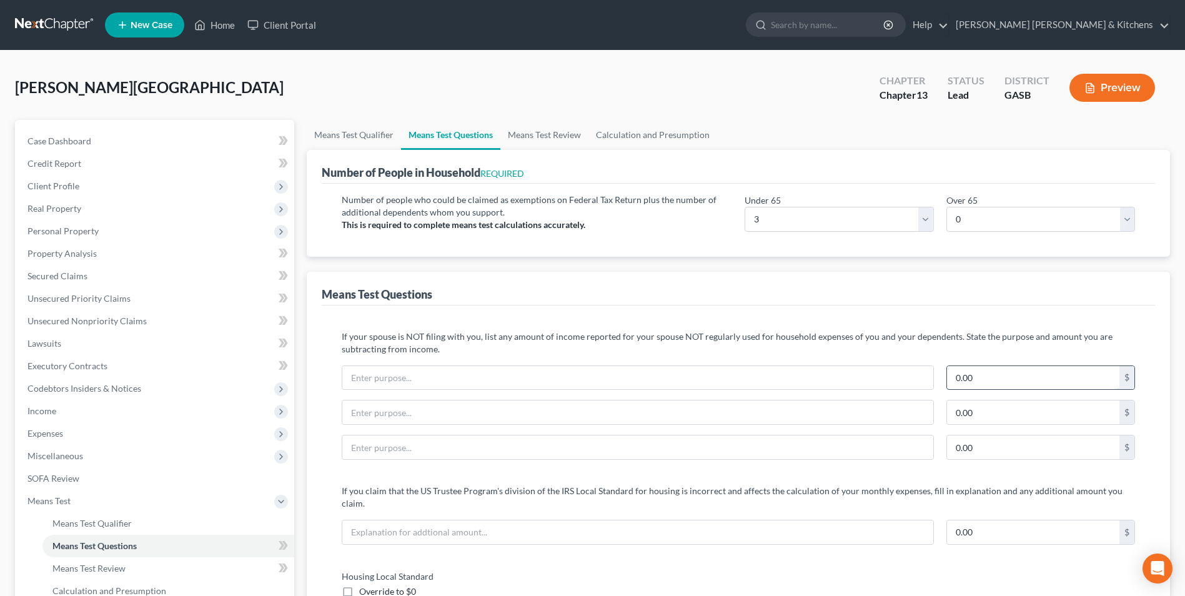
click at [1004, 367] on input "0.00" at bounding box center [1033, 378] width 172 height 24
type input "413.00"
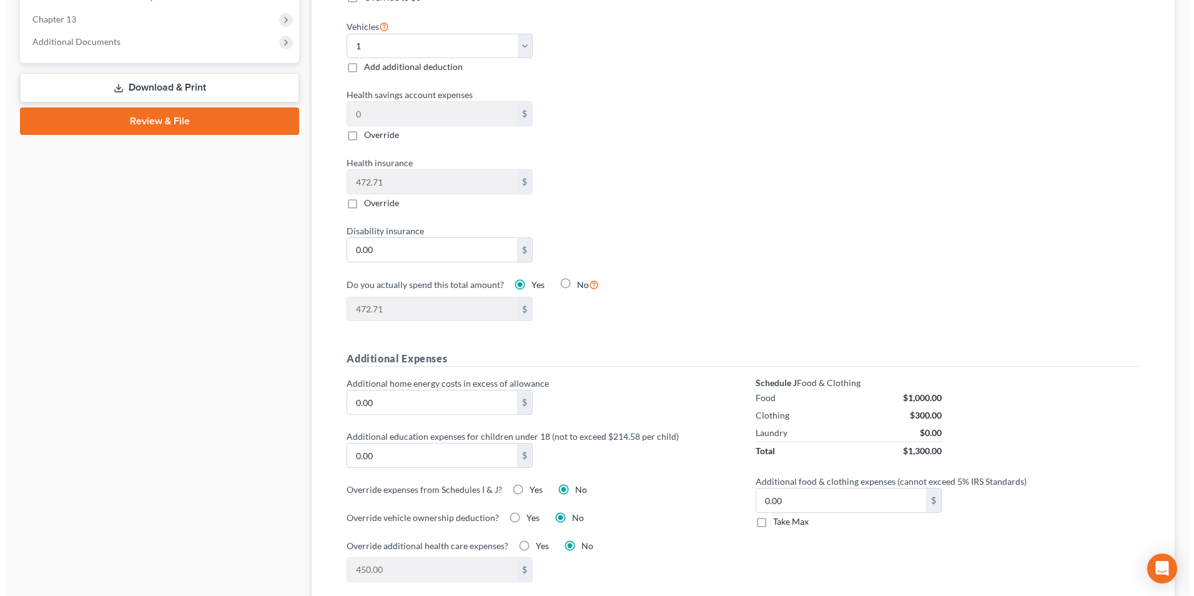
scroll to position [624, 0]
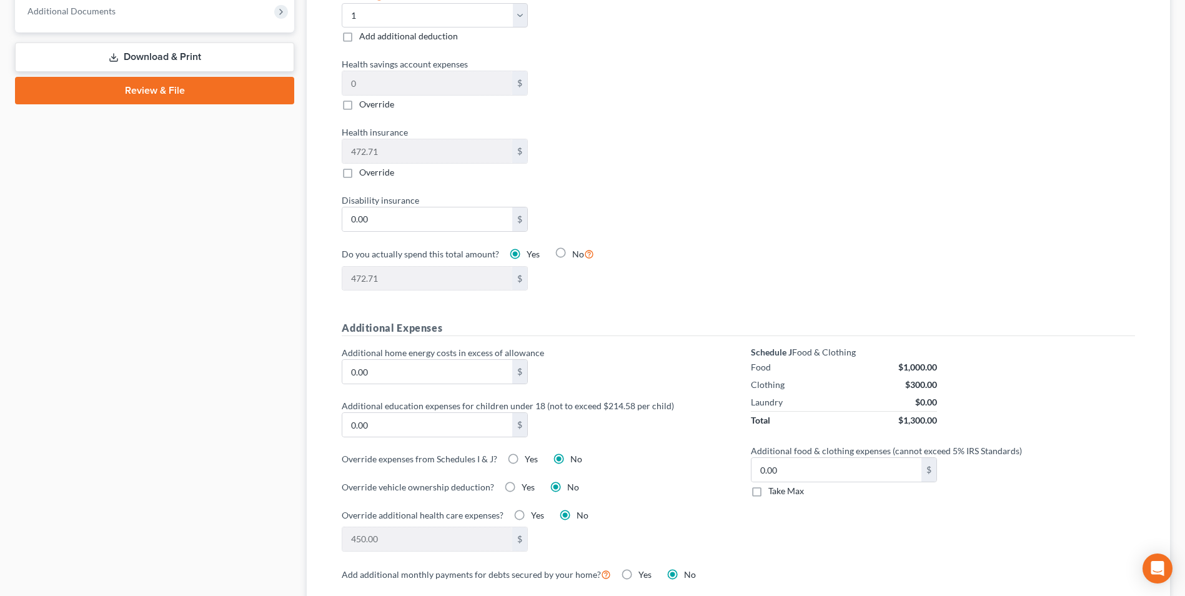
click at [525, 453] on label "Yes" at bounding box center [531, 459] width 13 height 12
click at [530, 453] on input "Yes" at bounding box center [534, 457] width 8 height 8
radio input "true"
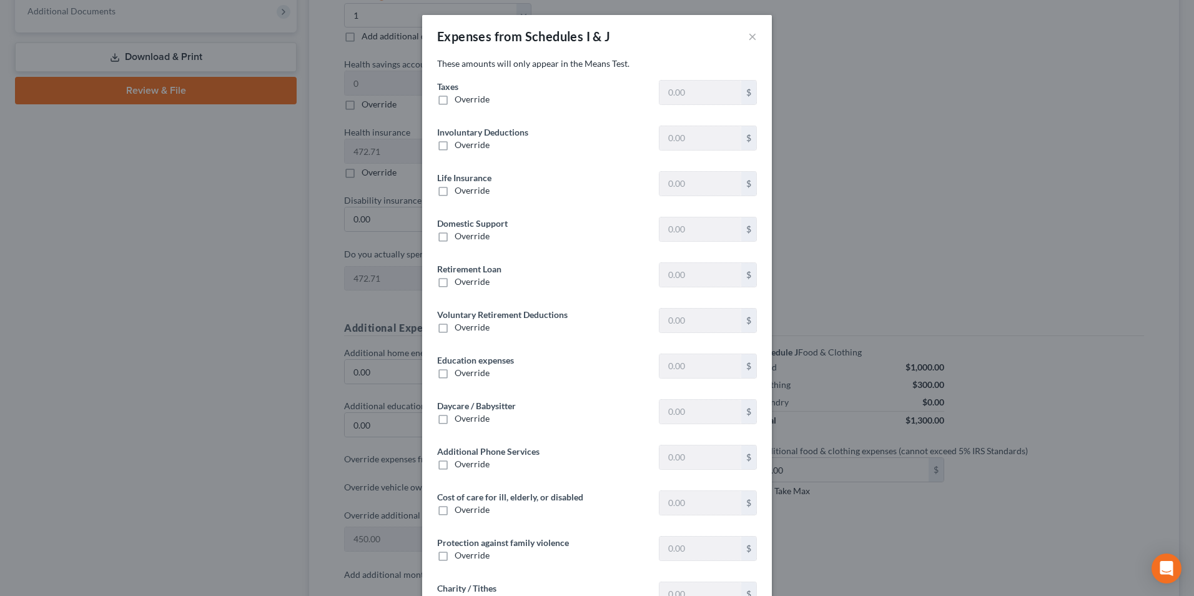
type input "848.74"
type input "0"
type input "59.00"
type input "413.00"
type input "0"
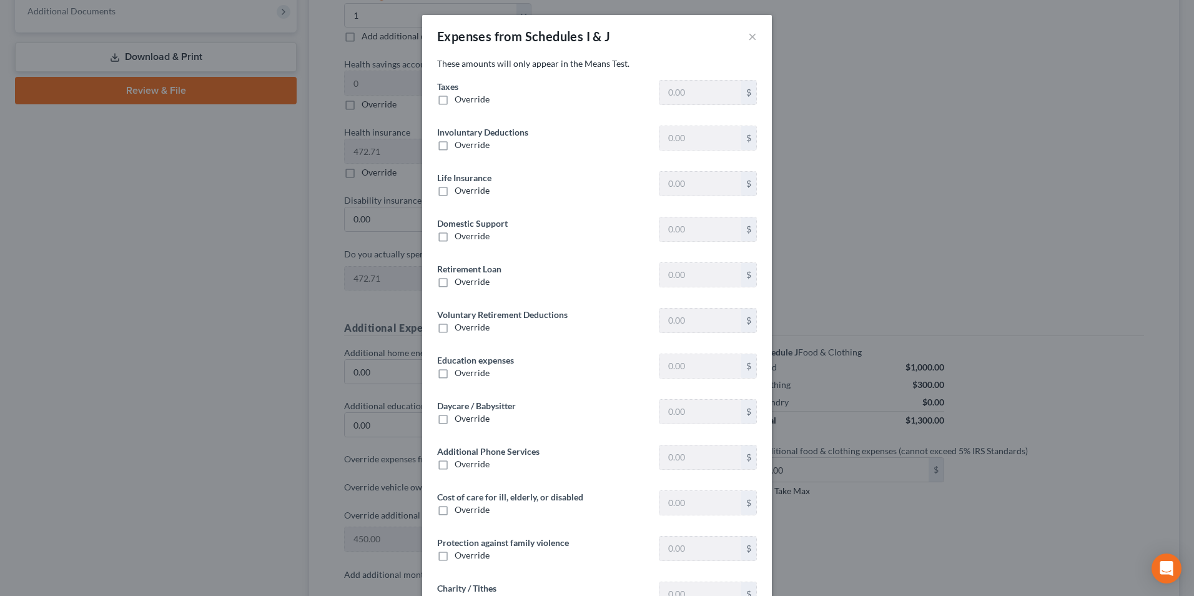
type input "197.24"
type input "0"
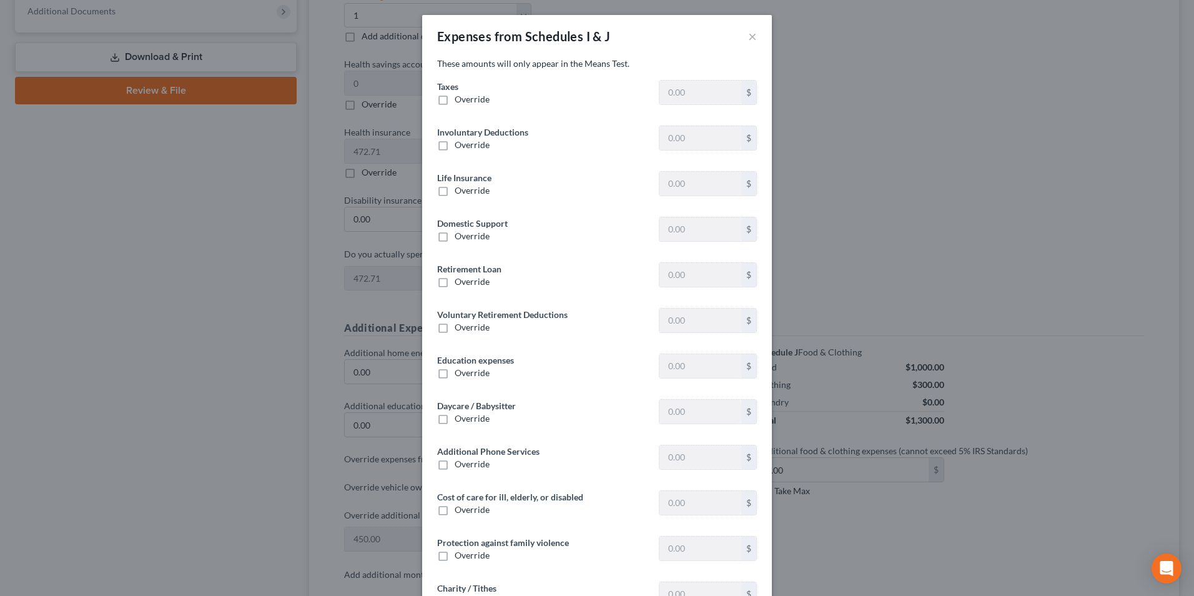
type input "0"
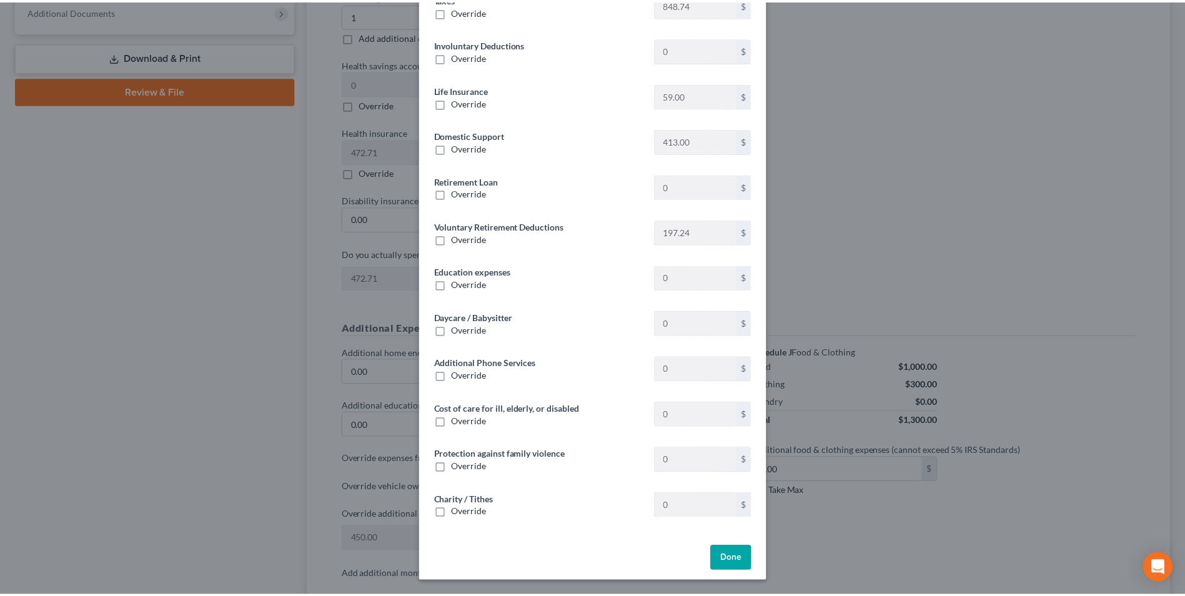
scroll to position [89, 0]
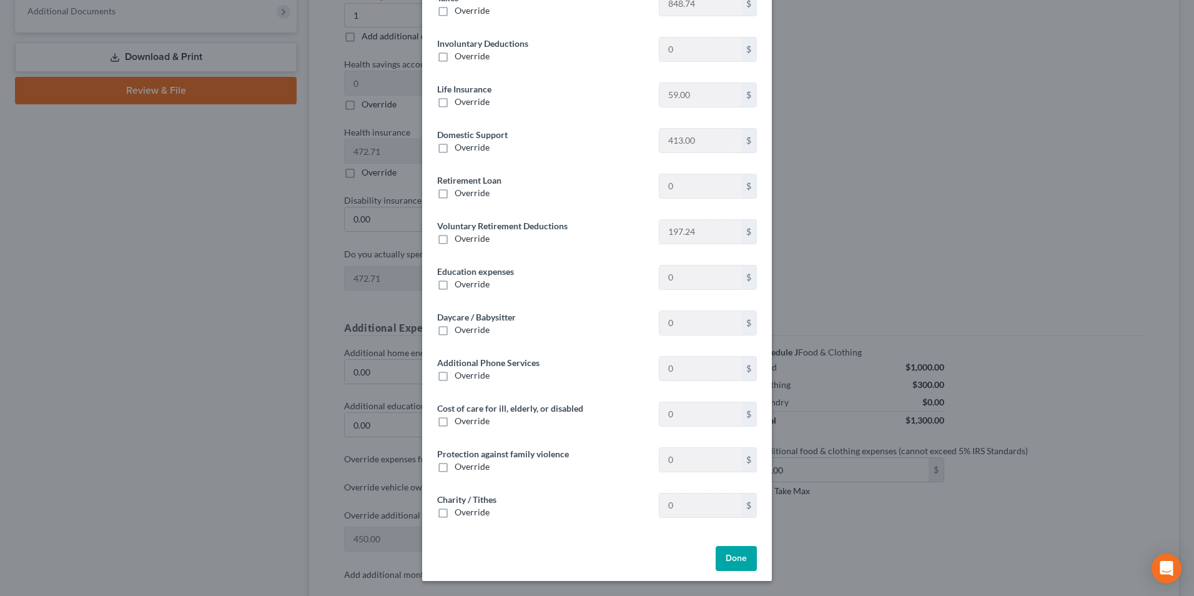
click at [734, 567] on button "Done" at bounding box center [736, 558] width 41 height 25
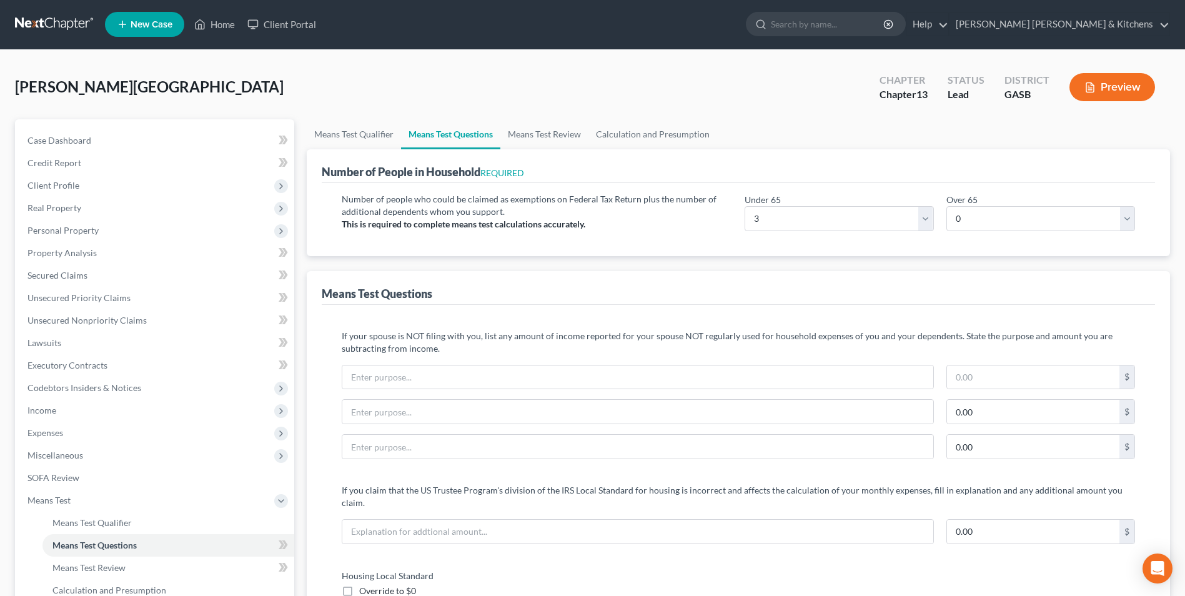
scroll to position [0, 0]
click at [49, 226] on span "Personal Property" at bounding box center [62, 230] width 71 height 11
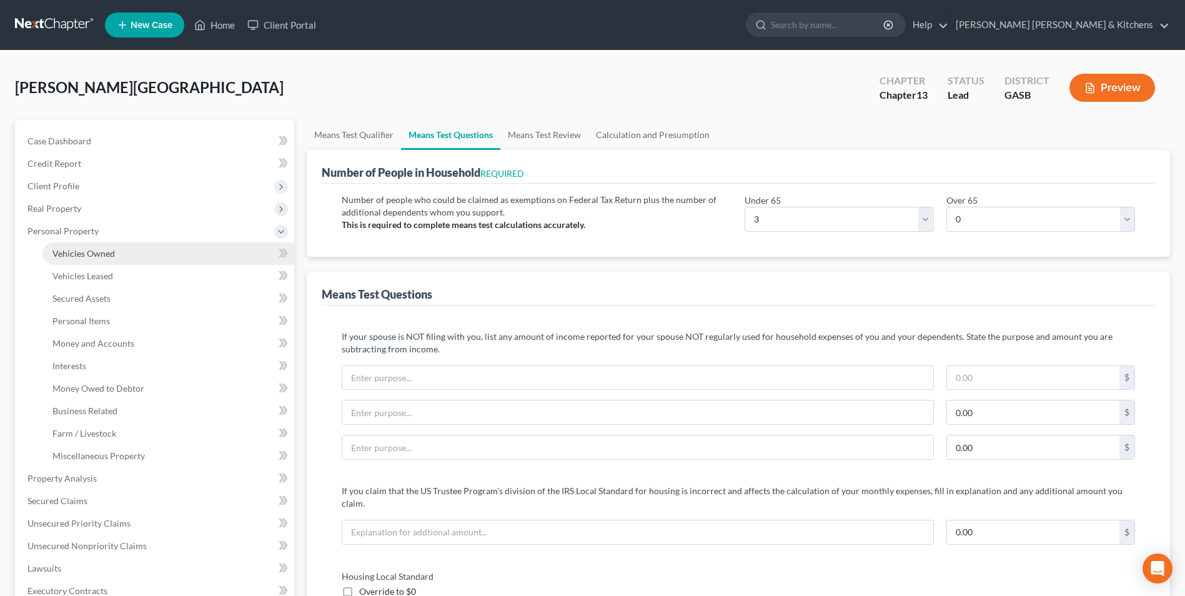
click at [88, 249] on span "Vehicles Owned" at bounding box center [83, 253] width 62 height 11
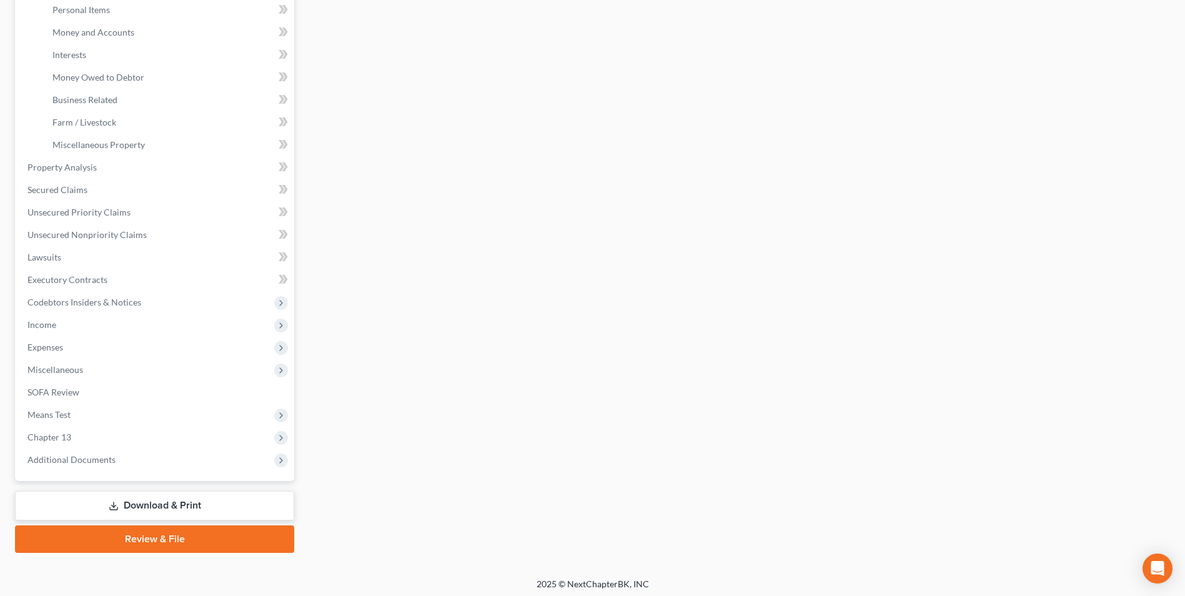
scroll to position [315, 0]
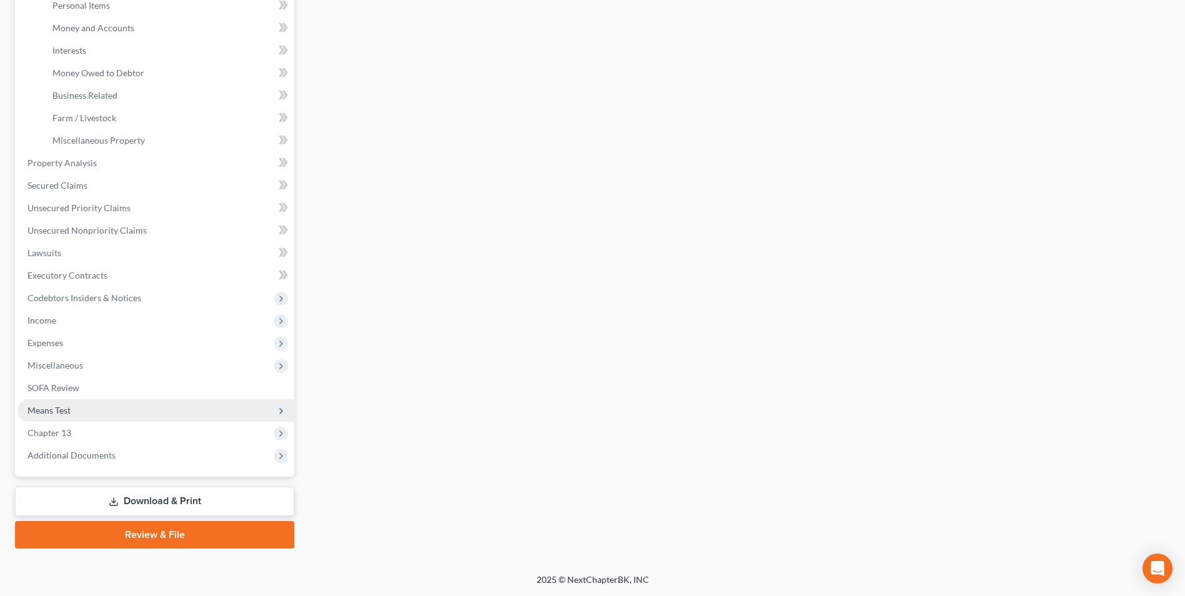
click at [58, 405] on span "Means Test" at bounding box center [48, 410] width 43 height 11
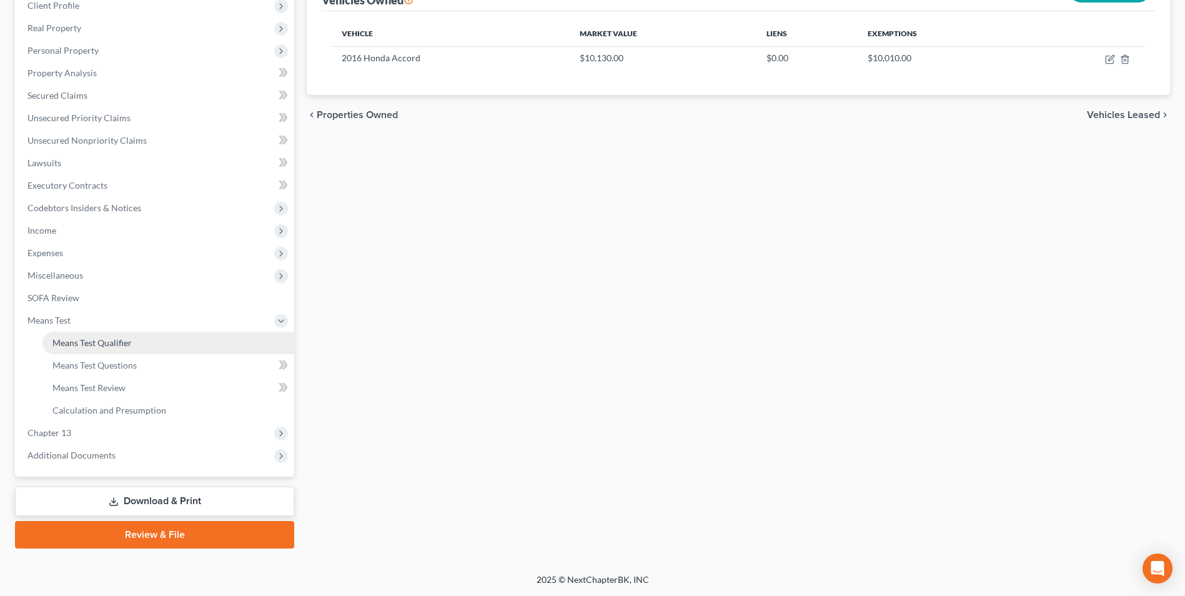
click at [92, 342] on span "Means Test Qualifier" at bounding box center [91, 342] width 79 height 11
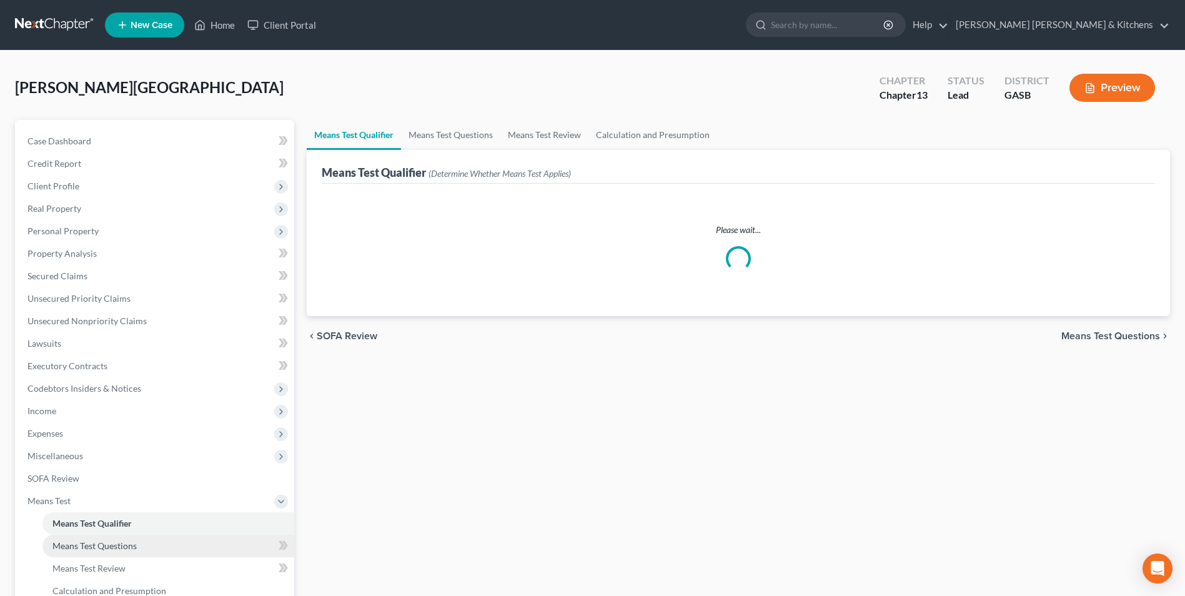
click at [104, 544] on span "Means Test Questions" at bounding box center [94, 545] width 84 height 11
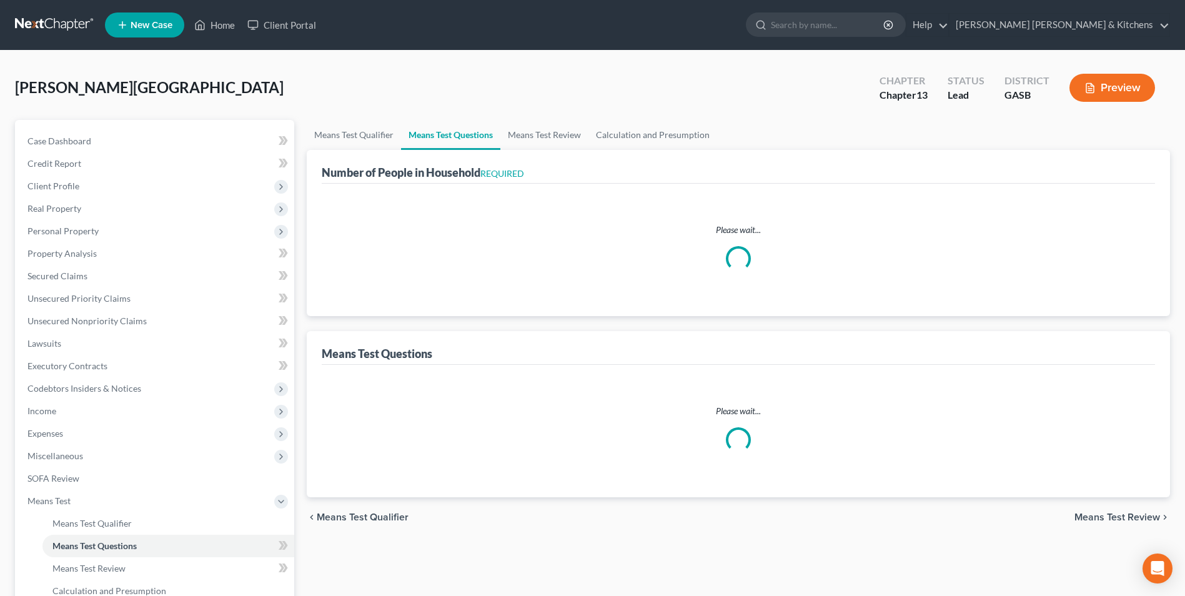
select select "3"
select select "0"
select select "1"
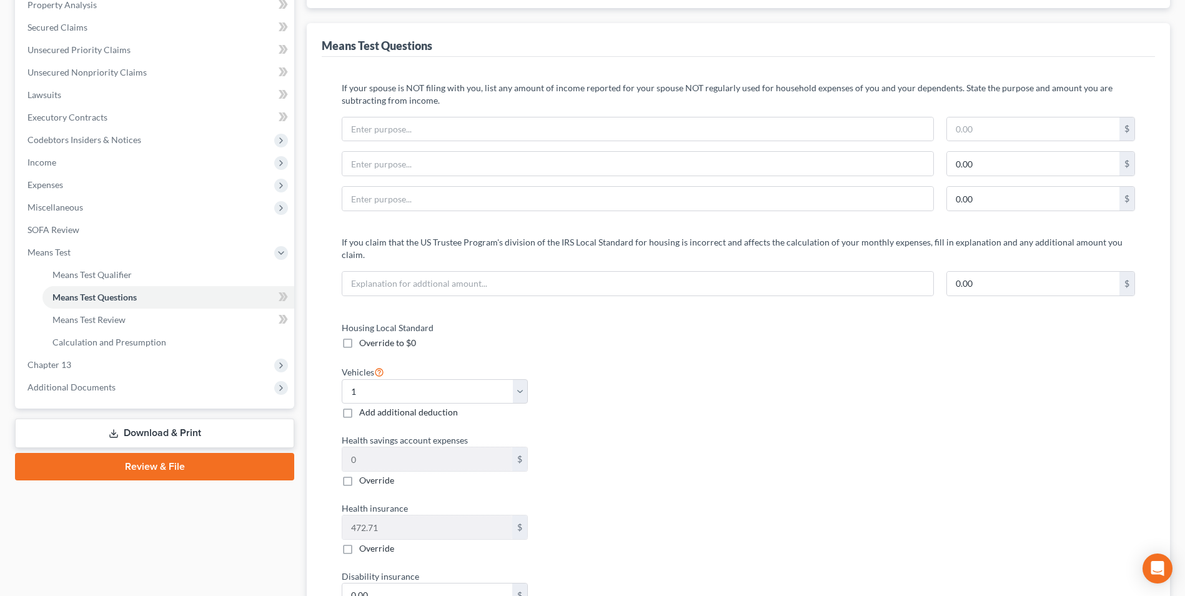
scroll to position [250, 0]
click at [359, 405] on label "Add additional deduction" at bounding box center [408, 411] width 99 height 12
click at [364, 405] on input "Add additional deduction" at bounding box center [368, 409] width 8 height 8
checkbox input "true"
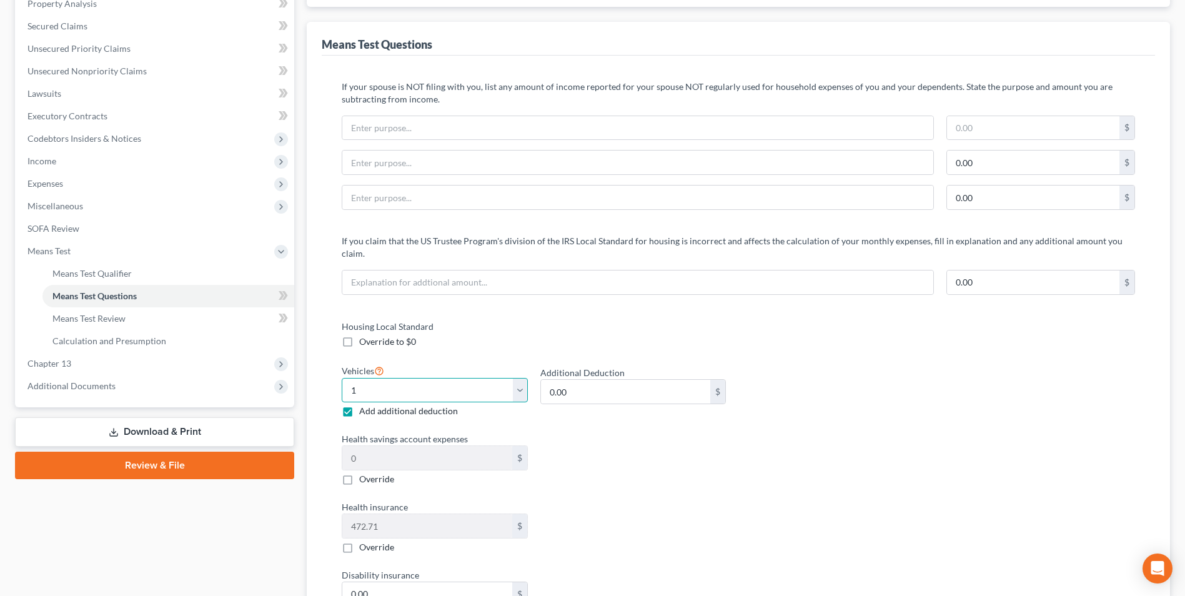
click at [350, 379] on select "Select 0 1 2 3 4 5" at bounding box center [434, 390] width 185 height 25
select select "2"
click at [342, 378] on select "Select 0 1 2 3 4 5" at bounding box center [434, 390] width 185 height 25
click at [359, 405] on label "Add additional deduction" at bounding box center [408, 411] width 99 height 12
click at [364, 405] on input "Add additional deduction" at bounding box center [368, 409] width 8 height 8
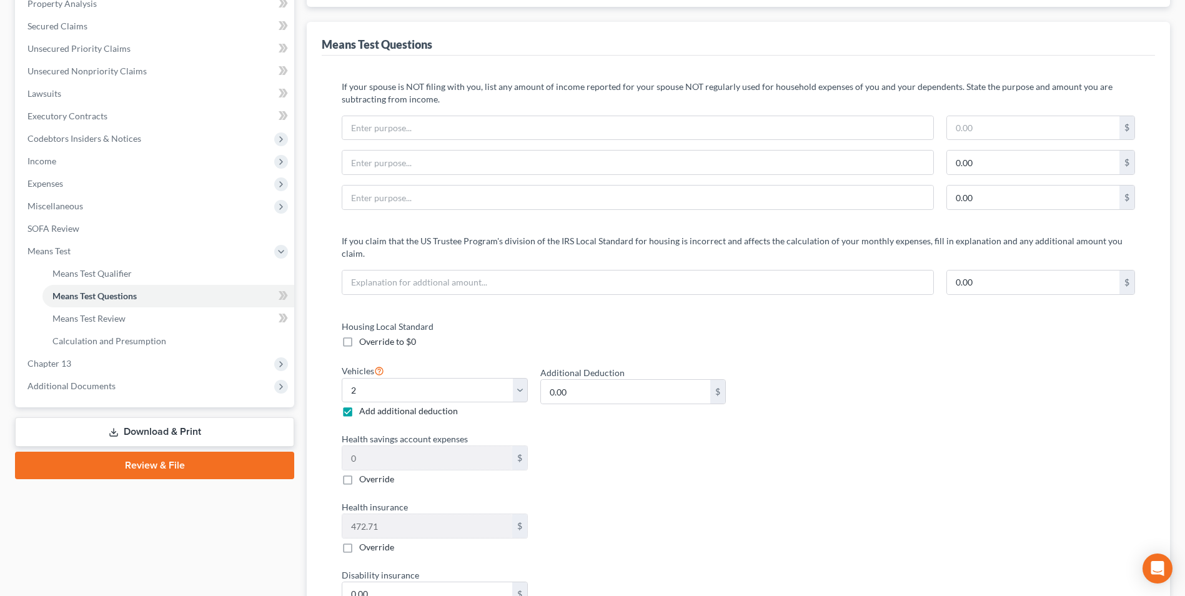
checkbox input "false"
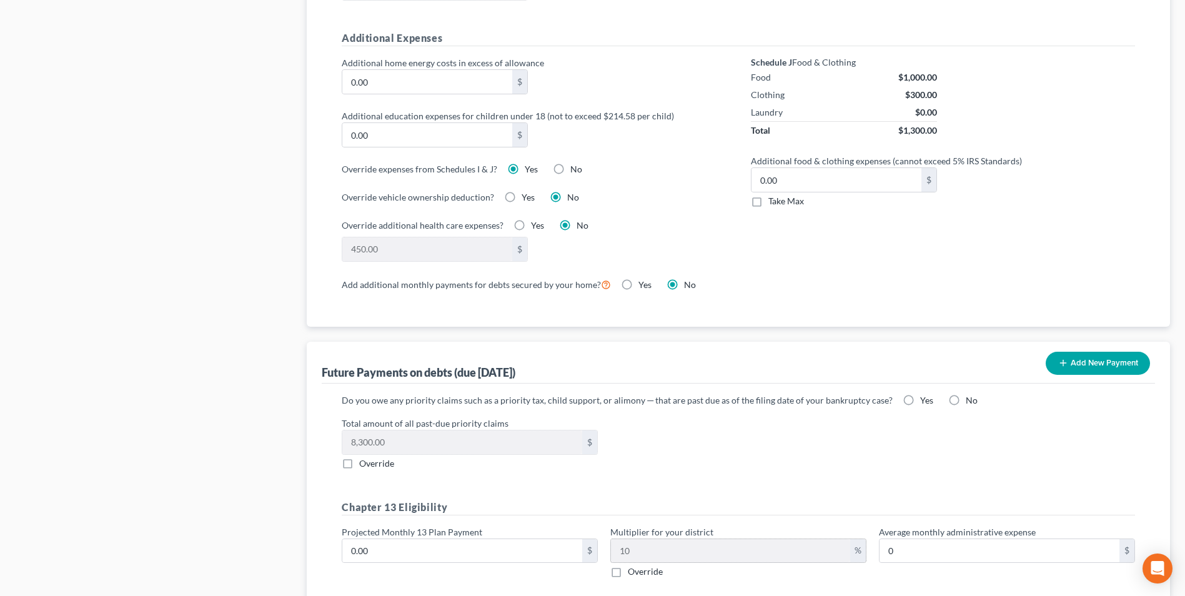
scroll to position [937, 0]
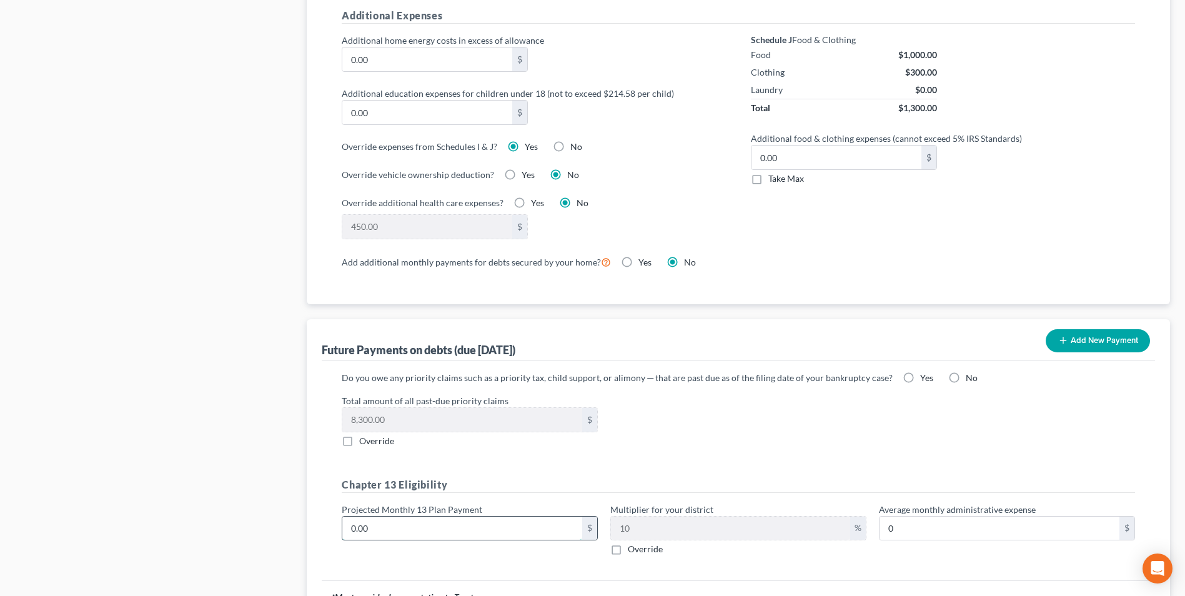
click at [404, 517] on input "0.00" at bounding box center [462, 528] width 240 height 24
type input "5"
type input "0.50"
type input "59"
type input "5.90"
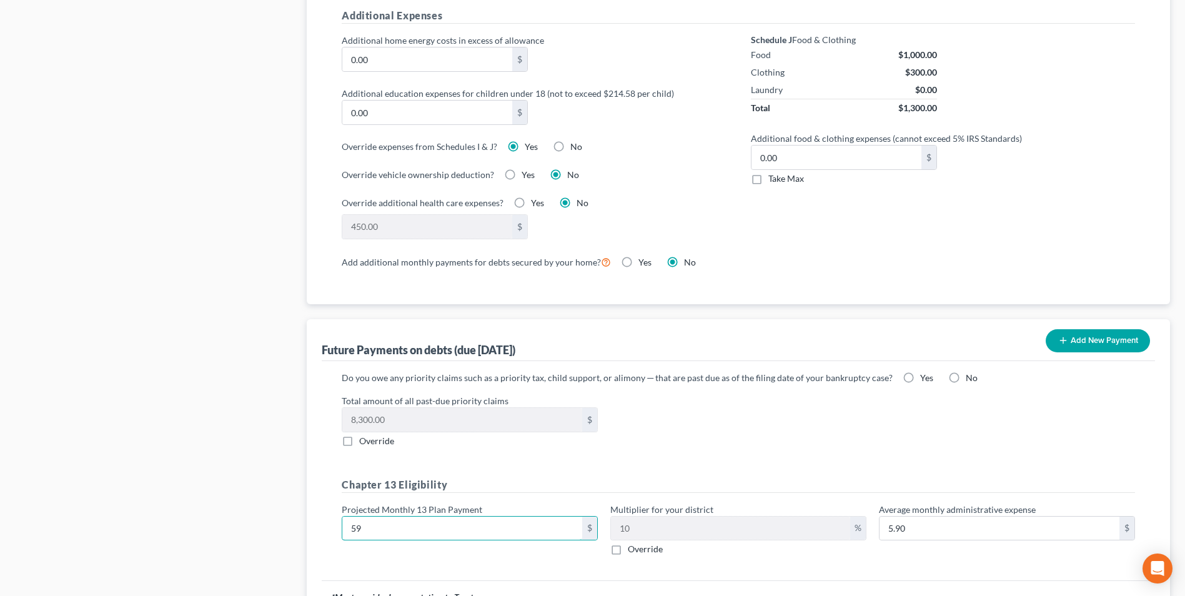
type input "590"
type input "59.00"
type input "590"
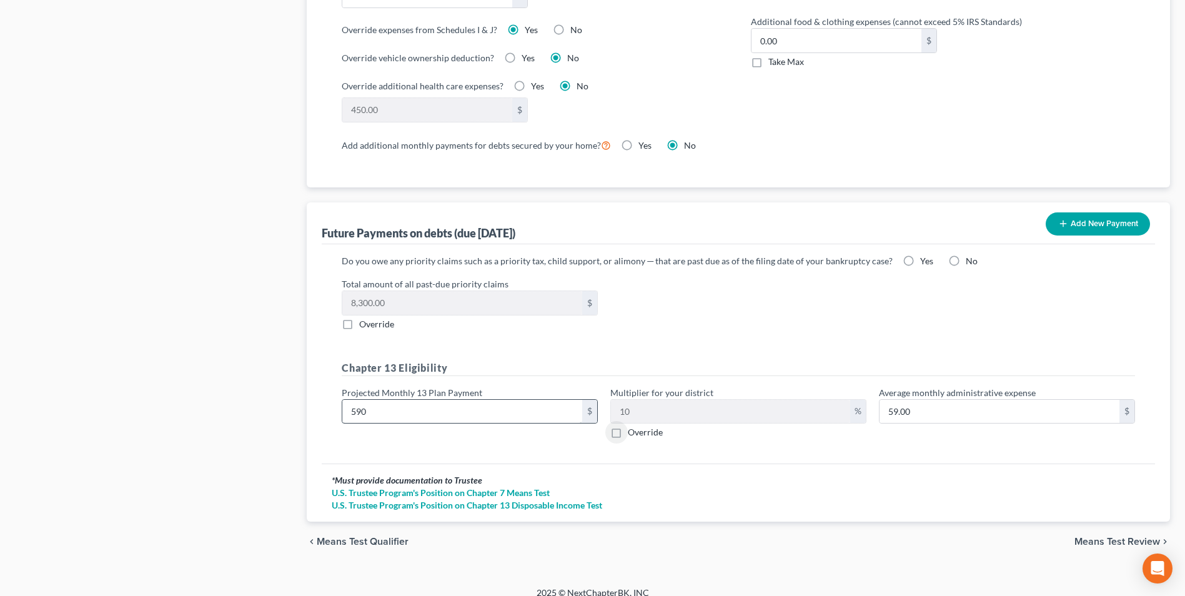
scroll to position [1054, 0]
click at [1144, 536] on span "Means Test Review" at bounding box center [1117, 541] width 86 height 10
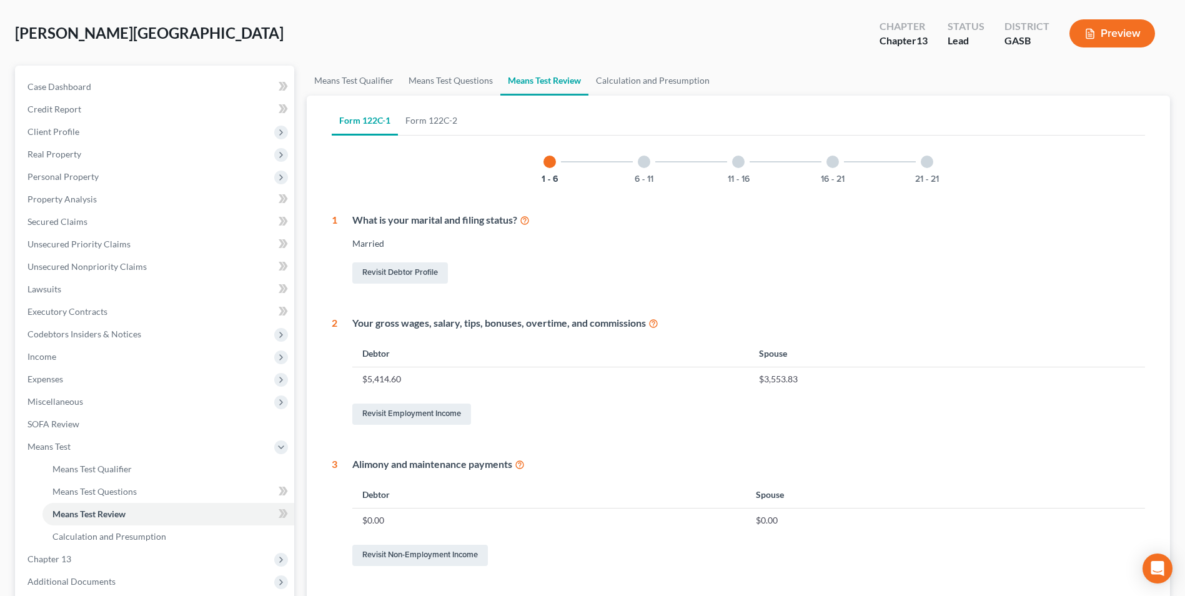
scroll to position [125, 0]
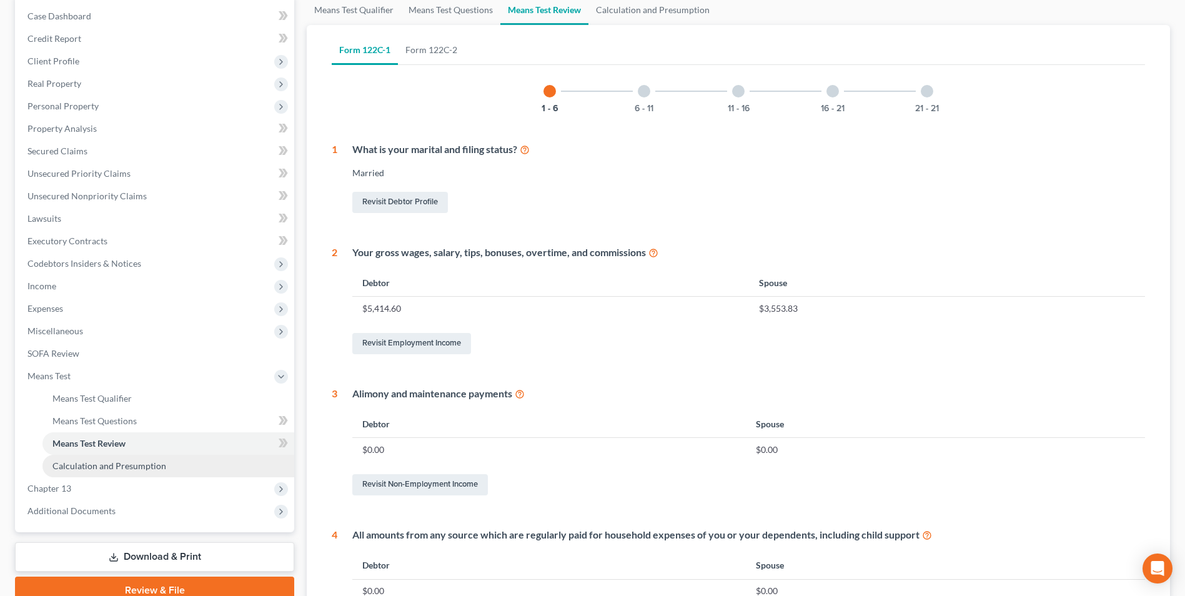
click at [147, 465] on span "Calculation and Presumption" at bounding box center [109, 465] width 114 height 11
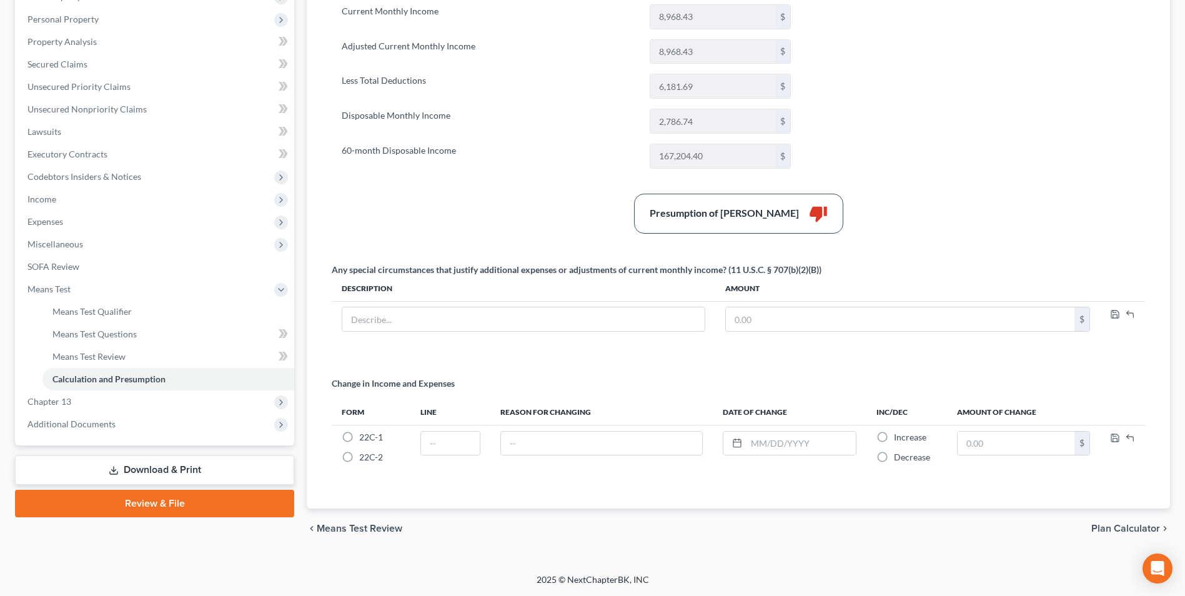
drag, startPoint x: 170, startPoint y: 471, endPoint x: 287, endPoint y: 472, distance: 116.2
click at [170, 471] on link "Download & Print" at bounding box center [154, 469] width 279 height 29
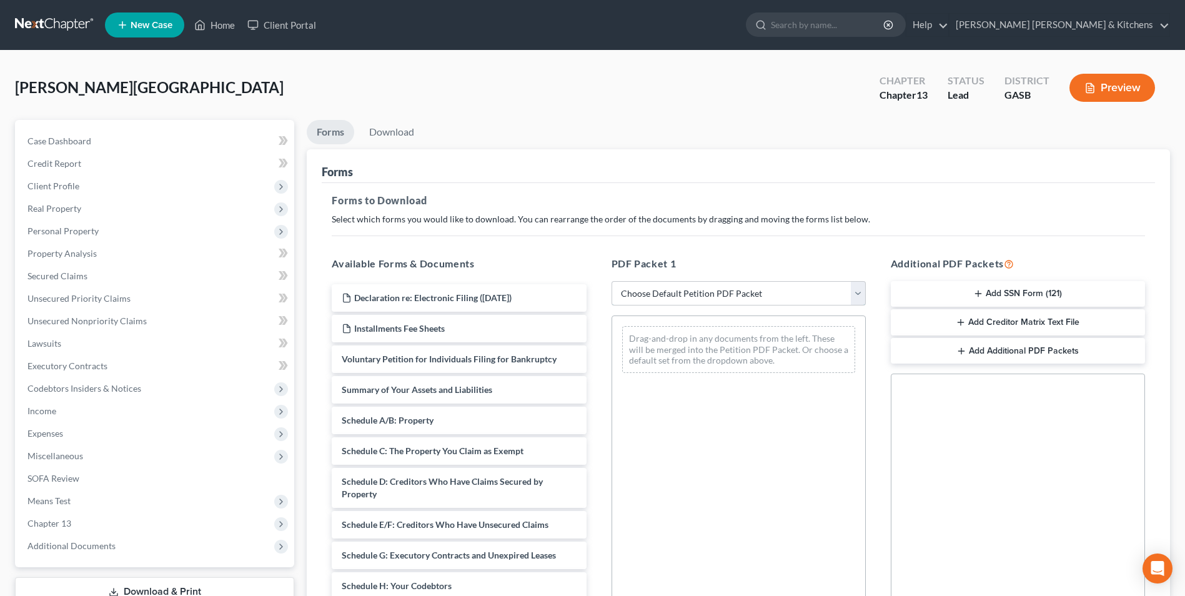
click at [651, 291] on select "Choose Default Petition PDF Packet Complete Bankruptcy Petition (all forms and …" at bounding box center [738, 293] width 254 height 25
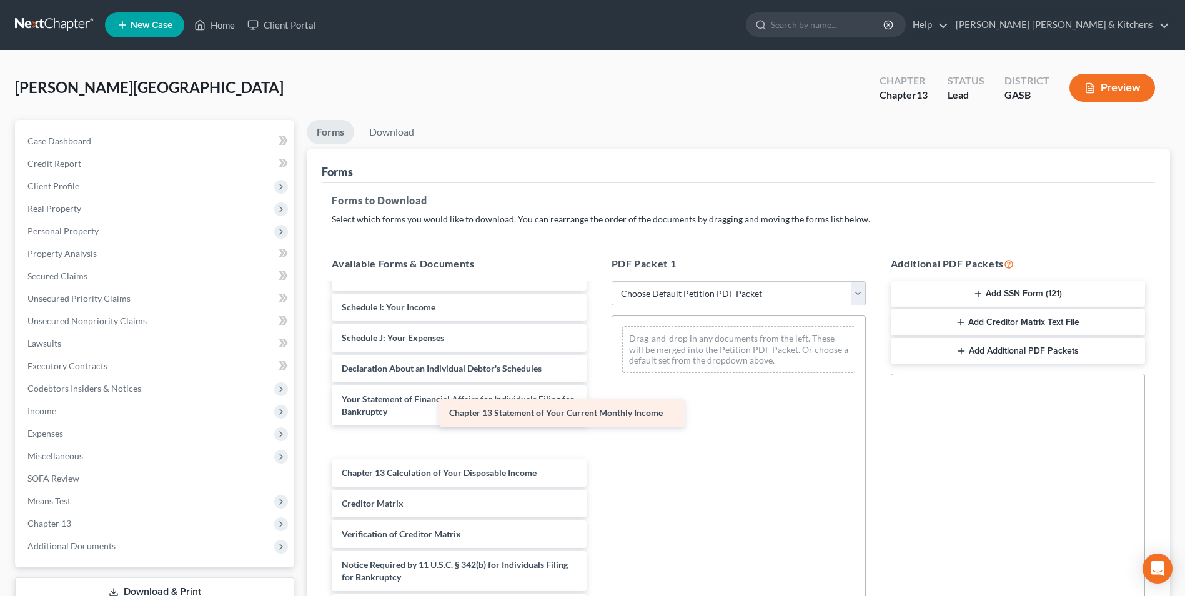
scroll to position [279, 0]
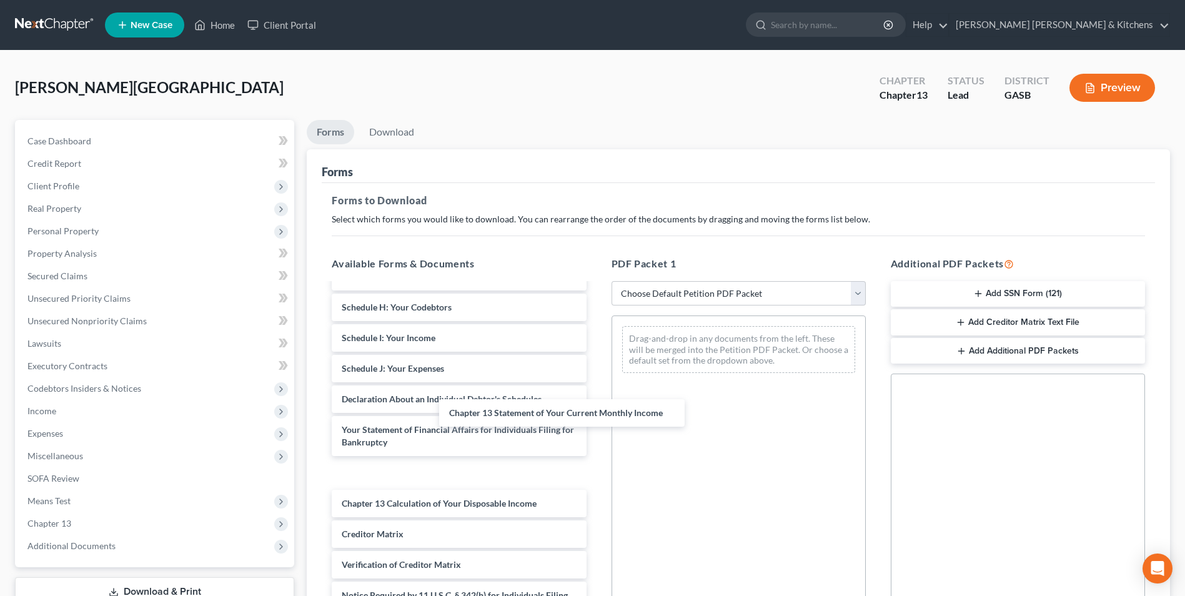
drag, startPoint x: 461, startPoint y: 442, endPoint x: 676, endPoint y: 361, distance: 229.6
click at [596, 343] on div "Chapter 13 Statement of Your Current Monthly Income Declaration re: Electronic …" at bounding box center [459, 329] width 274 height 646
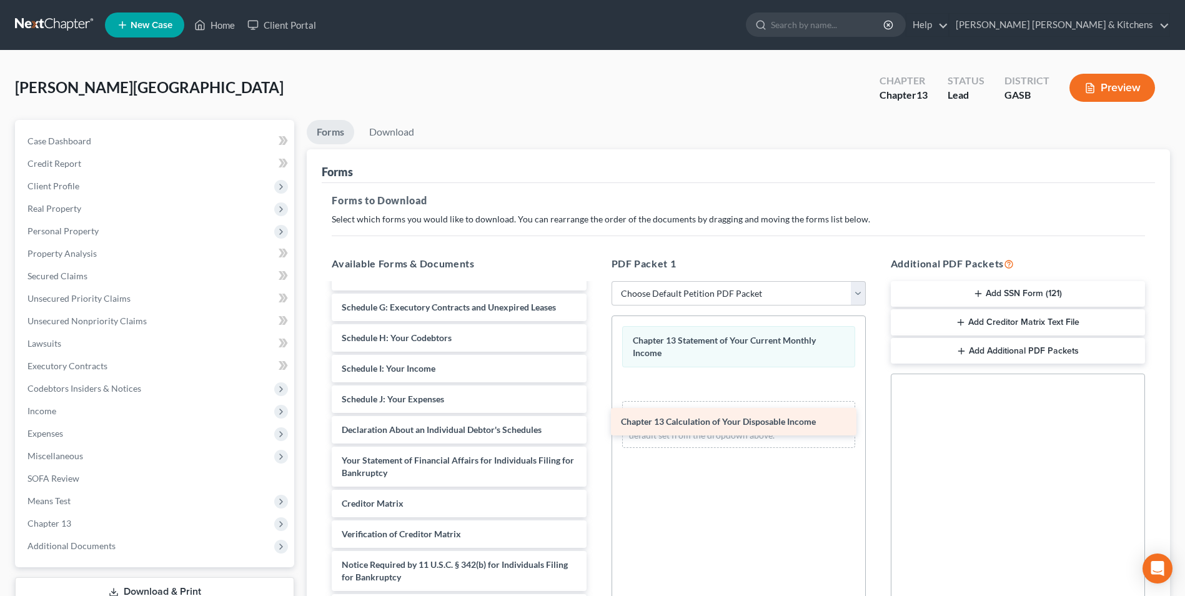
scroll to position [248, 0]
drag, startPoint x: 423, startPoint y: 468, endPoint x: 698, endPoint y: 416, distance: 279.7
click at [596, 416] on div "Chapter 13 Calculation of Your Disposable Income Declaration re: Electronic Fil…" at bounding box center [459, 328] width 274 height 585
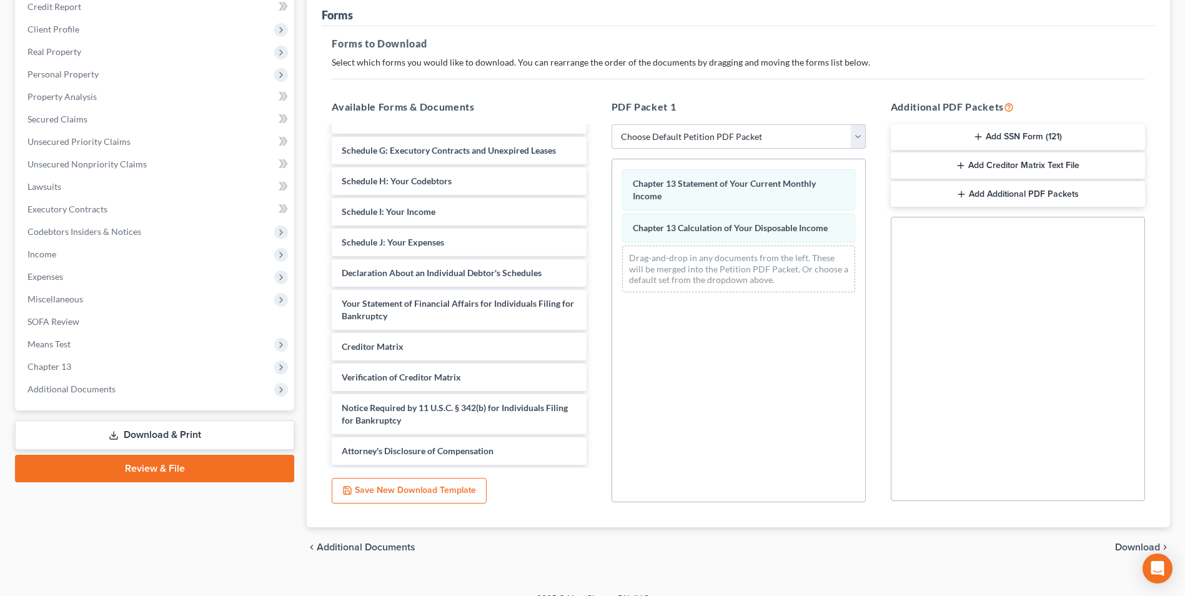
scroll to position [175, 0]
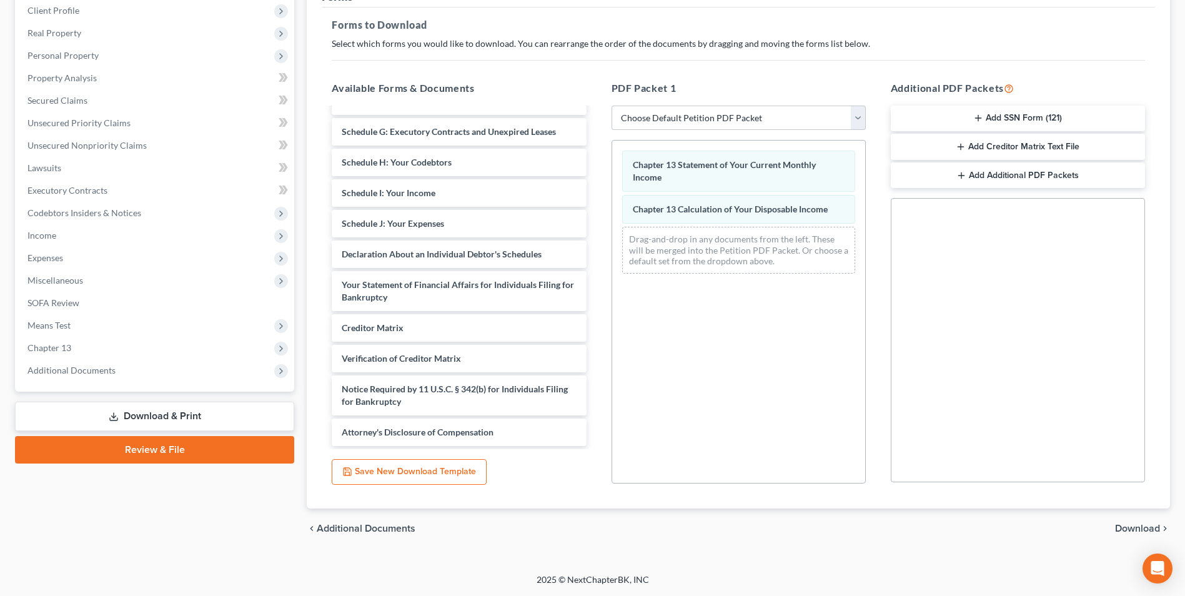
click at [1133, 525] on span "Download" at bounding box center [1137, 528] width 45 height 10
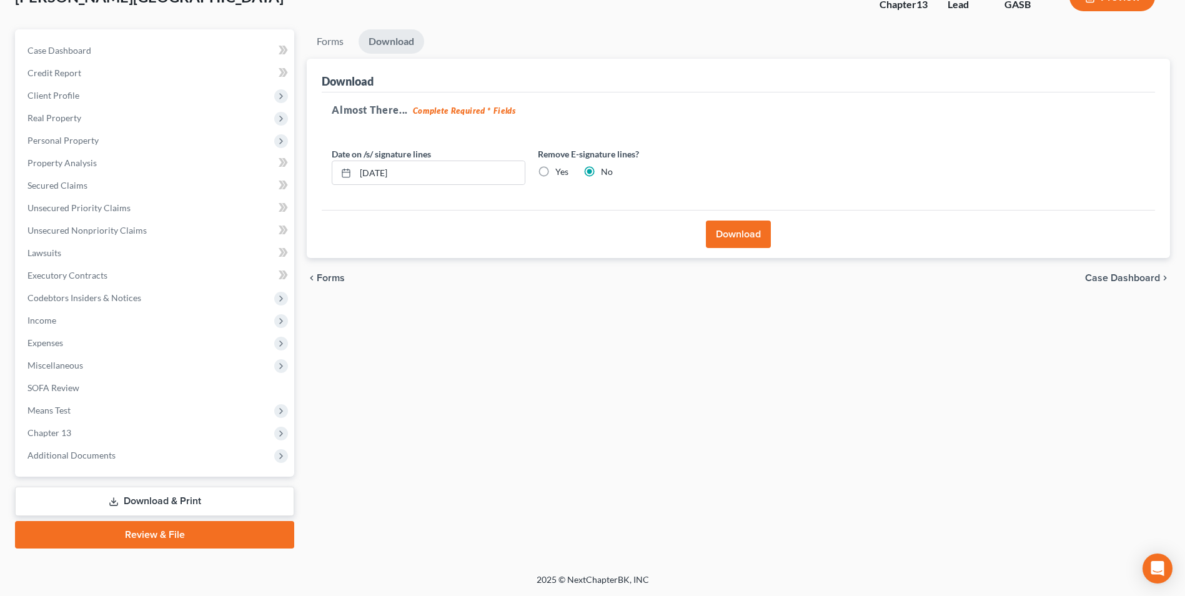
scroll to position [91, 0]
drag, startPoint x: 417, startPoint y: 171, endPoint x: 350, endPoint y: 175, distance: 67.0
click at [350, 175] on div "[DATE]" at bounding box center [429, 172] width 194 height 25
click at [555, 175] on label "Yes" at bounding box center [561, 171] width 13 height 12
click at [560, 174] on input "Yes" at bounding box center [564, 169] width 8 height 8
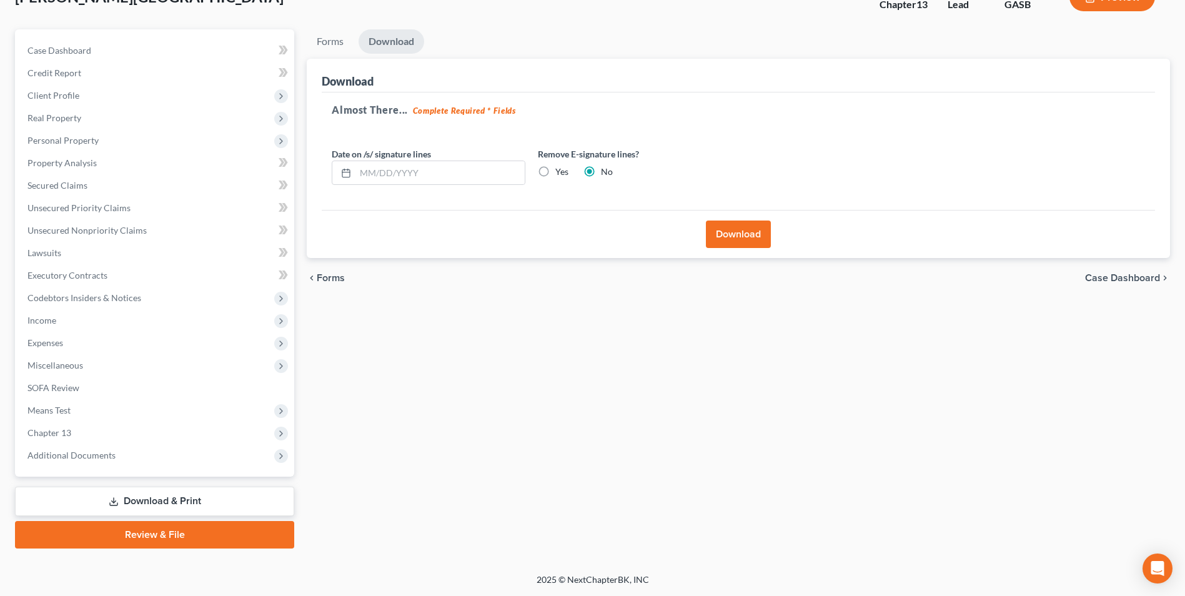
radio input "true"
radio input "false"
click at [712, 234] on button "Download" at bounding box center [738, 233] width 65 height 27
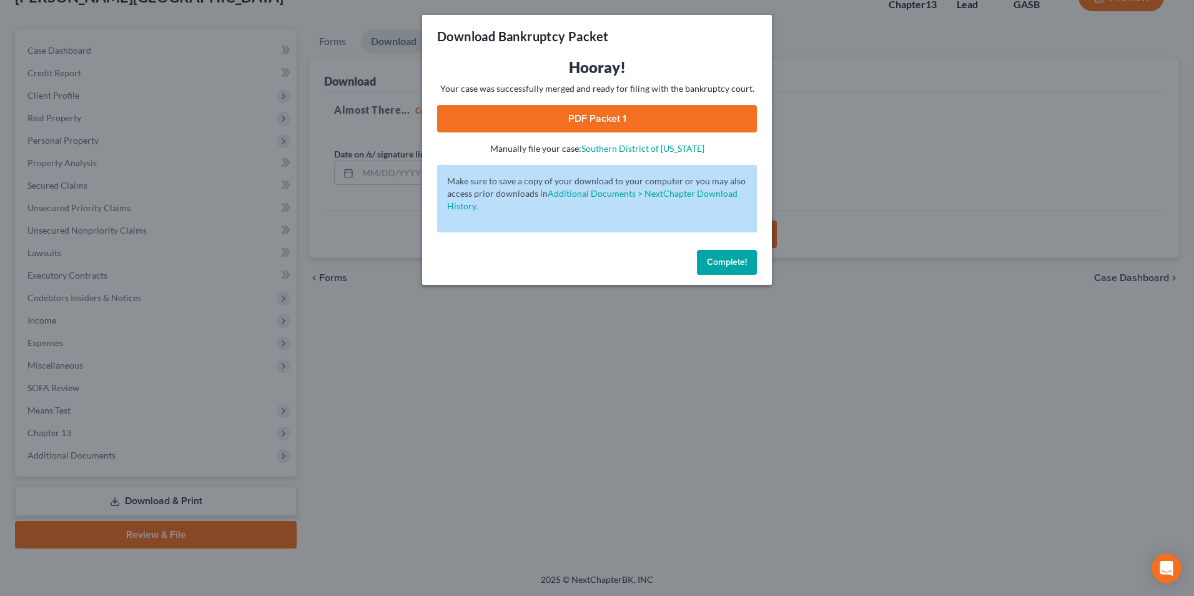
click at [580, 124] on link "PDF Packet 1" at bounding box center [597, 118] width 320 height 27
click at [460, 502] on div "Download Bankruptcy Packet Hooray! Your case was successfully merged and ready …" at bounding box center [597, 298] width 1194 height 596
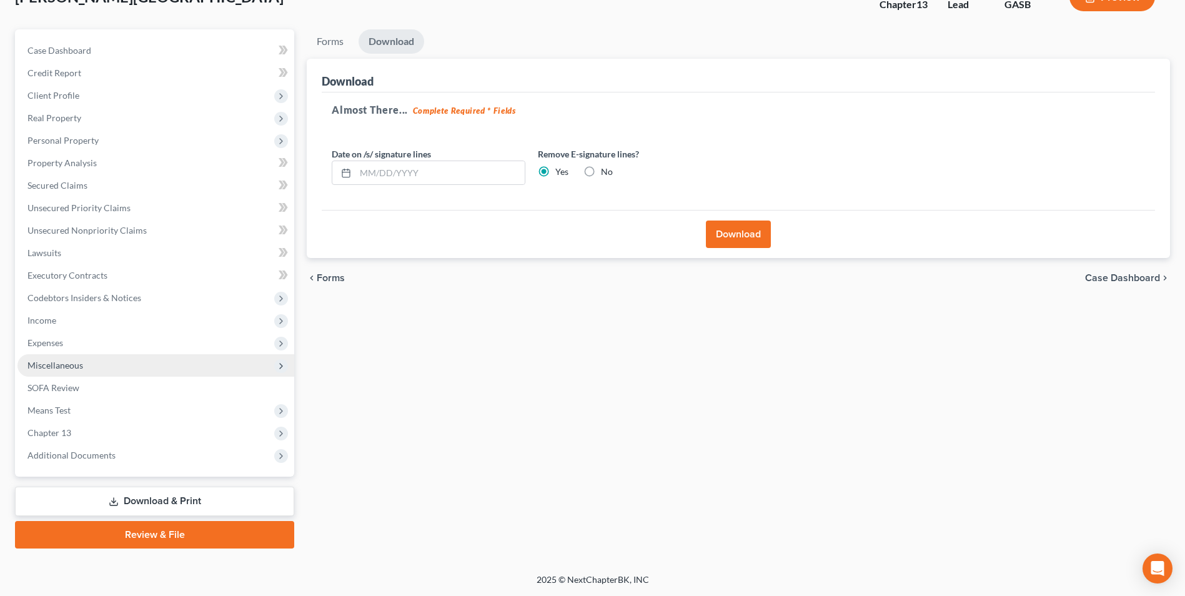
click at [71, 362] on span "Miscellaneous" at bounding box center [55, 365] width 56 height 11
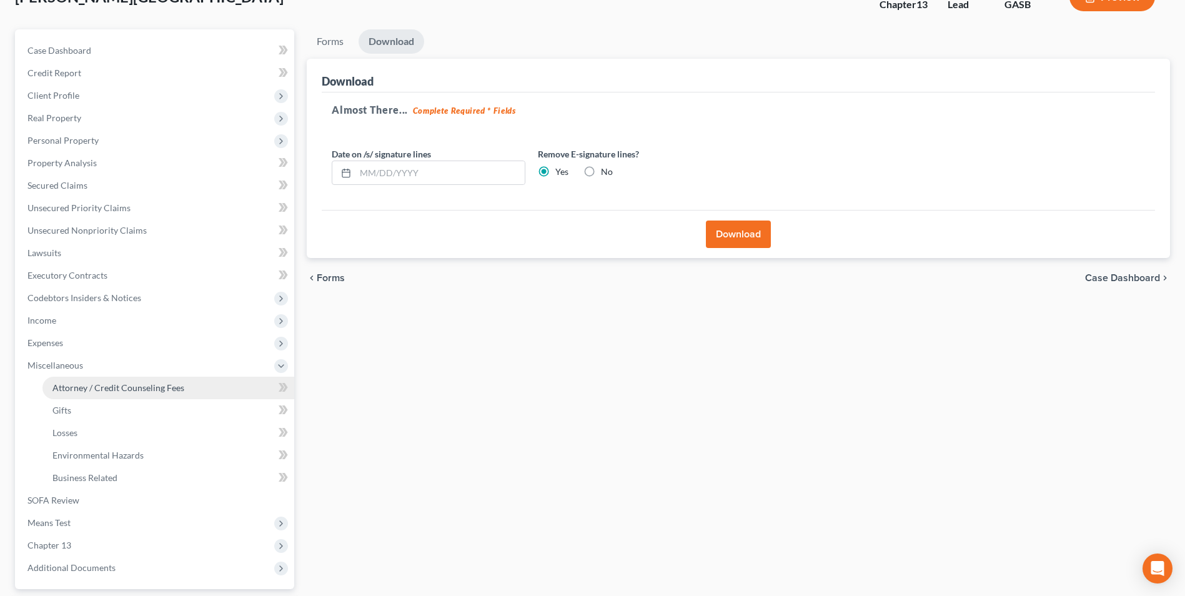
click at [80, 388] on span "Attorney / Credit Counseling Fees" at bounding box center [118, 387] width 132 height 11
select select "0"
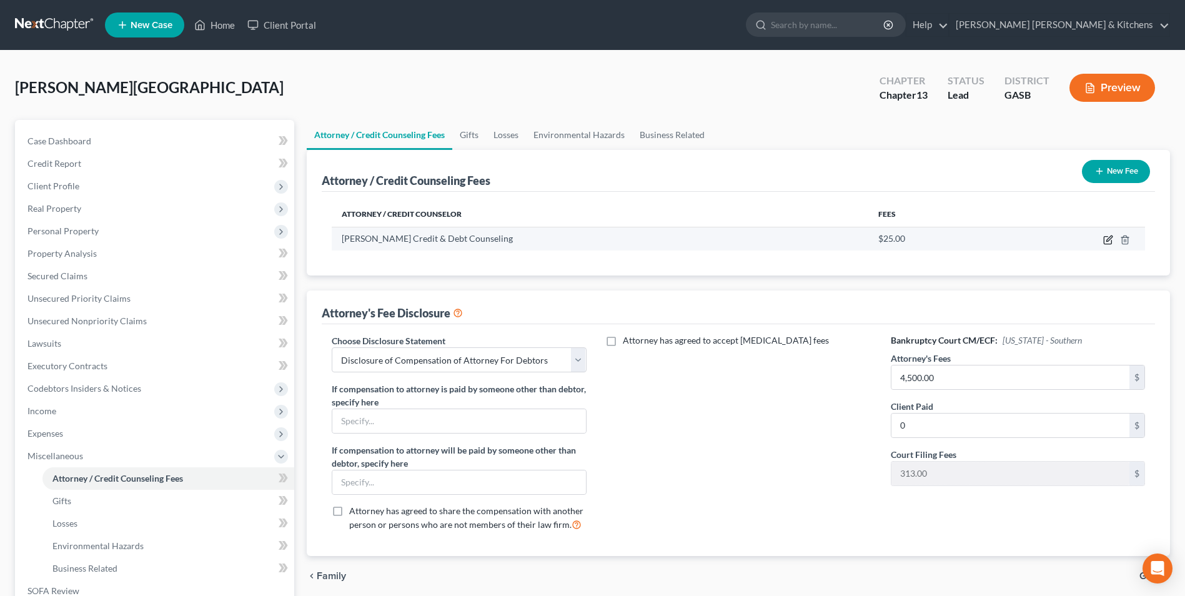
click at [1110, 241] on icon "button" at bounding box center [1108, 240] width 10 height 10
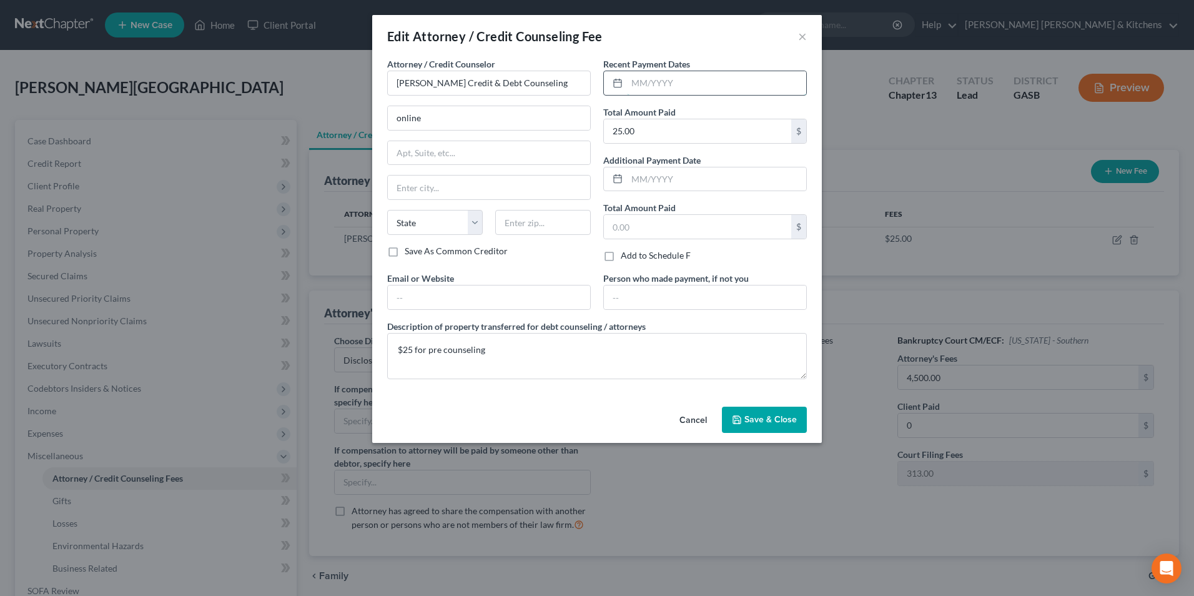
click at [782, 73] on input "text" at bounding box center [716, 83] width 179 height 24
type input "[DATE]"
click at [782, 420] on span "Save & Close" at bounding box center [770, 419] width 52 height 11
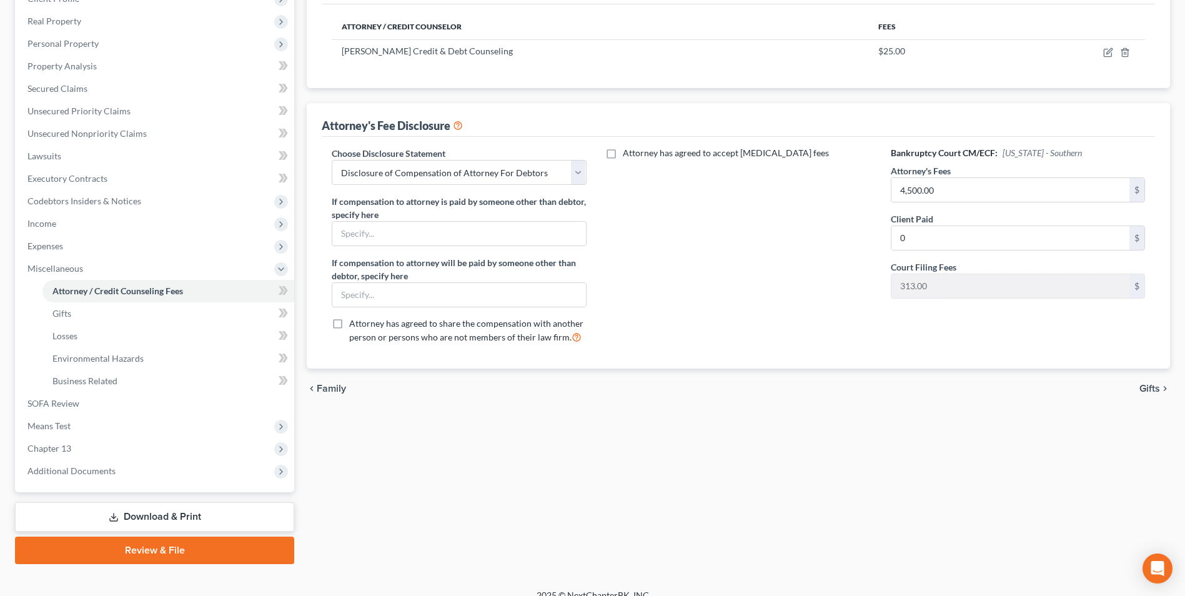
click at [164, 520] on link "Download & Print" at bounding box center [154, 516] width 279 height 29
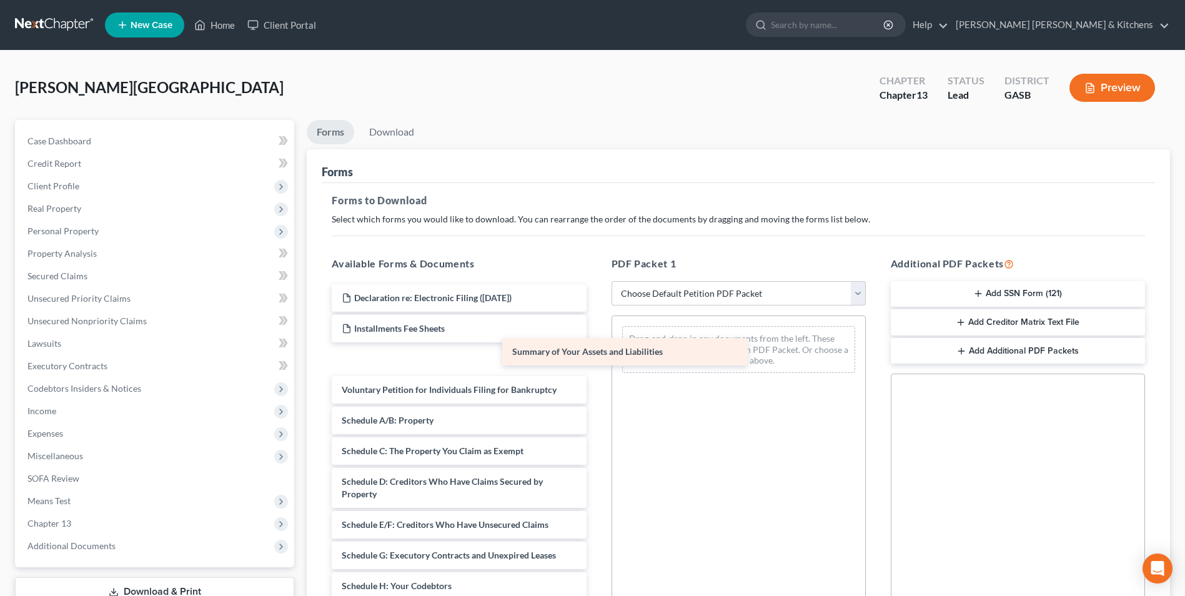
drag, startPoint x: 395, startPoint y: 394, endPoint x: 631, endPoint y: 327, distance: 245.5
click at [596, 328] on div "Summary of Your Assets and Liabilities Declaration re: Electronic Filing ([DATE…" at bounding box center [459, 607] width 274 height 646
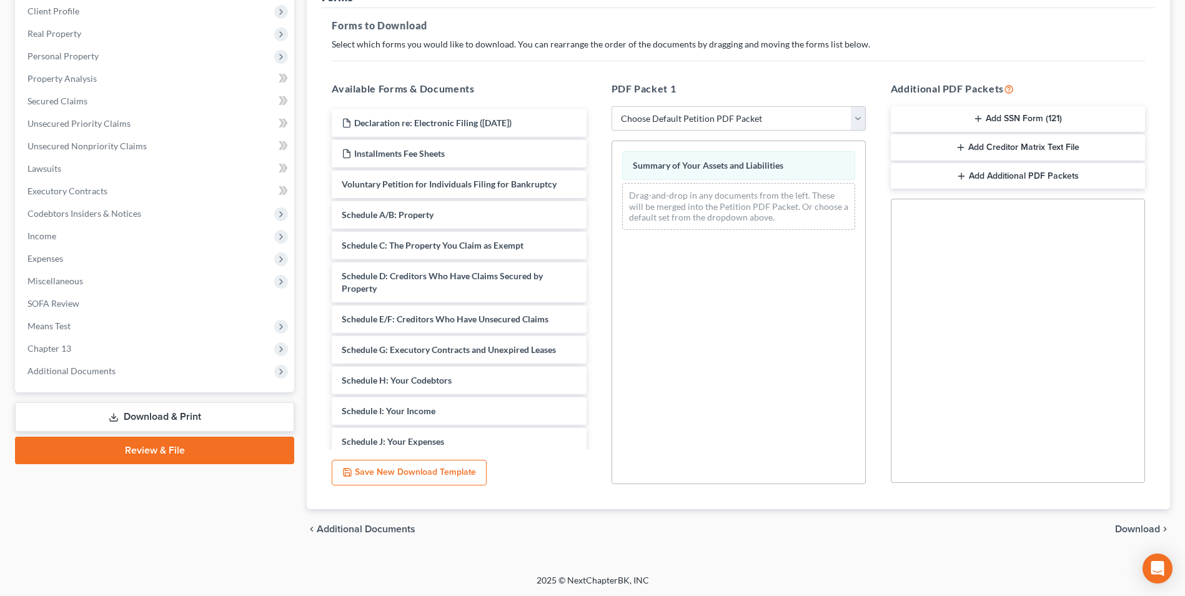
scroll to position [175, 0]
click at [1132, 526] on span "Download" at bounding box center [1137, 528] width 45 height 10
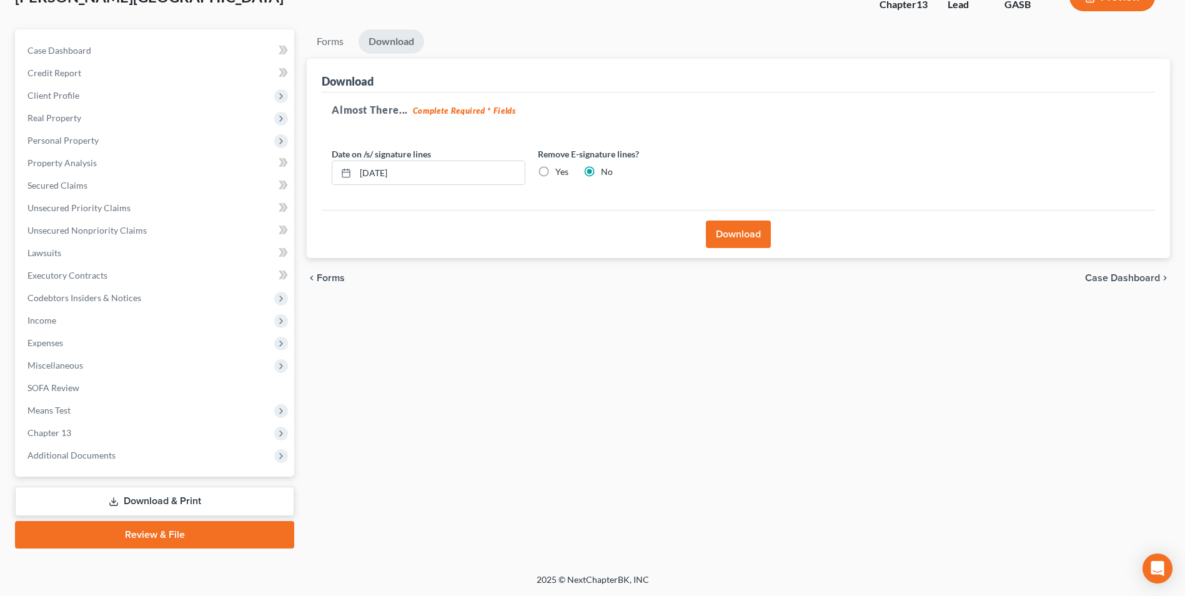
scroll to position [91, 0]
click at [734, 235] on button "Download" at bounding box center [738, 233] width 65 height 27
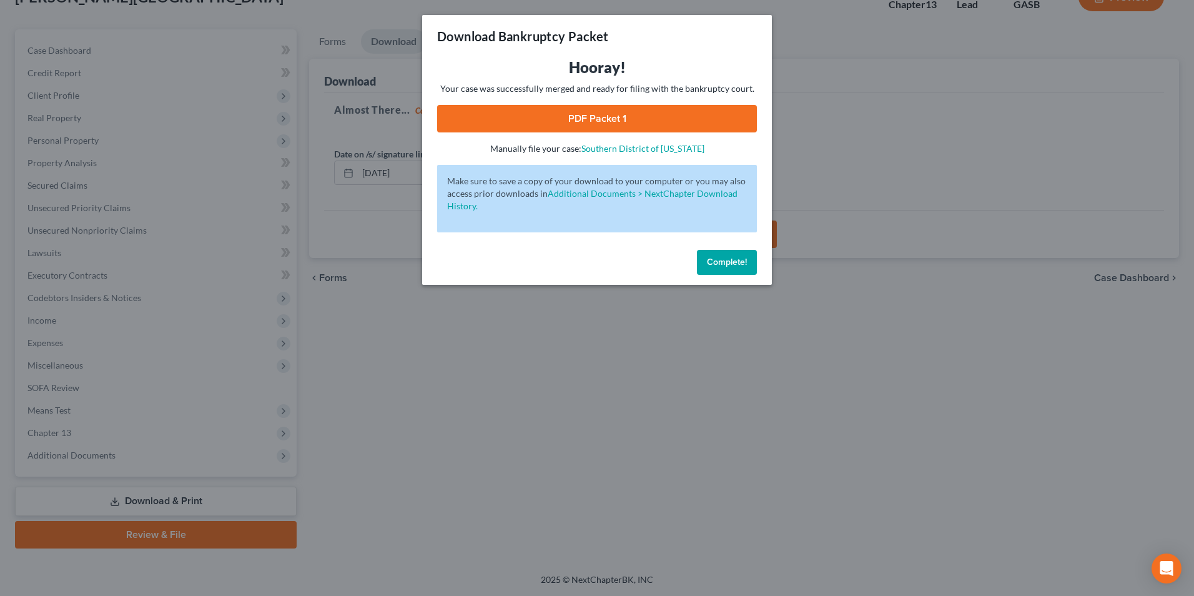
click at [589, 127] on link "PDF Packet 1" at bounding box center [597, 118] width 320 height 27
click at [510, 496] on div "Download Bankruptcy Packet Hooray! Your case was successfully merged and ready …" at bounding box center [597, 298] width 1194 height 596
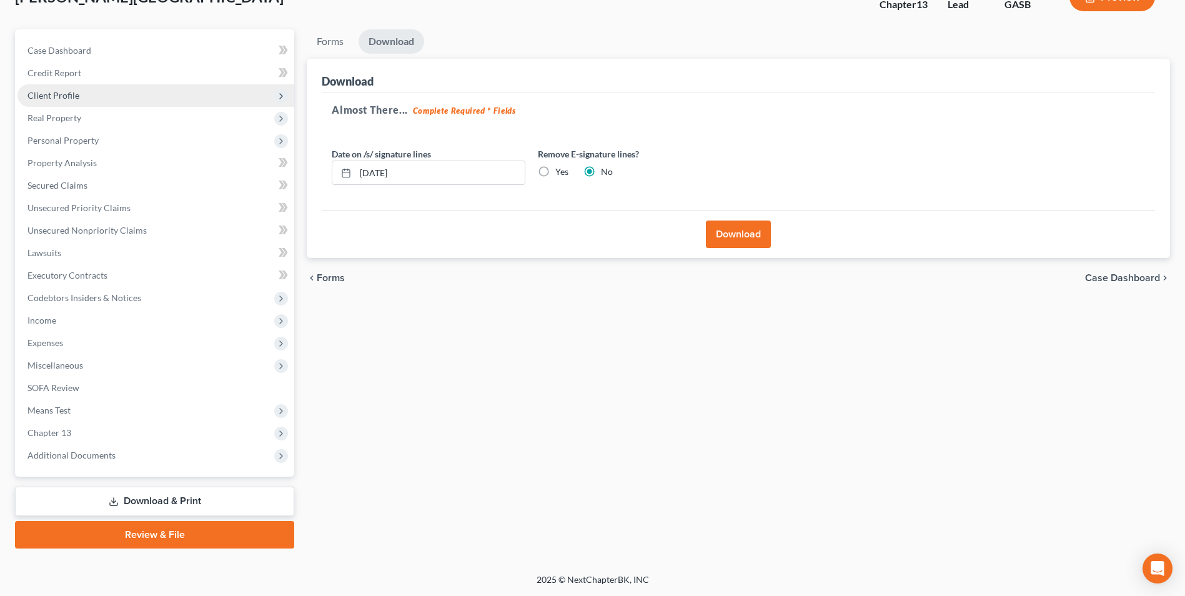
click at [62, 92] on span "Client Profile" at bounding box center [53, 95] width 52 height 11
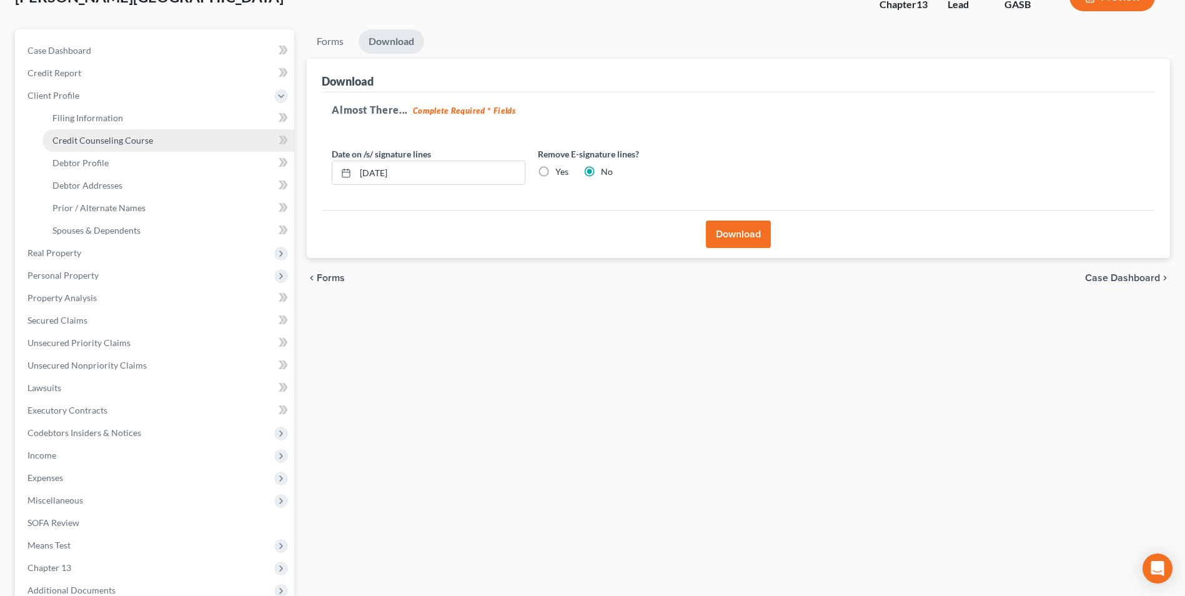
click at [79, 139] on span "Credit Counseling Course" at bounding box center [102, 140] width 101 height 11
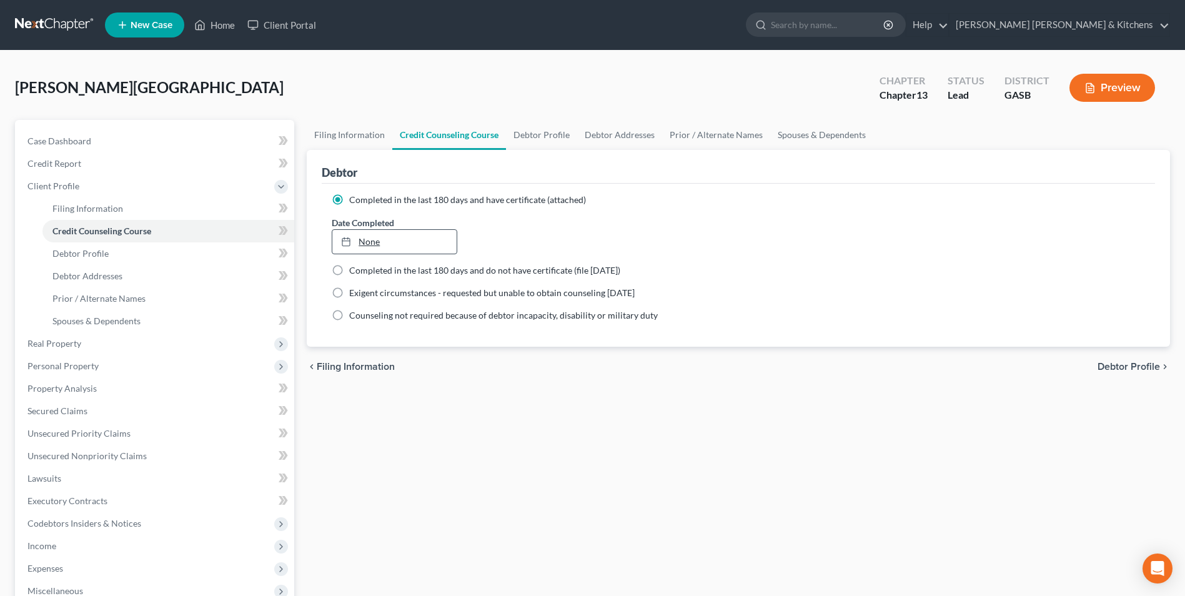
type input "[DATE]"
click at [363, 240] on link "None" at bounding box center [394, 242] width 124 height 24
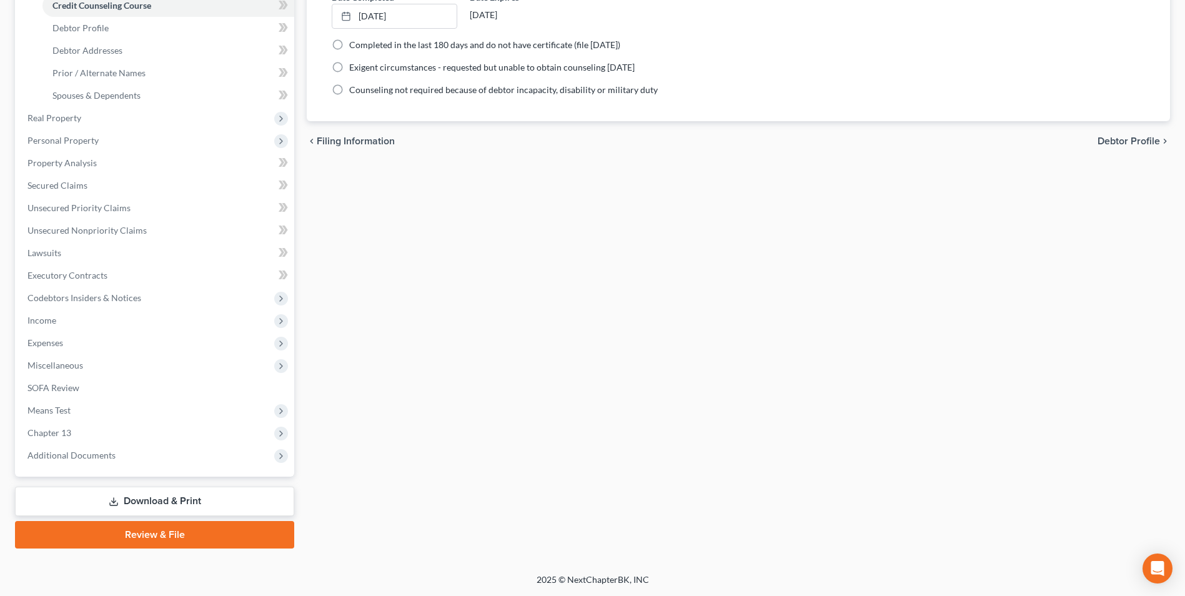
click at [173, 499] on link "Download & Print" at bounding box center [154, 500] width 279 height 29
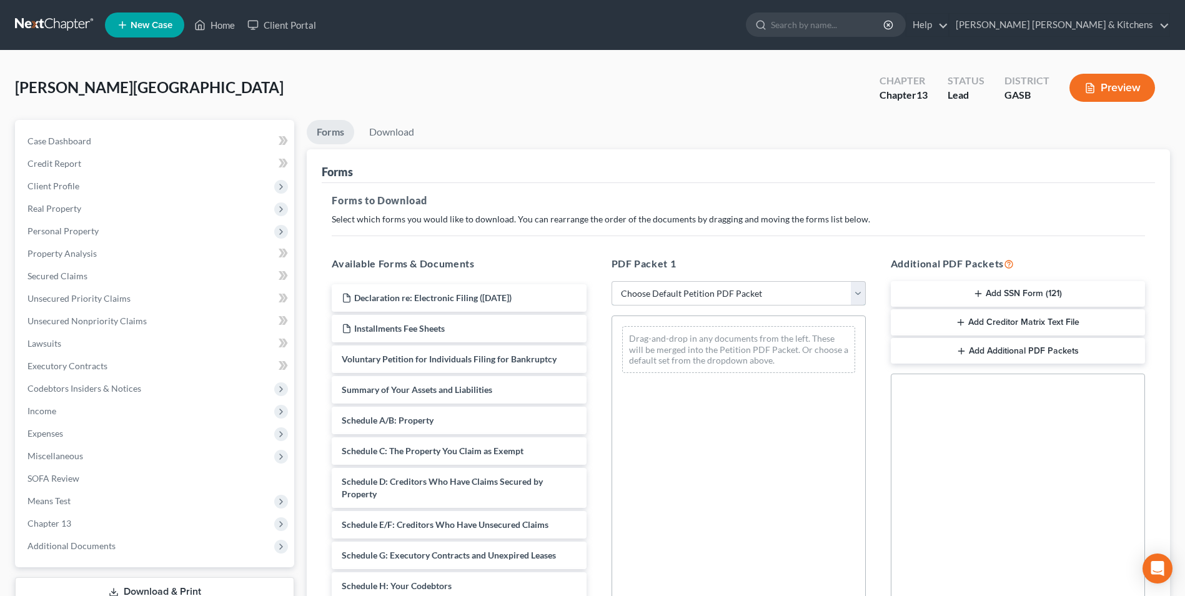
click at [679, 295] on select "Choose Default Petition PDF Packet Complete Bankruptcy Petition (all forms and …" at bounding box center [738, 293] width 254 height 25
select select "0"
click at [611, 281] on select "Choose Default Petition PDF Packet Complete Bankruptcy Petition (all forms and …" at bounding box center [738, 293] width 254 height 25
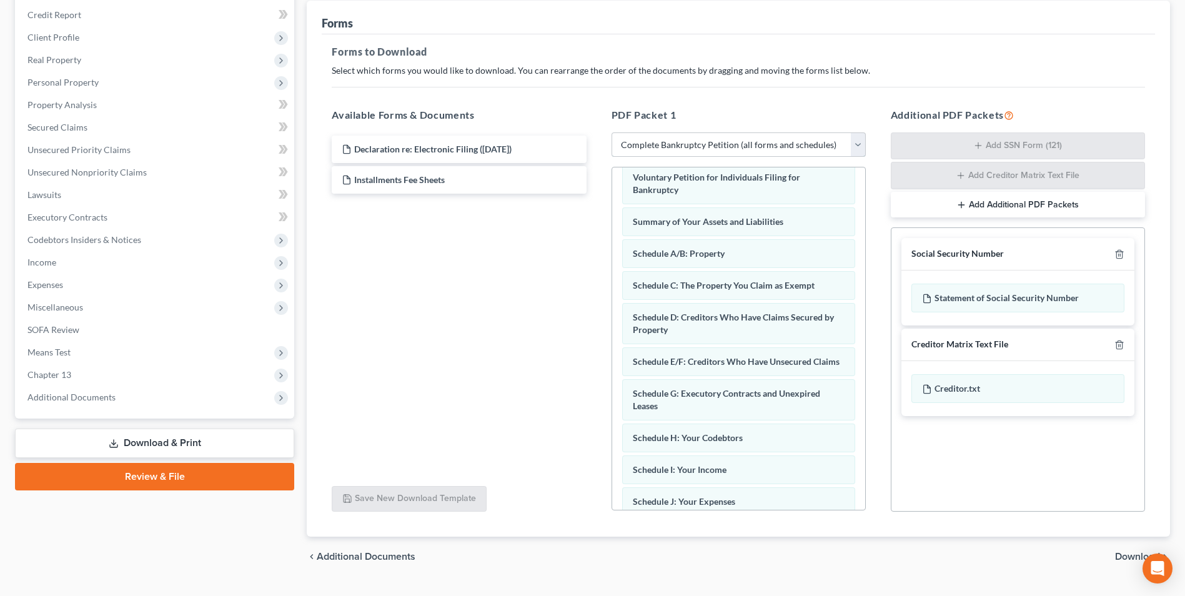
scroll to position [36, 0]
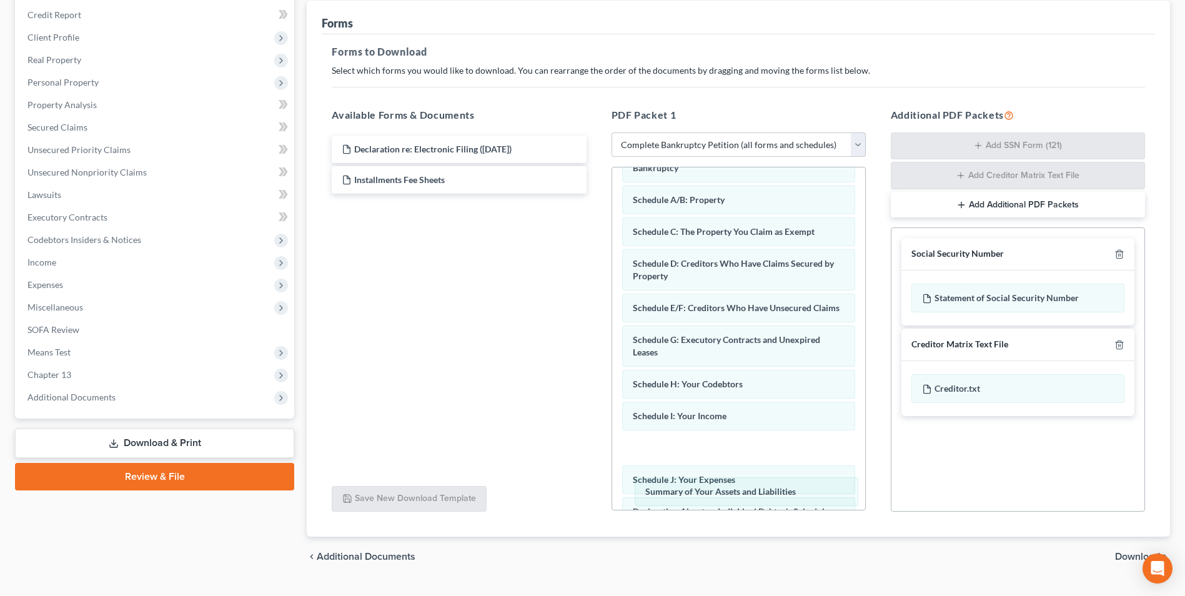
drag, startPoint x: 799, startPoint y: 197, endPoint x: 816, endPoint y: 488, distance: 290.8
click at [812, 501] on div "Summary of Your Assets and Liabilities Voluntary Petition for Individuals Filin…" at bounding box center [738, 488] width 253 height 715
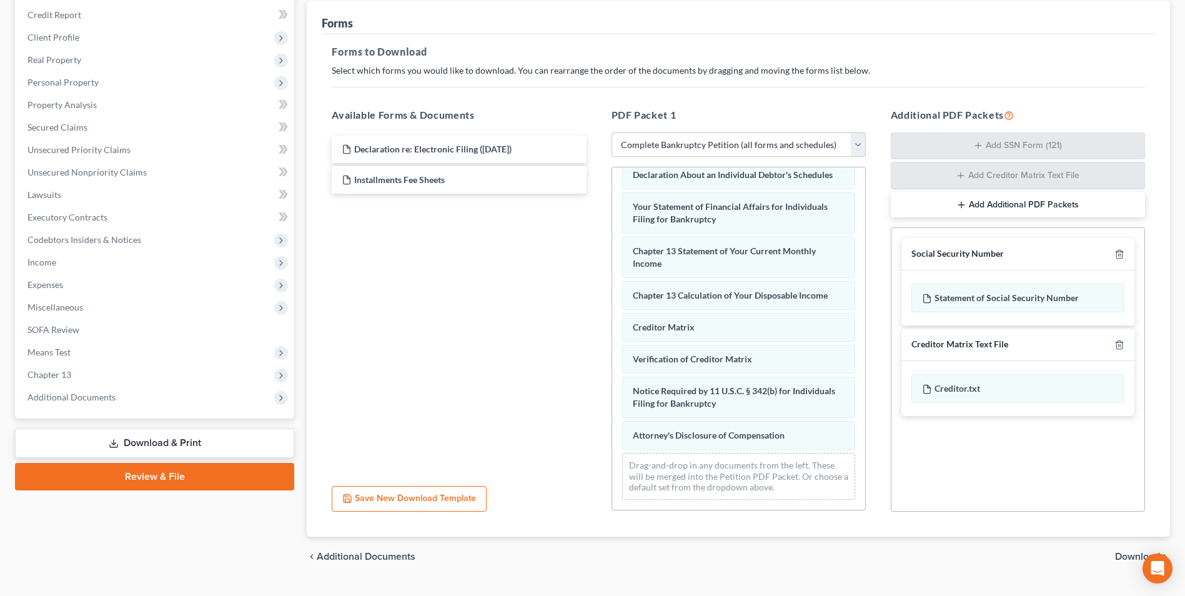
scroll to position [385, 0]
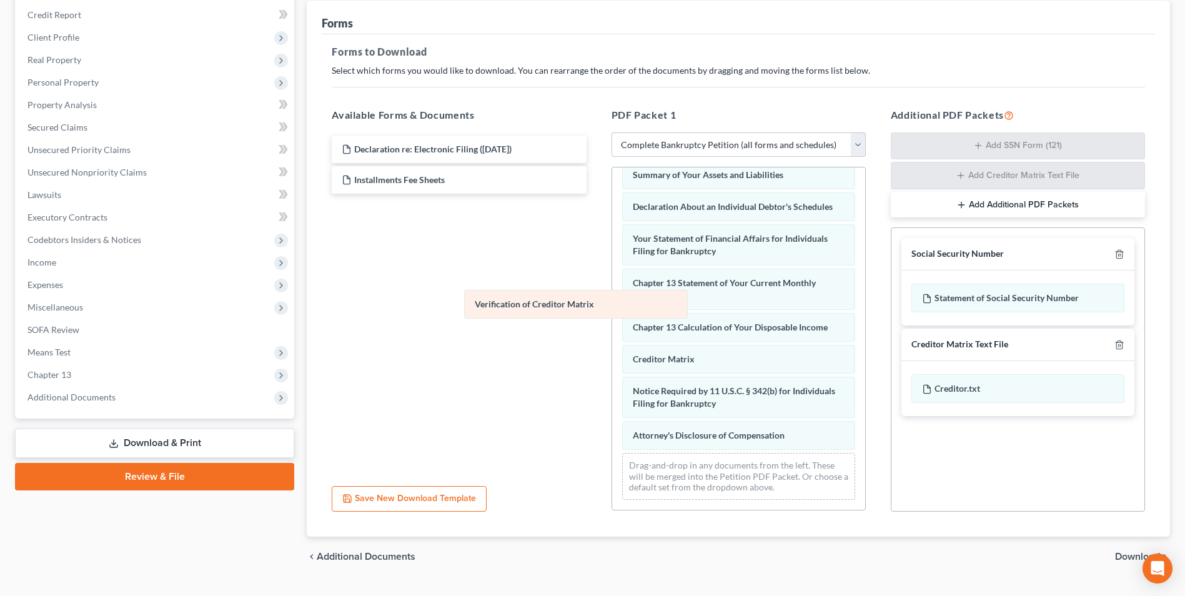
drag, startPoint x: 713, startPoint y: 370, endPoint x: 544, endPoint y: 315, distance: 177.5
click at [612, 315] on div "Verification of Creditor Matrix Voluntary Petition for Individuals Filing for B…" at bounding box center [738, 167] width 253 height 683
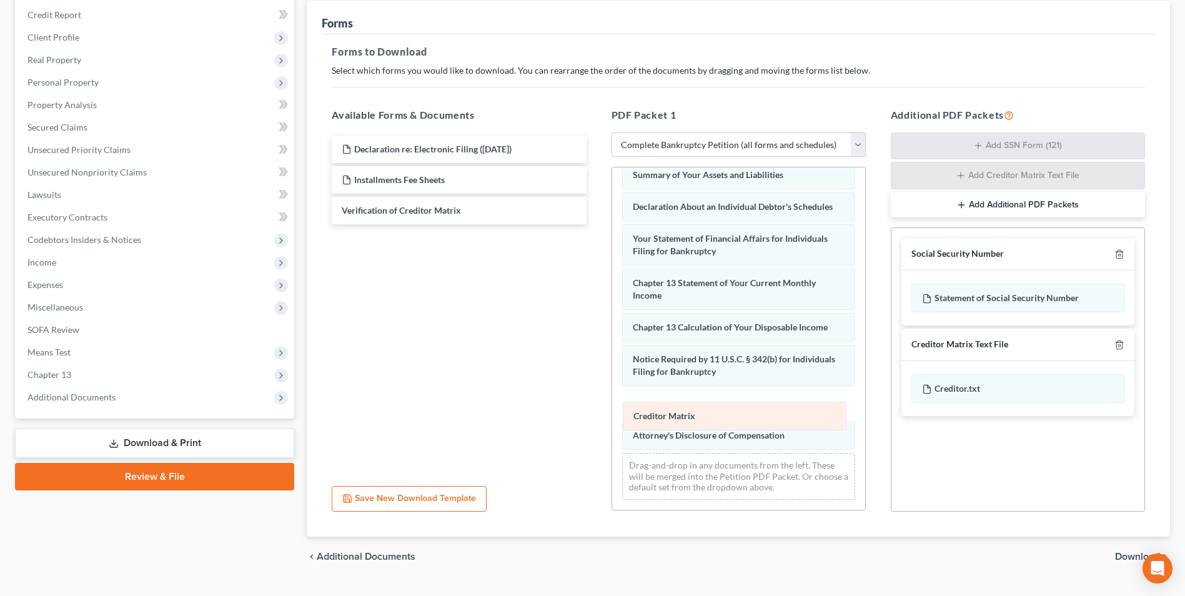
drag, startPoint x: 661, startPoint y: 362, endPoint x: 662, endPoint y: 422, distance: 60.0
click at [662, 419] on div "Creditor Matrix Voluntary Petition for Individuals Filing for Bankruptcy Schedu…" at bounding box center [738, 167] width 253 height 683
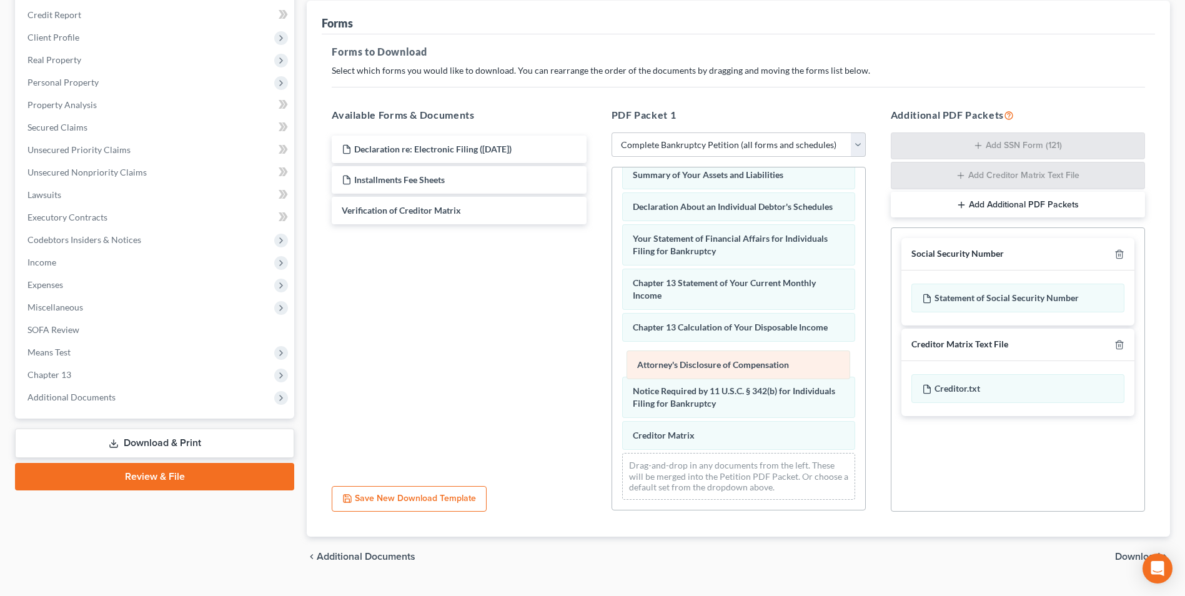
drag, startPoint x: 663, startPoint y: 433, endPoint x: 667, endPoint y: 355, distance: 78.8
click at [667, 355] on div "Attorney's Disclosure of Compensation Voluntary Petition for Individuals Filing…" at bounding box center [738, 167] width 253 height 683
click at [1128, 556] on span "Download" at bounding box center [1137, 556] width 45 height 10
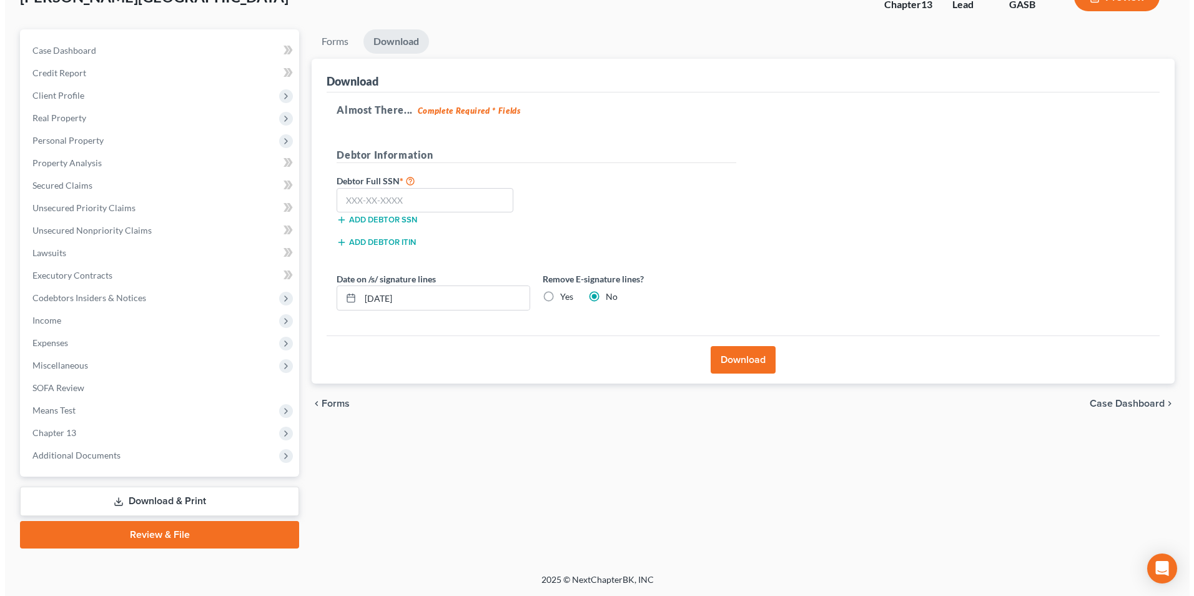
scroll to position [91, 0]
click at [379, 200] on input "text" at bounding box center [420, 200] width 177 height 25
type input "259-75-7341"
click at [743, 360] on button "Download" at bounding box center [738, 359] width 65 height 27
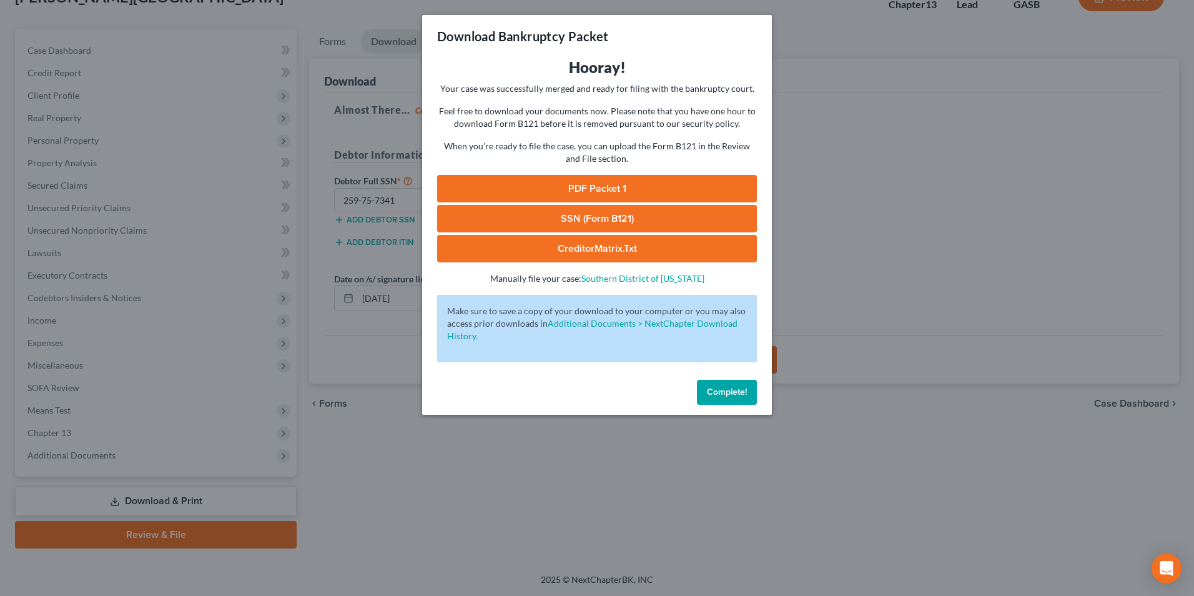
click at [646, 214] on link "SSN (Form B121)" at bounding box center [597, 218] width 320 height 27
drag, startPoint x: 592, startPoint y: 195, endPoint x: 701, endPoint y: 215, distance: 110.4
click at [592, 195] on link "PDF Packet 1" at bounding box center [597, 188] width 320 height 27
click at [530, 252] on link "CreditorMatrix.txt" at bounding box center [597, 248] width 320 height 27
